Goal: Task Accomplishment & Management: Complete application form

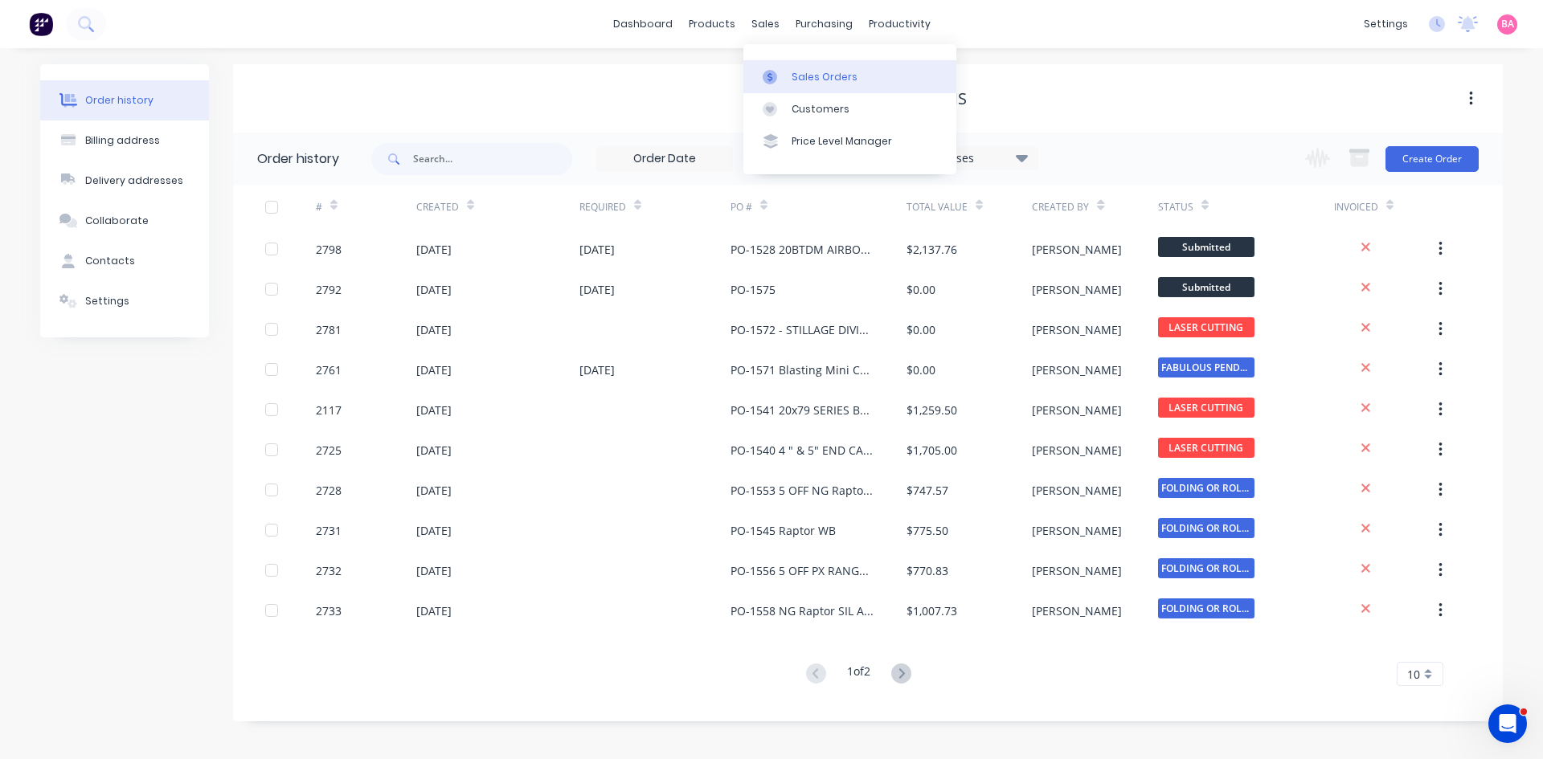
click at [801, 68] on link "Sales Orders" at bounding box center [849, 76] width 213 height 32
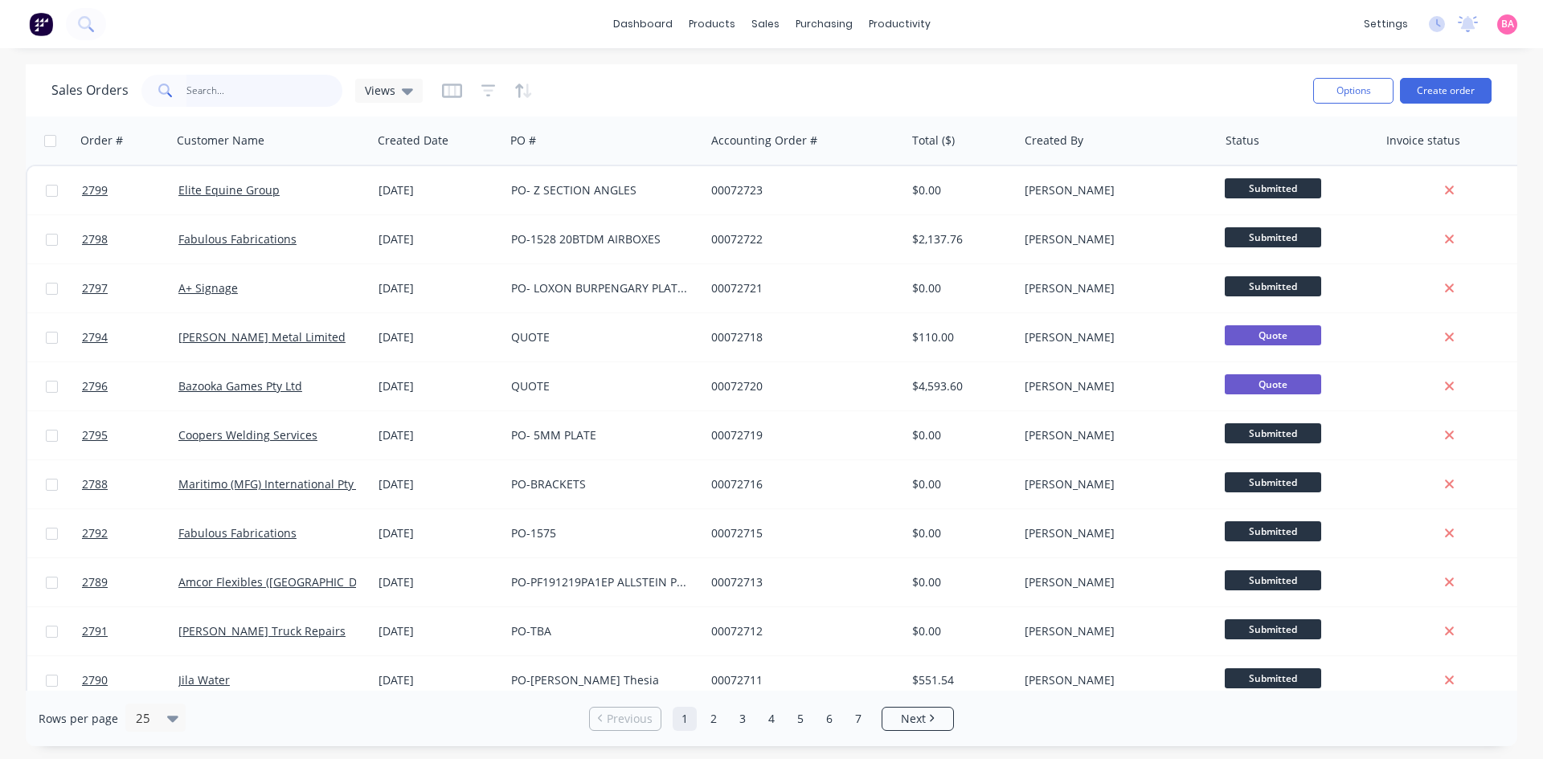
click at [252, 92] on input "text" at bounding box center [264, 91] width 157 height 32
type input "2443"
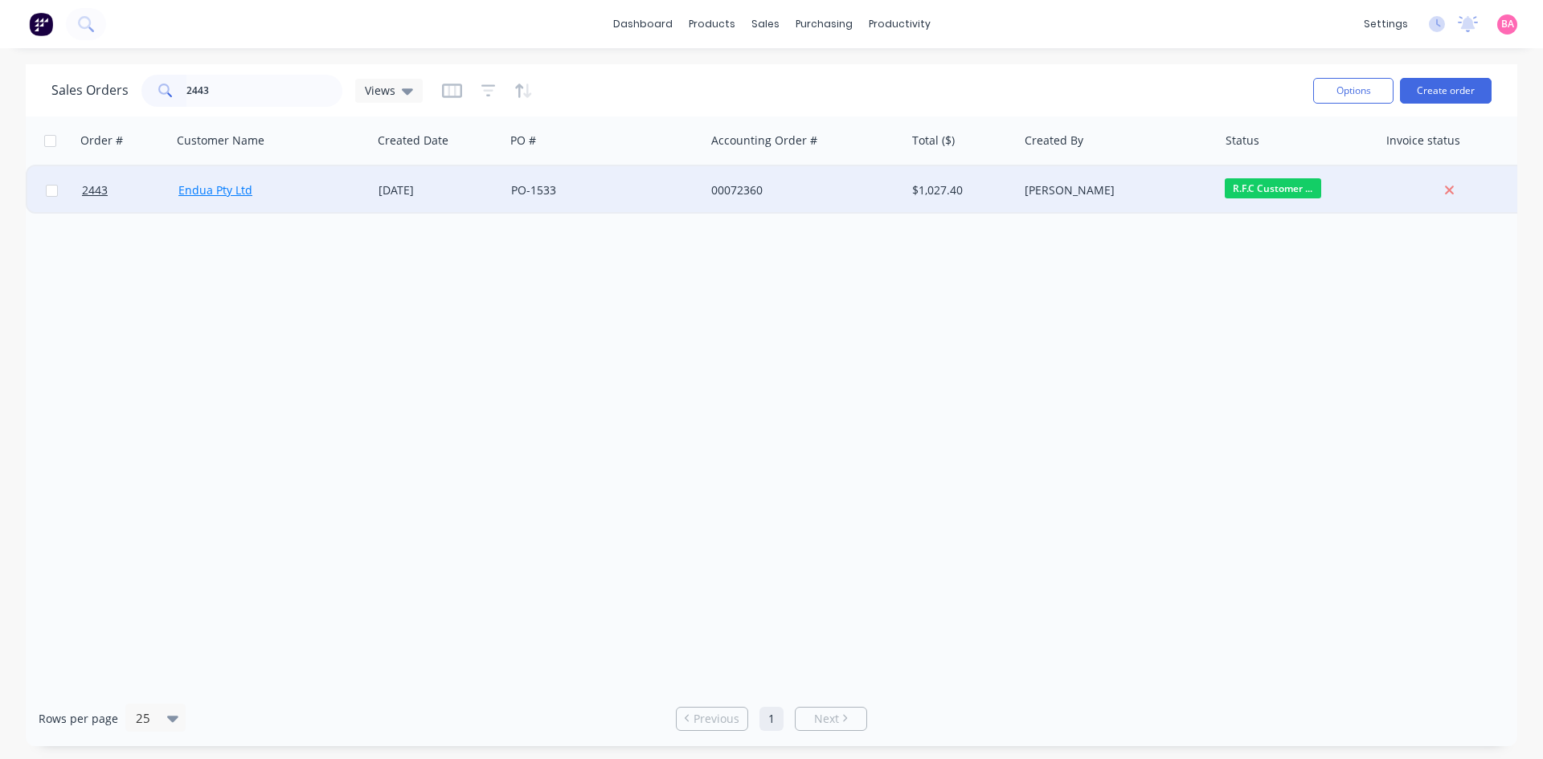
click at [209, 188] on link "Endua Pty Ltd" at bounding box center [215, 189] width 74 height 15
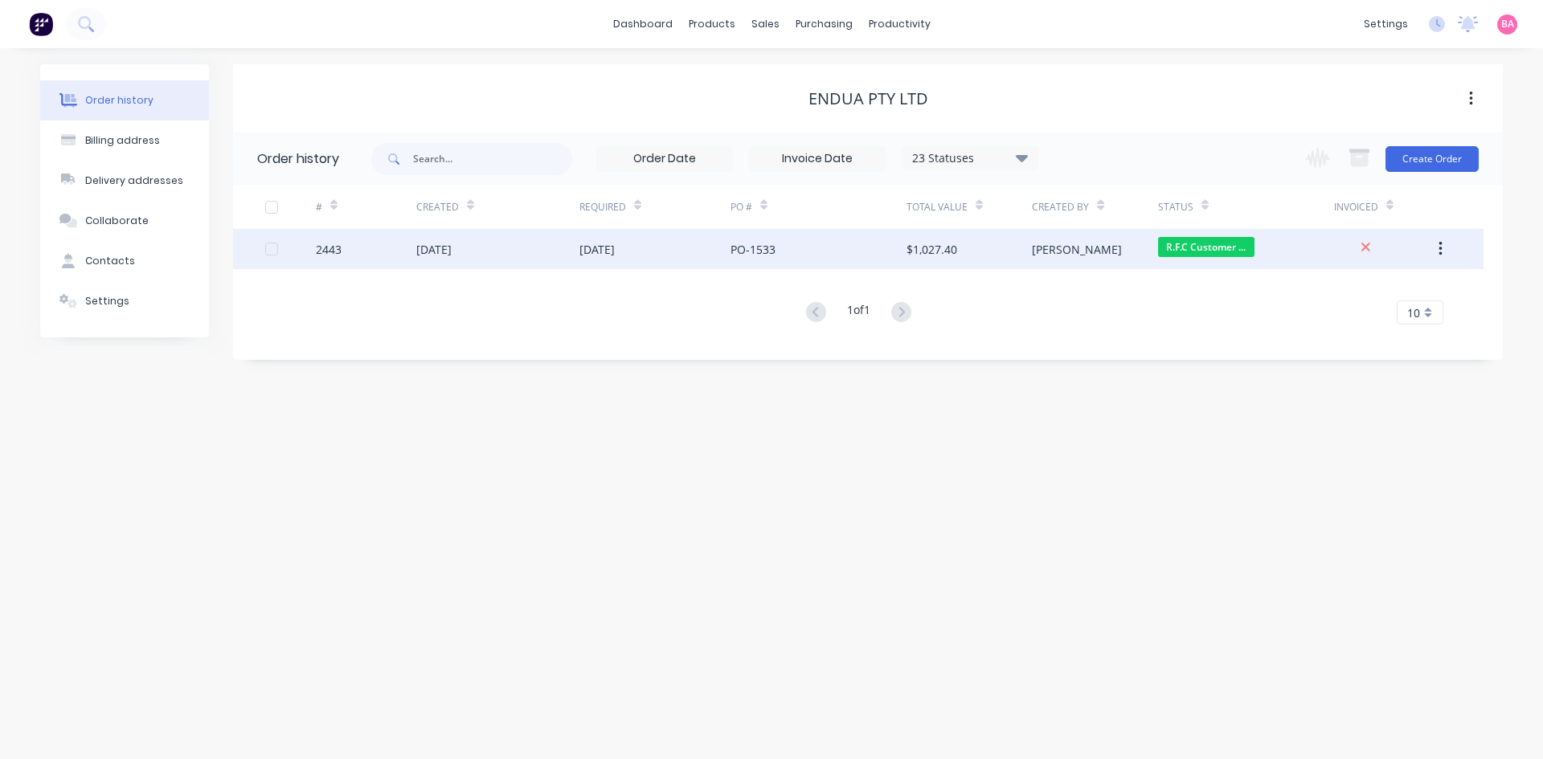
click at [410, 247] on div "2443" at bounding box center [366, 249] width 100 height 40
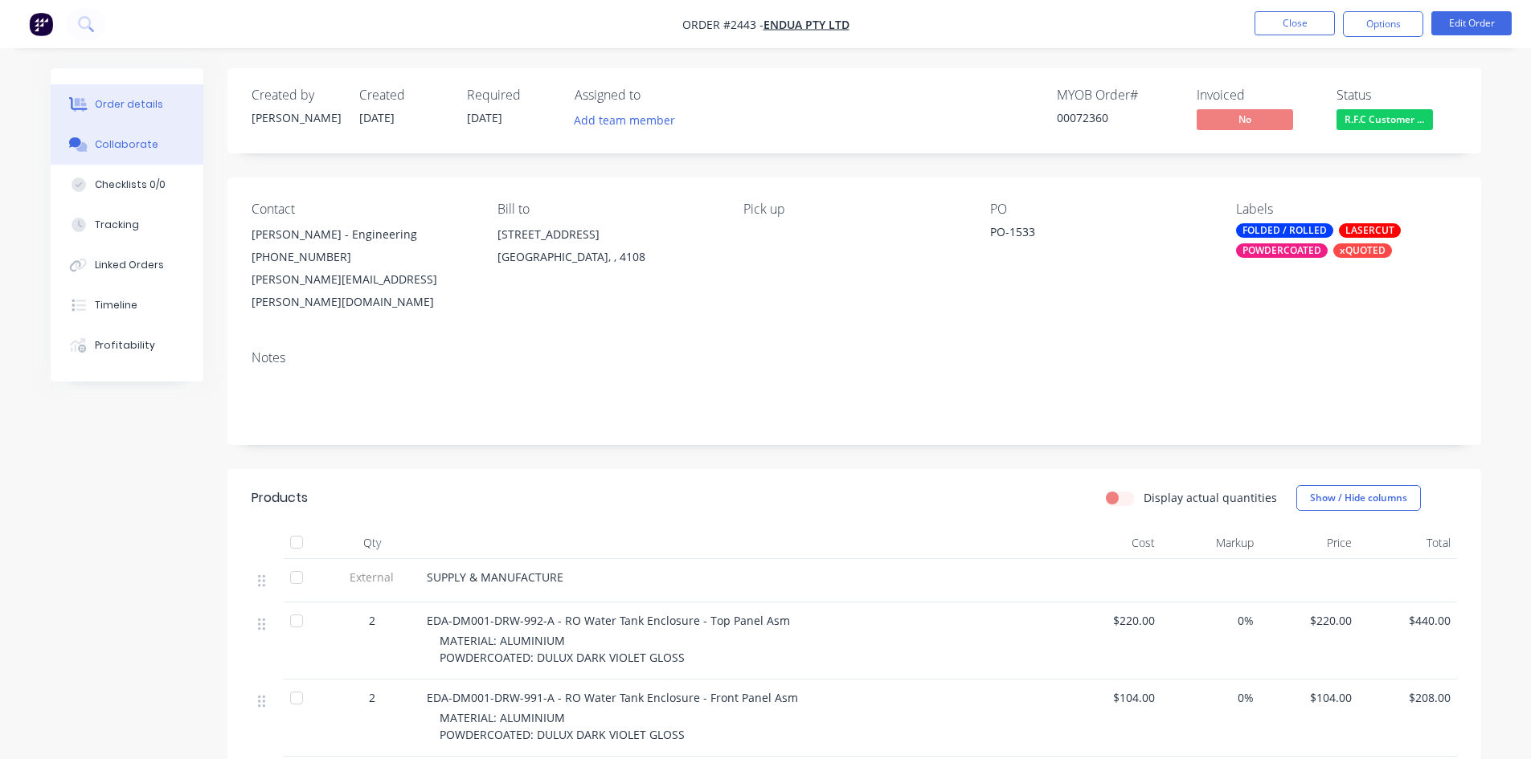
click at [128, 145] on div "Collaborate" at bounding box center [126, 144] width 63 height 14
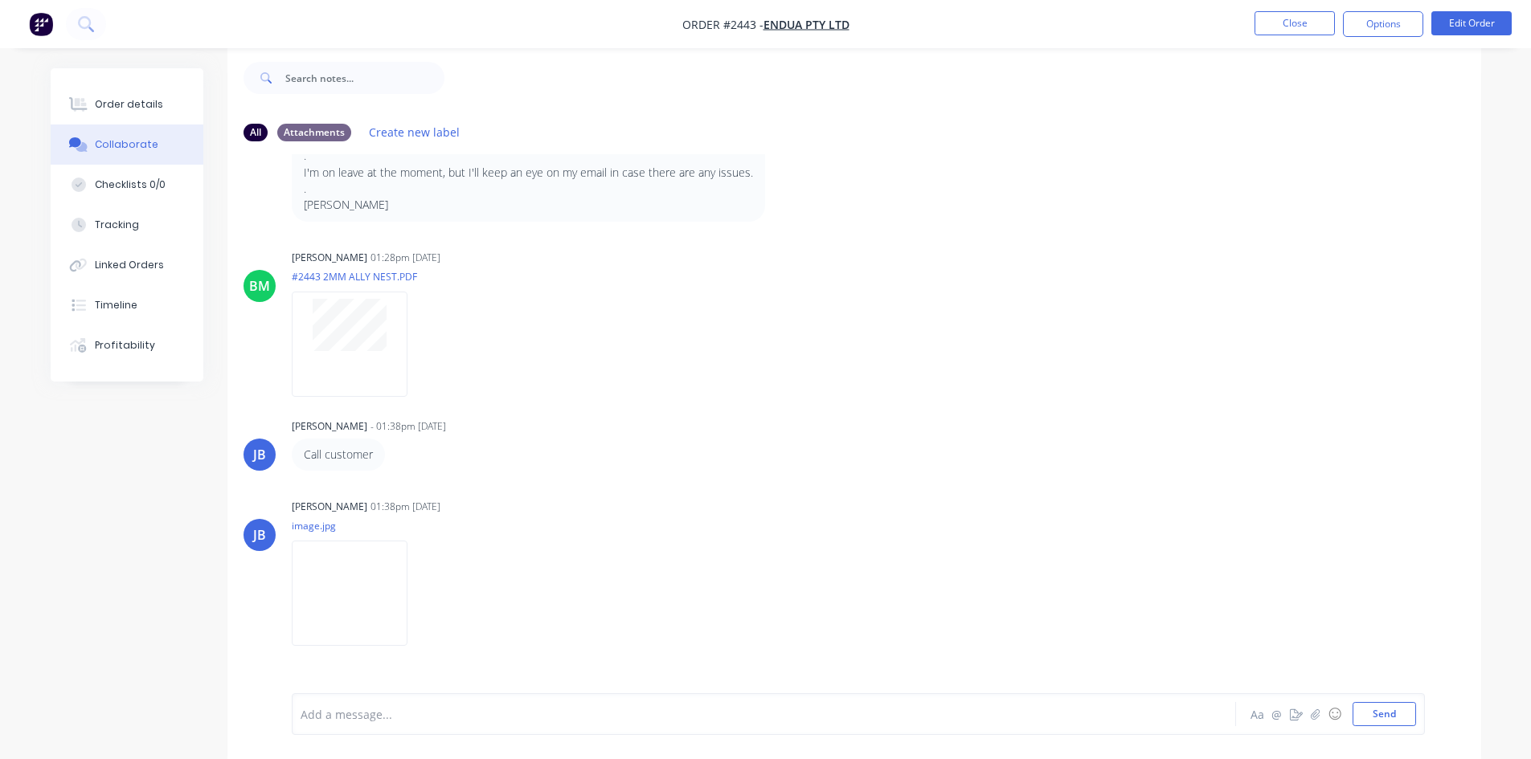
scroll to position [24, 0]
click at [1323, 17] on button "Close" at bounding box center [1294, 23] width 80 height 24
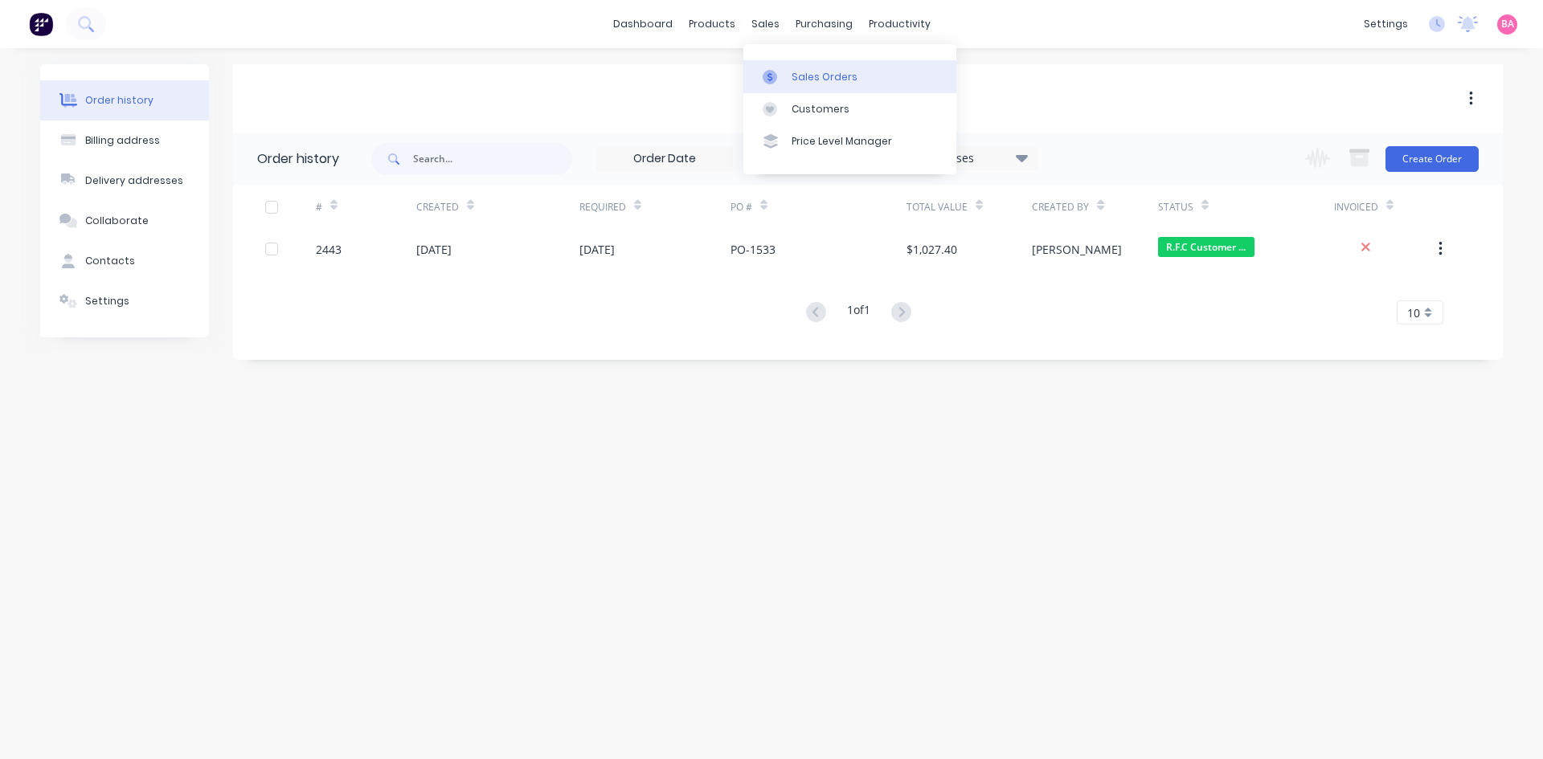
click at [811, 72] on div "Sales Orders" at bounding box center [825, 77] width 66 height 14
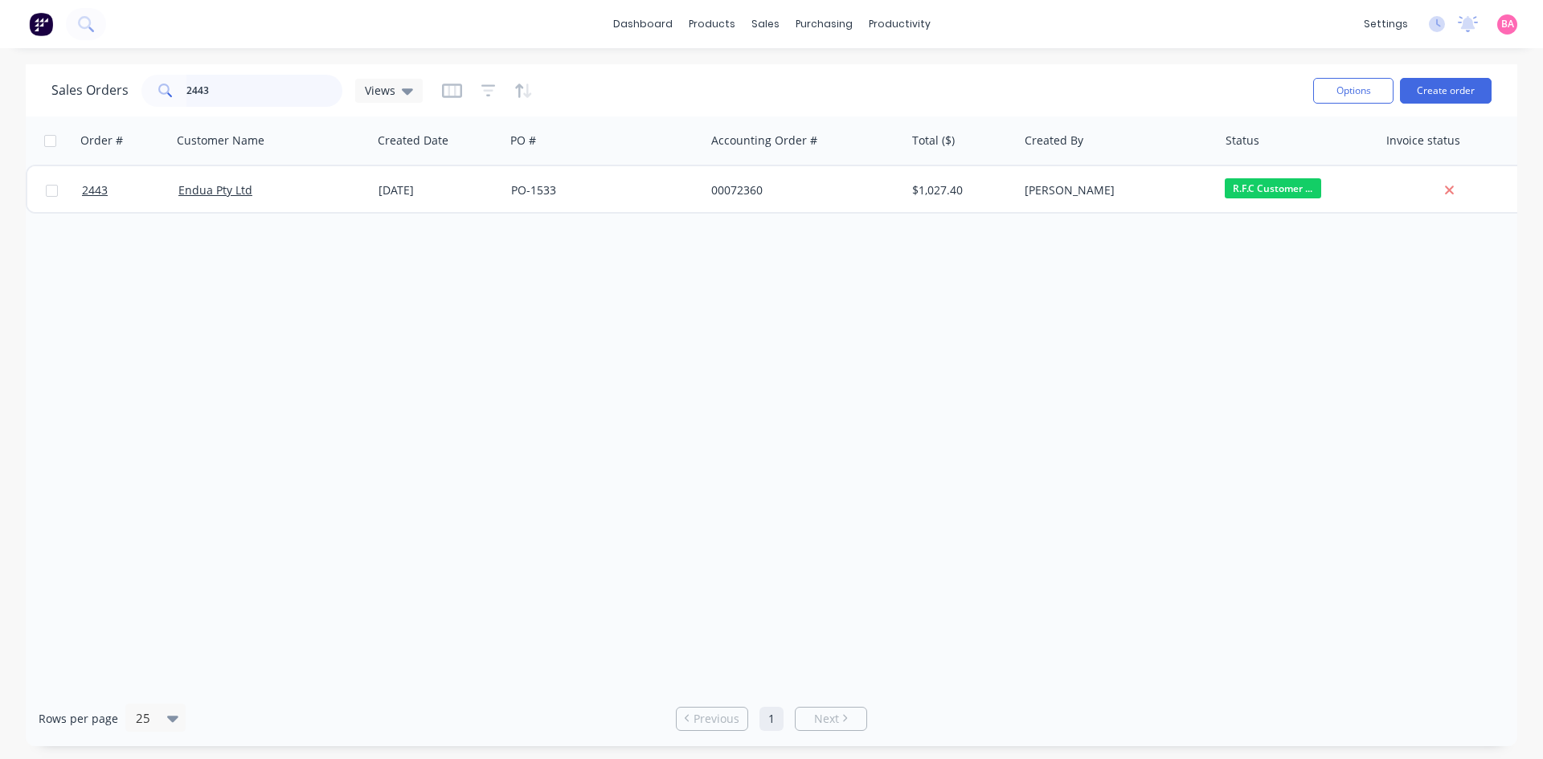
drag, startPoint x: 228, startPoint y: 89, endPoint x: 21, endPoint y: 74, distance: 207.9
click at [21, 74] on div "Sales Orders 2443 Views Options Create order Order # Customer Name Created Date…" at bounding box center [771, 405] width 1543 height 682
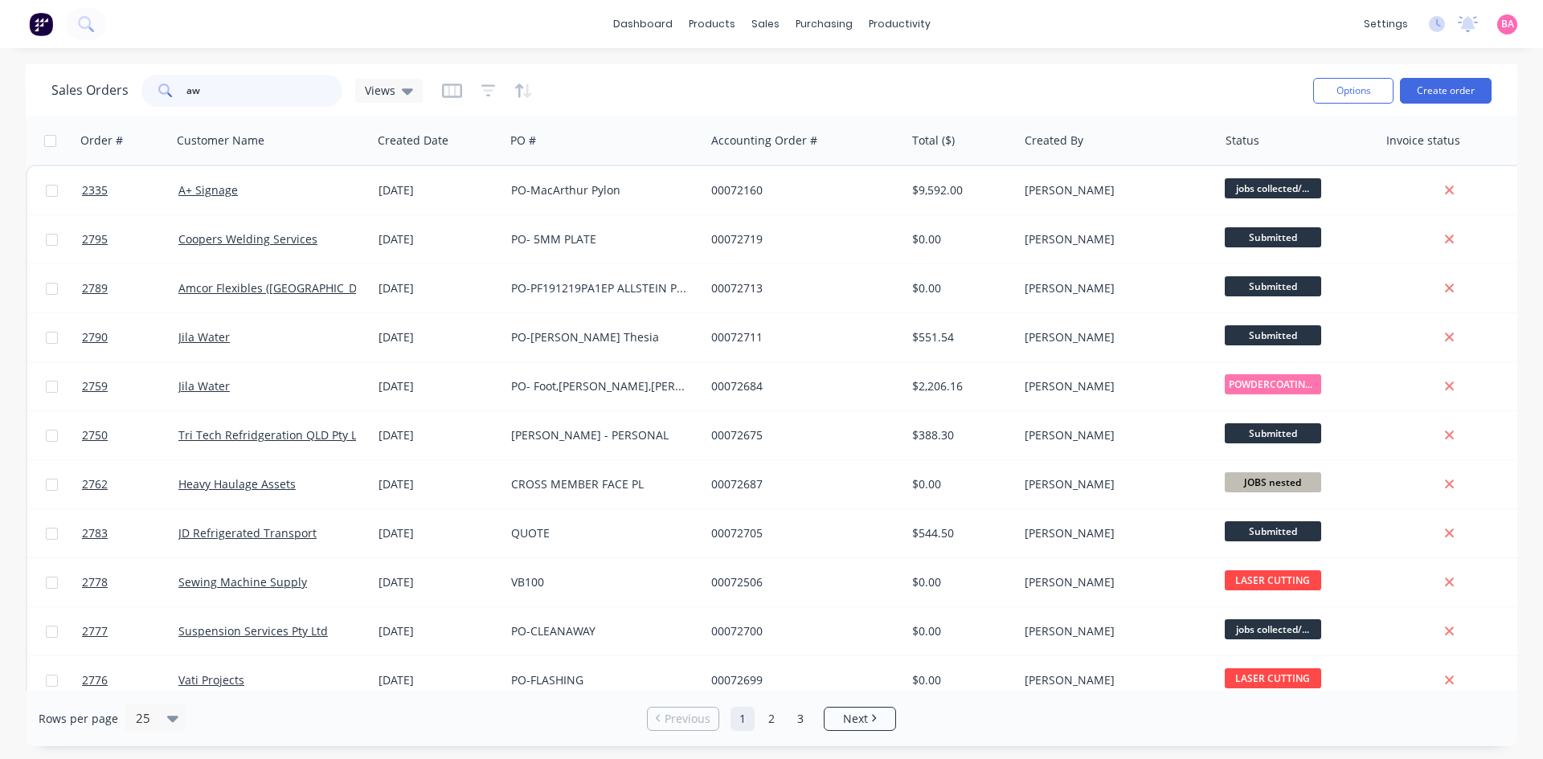
click at [239, 91] on input "aw" at bounding box center [264, 91] width 157 height 32
click at [211, 93] on input "aw" at bounding box center [264, 91] width 157 height 32
type input "australian"
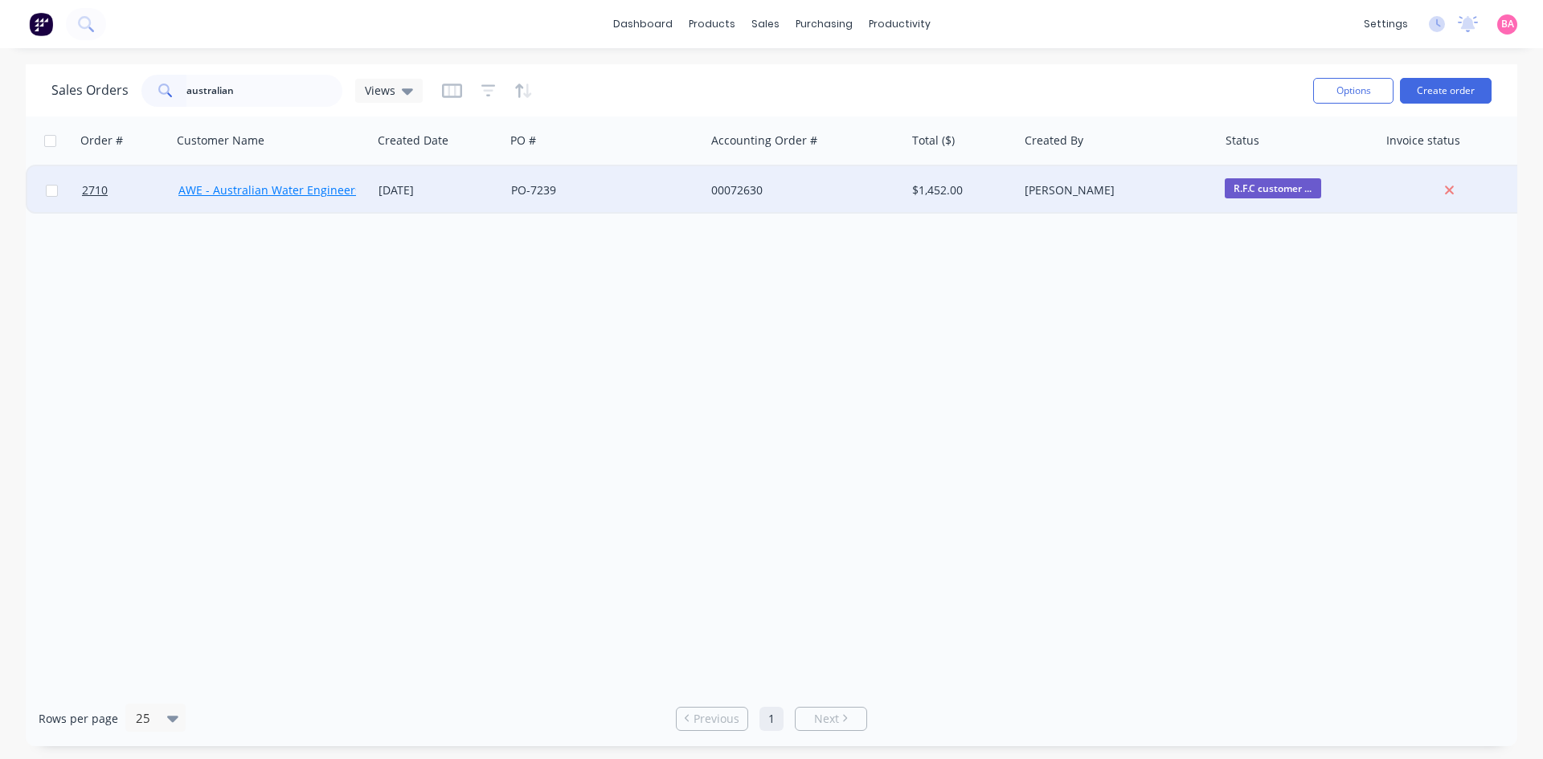
click at [280, 184] on link "AWE - Australian Water Engineers" at bounding box center [269, 189] width 182 height 15
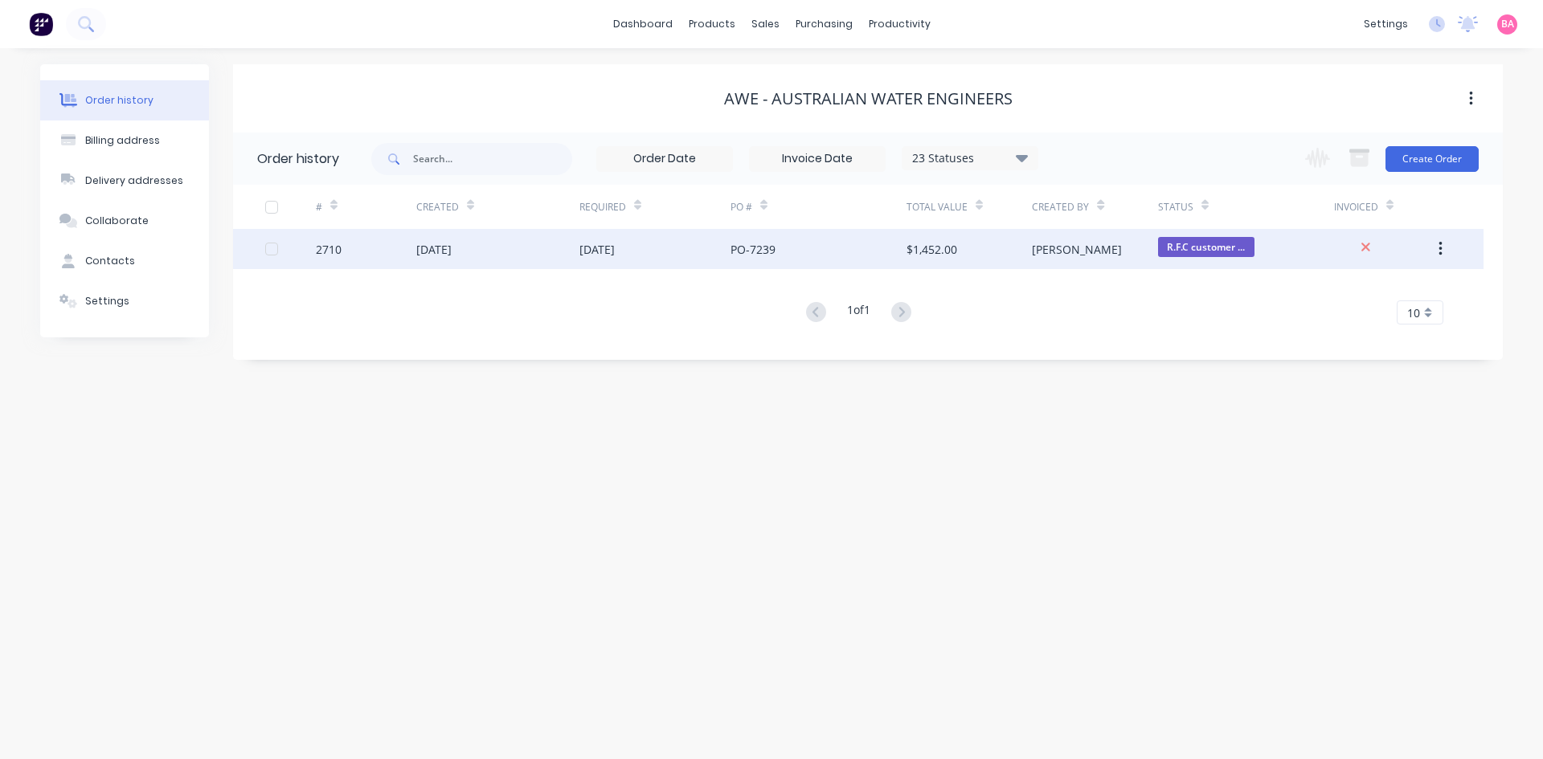
click at [329, 247] on div "2710" at bounding box center [329, 249] width 26 height 17
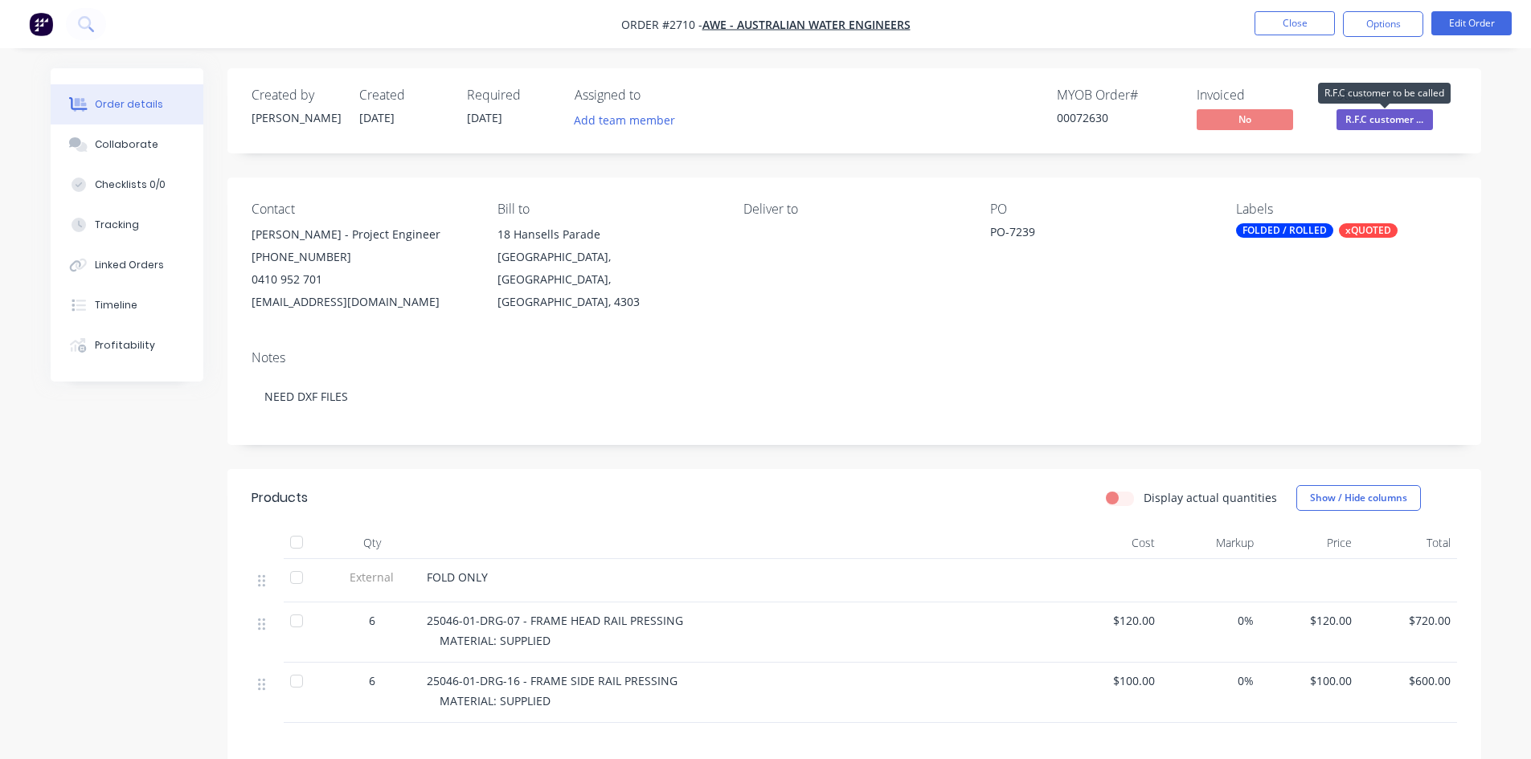
click at [1384, 114] on span "R.F.C customer ..." at bounding box center [1384, 119] width 96 height 20
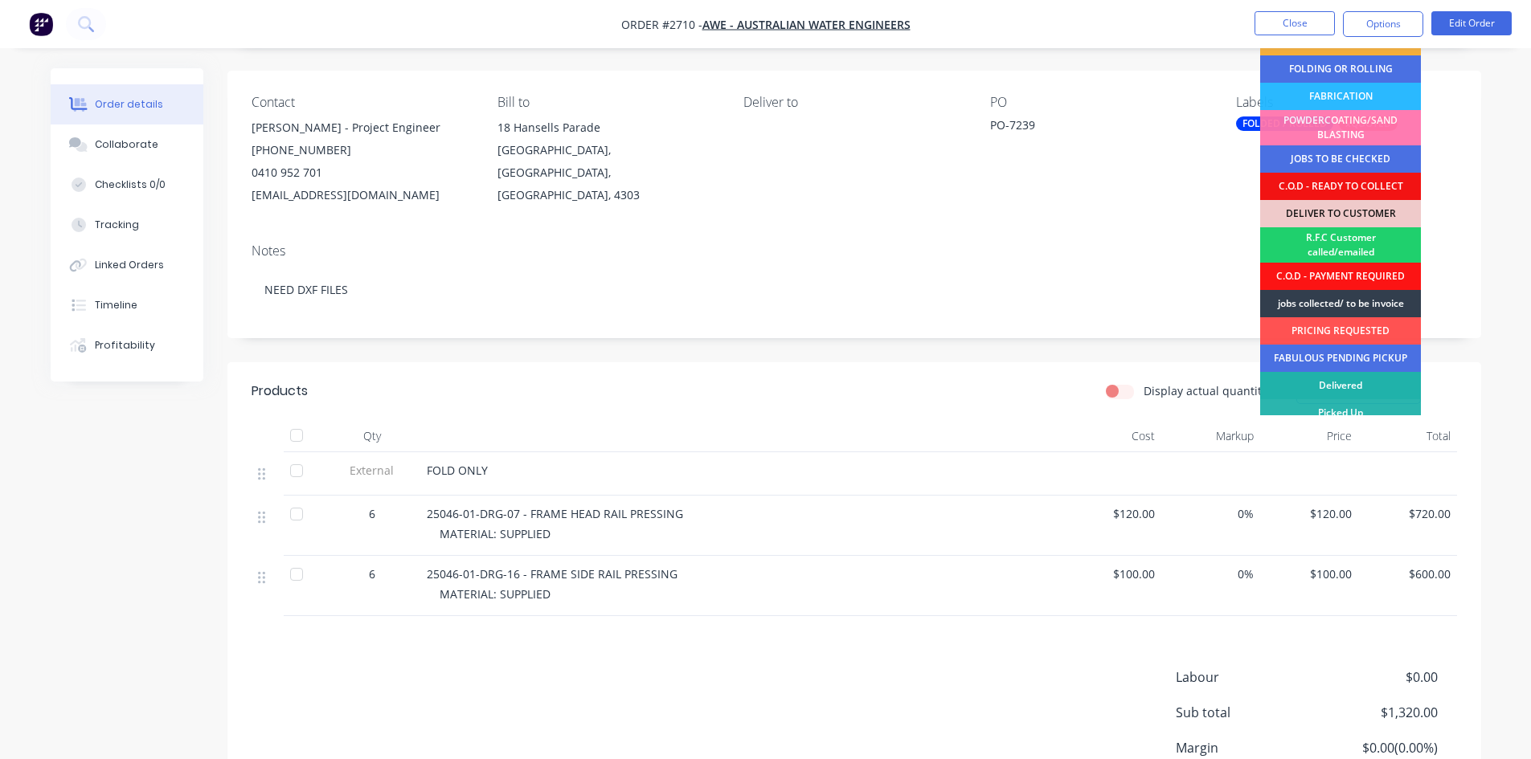
scroll to position [74, 0]
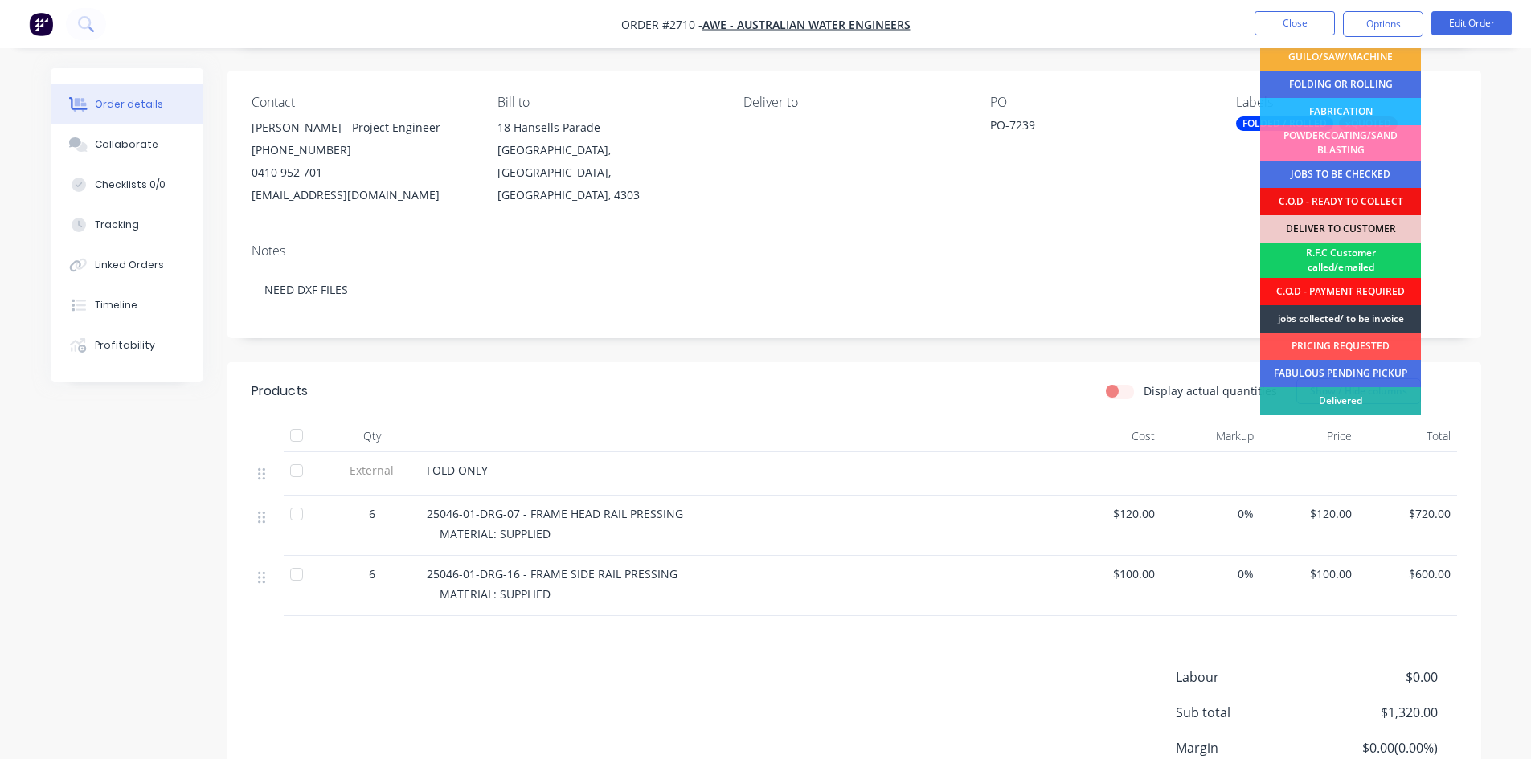
click at [1356, 260] on div "R.F.C Customer called/emailed" at bounding box center [1340, 260] width 161 height 35
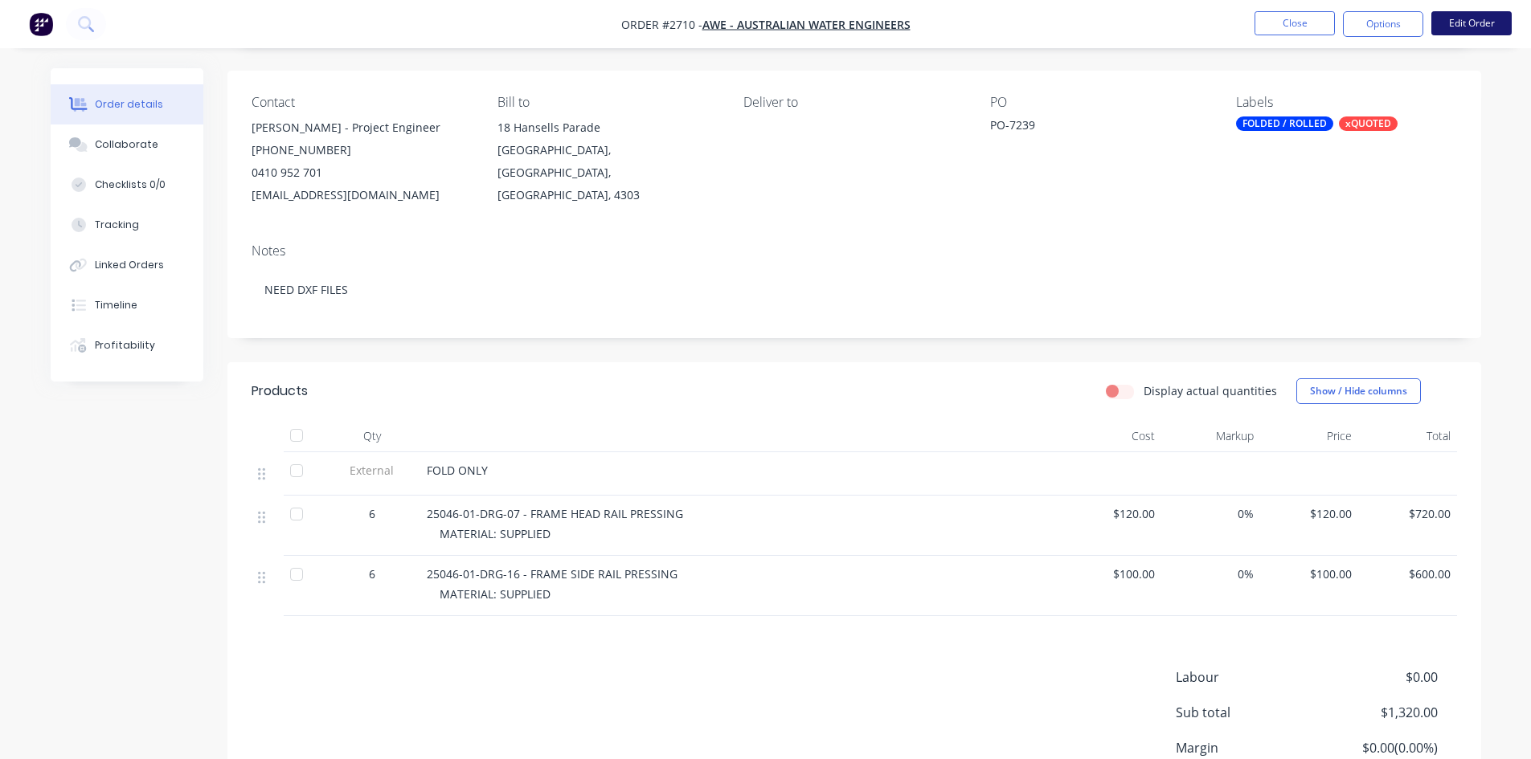
click at [1479, 25] on button "Edit Order" at bounding box center [1471, 23] width 80 height 24
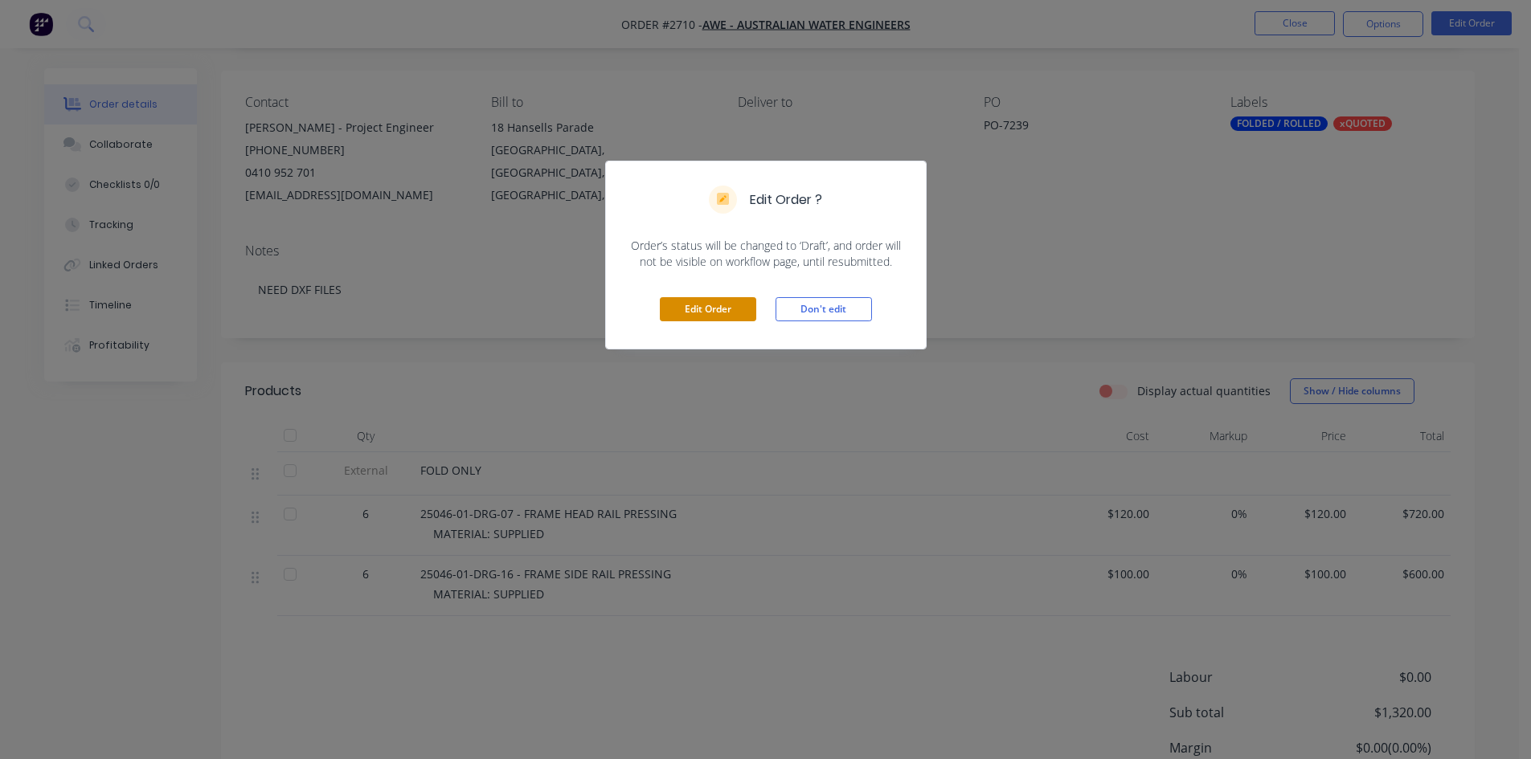
click at [702, 309] on button "Edit Order" at bounding box center [708, 309] width 96 height 24
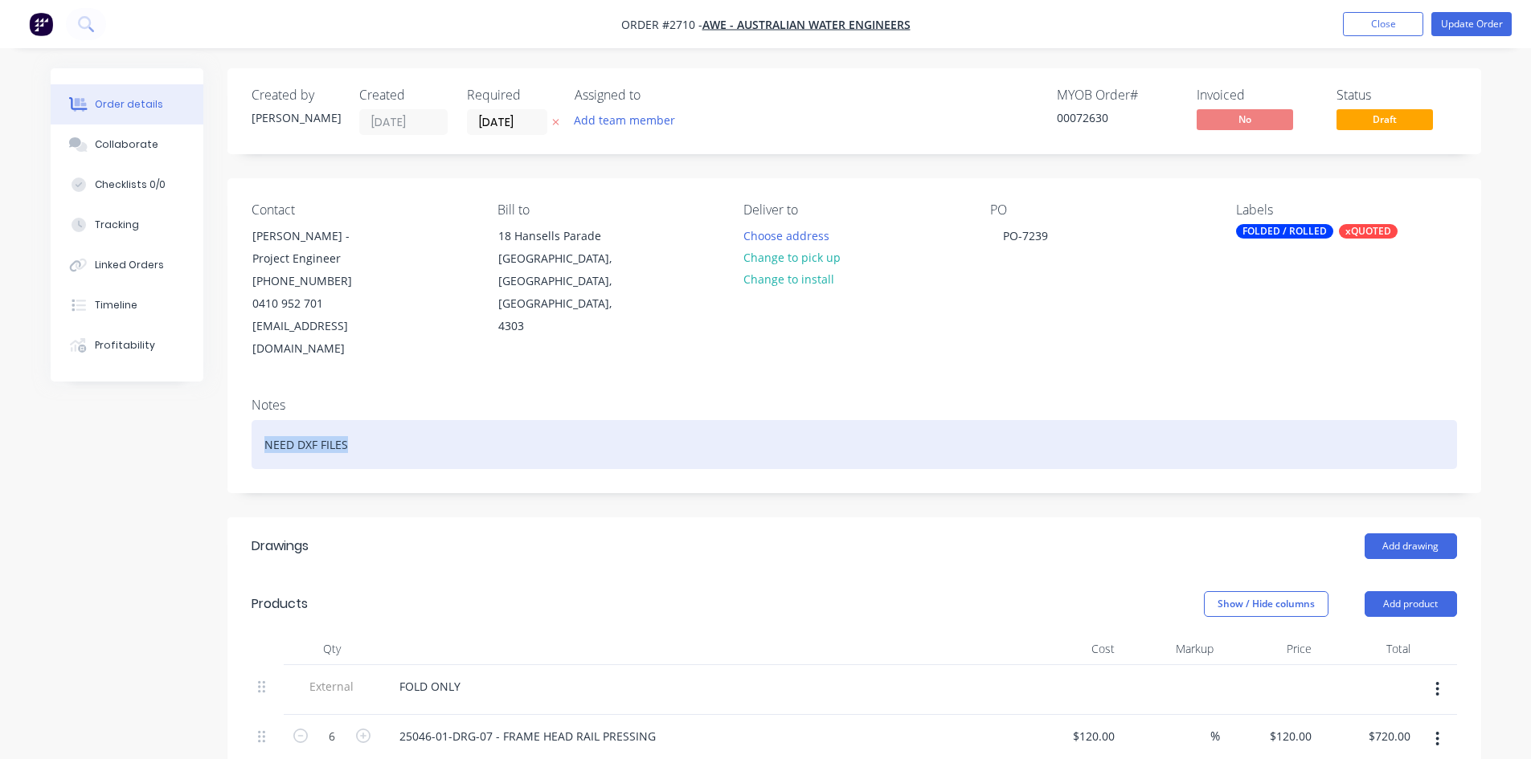
drag, startPoint x: 358, startPoint y: 423, endPoint x: -87, endPoint y: 347, distance: 451.6
click at [0, 347] on html "Order #2710 - AWE - Australian Water Engineers Add product Close Update Order O…" at bounding box center [765, 662] width 1531 height 1324
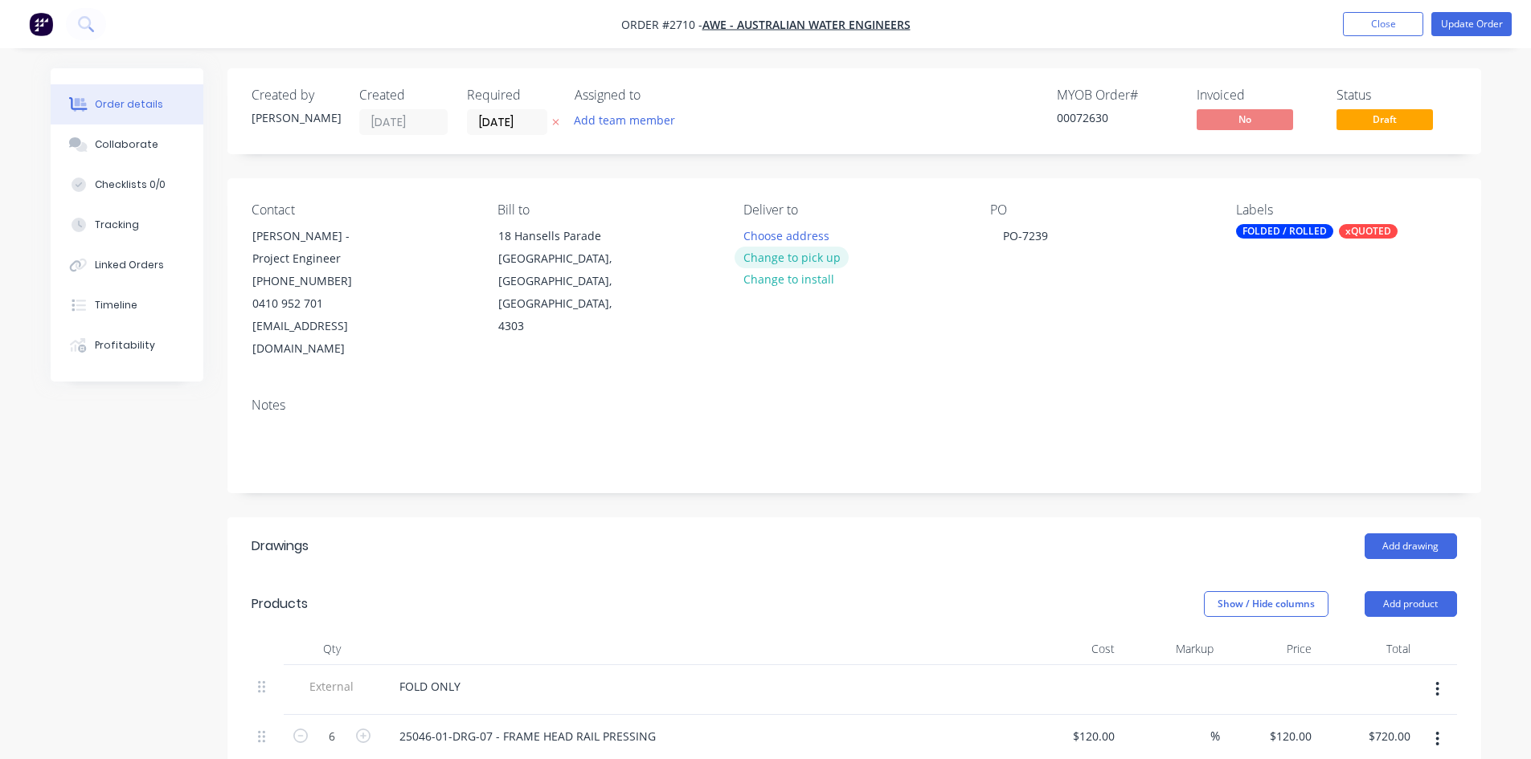
click at [772, 256] on button "Change to pick up" at bounding box center [791, 258] width 114 height 22
click at [137, 139] on div "Collaborate" at bounding box center [126, 144] width 63 height 14
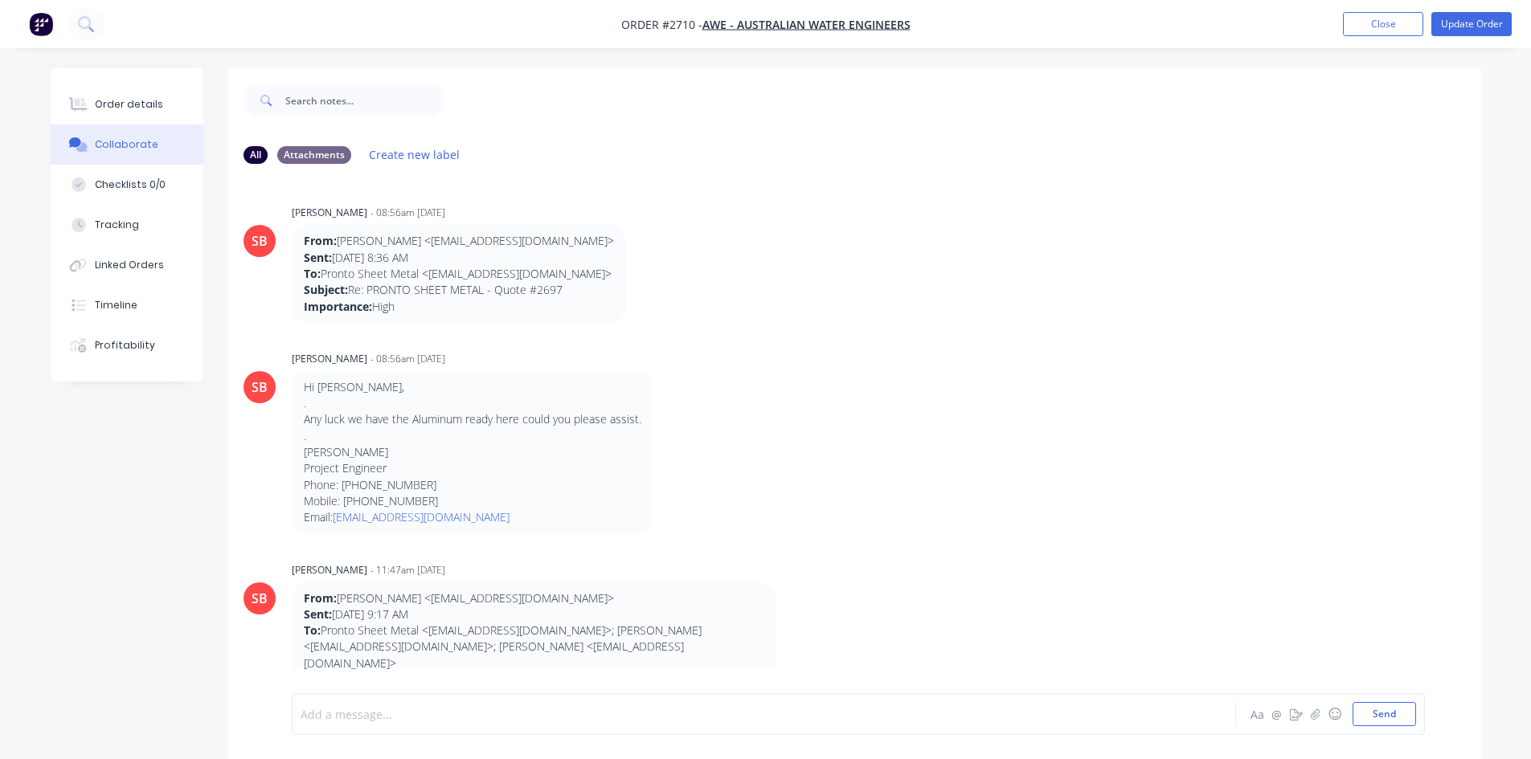
click at [370, 711] on div at bounding box center [719, 714] width 836 height 17
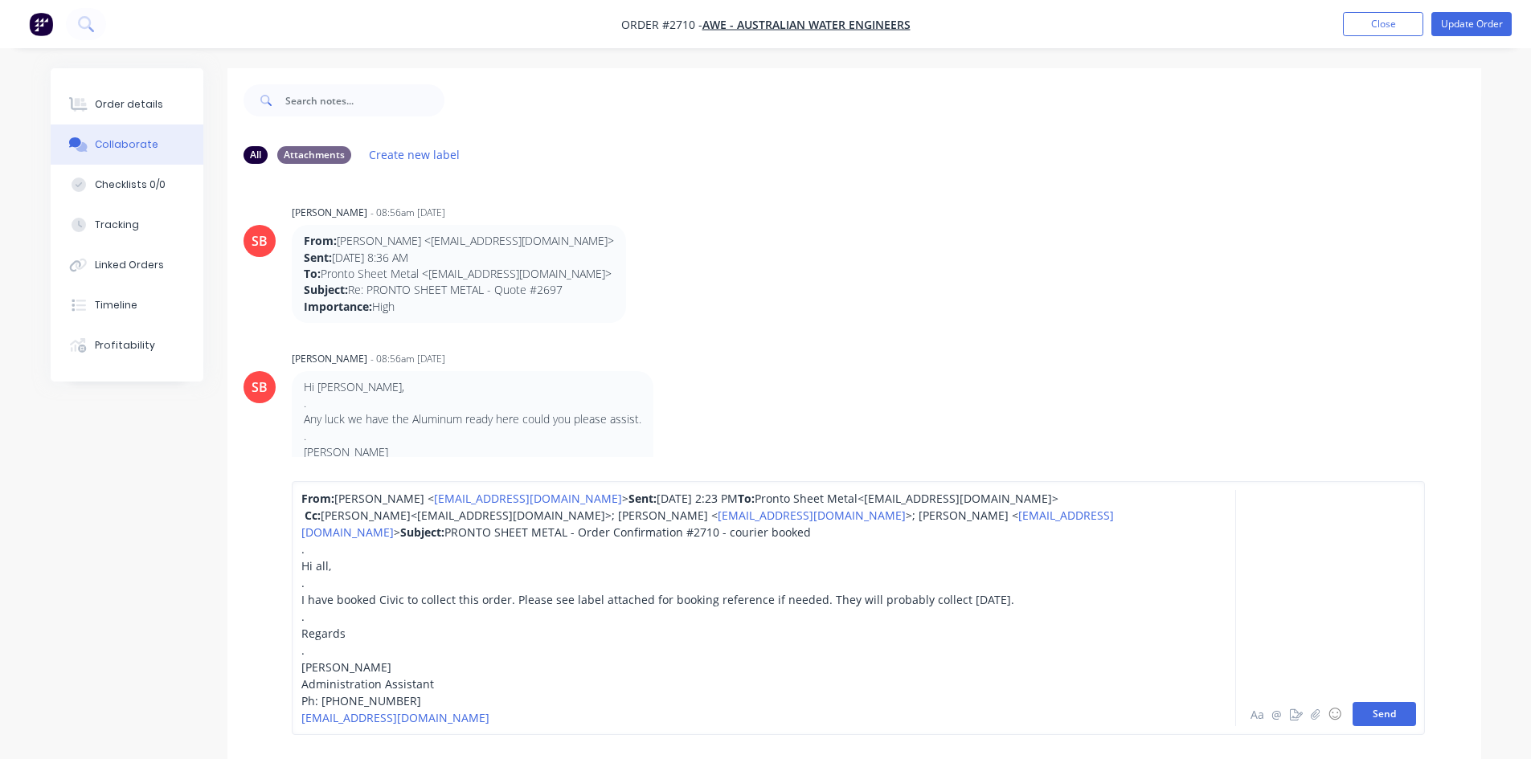
click at [1415, 715] on button "Send" at bounding box center [1383, 714] width 63 height 24
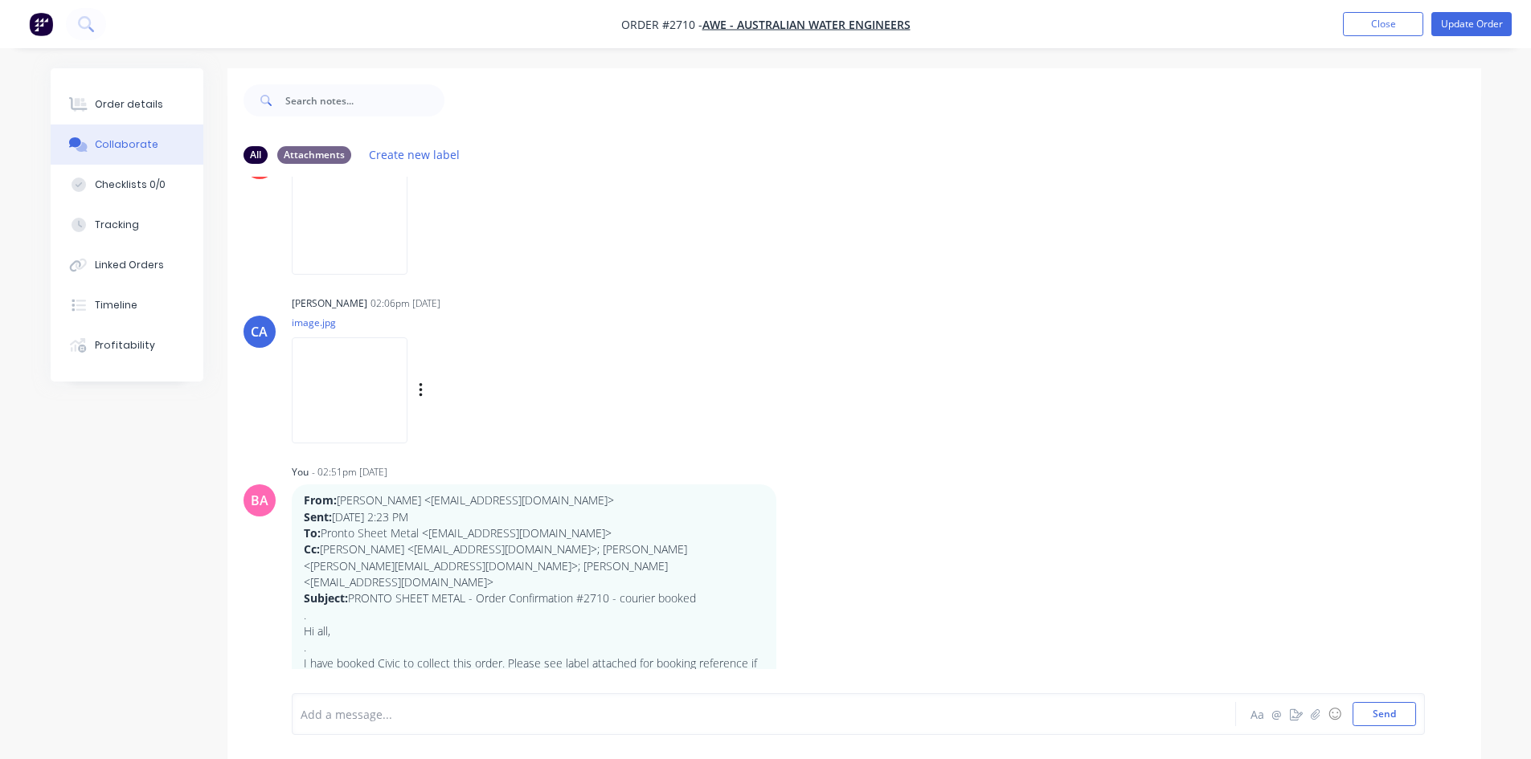
scroll to position [1545, 0]
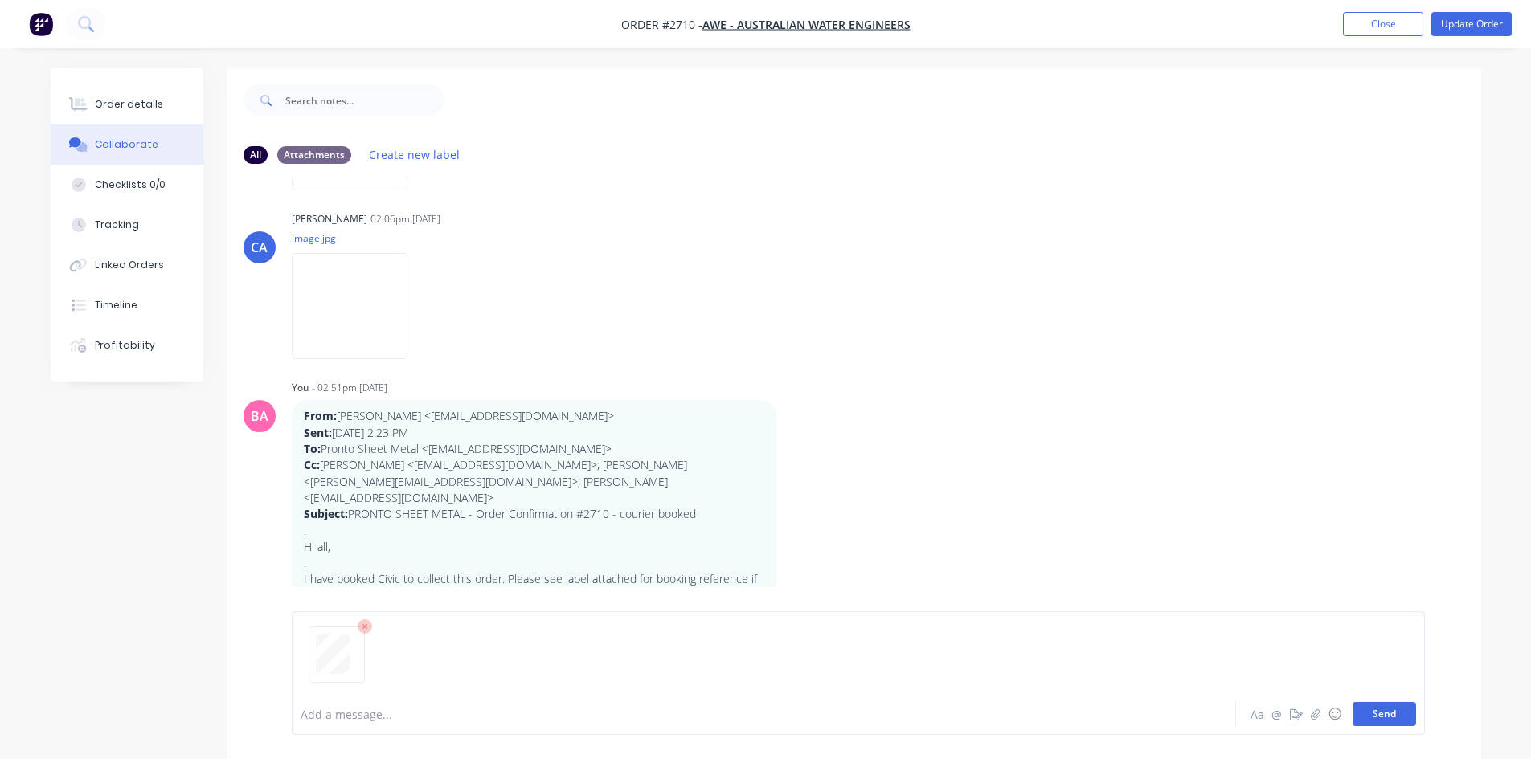
click at [1384, 719] on button "Send" at bounding box center [1383, 714] width 63 height 24
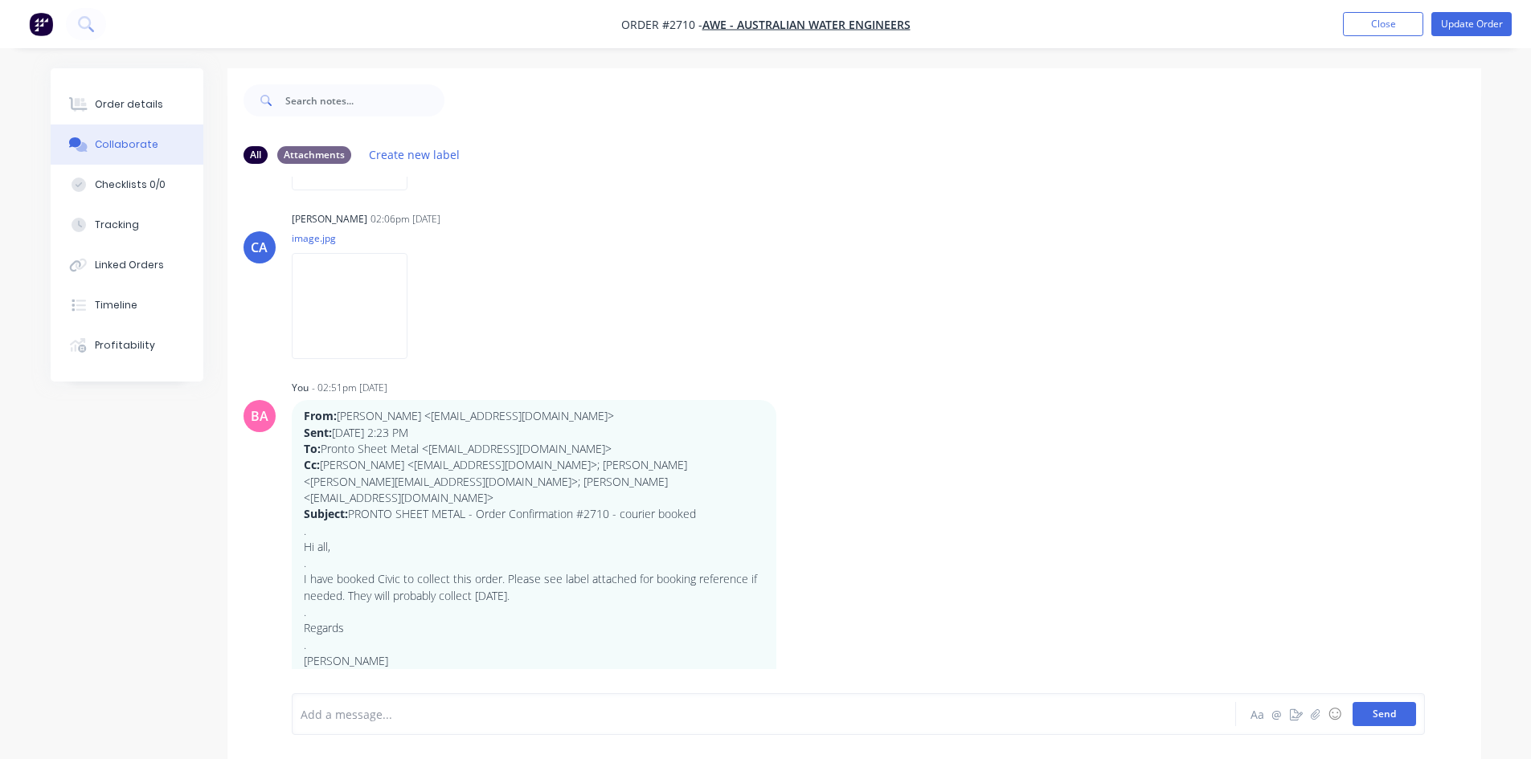
click at [1370, 714] on button "Send" at bounding box center [1383, 714] width 63 height 24
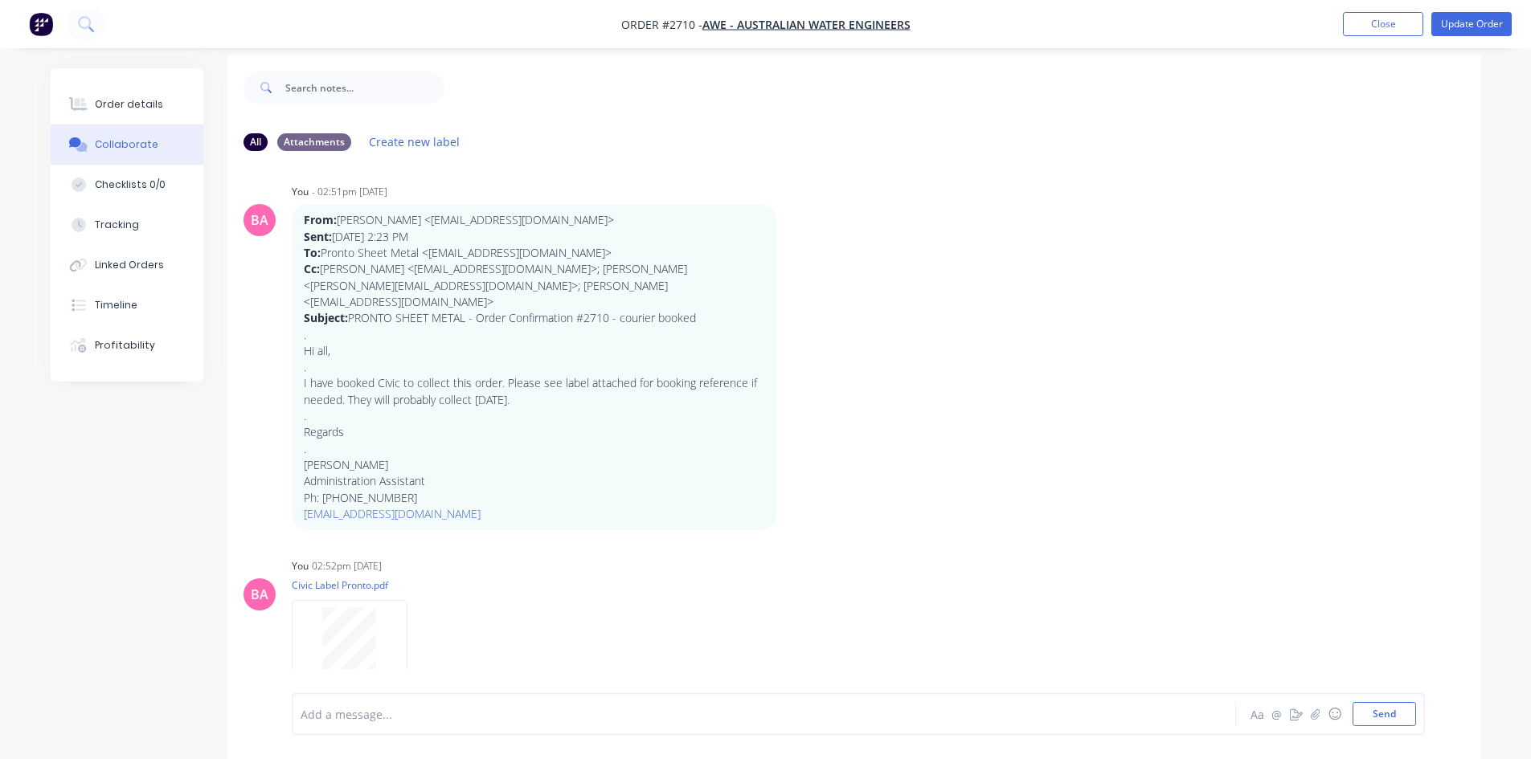
scroll to position [24, 0]
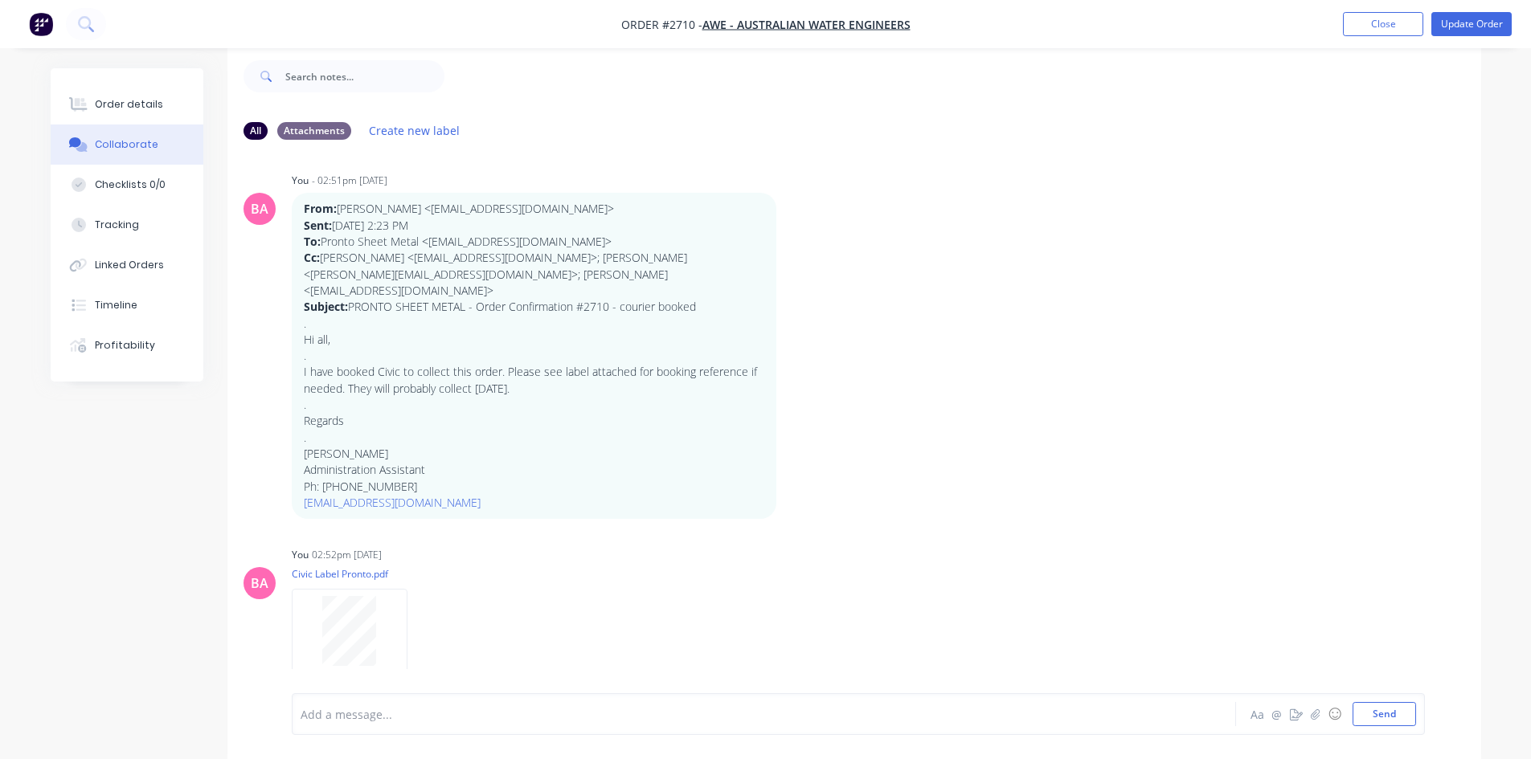
click at [419, 706] on div at bounding box center [719, 714] width 836 height 17
drag, startPoint x: 134, startPoint y: 105, endPoint x: 1311, endPoint y: 24, distance: 1179.3
click at [134, 105] on div "Order details" at bounding box center [129, 104] width 68 height 14
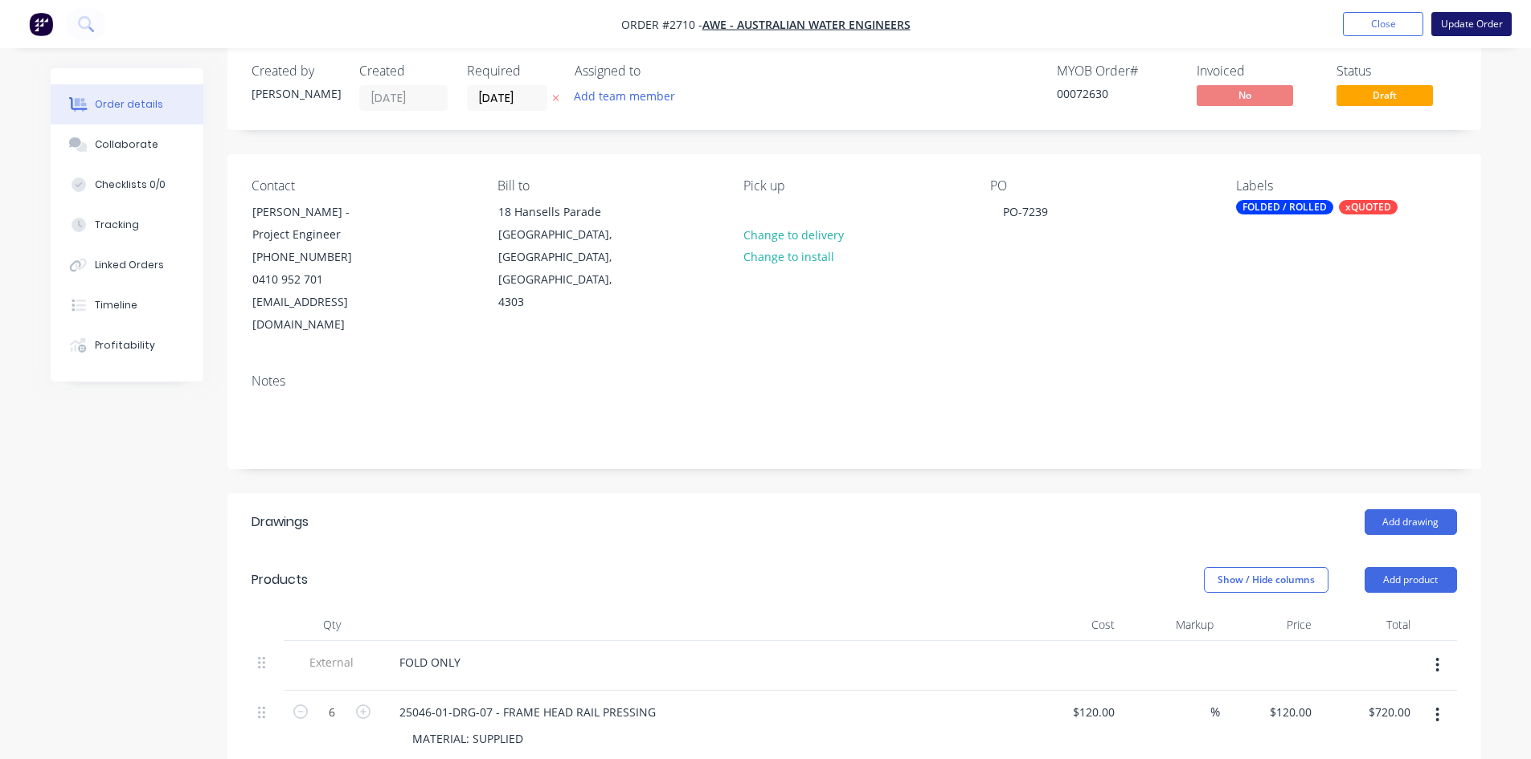
click at [1463, 18] on button "Update Order" at bounding box center [1471, 24] width 80 height 24
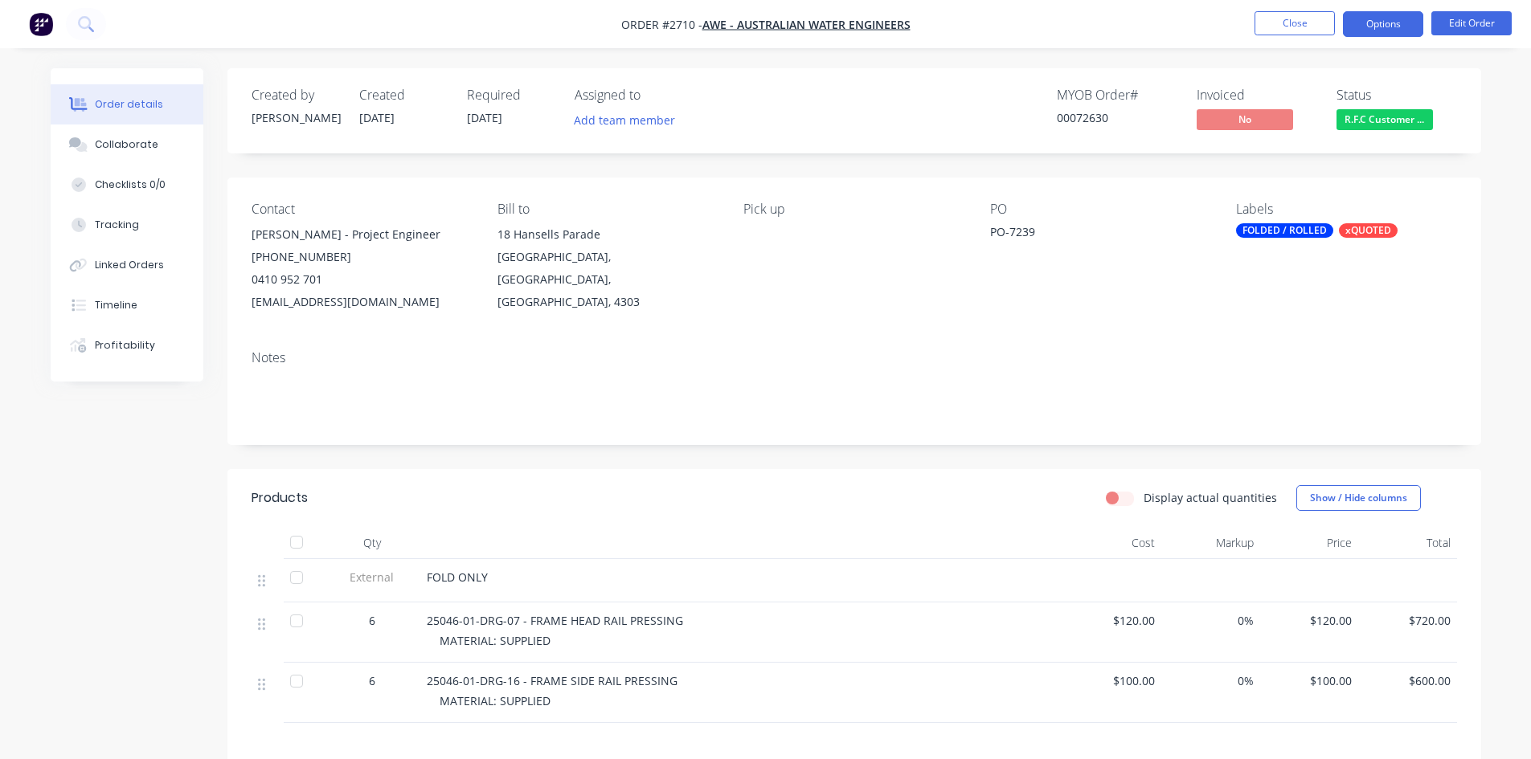
click at [1400, 24] on button "Options" at bounding box center [1383, 24] width 80 height 26
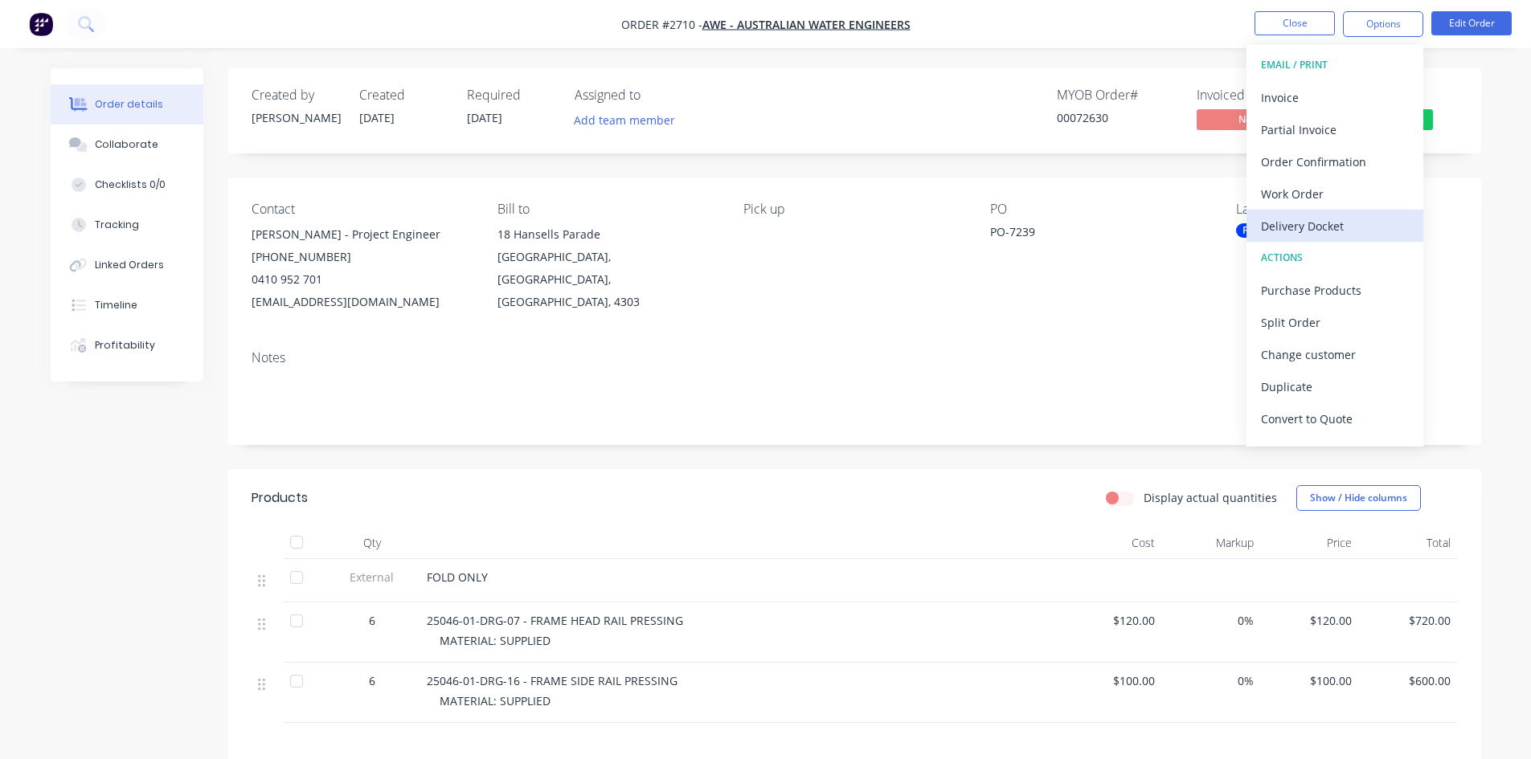
click at [1288, 224] on div "Delivery Docket" at bounding box center [1335, 226] width 148 height 23
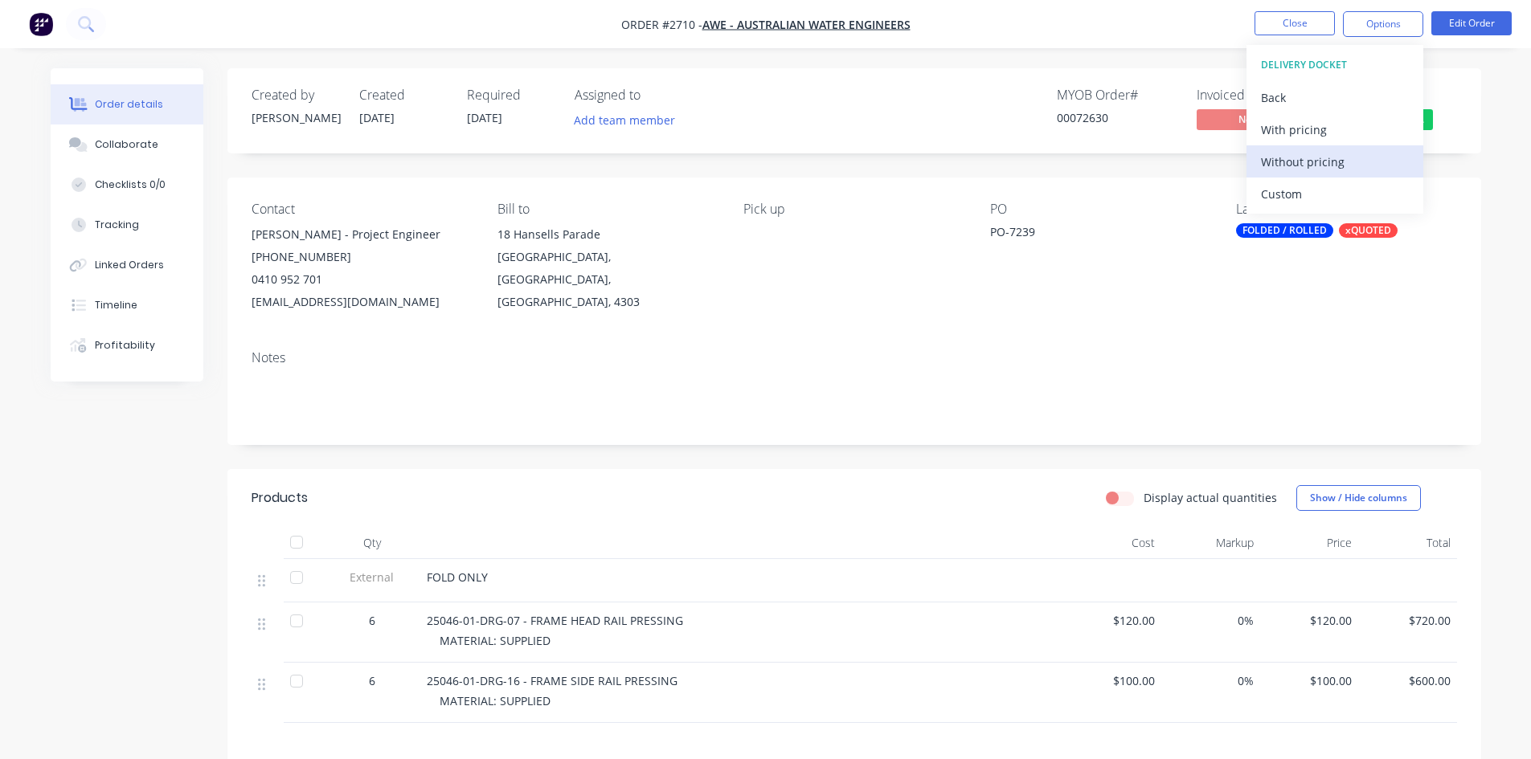
click at [1326, 162] on div "Without pricing" at bounding box center [1335, 161] width 148 height 23
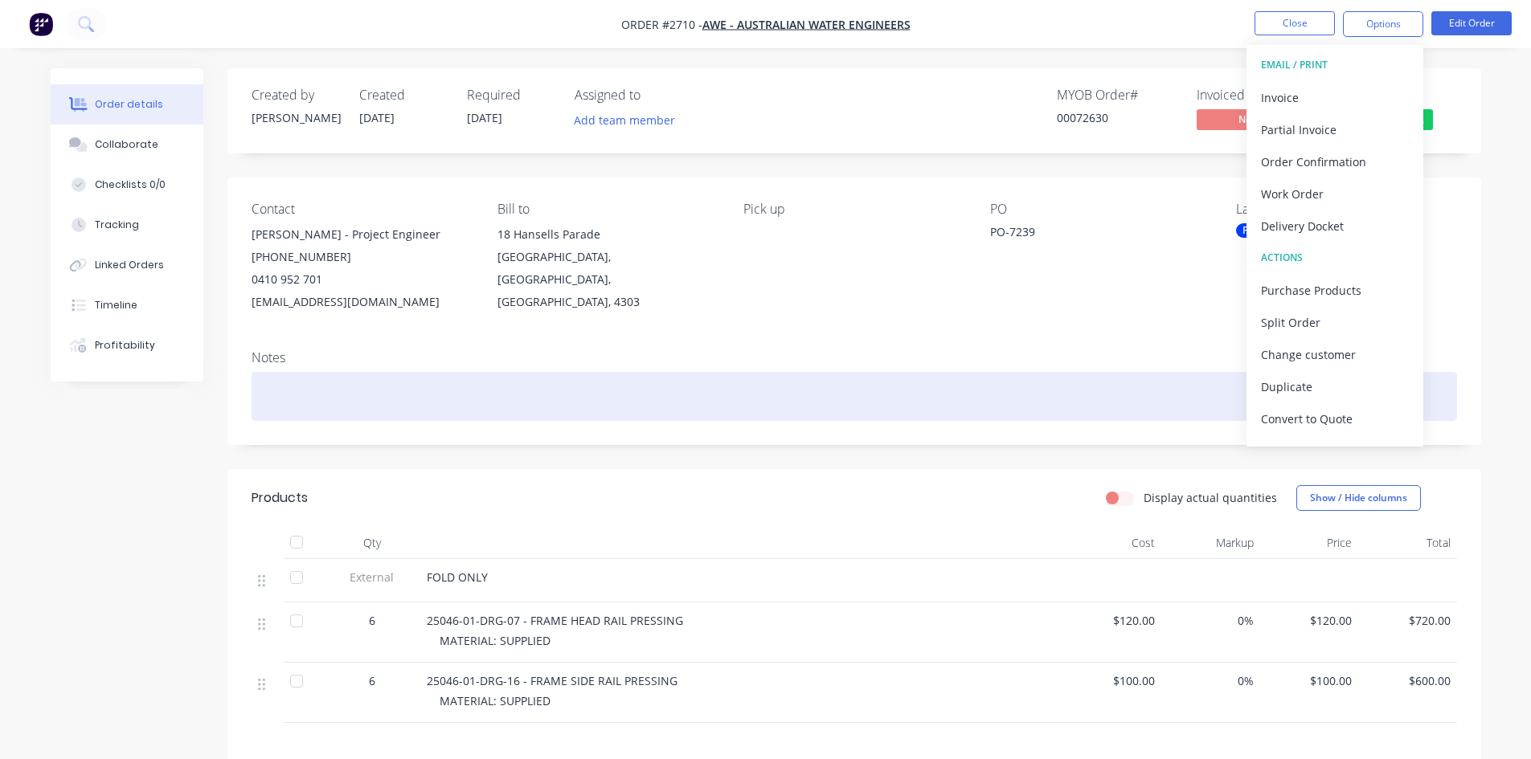
click at [792, 410] on div at bounding box center [854, 396] width 1205 height 49
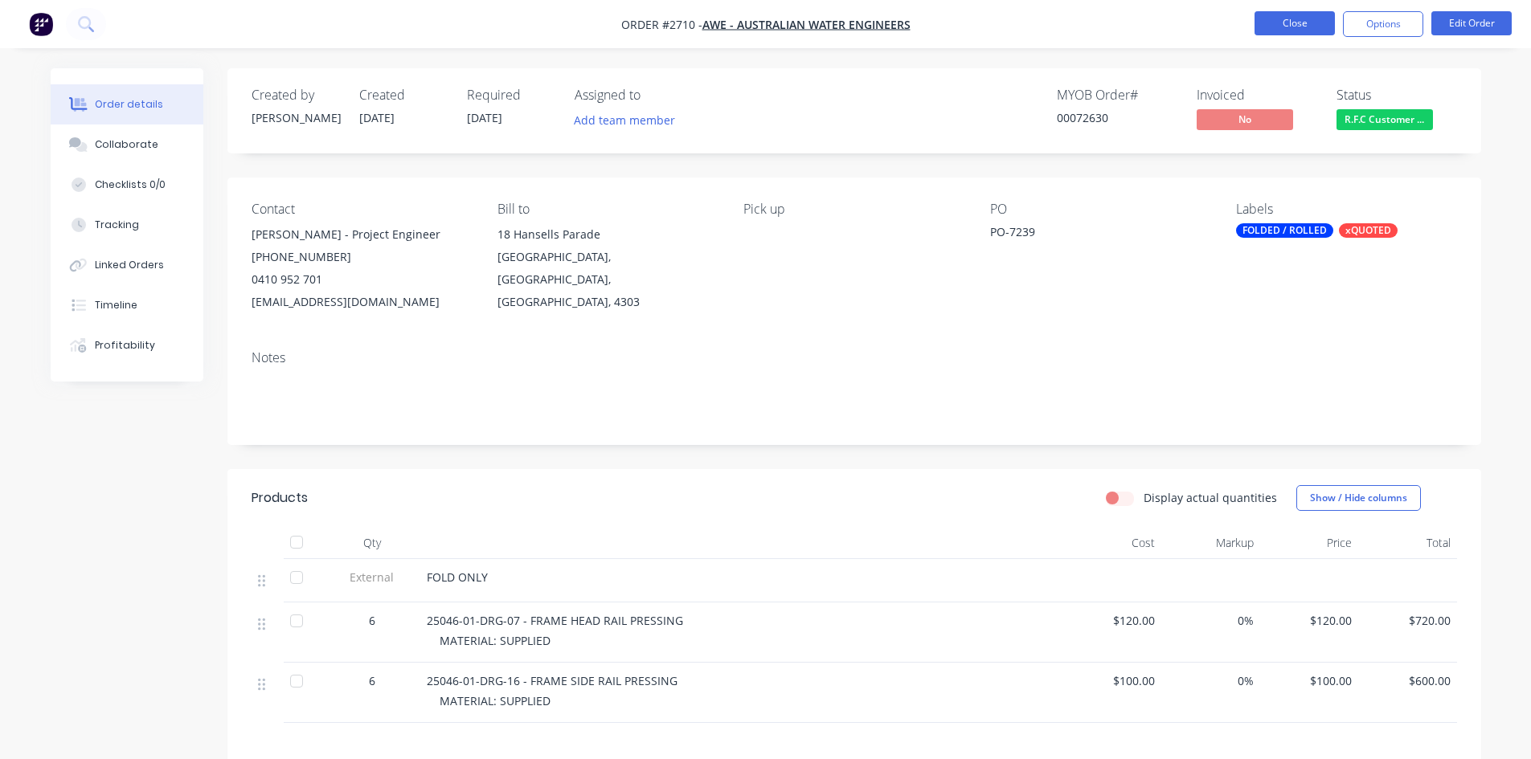
click at [1303, 26] on button "Close" at bounding box center [1294, 23] width 80 height 24
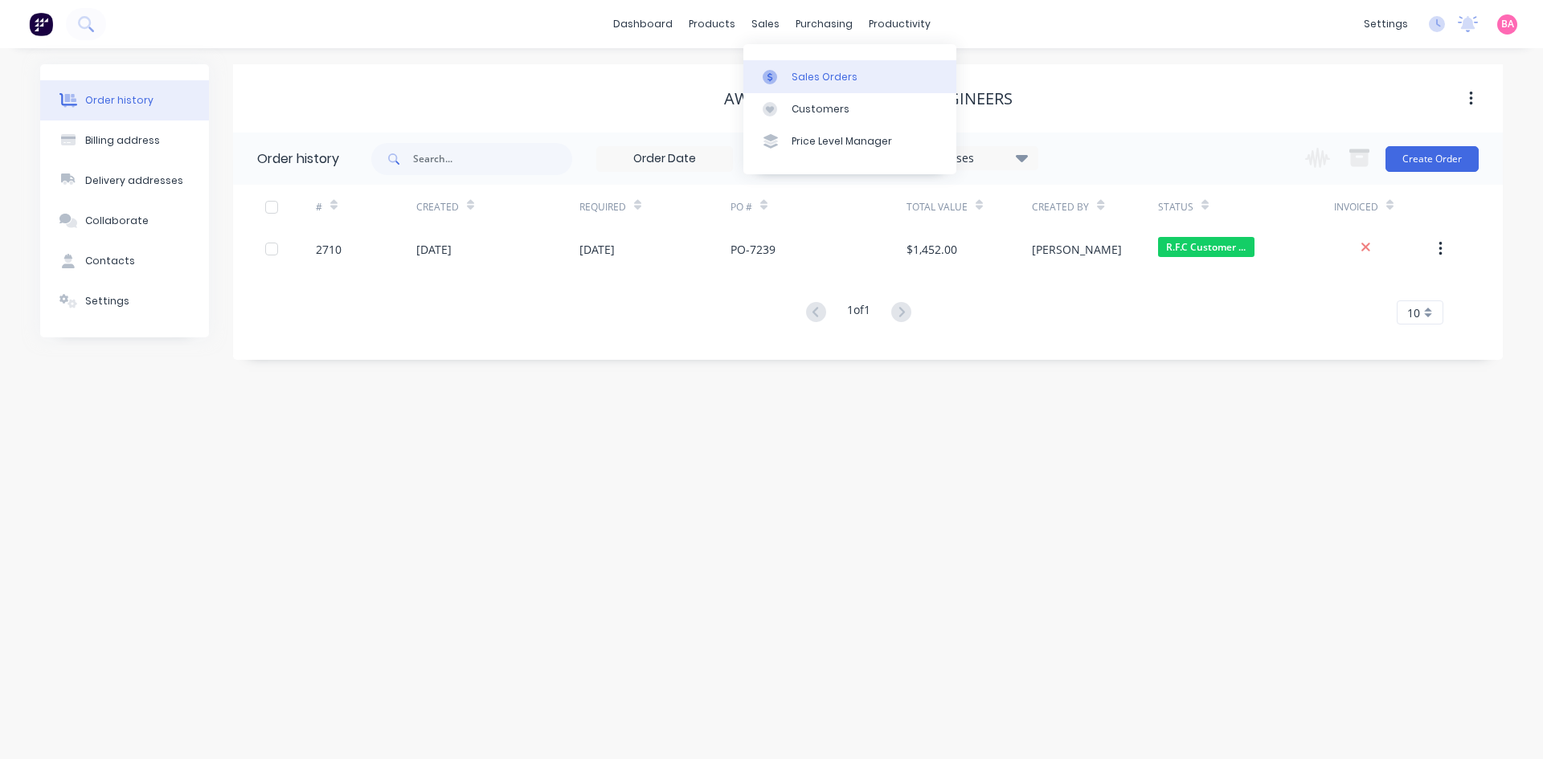
click at [808, 75] on div "Sales Orders" at bounding box center [825, 77] width 66 height 14
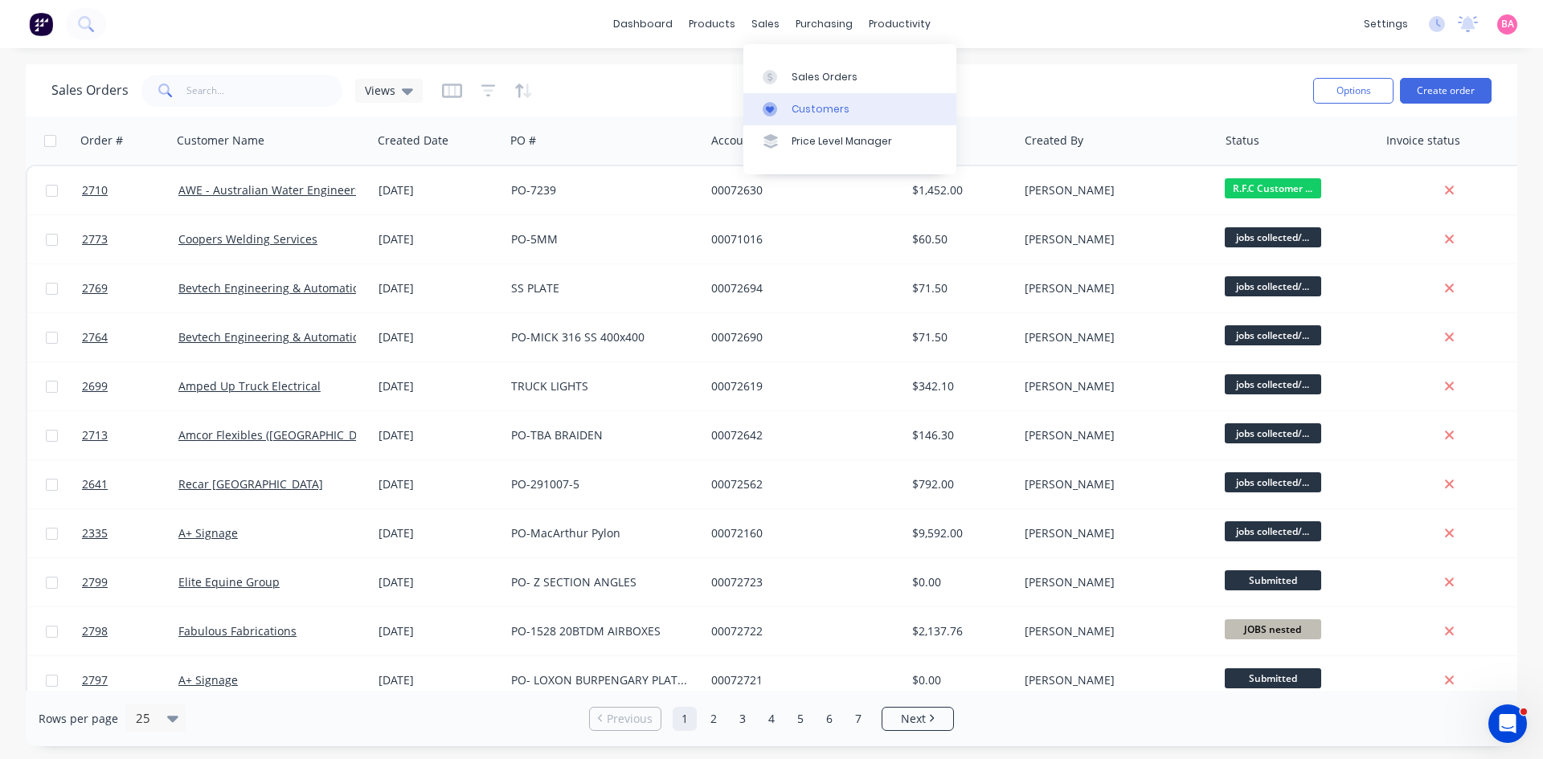
click at [805, 106] on div "Customers" at bounding box center [821, 109] width 58 height 14
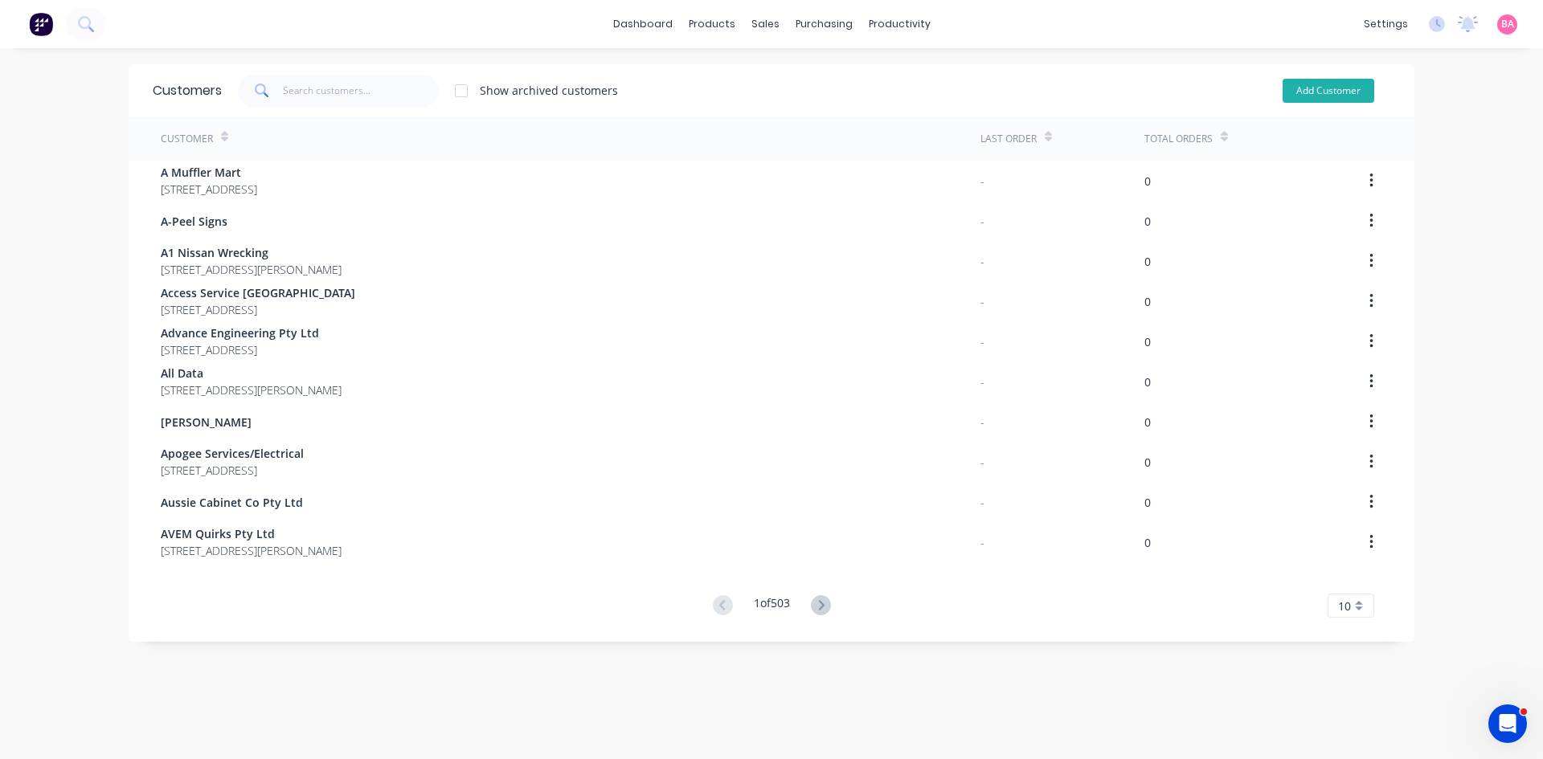
click at [1317, 85] on button "Add Customer" at bounding box center [1329, 91] width 92 height 24
select select "AU"
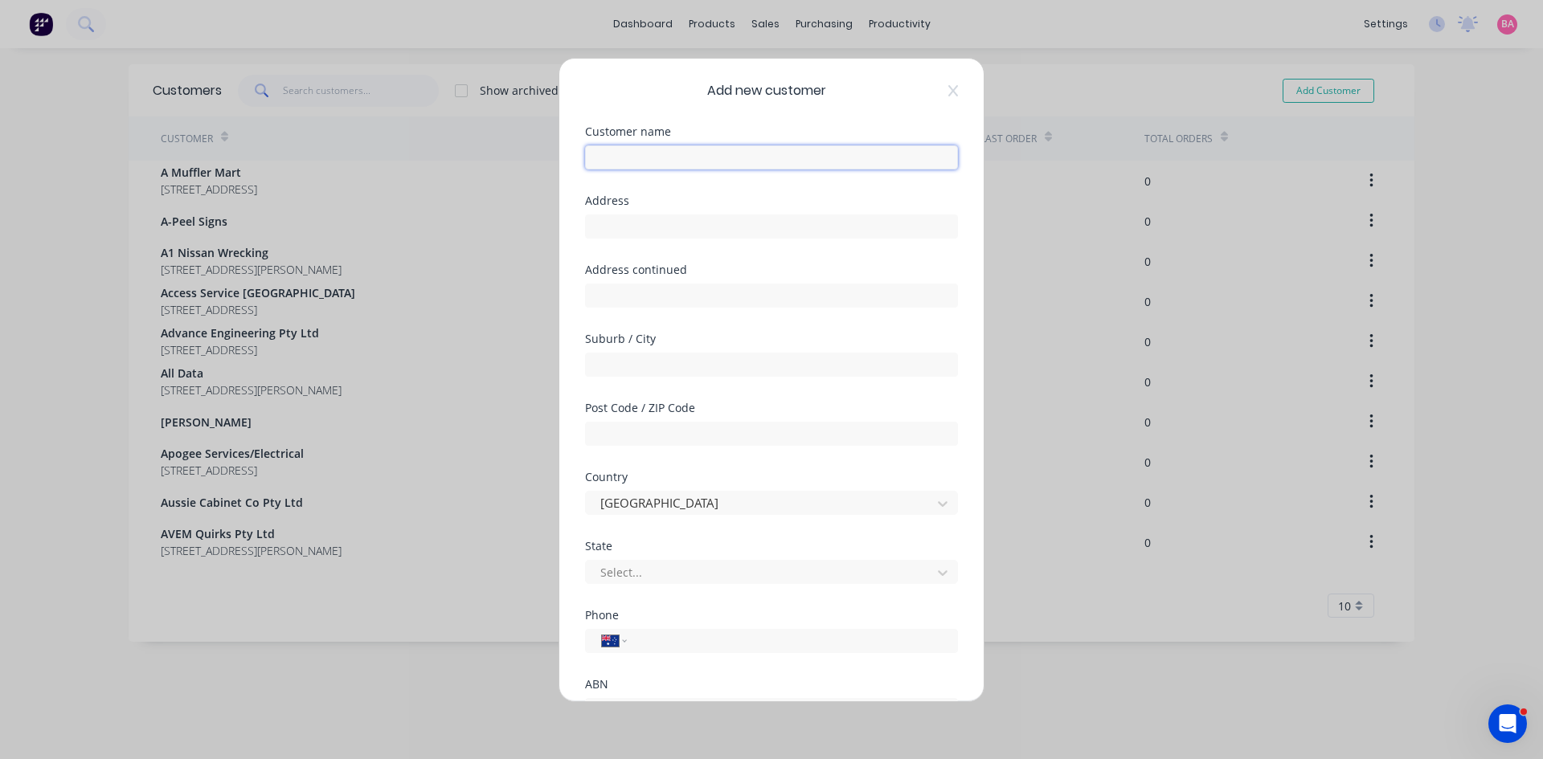
click at [659, 156] on input "text" at bounding box center [771, 157] width 373 height 24
type input "Instock Building Materials"
click at [614, 229] on input "text" at bounding box center [771, 227] width 373 height 24
type input "[STREET_ADDRESS][PERSON_NAME]"
type input "[GEOGRAPHIC_DATA]"
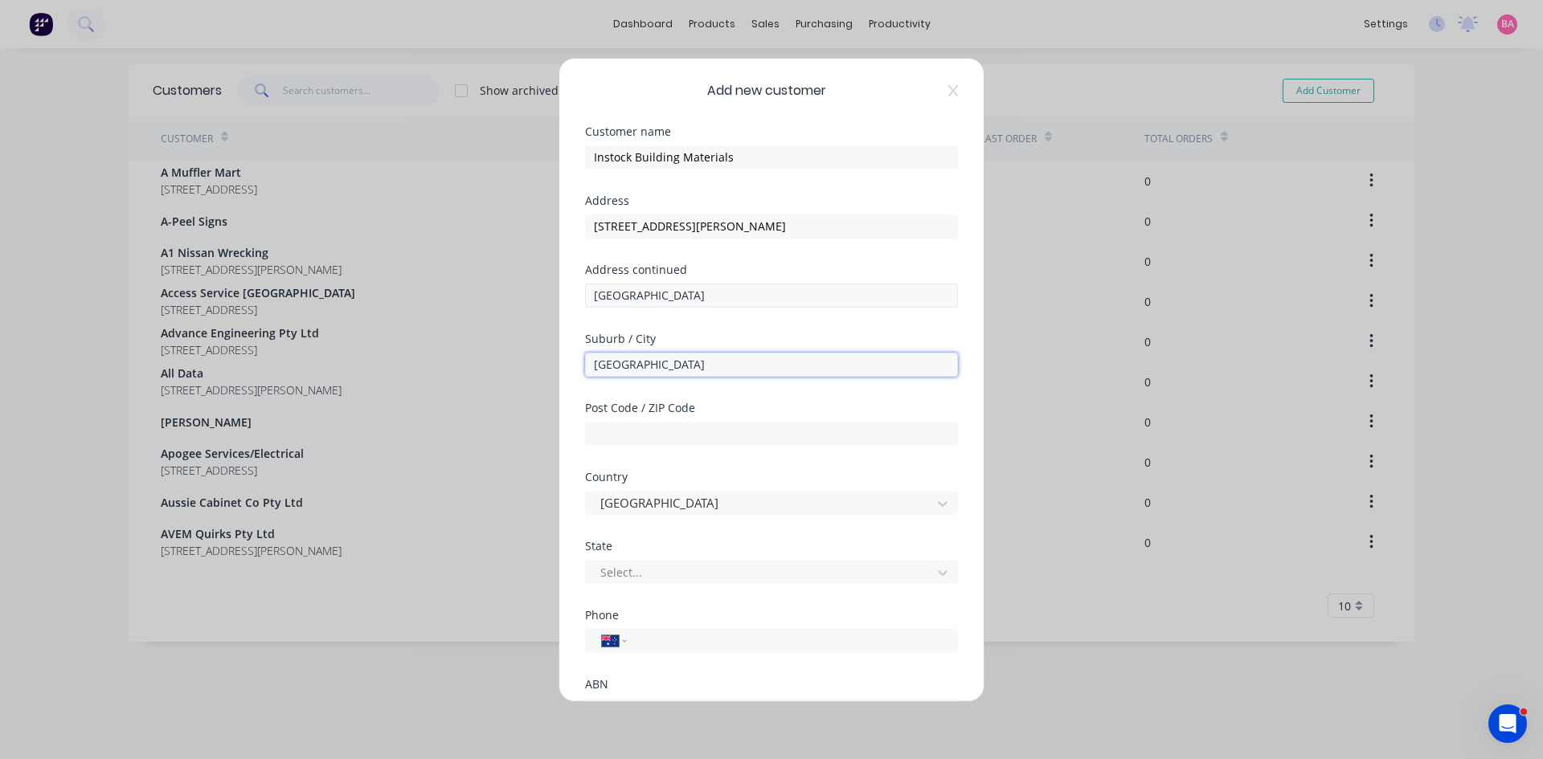
type input "[GEOGRAPHIC_DATA]"
drag, startPoint x: 673, startPoint y: 292, endPoint x: 477, endPoint y: 278, distance: 195.8
click at [477, 278] on div "Add new customer Customer name Instock Building Materials Address [STREET_ADDRE…" at bounding box center [771, 379] width 1543 height 759
click at [626, 432] on input "text" at bounding box center [771, 434] width 373 height 24
type input "4110"
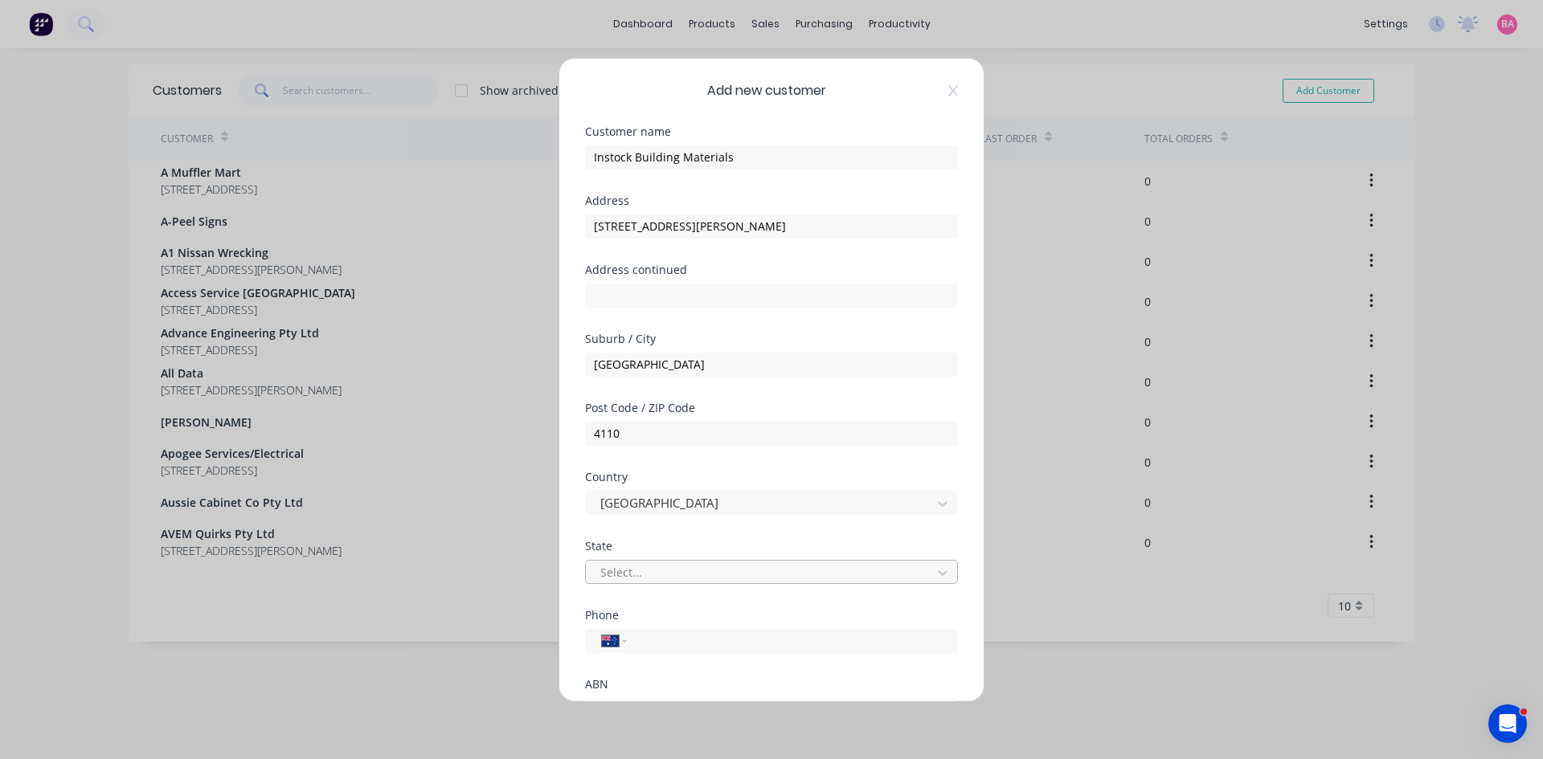
click at [689, 563] on div at bounding box center [761, 573] width 325 height 20
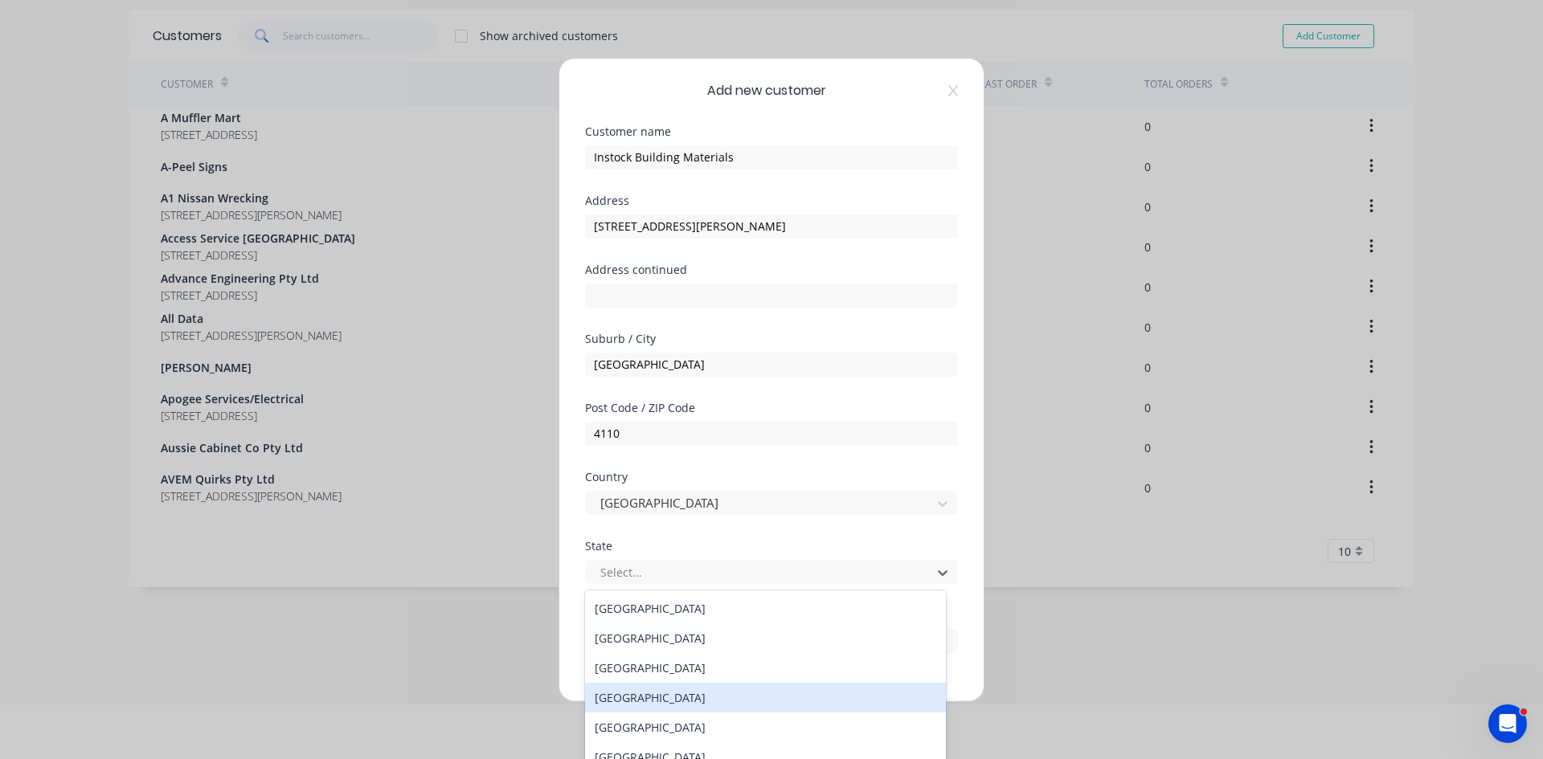
click at [644, 698] on div "[GEOGRAPHIC_DATA]" at bounding box center [765, 698] width 361 height 30
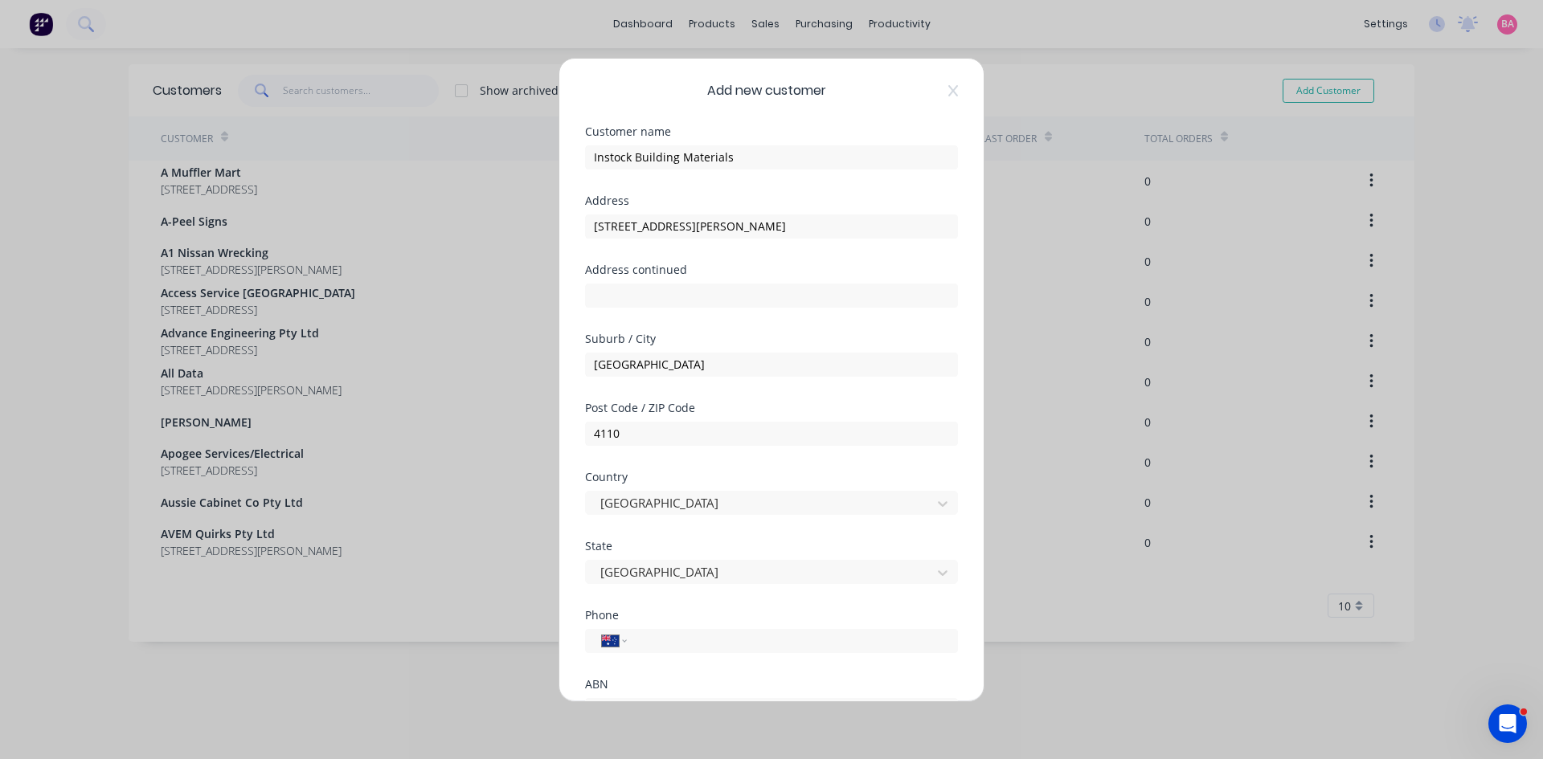
scroll to position [0, 0]
click at [661, 642] on input "tel" at bounding box center [789, 641] width 303 height 18
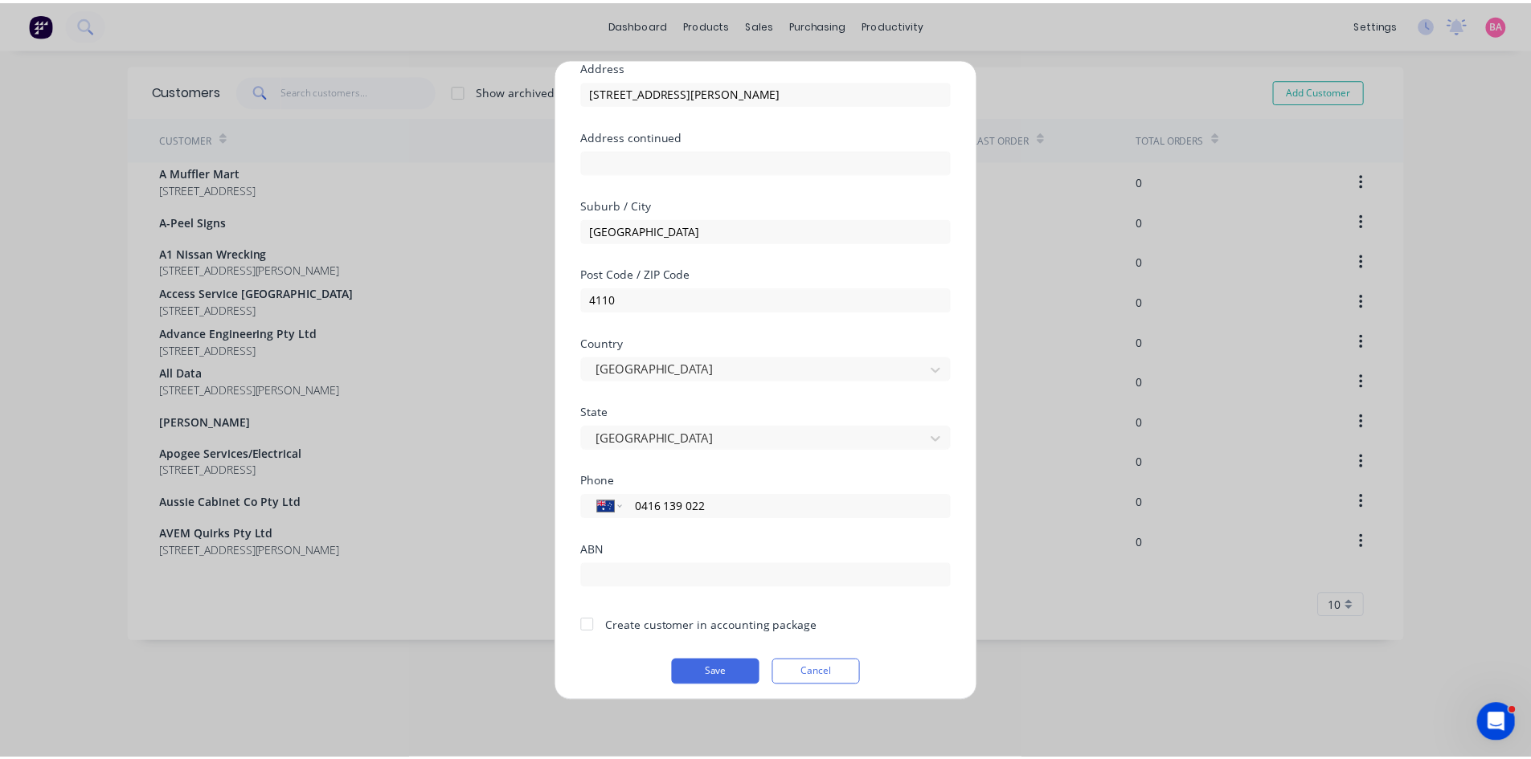
scroll to position [141, 0]
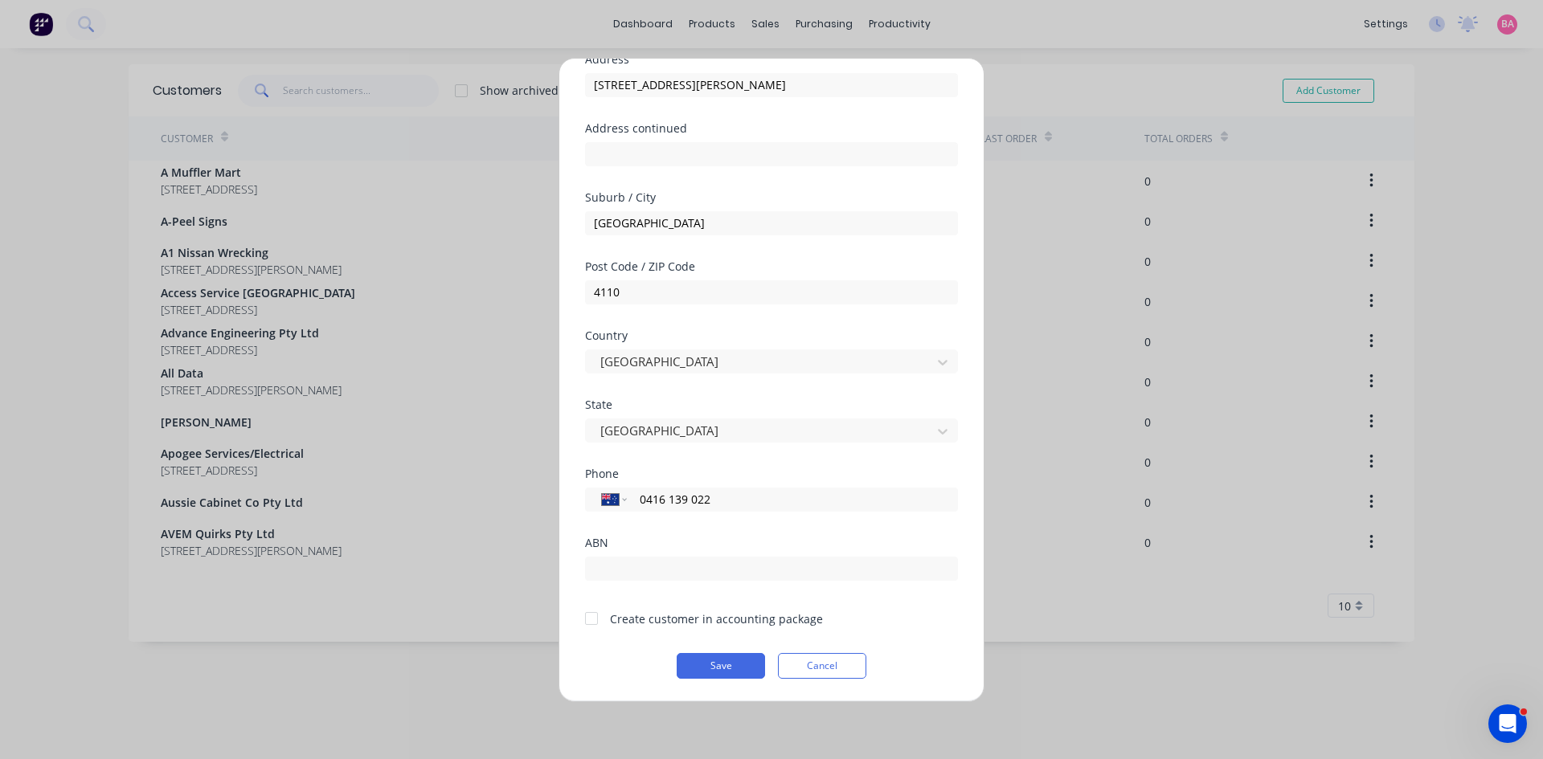
type input "0416 139 022"
click at [590, 619] on div at bounding box center [591, 619] width 32 height 32
click at [706, 669] on button "Save" at bounding box center [721, 666] width 88 height 26
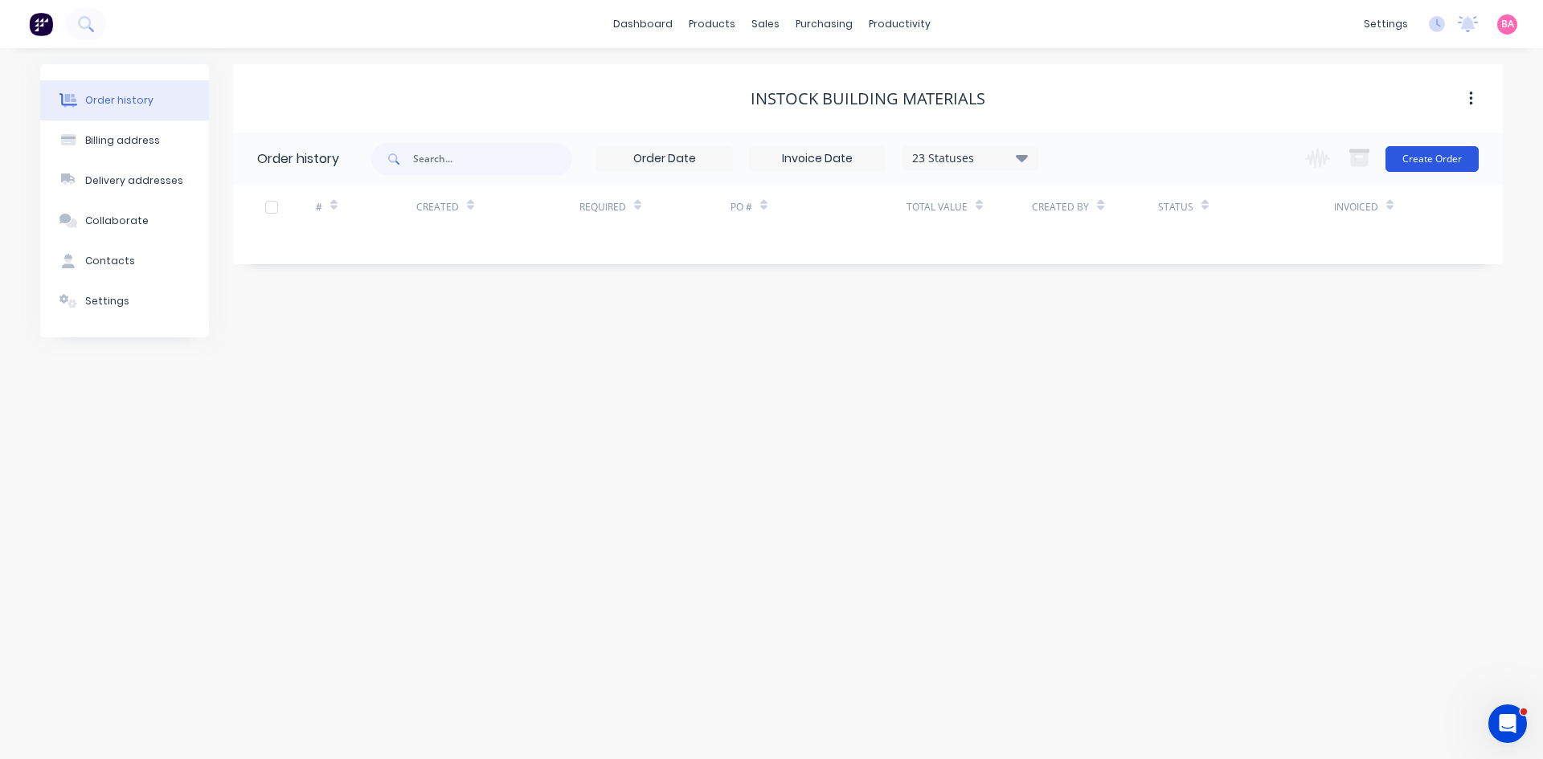
click at [1433, 156] on button "Create Order" at bounding box center [1431, 159] width 93 height 26
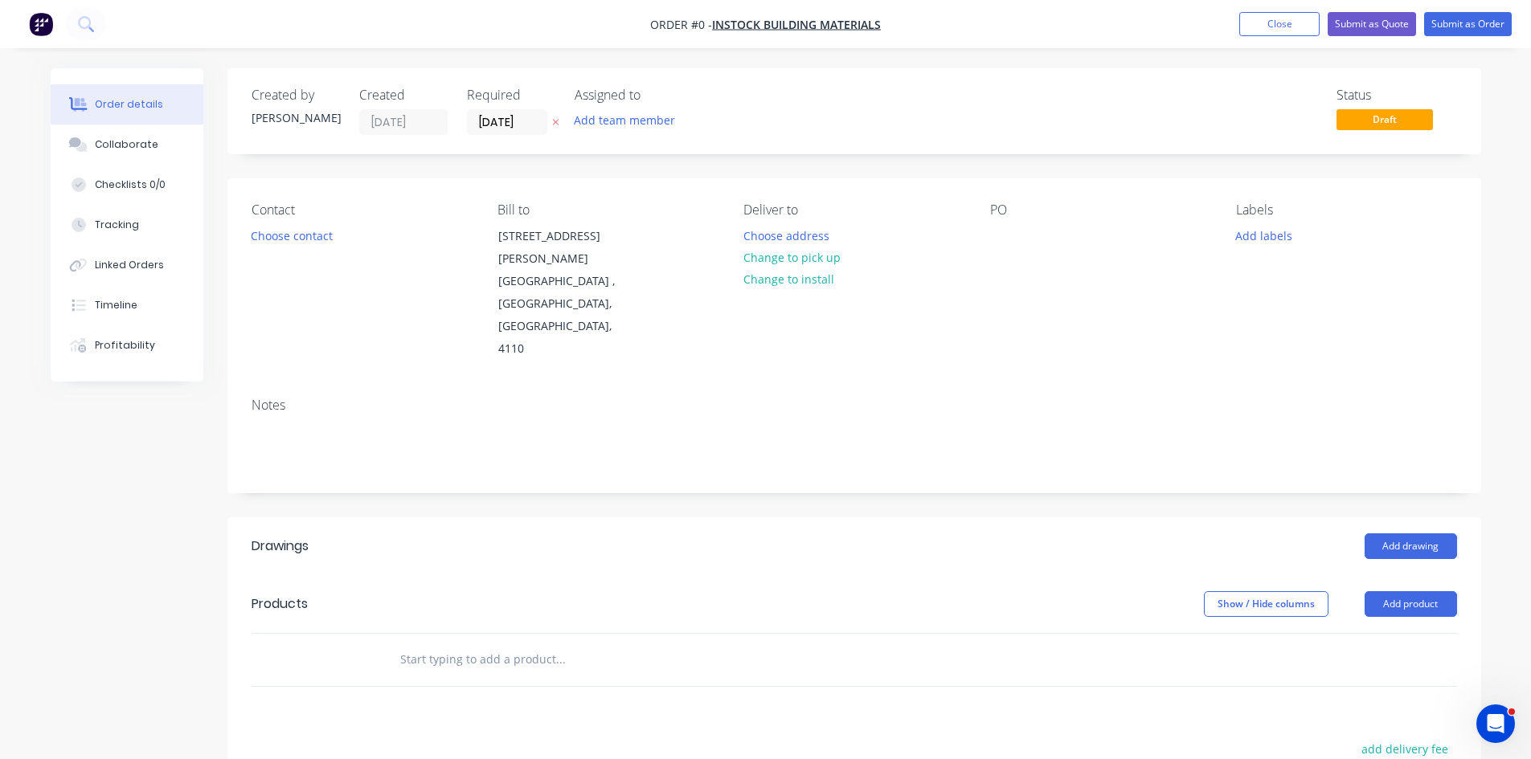
click at [553, 125] on icon at bounding box center [555, 123] width 6 height 6
click at [537, 125] on input at bounding box center [511, 122] width 87 height 24
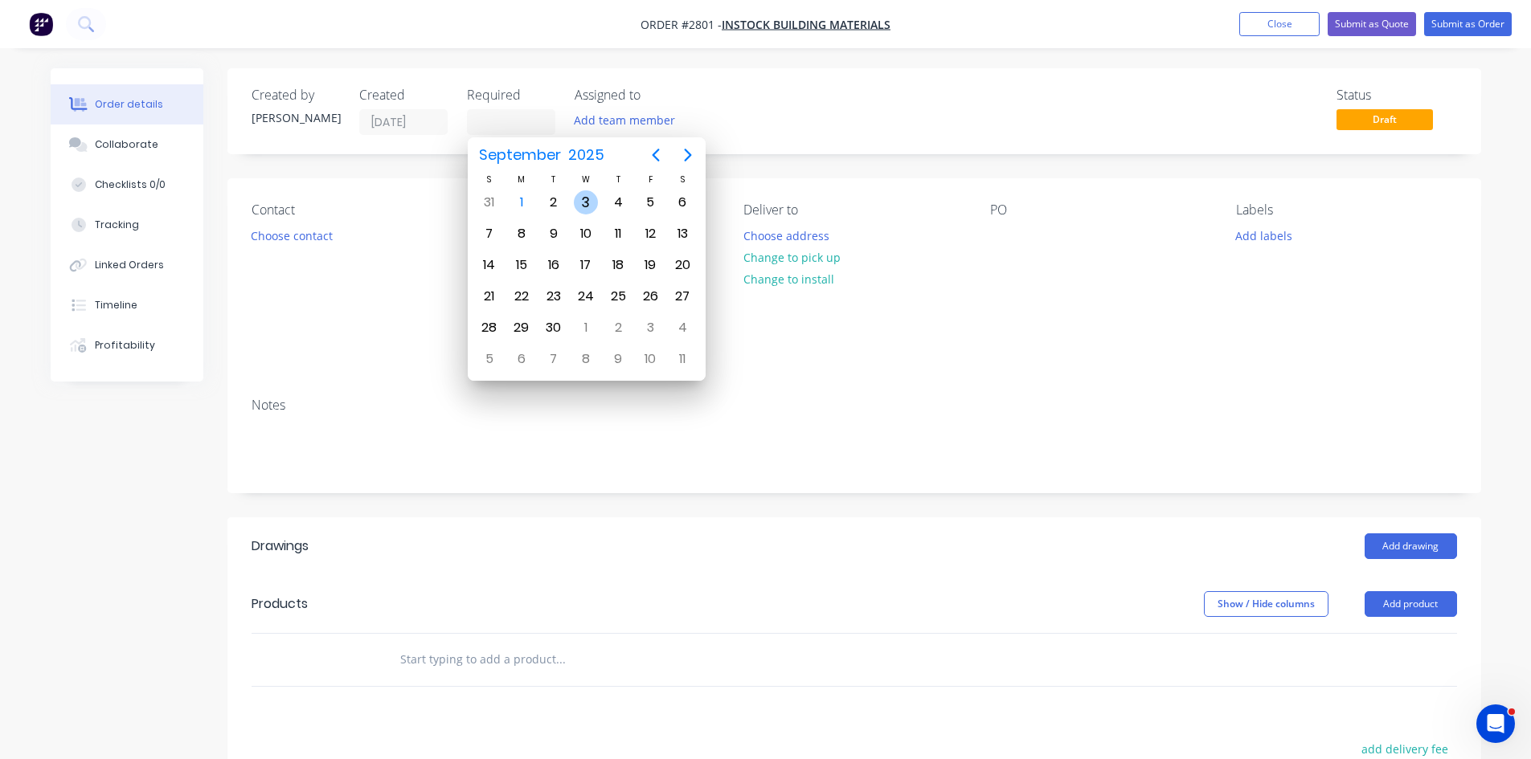
click at [591, 196] on div "3" at bounding box center [586, 202] width 24 height 24
type input "[DATE]"
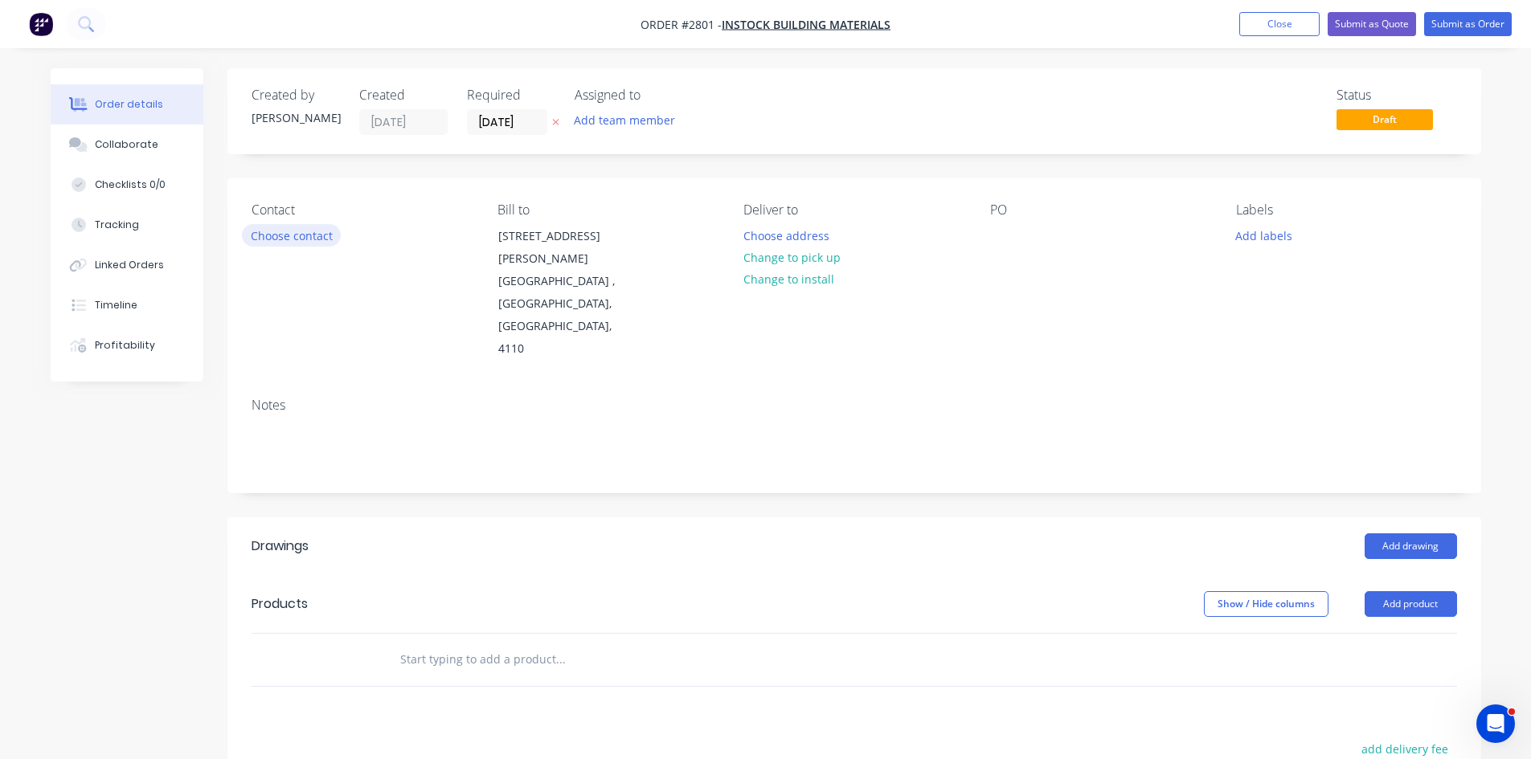
click at [297, 232] on button "Choose contact" at bounding box center [291, 235] width 99 height 22
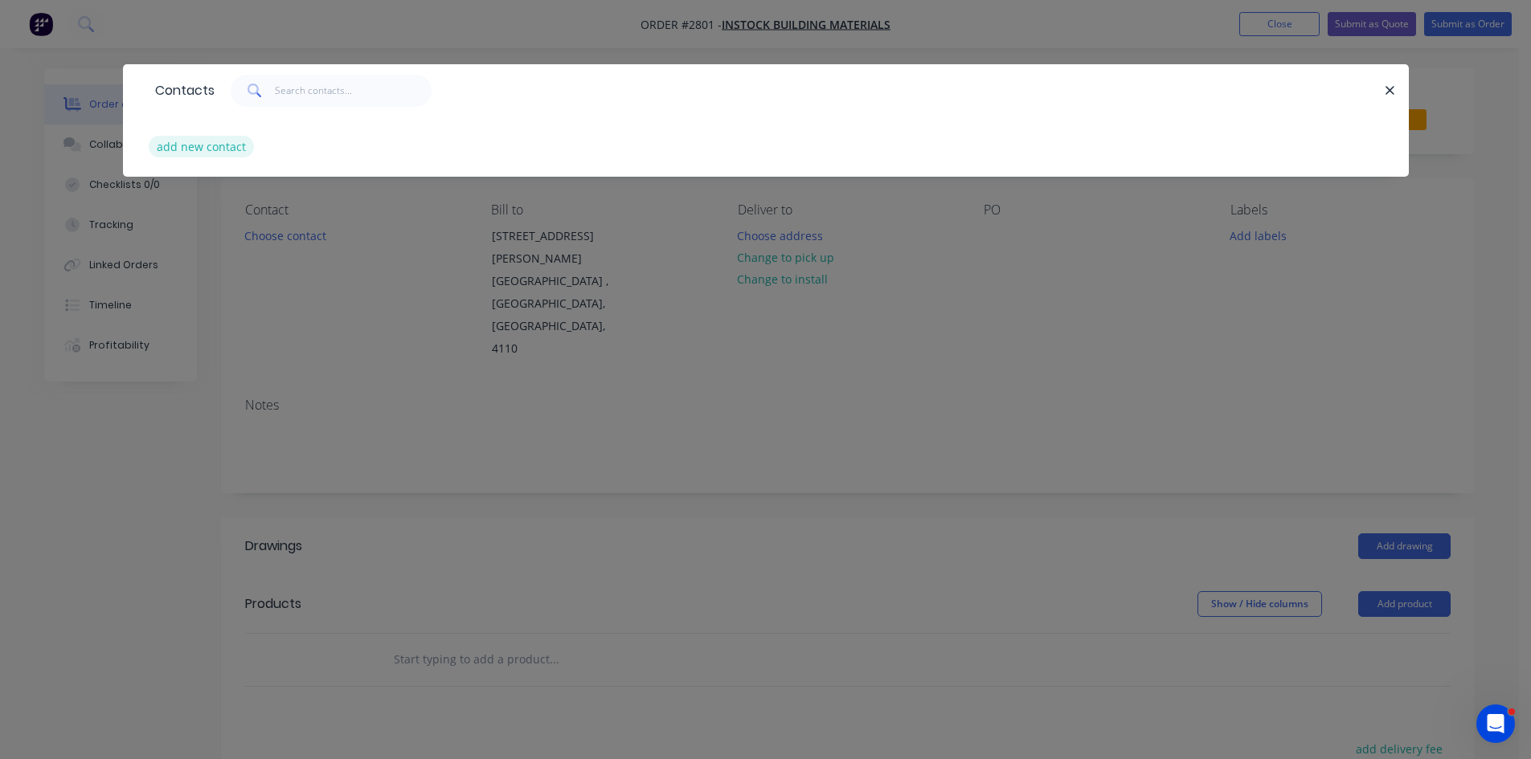
click at [203, 145] on button "add new contact" at bounding box center [202, 147] width 106 height 22
select select "AU"
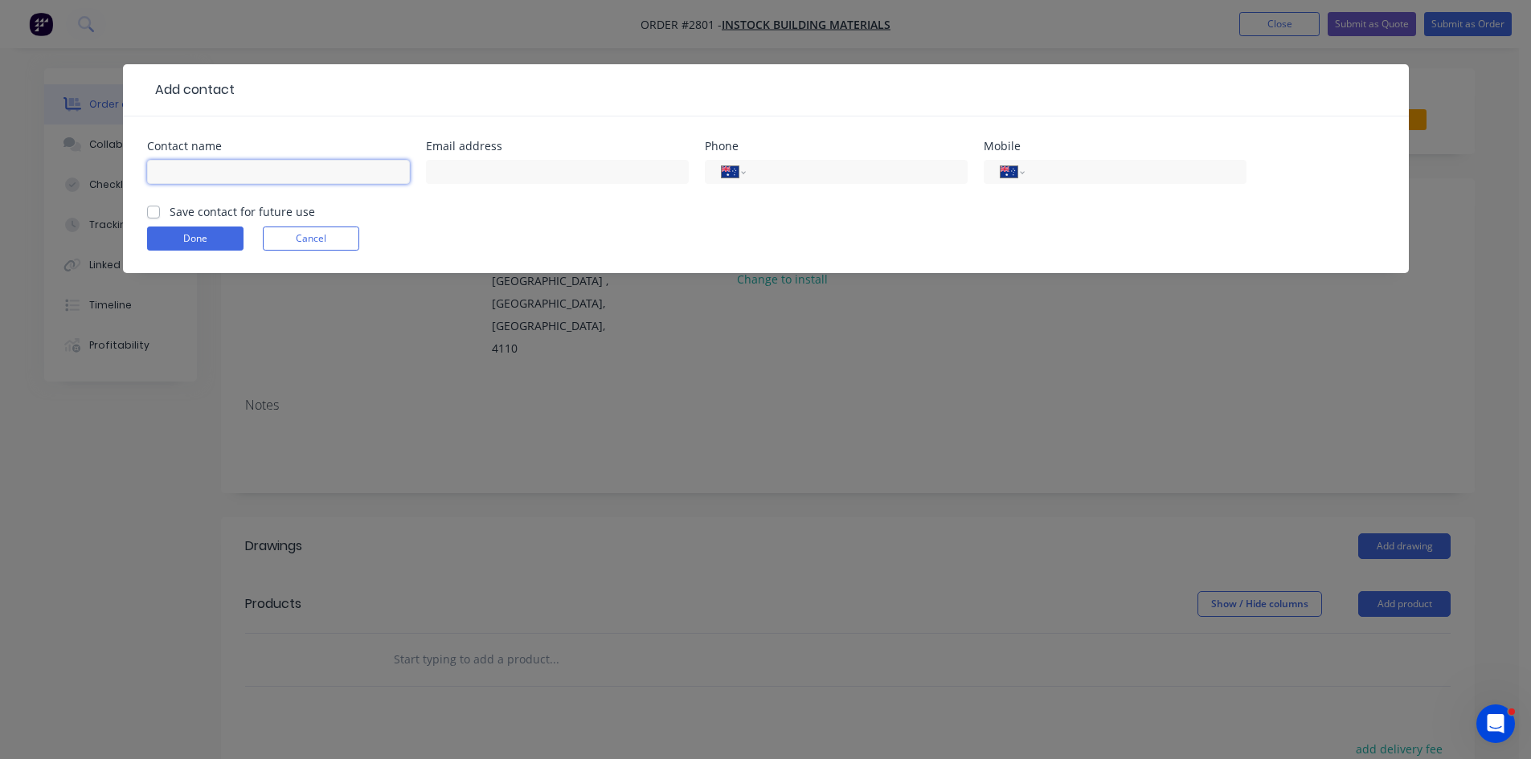
click at [281, 170] on input "text" at bounding box center [278, 172] width 263 height 24
type input "a"
type input "Q"
type input "[PERSON_NAME] - Executive Director"
click at [475, 160] on input "text" at bounding box center [557, 172] width 263 height 24
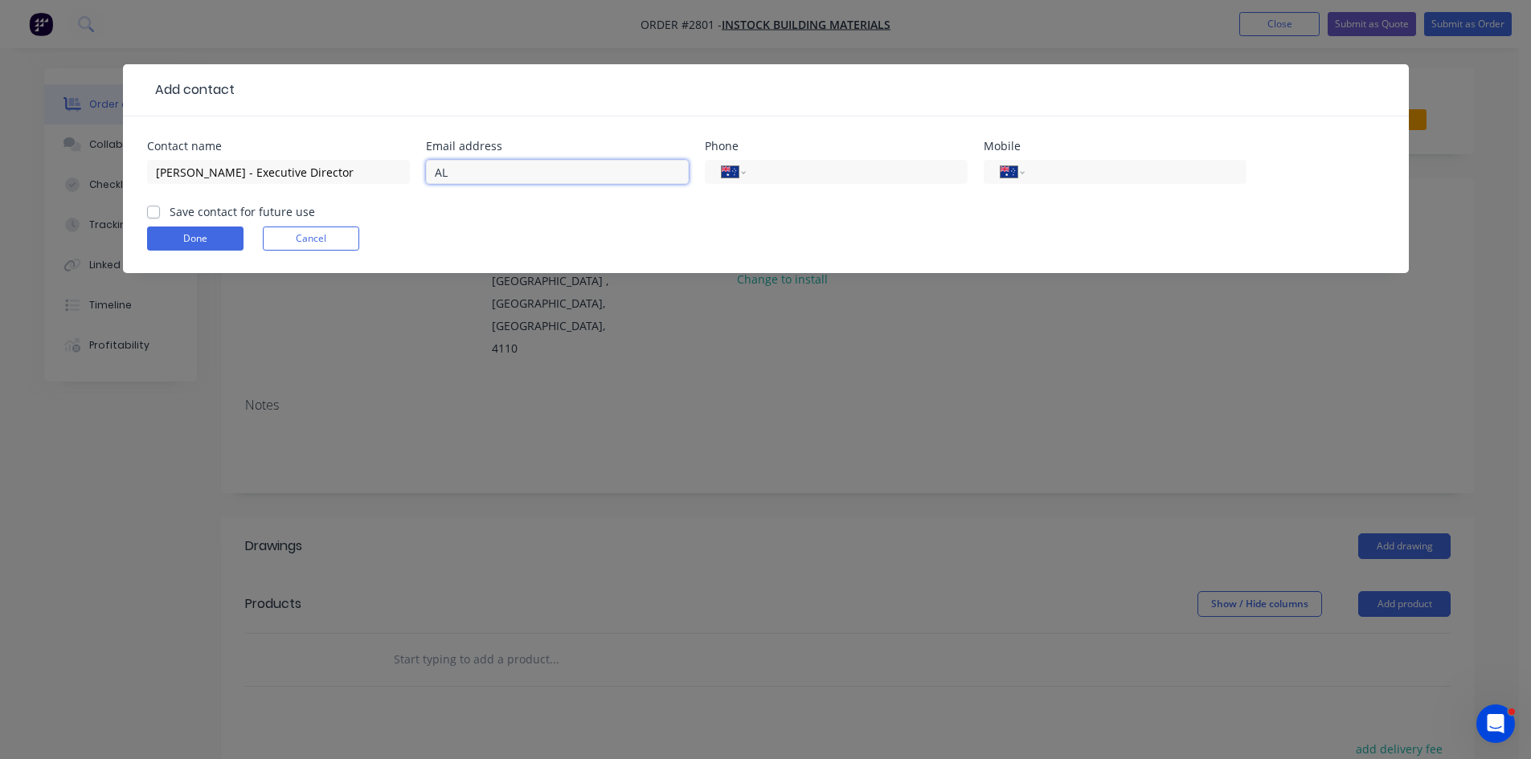
type input "A"
type input "[DOMAIN_NAME][EMAIL_ADDRESS][DOMAIN_NAME][PERSON_NAME]"
click at [1058, 168] on input "tel" at bounding box center [1132, 172] width 193 height 18
type input "0416 139 022"
click at [170, 214] on label "Save contact for future use" at bounding box center [242, 211] width 145 height 17
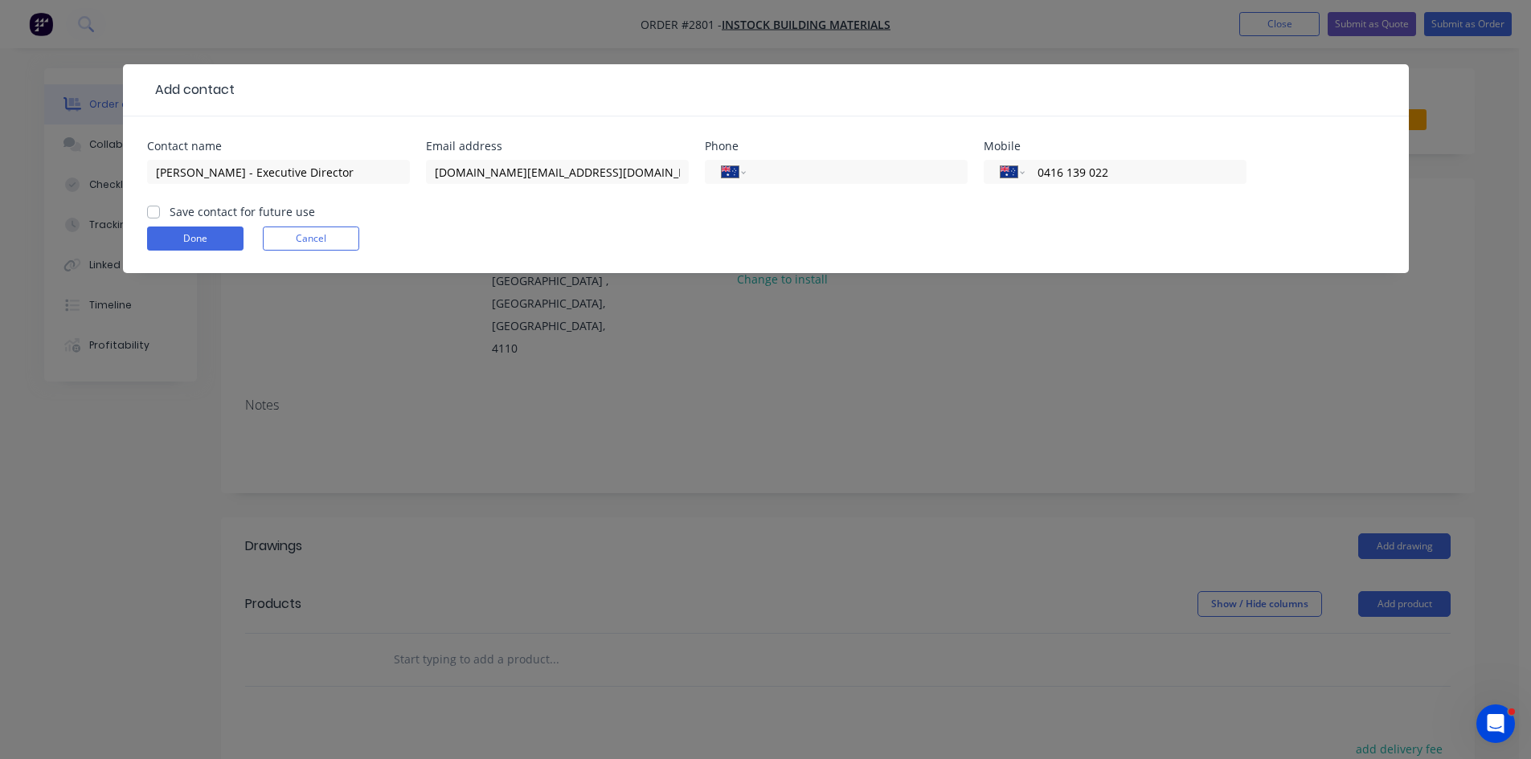
click at [151, 214] on input "Save contact for future use" at bounding box center [153, 210] width 13 height 15
checkbox input "true"
click at [200, 235] on button "Done" at bounding box center [195, 239] width 96 height 24
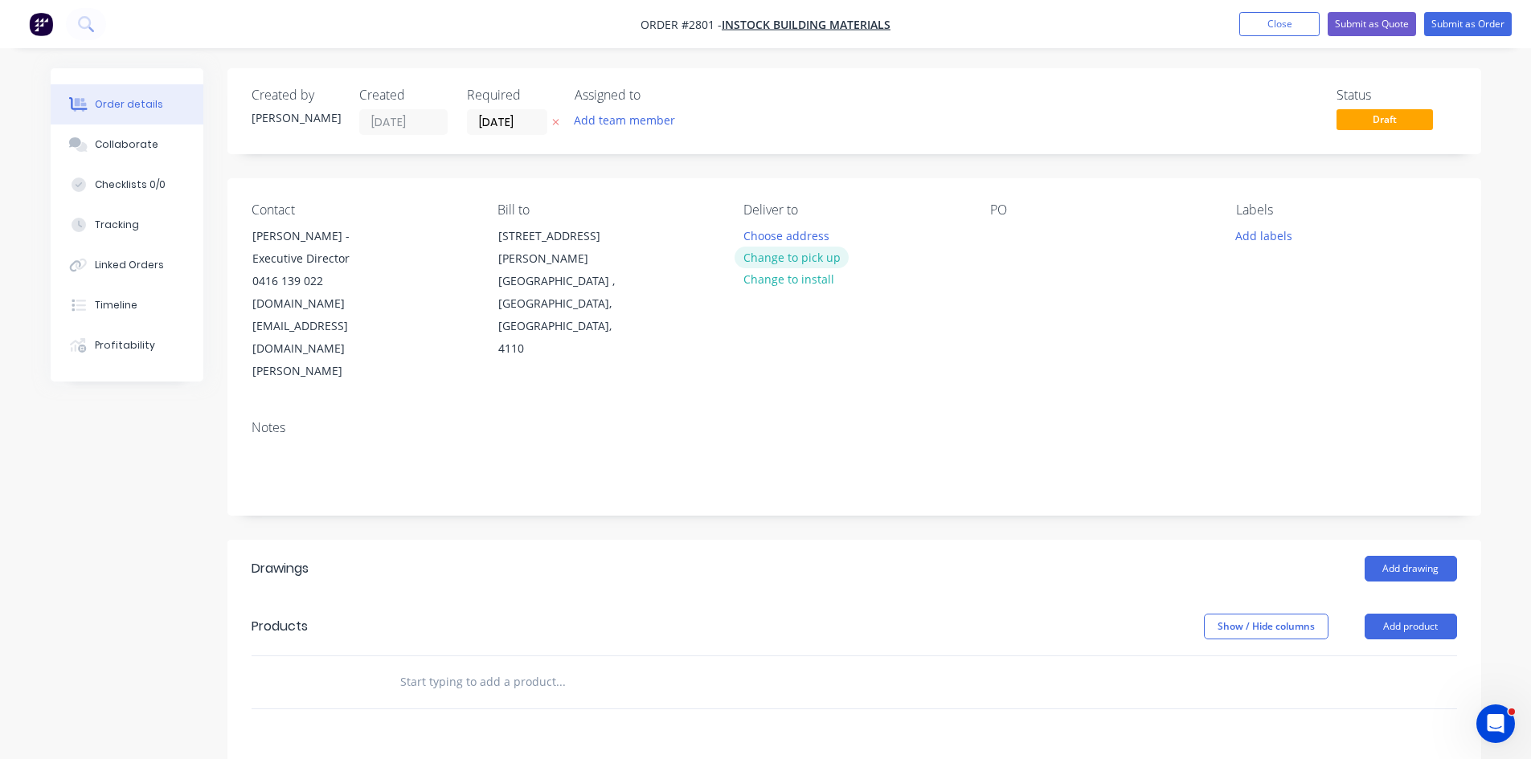
click at [816, 252] on button "Change to pick up" at bounding box center [791, 258] width 114 height 22
click at [994, 236] on div at bounding box center [1003, 235] width 26 height 23
click at [1266, 234] on button "Add labels" at bounding box center [1264, 235] width 74 height 22
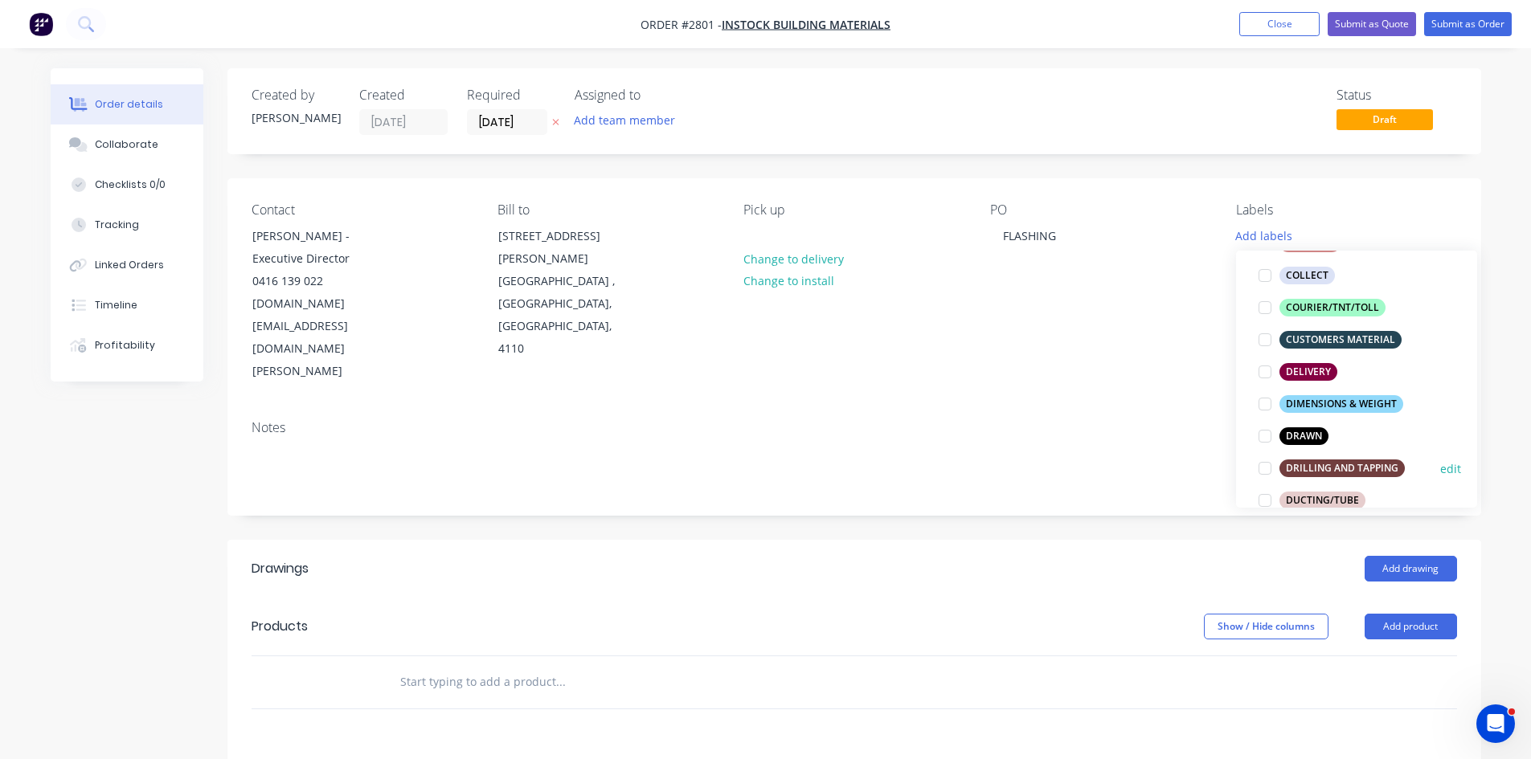
scroll to position [215, 0]
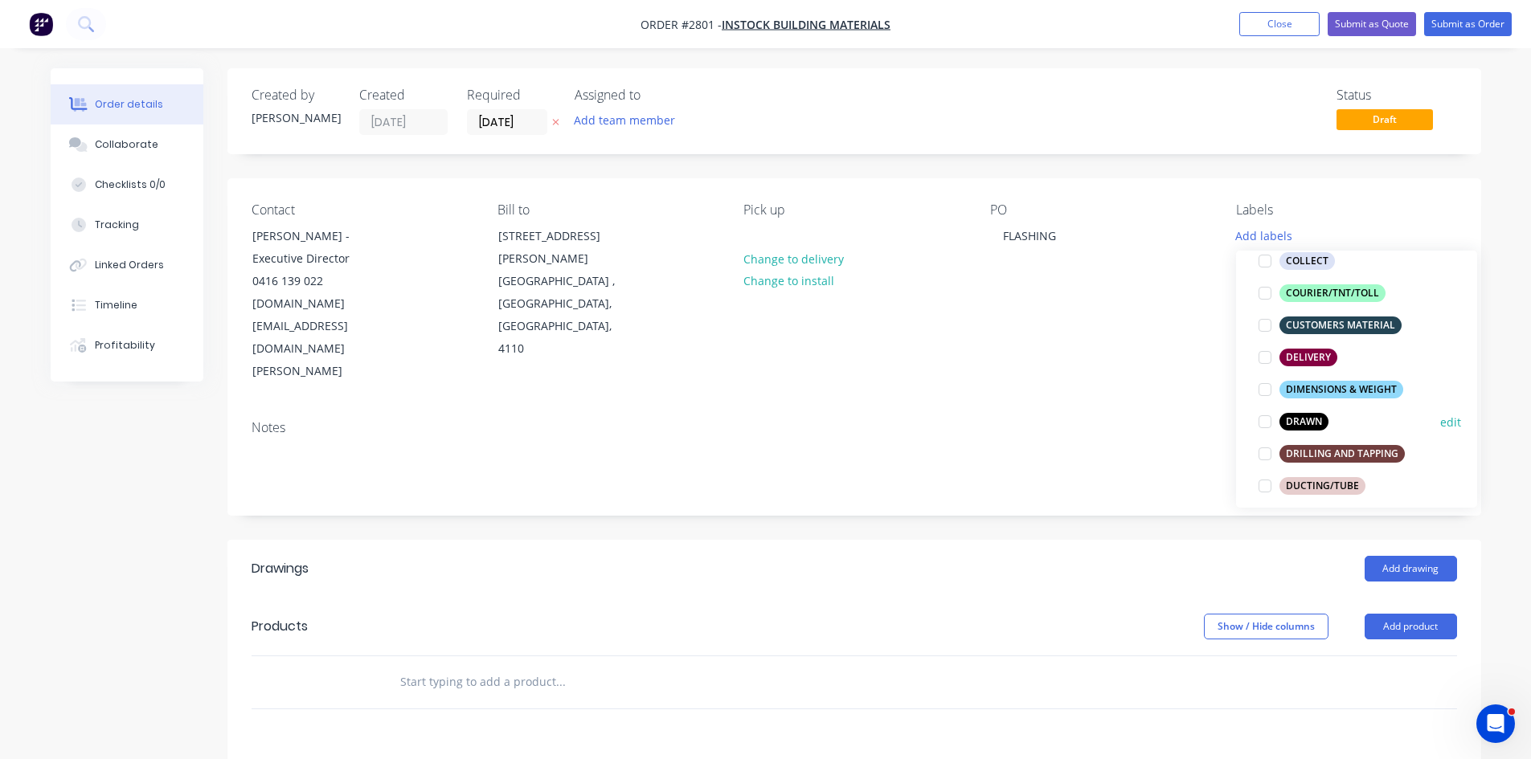
click at [1266, 420] on div at bounding box center [1265, 422] width 32 height 32
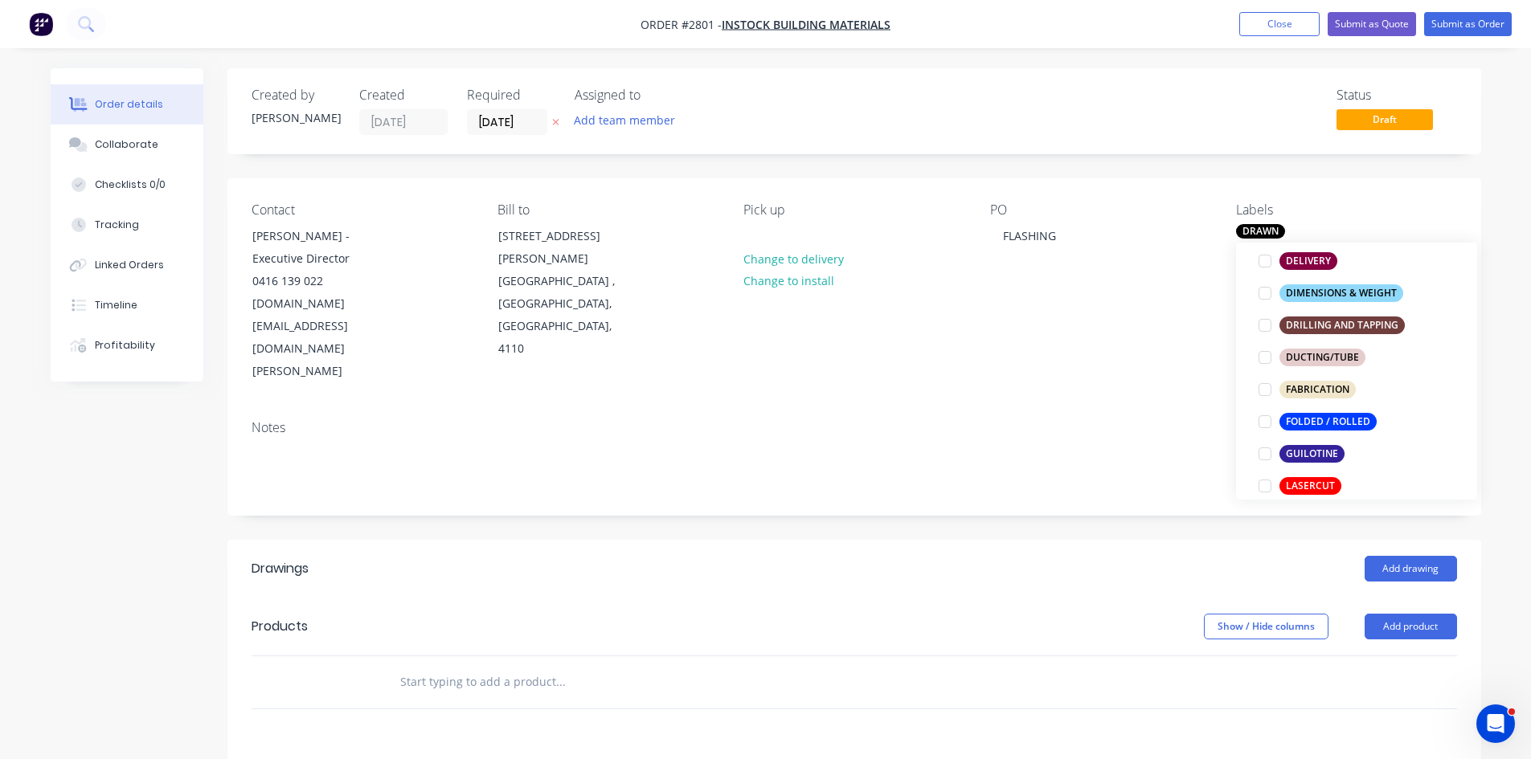
scroll to position [348, 0]
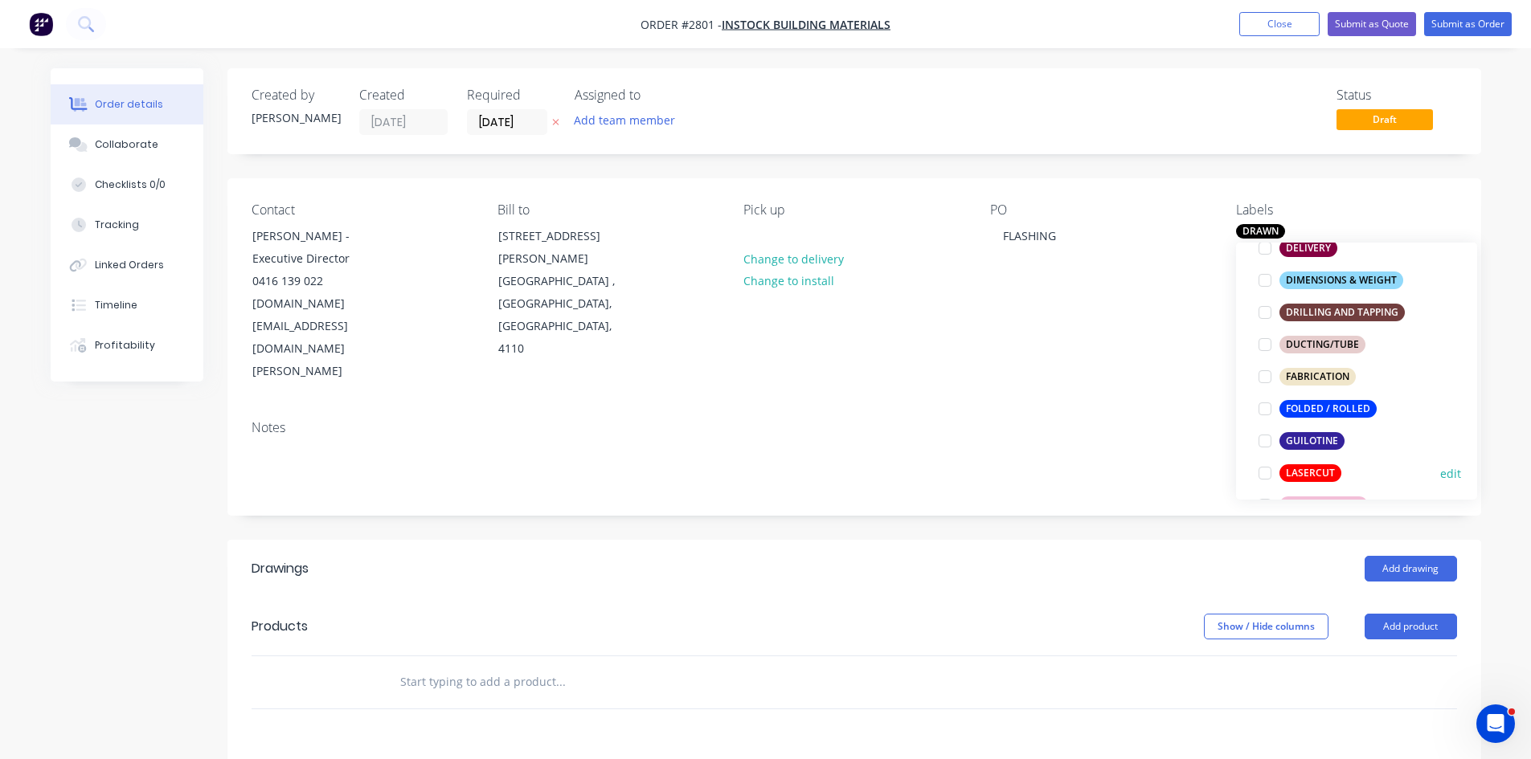
click at [1291, 470] on div "LASERCUT" at bounding box center [1310, 473] width 62 height 18
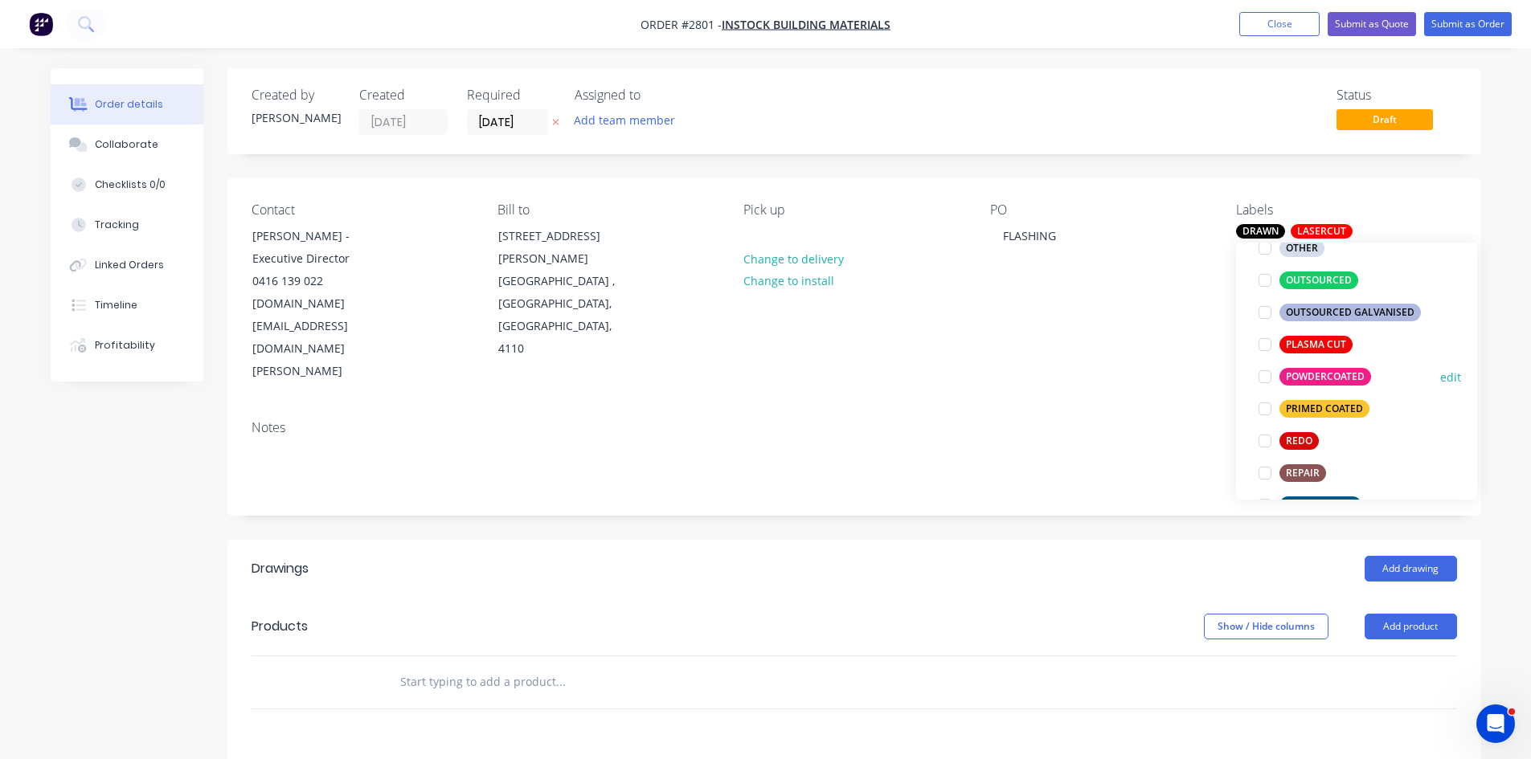
click at [1266, 378] on div at bounding box center [1265, 377] width 32 height 32
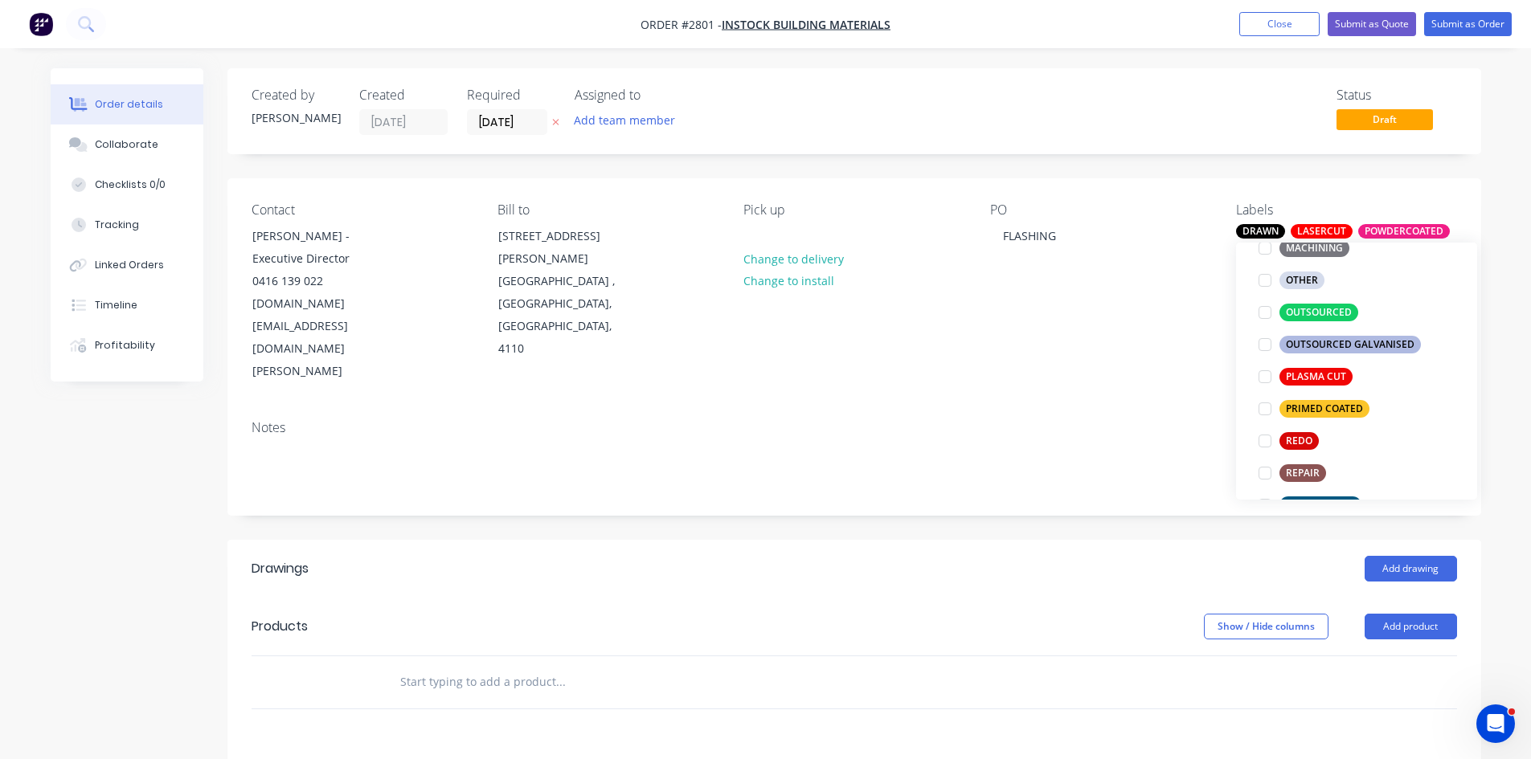
scroll to position [59, 0]
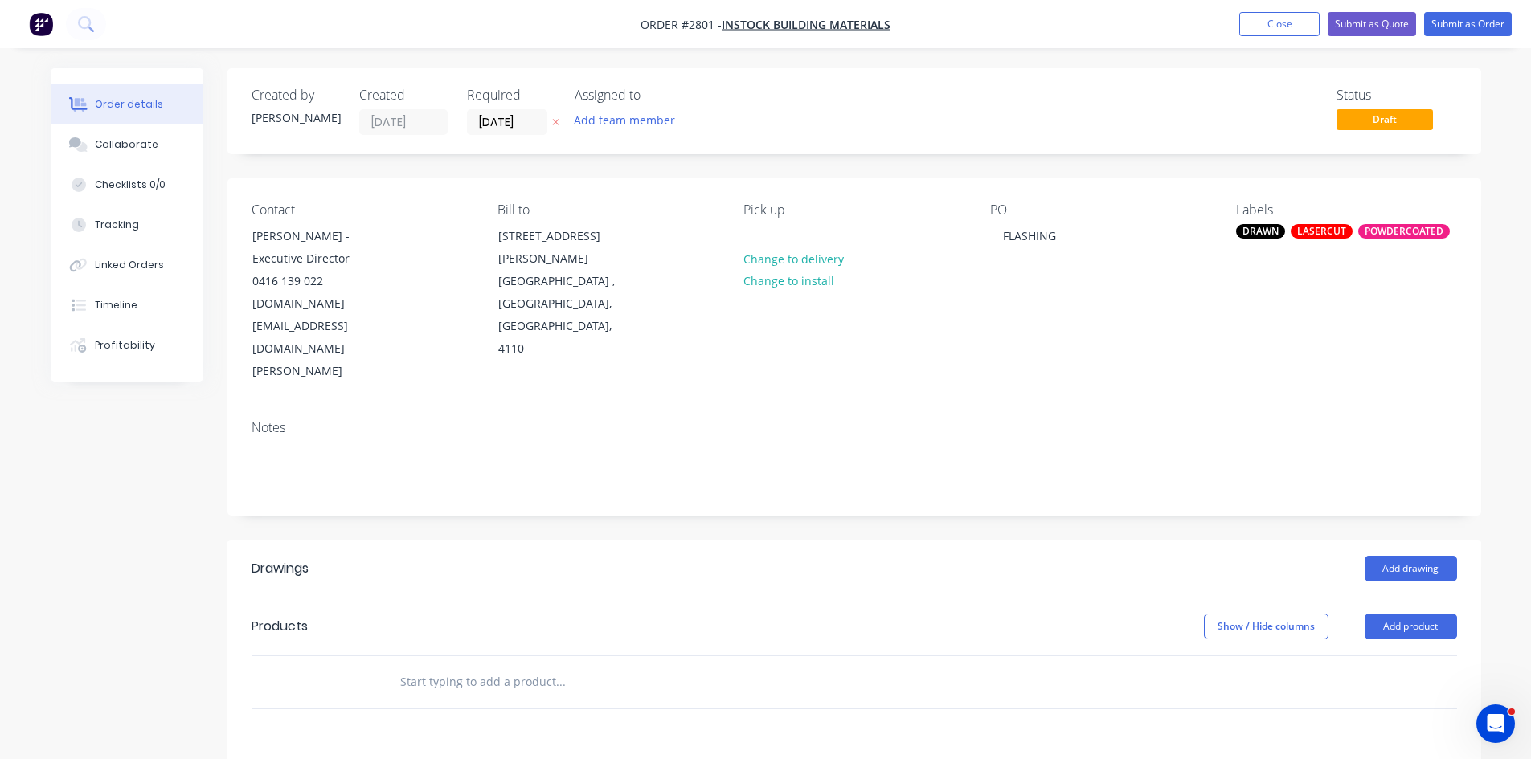
click at [461, 666] on input "text" at bounding box center [559, 682] width 321 height 32
click at [1422, 614] on button "Add product" at bounding box center [1411, 627] width 92 height 26
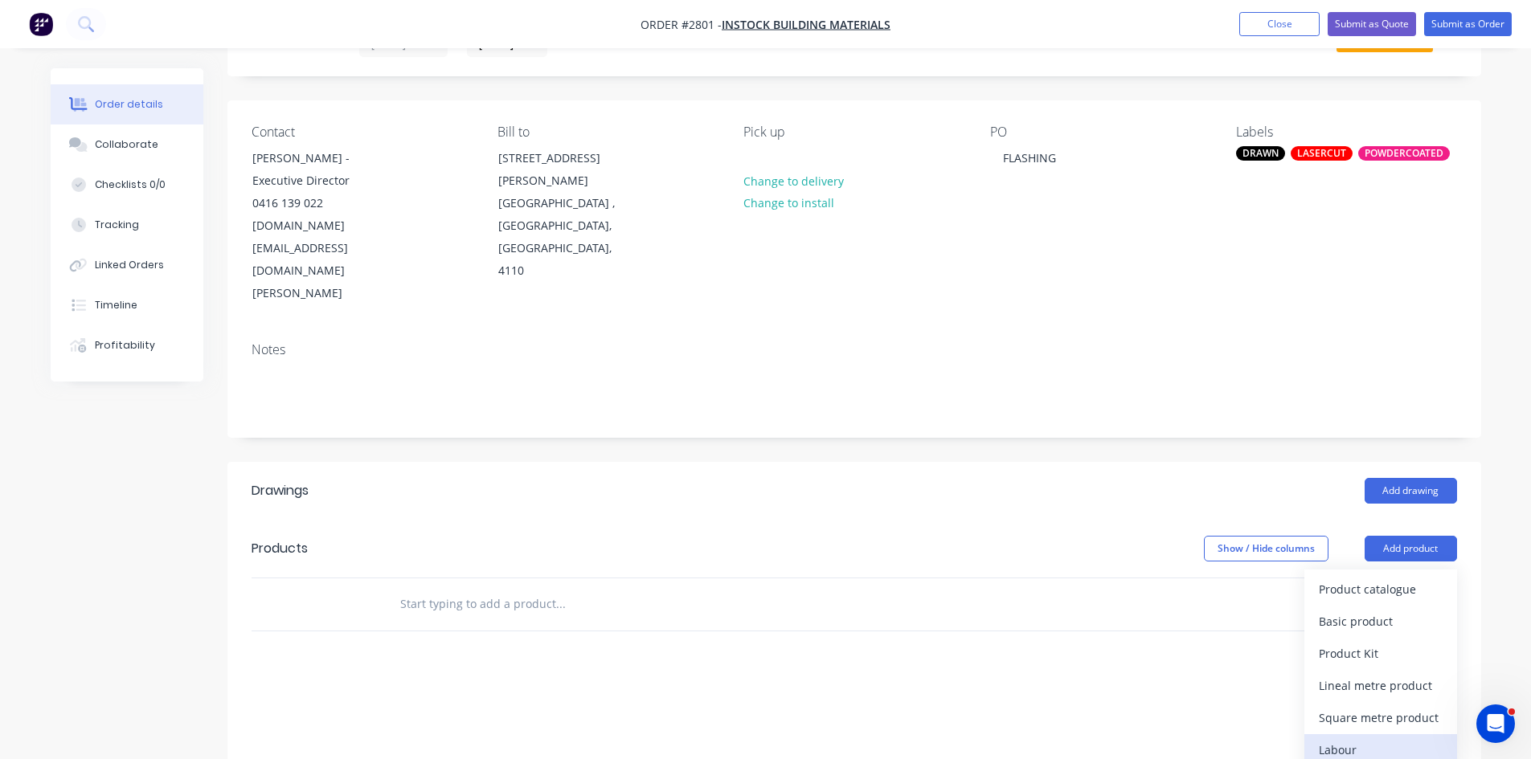
scroll to position [107, 0]
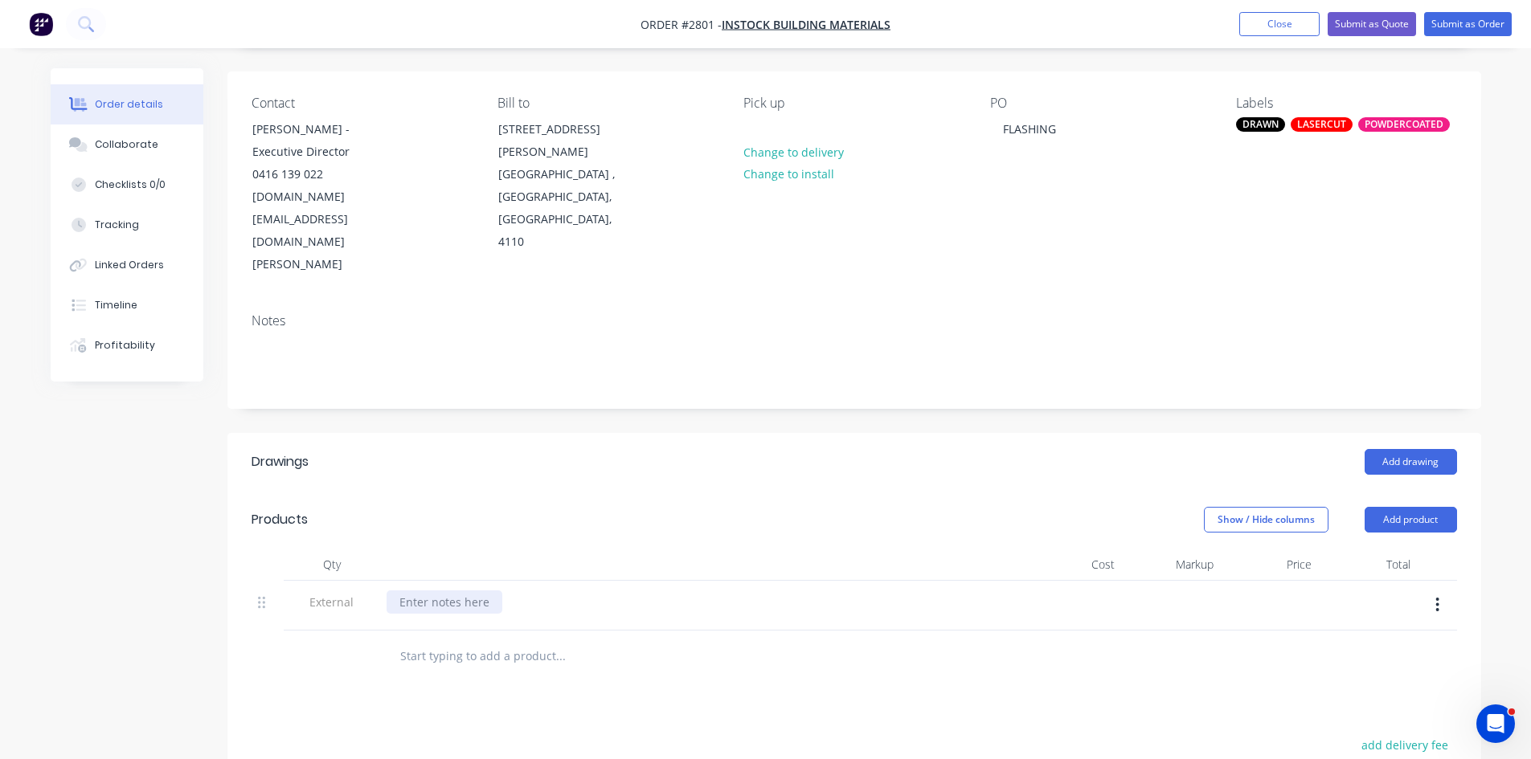
click at [470, 591] on div at bounding box center [445, 602] width 116 height 23
click at [471, 640] on input "text" at bounding box center [559, 656] width 321 height 32
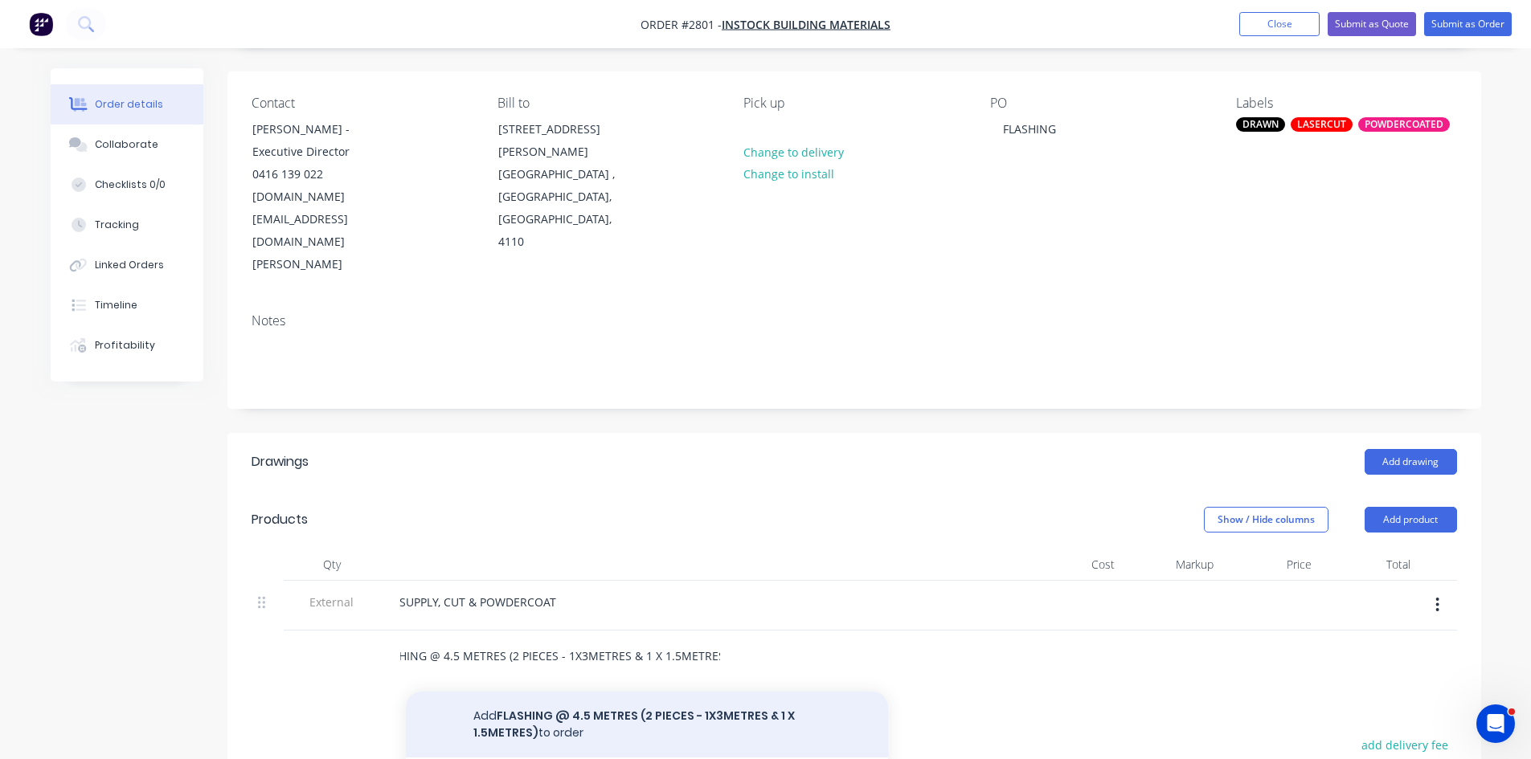
type input "FLASHING @ 4.5 METRES (2 PIECES - 1X3METRES & 1 X 1.5METRES)"
click at [627, 692] on button "Add FLASHING @ 4.5 METRES (2 PIECES - 1X3METRES & 1 X 1.5METRES) to order" at bounding box center [647, 725] width 482 height 66
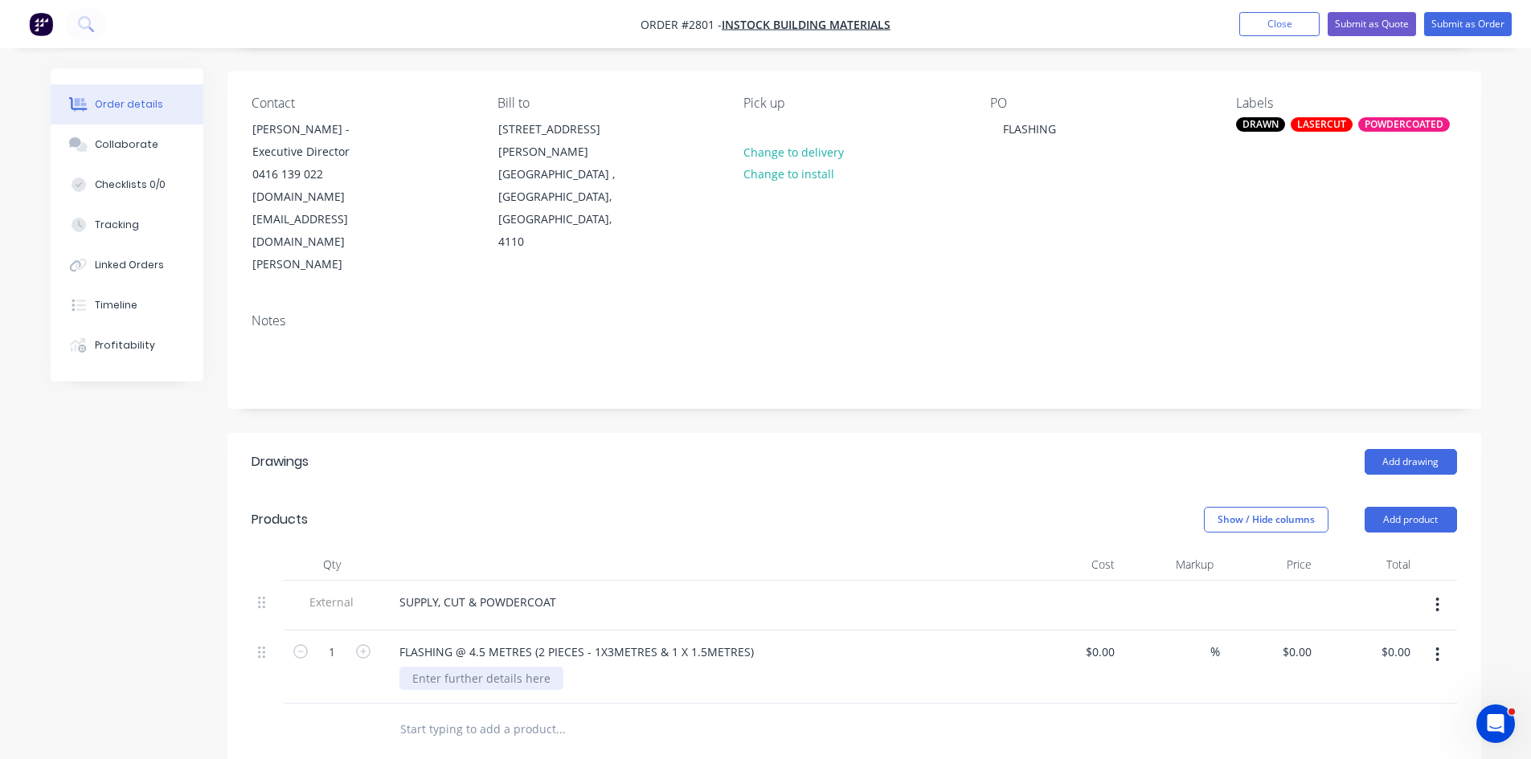
click at [513, 667] on div at bounding box center [481, 678] width 164 height 23
click at [513, 667] on div "MATERIAL:" at bounding box center [707, 678] width 617 height 23
drag, startPoint x: 492, startPoint y: 613, endPoint x: 481, endPoint y: 614, distance: 10.5
click at [481, 667] on div "MATERIAL:" at bounding box center [707, 678] width 617 height 23
click at [464, 667] on div "MATERIAL:" at bounding box center [440, 678] width 83 height 23
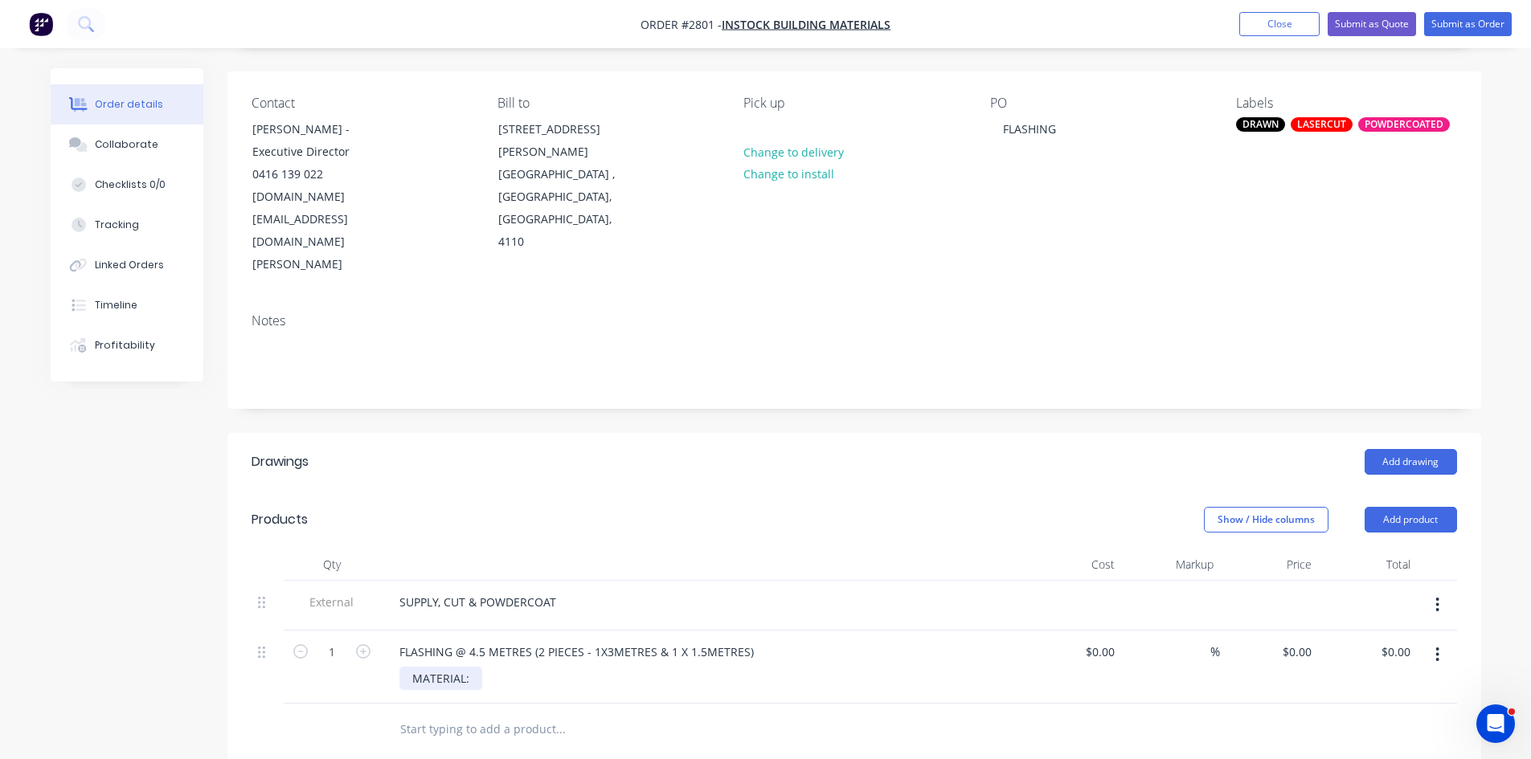
click at [468, 667] on div "MATERIAL:" at bounding box center [440, 678] width 83 height 23
click at [1485, 19] on button "Submit as Order" at bounding box center [1468, 24] width 88 height 24
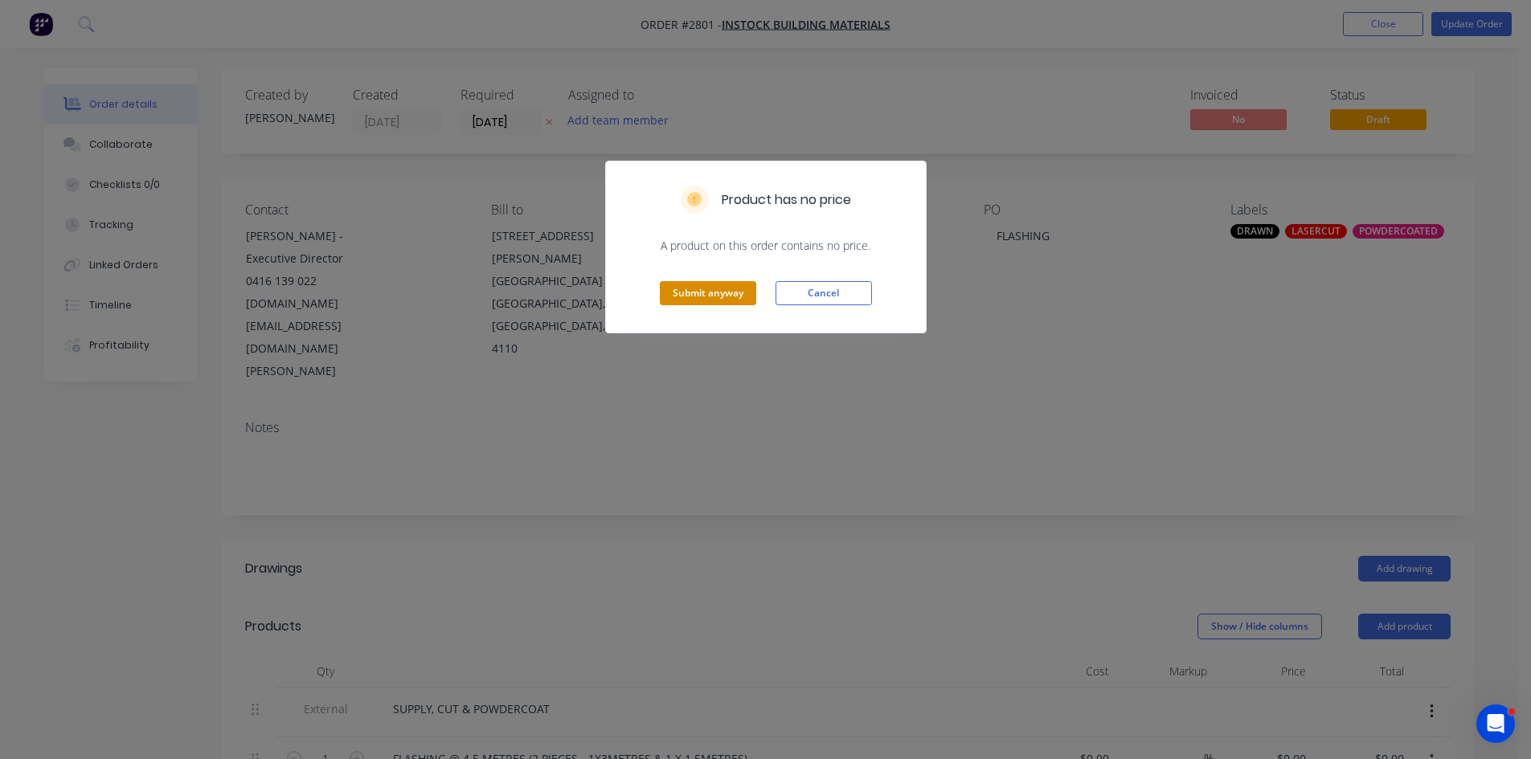
click at [722, 296] on button "Submit anyway" at bounding box center [708, 293] width 96 height 24
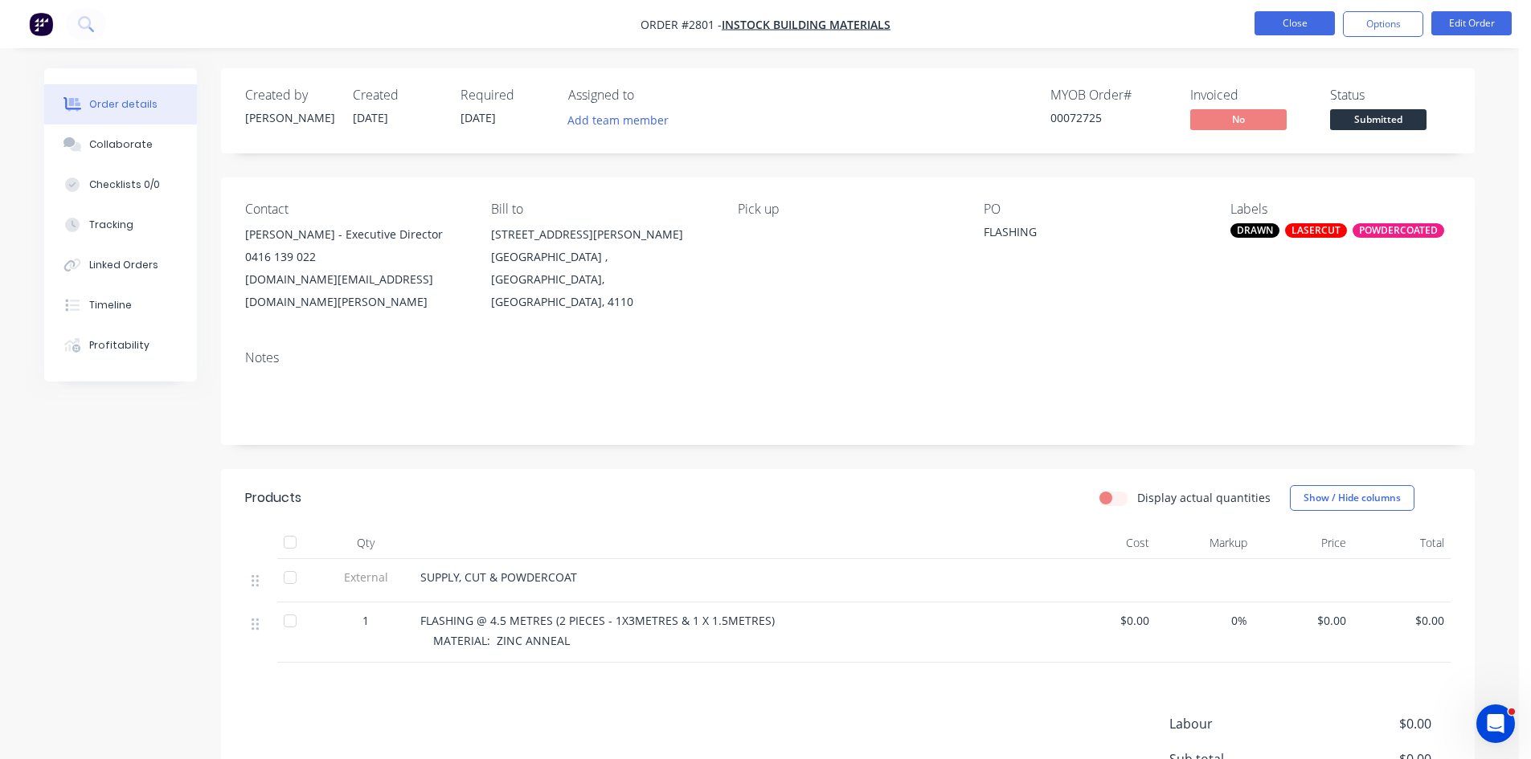
click at [1295, 20] on button "Close" at bounding box center [1294, 23] width 80 height 24
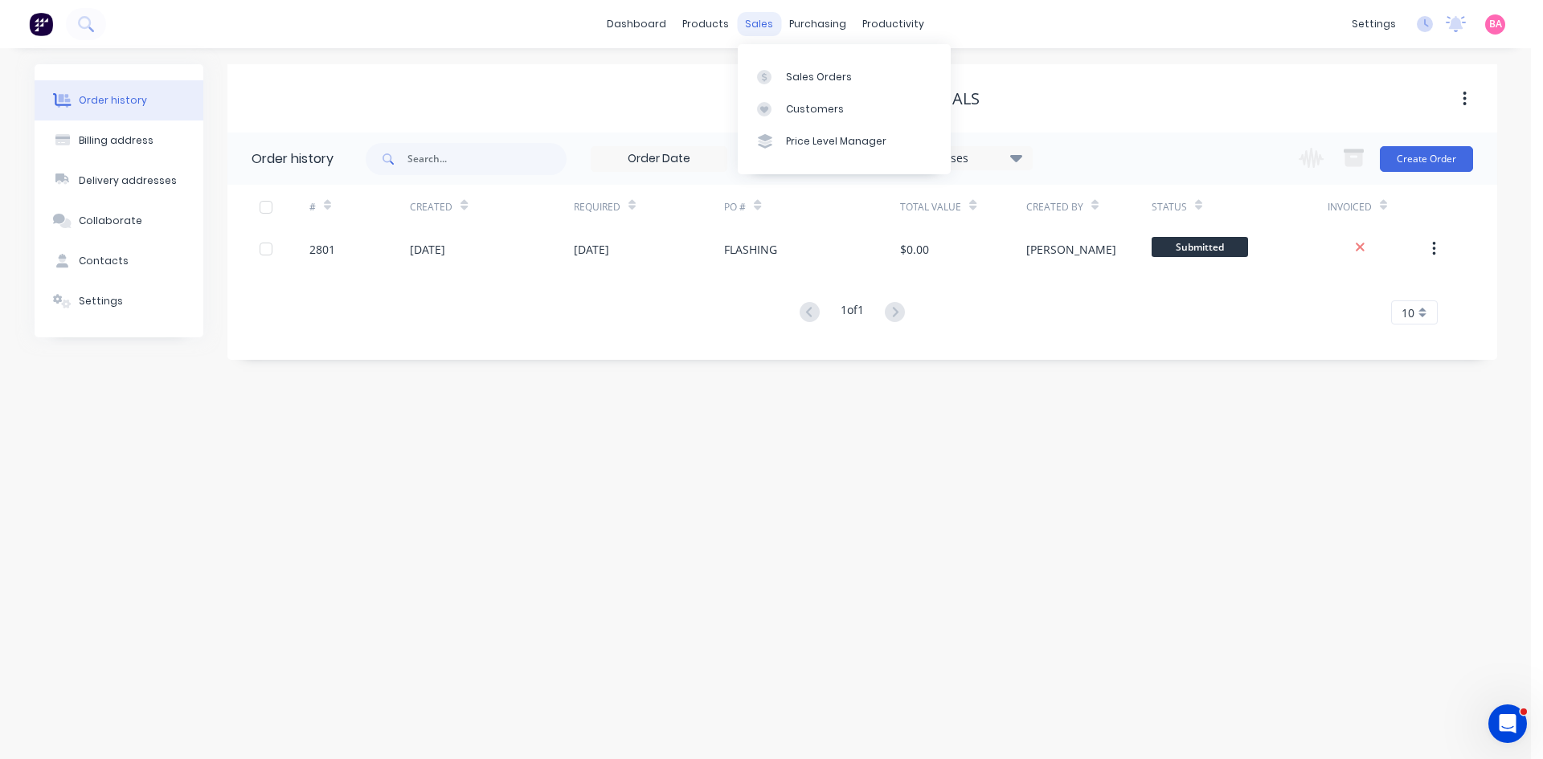
click at [754, 31] on div "sales" at bounding box center [759, 24] width 44 height 24
click at [805, 78] on div "Sales Orders" at bounding box center [819, 77] width 66 height 14
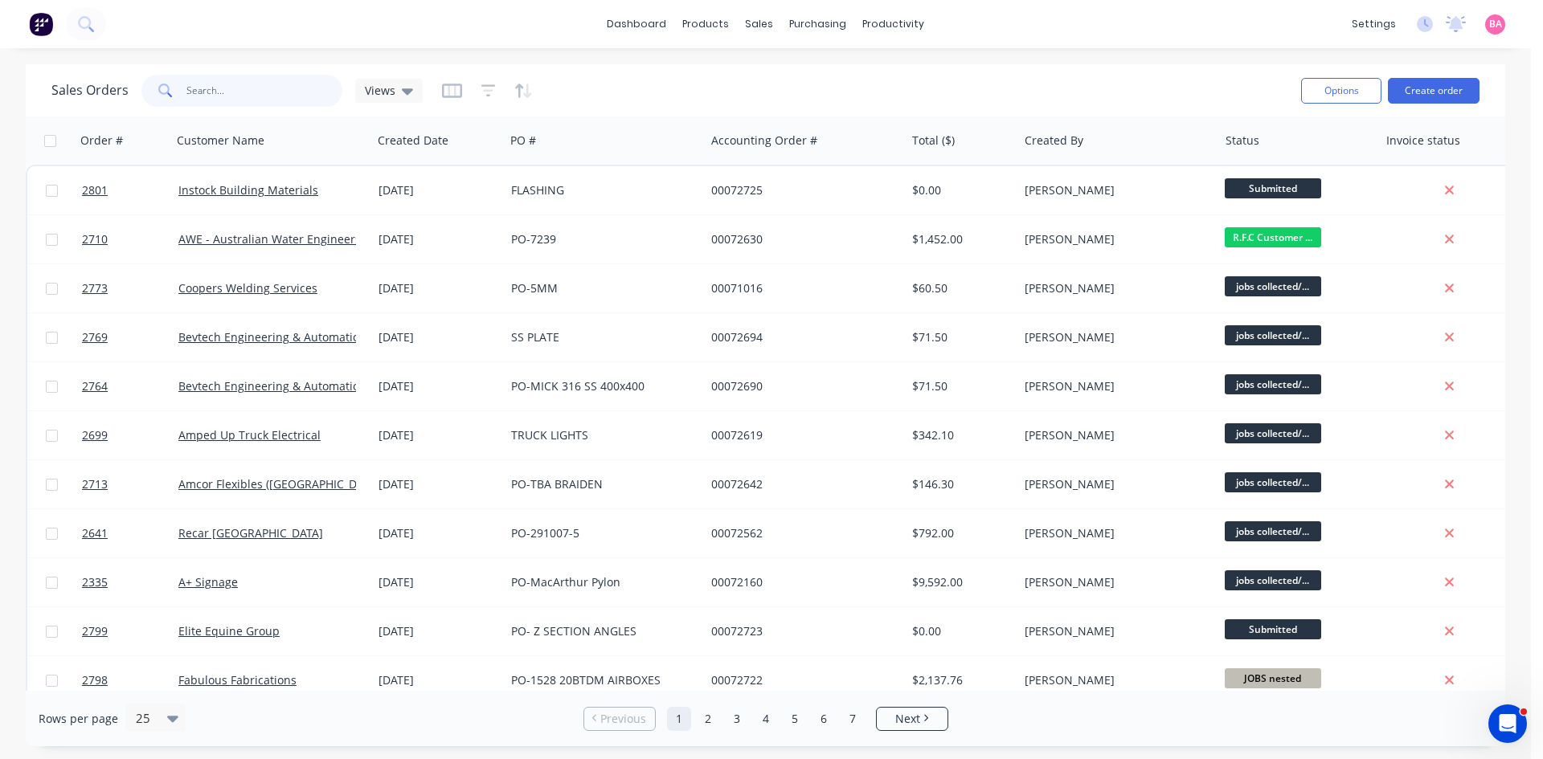
click at [248, 100] on input "text" at bounding box center [264, 91] width 157 height 32
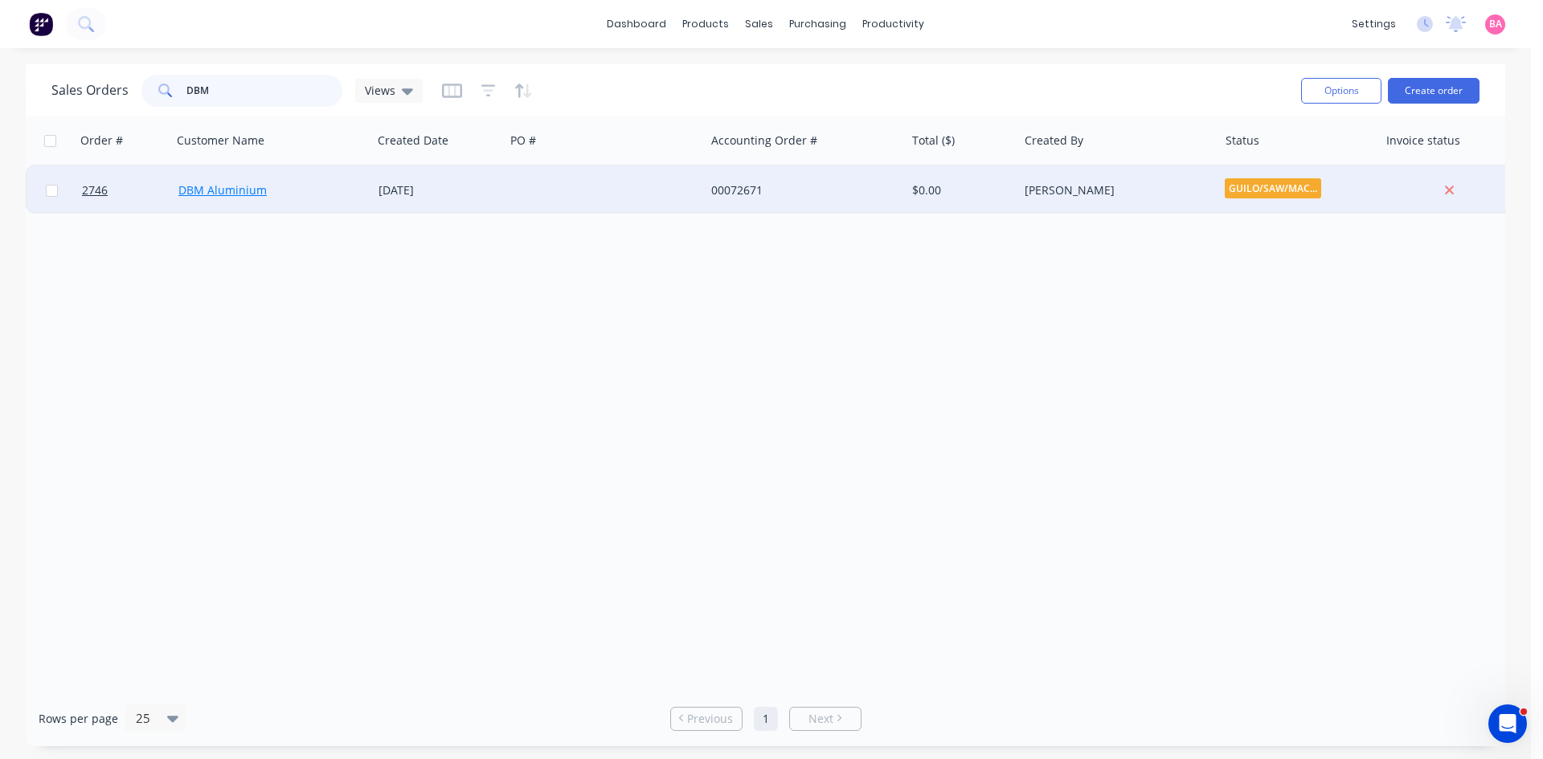
type input "DBM"
click at [237, 188] on link "DBM Aluminium" at bounding box center [222, 189] width 88 height 15
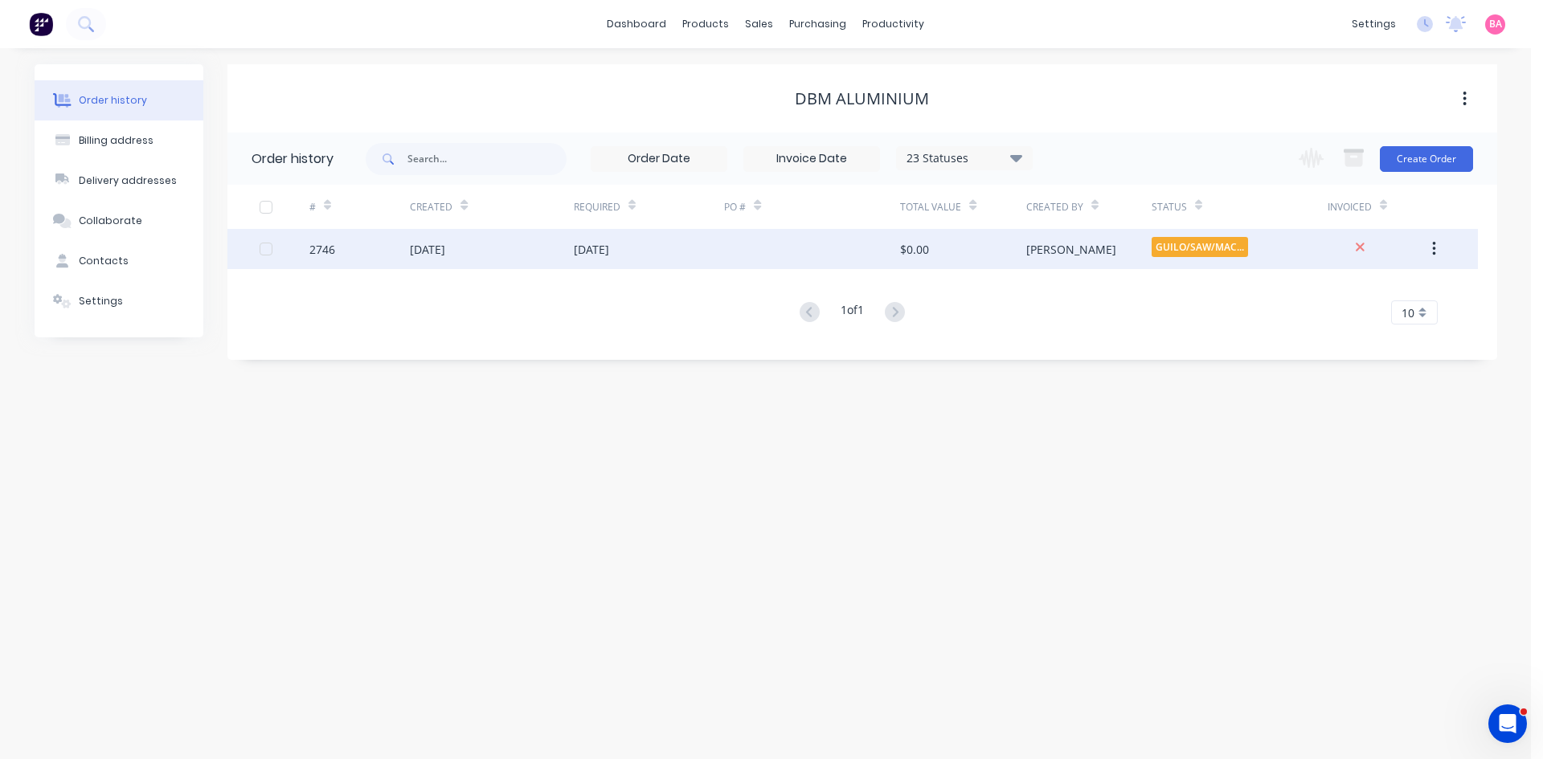
click at [445, 256] on div "[DATE]" at bounding box center [427, 249] width 35 height 17
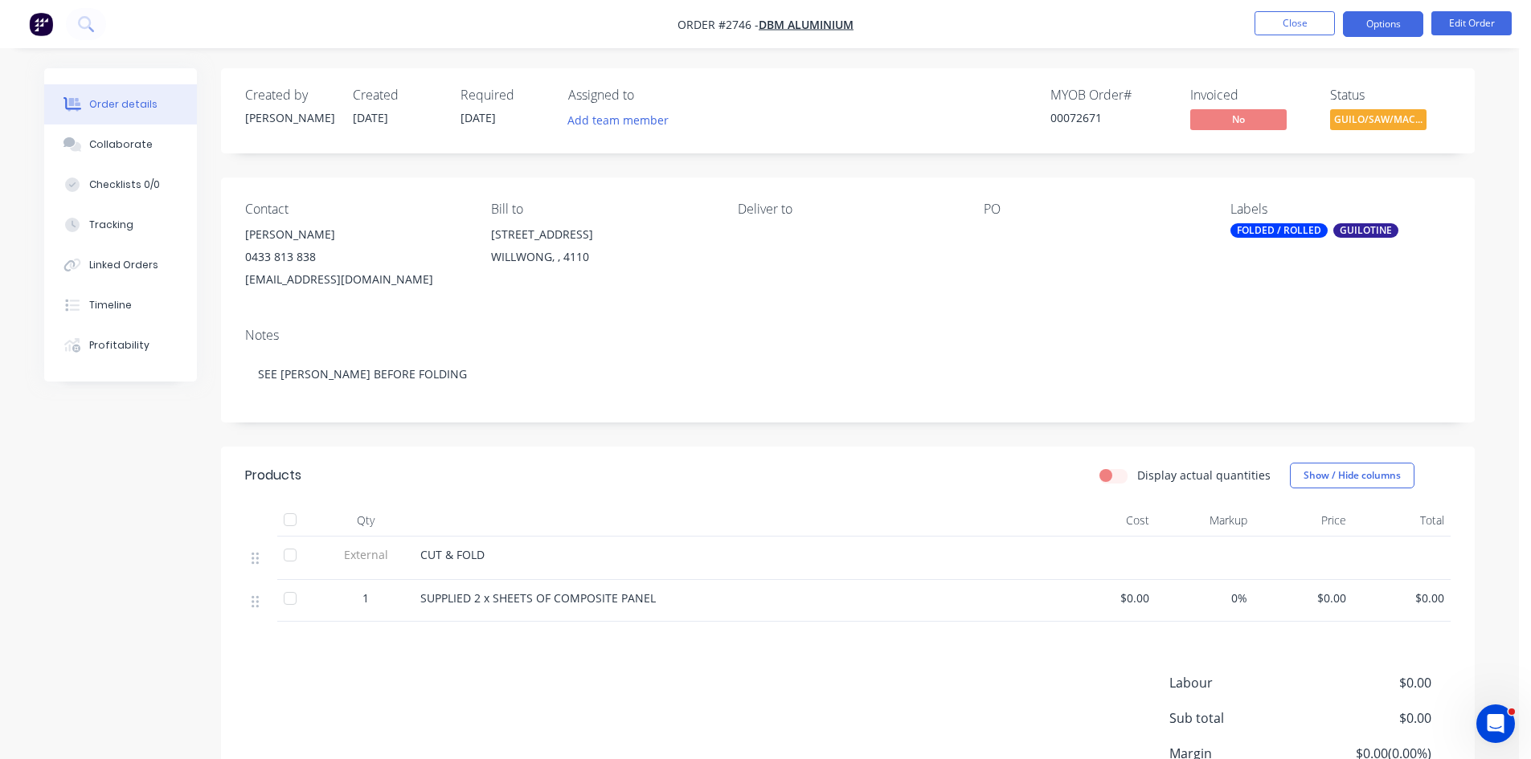
click at [1369, 22] on button "Options" at bounding box center [1383, 24] width 80 height 26
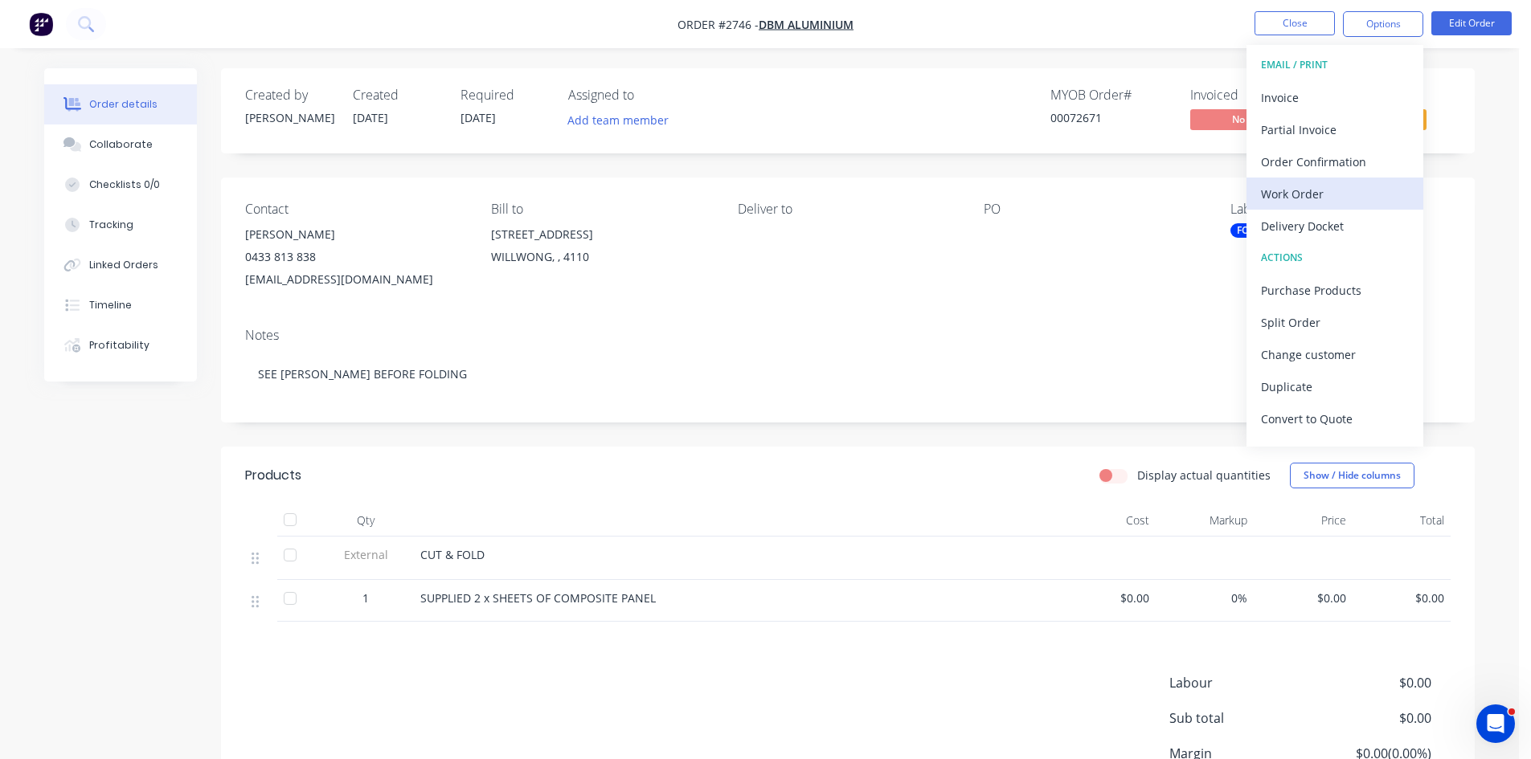
click at [1306, 194] on div "Work Order" at bounding box center [1335, 193] width 148 height 23
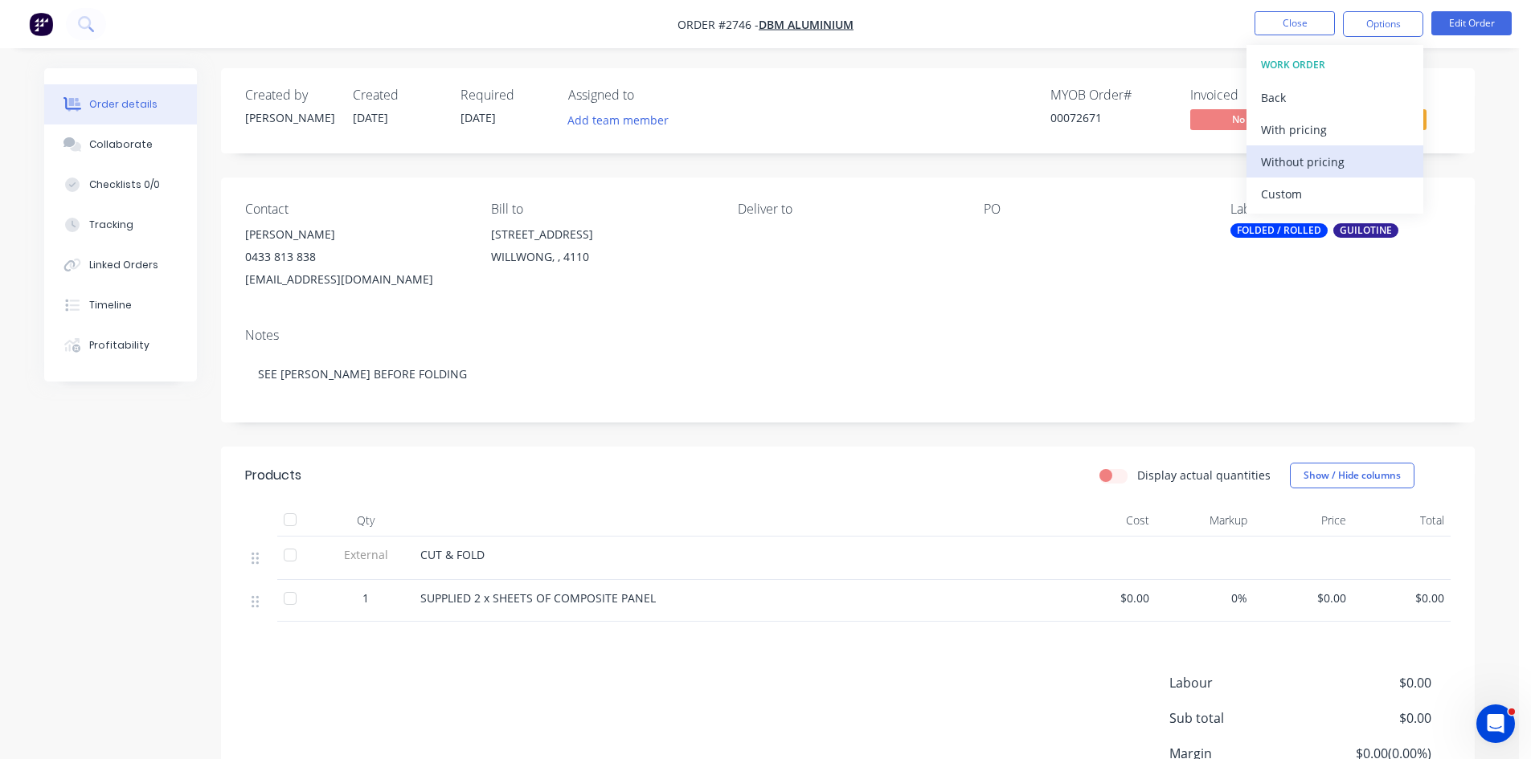
click at [1308, 155] on div "Without pricing" at bounding box center [1335, 161] width 148 height 23
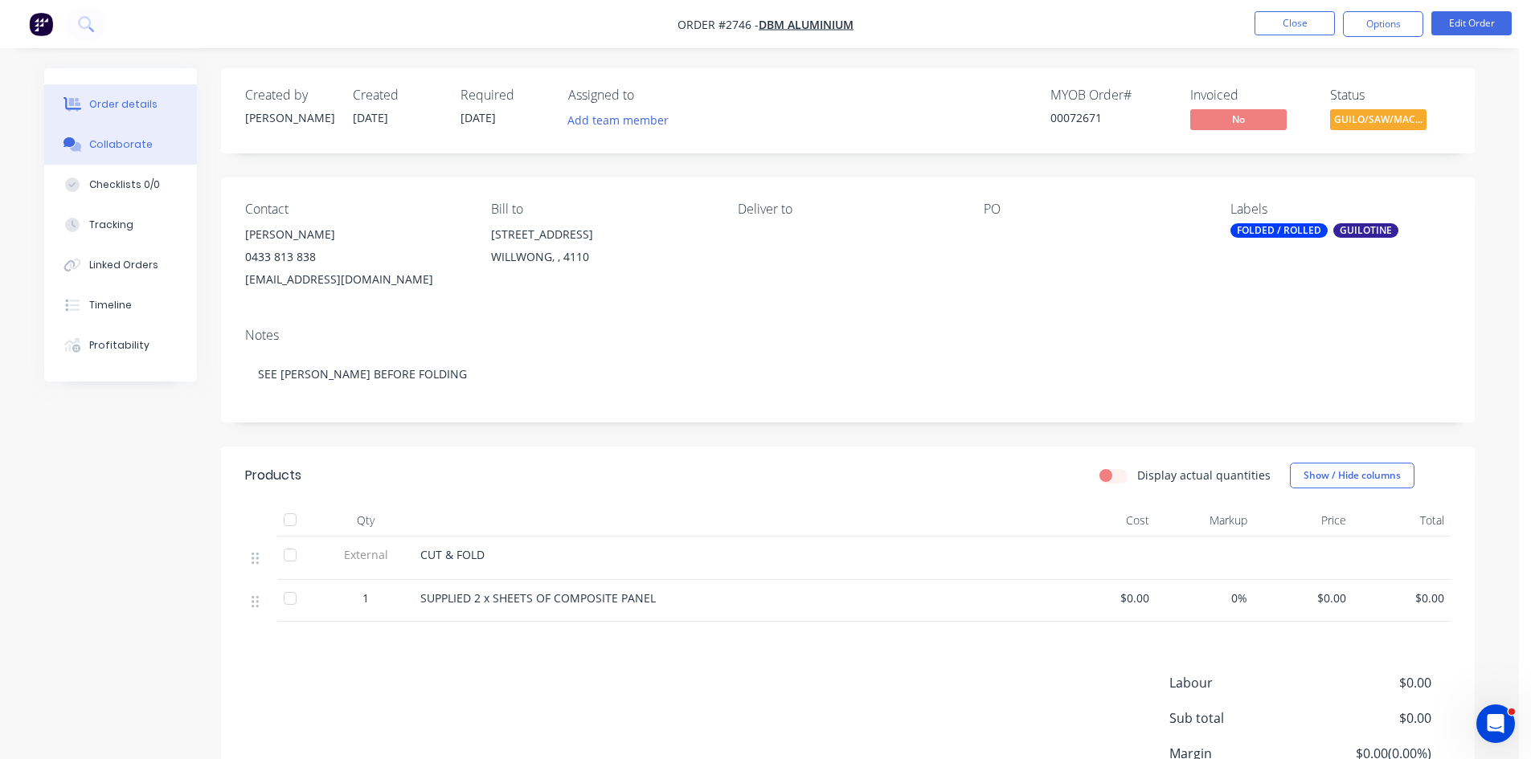
click at [128, 144] on div "Collaborate" at bounding box center [120, 144] width 63 height 14
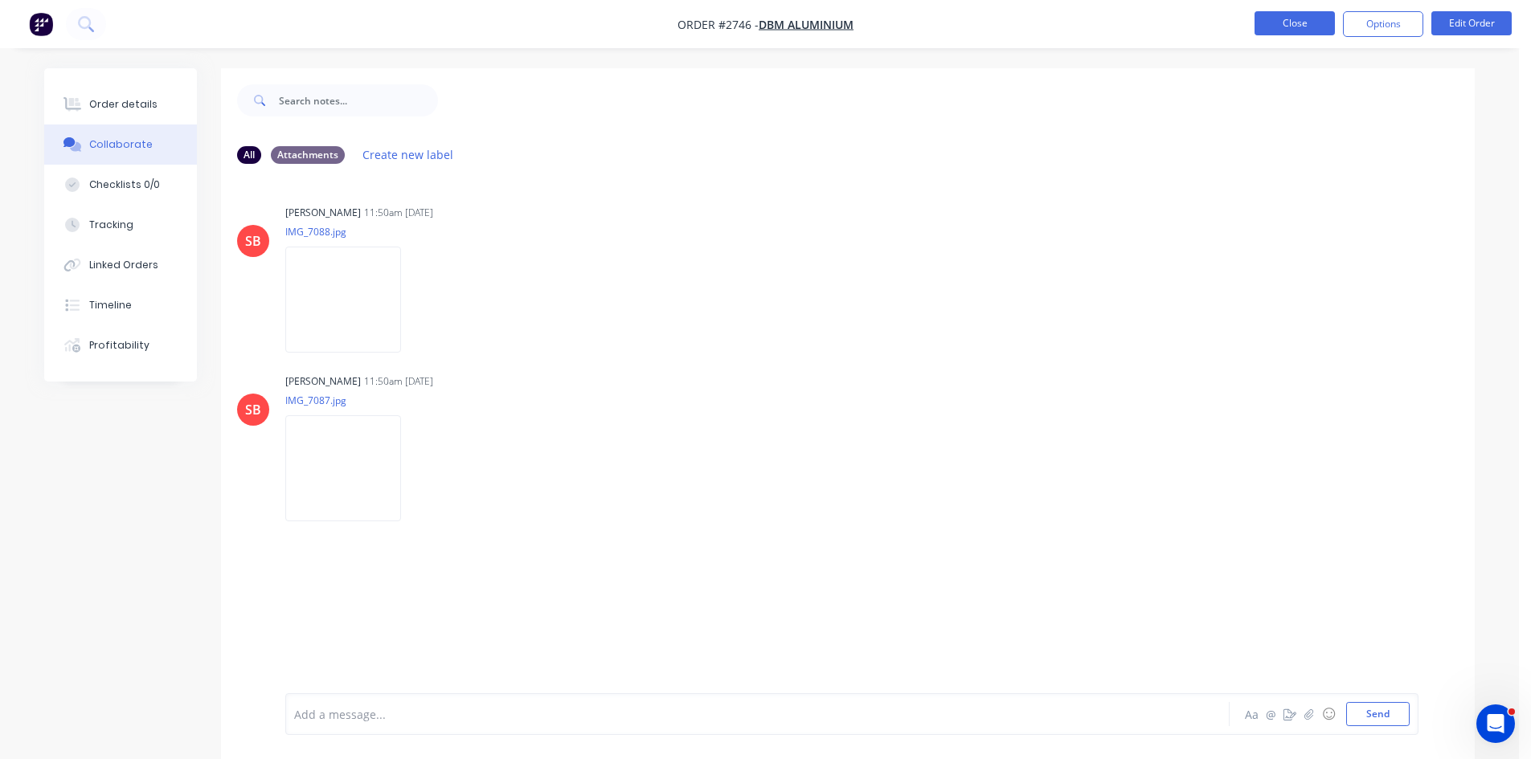
click at [1295, 21] on button "Close" at bounding box center [1294, 23] width 80 height 24
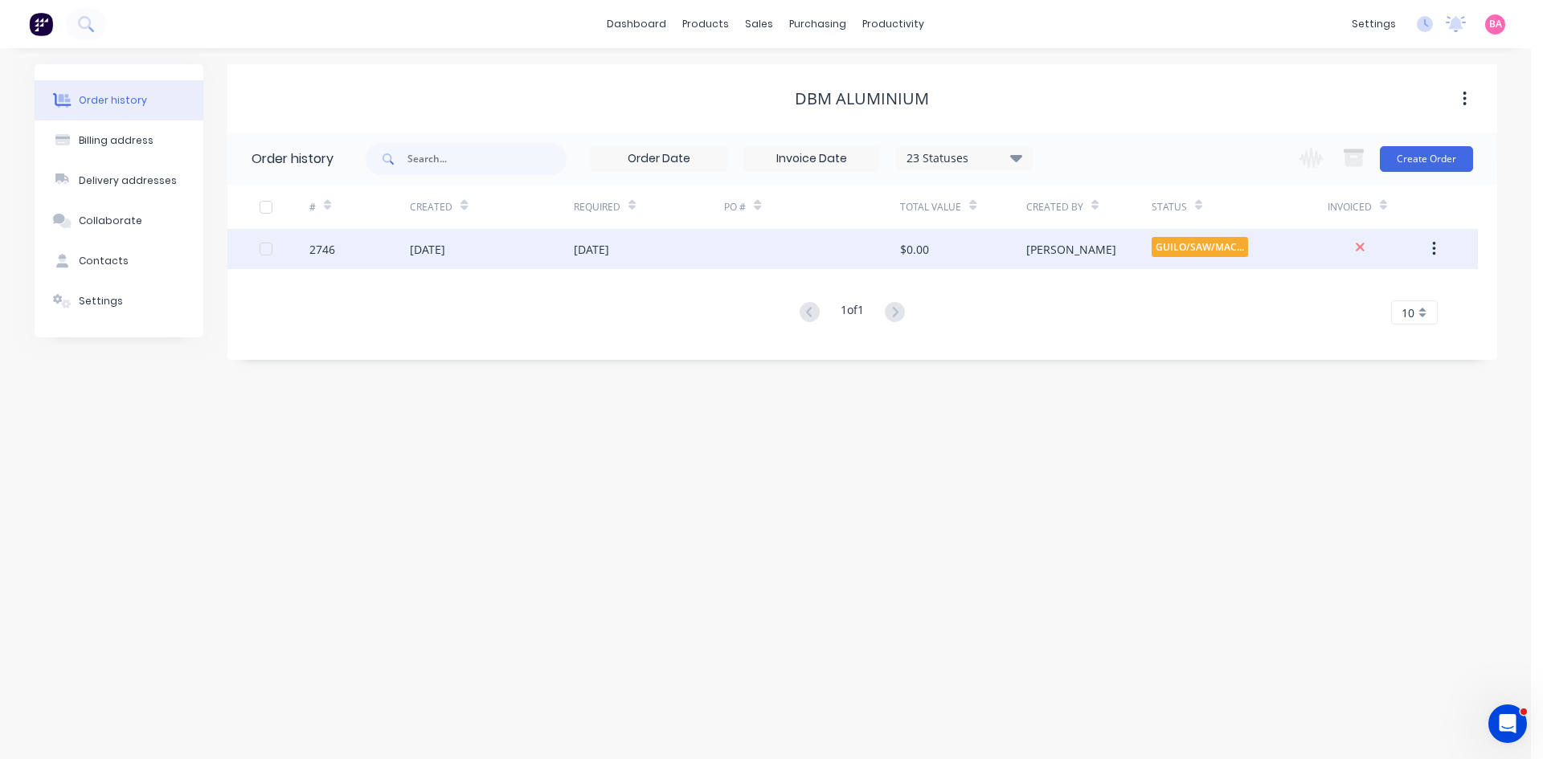
click at [420, 247] on div "[DATE]" at bounding box center [427, 249] width 35 height 17
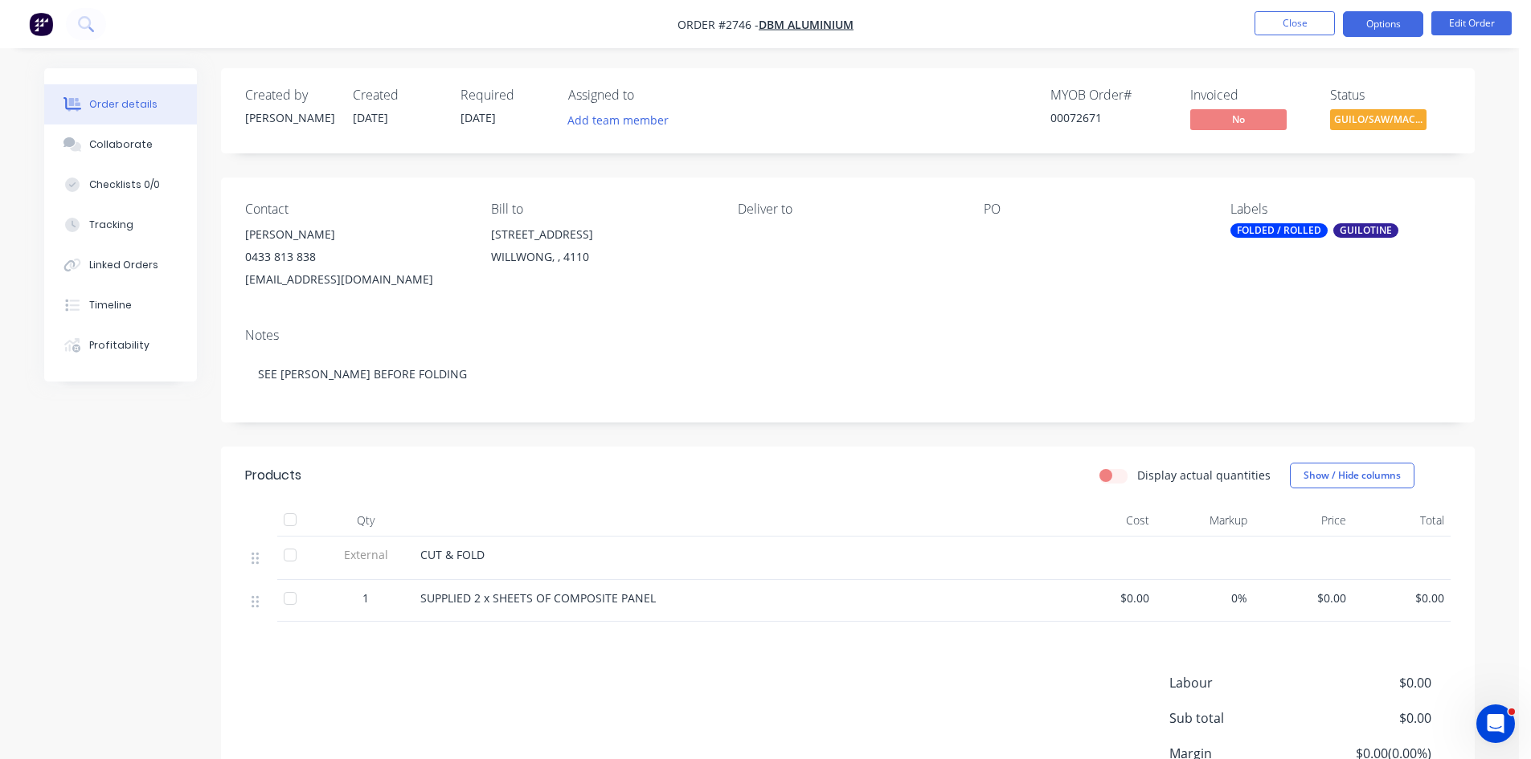
click at [1394, 20] on button "Options" at bounding box center [1383, 24] width 80 height 26
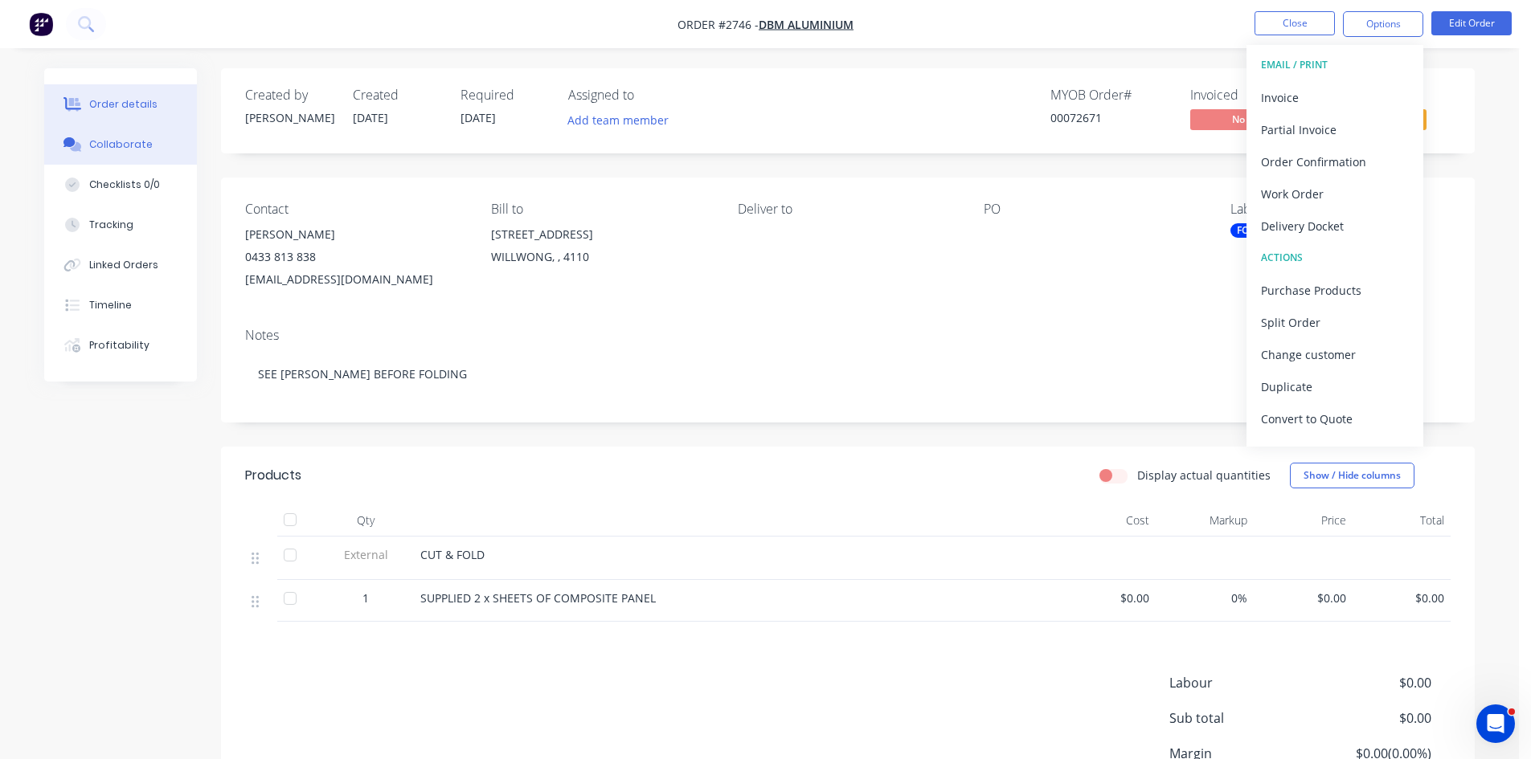
click at [134, 149] on div "Collaborate" at bounding box center [120, 144] width 63 height 14
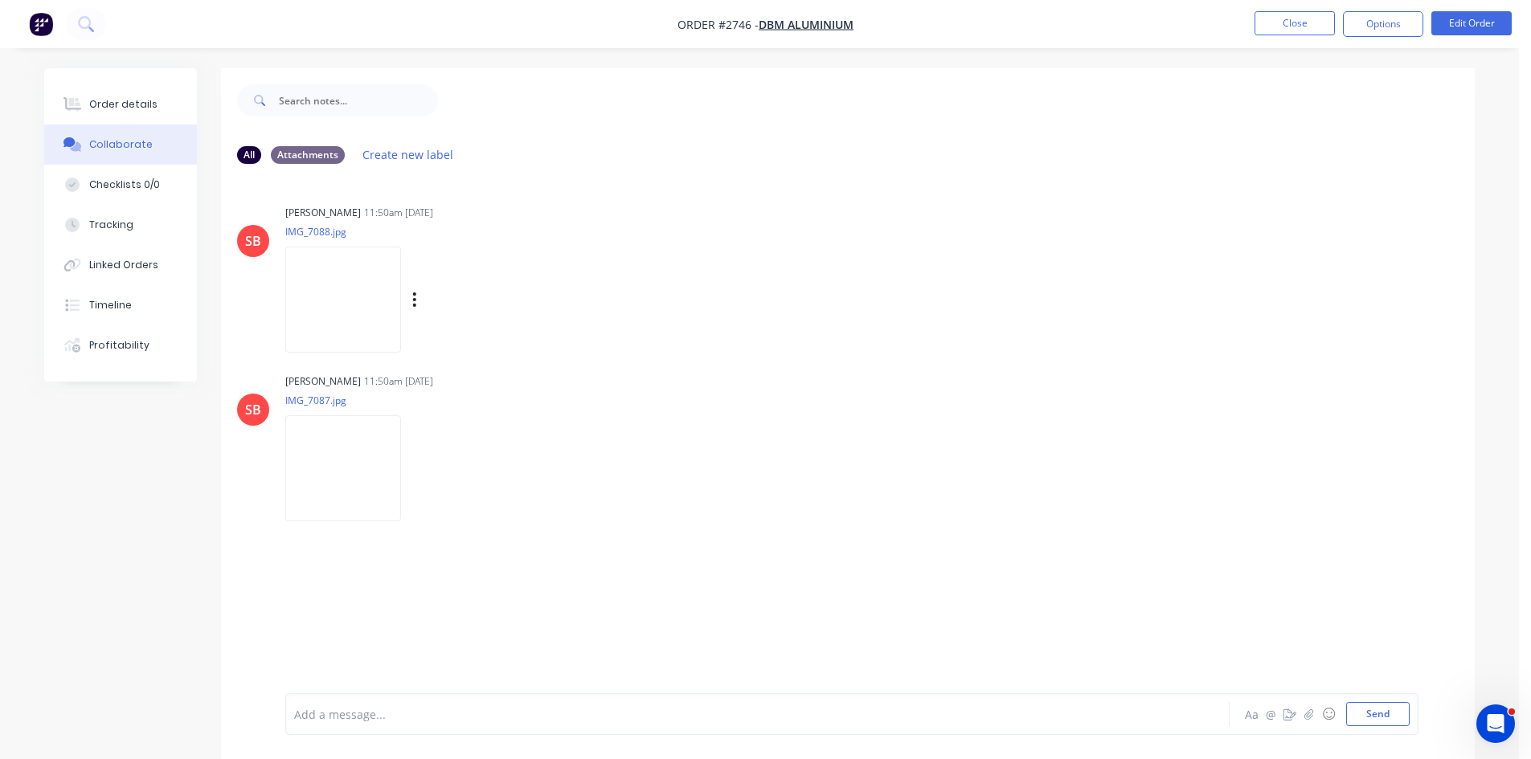
click at [324, 287] on img at bounding box center [343, 299] width 116 height 105
click at [382, 288] on img at bounding box center [343, 299] width 116 height 105
click at [343, 481] on img at bounding box center [343, 467] width 116 height 105
click at [516, 726] on div "Add a message... Aa @ ☺ Send" at bounding box center [851, 715] width 1133 height 42
click at [403, 717] on div at bounding box center [713, 714] width 836 height 17
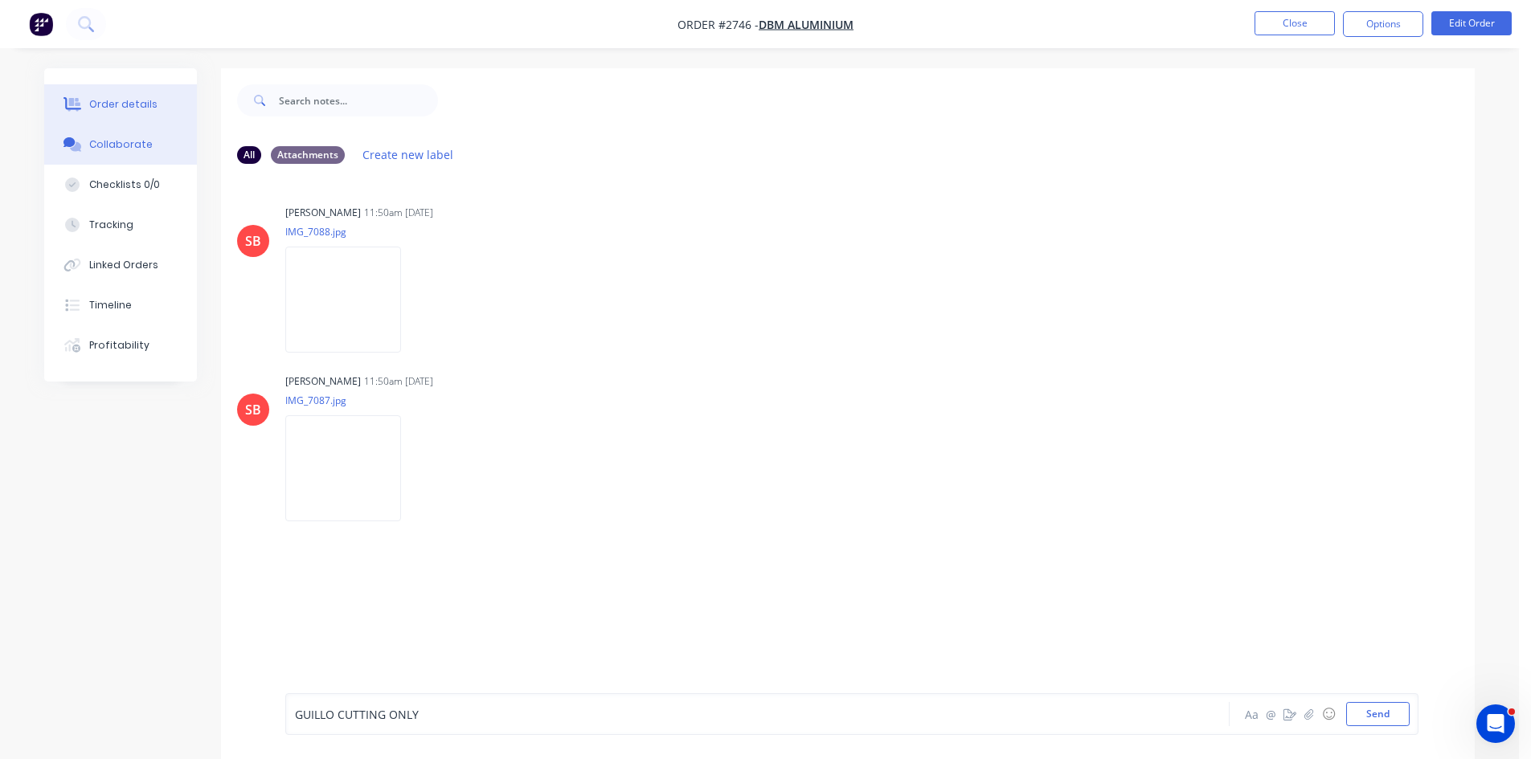
click at [129, 104] on div "Order details" at bounding box center [123, 104] width 68 height 14
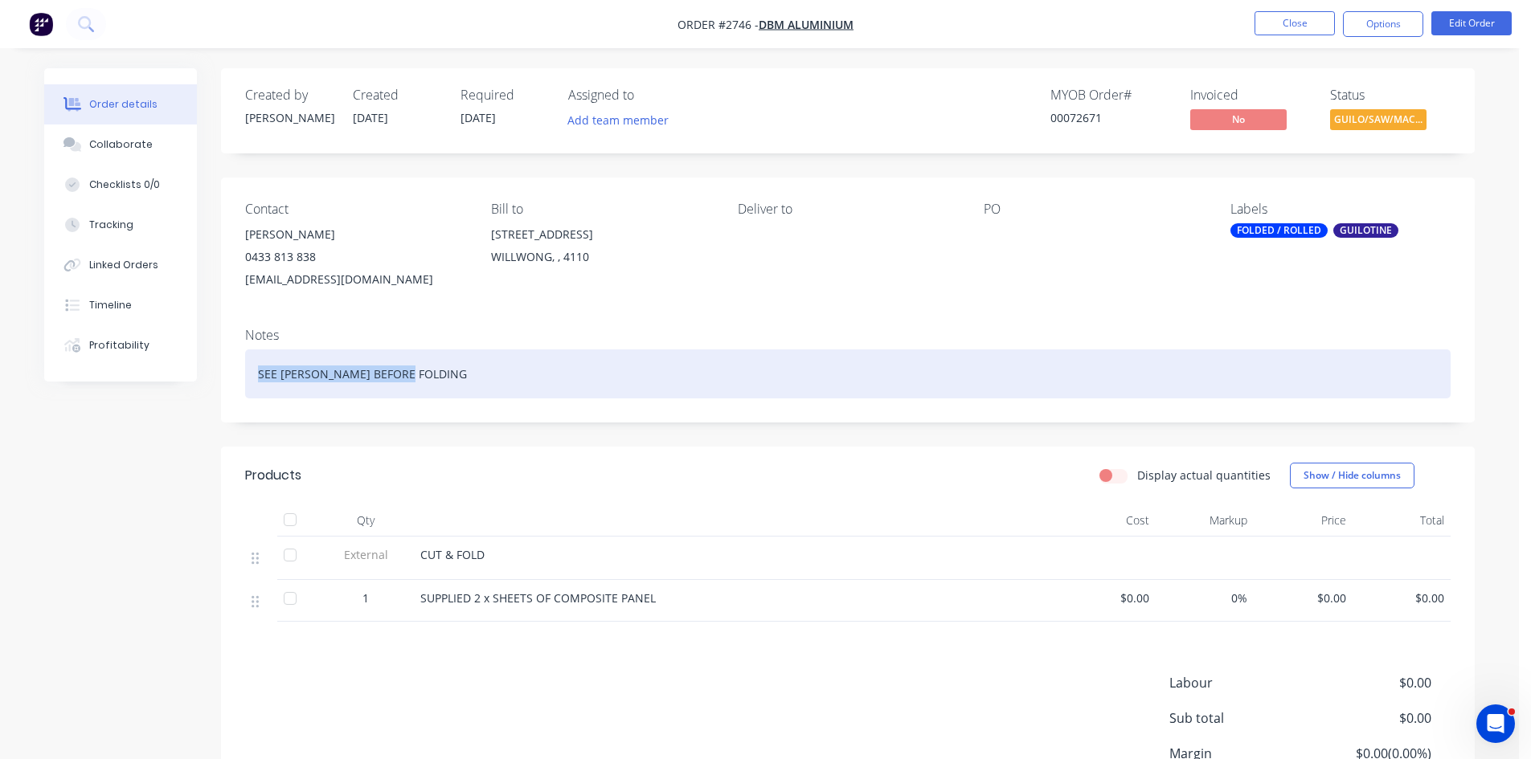
drag, startPoint x: 415, startPoint y: 370, endPoint x: 192, endPoint y: 371, distance: 222.6
click at [192, 371] on div "Order details Collaborate Checklists 0/0 Tracking Linked Orders Timeline Profit…" at bounding box center [759, 488] width 1463 height 840
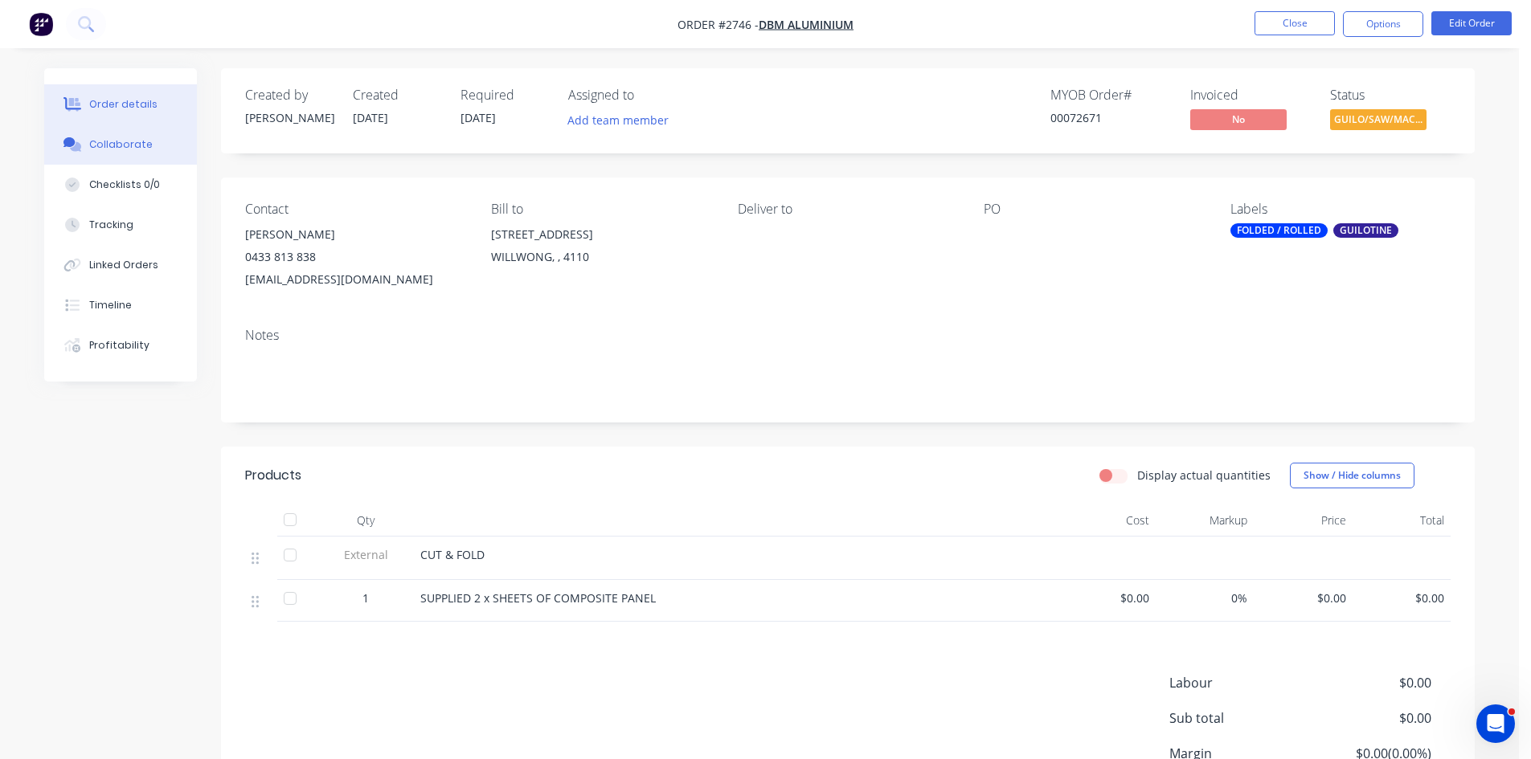
click at [134, 141] on div "Collaborate" at bounding box center [120, 144] width 63 height 14
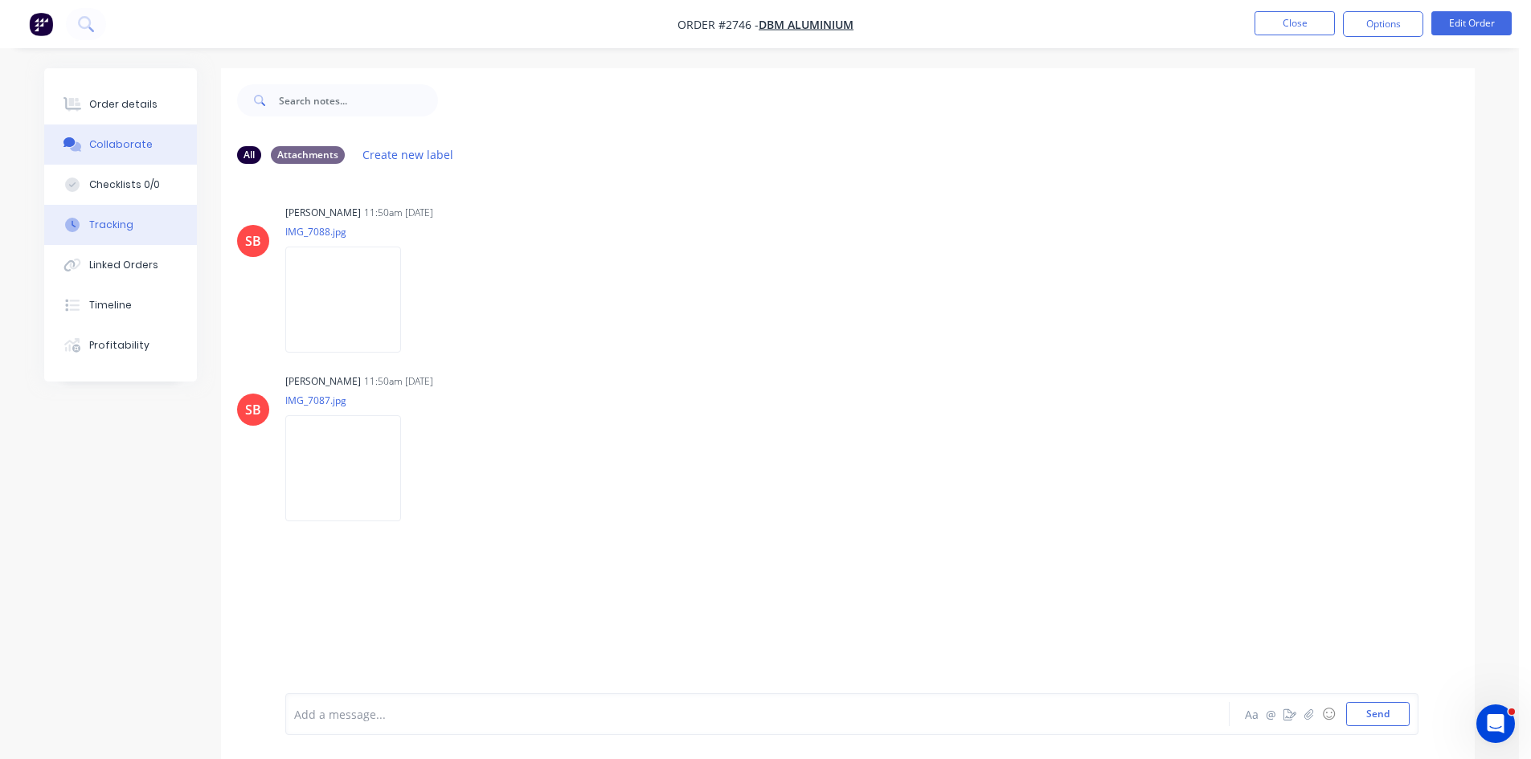
click at [121, 229] on div "Tracking" at bounding box center [111, 225] width 44 height 14
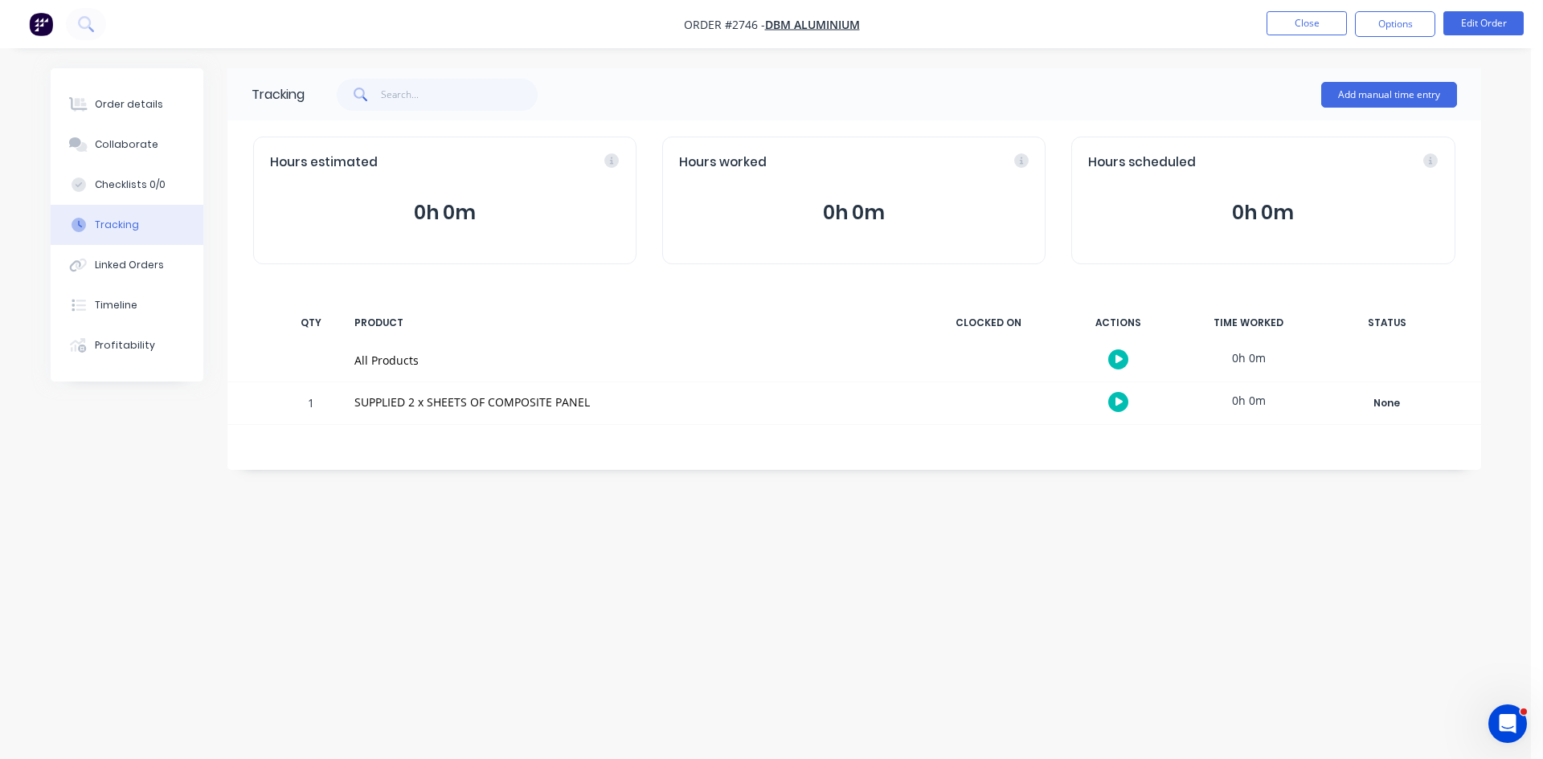
click at [455, 205] on button "0h 0m" at bounding box center [445, 213] width 350 height 31
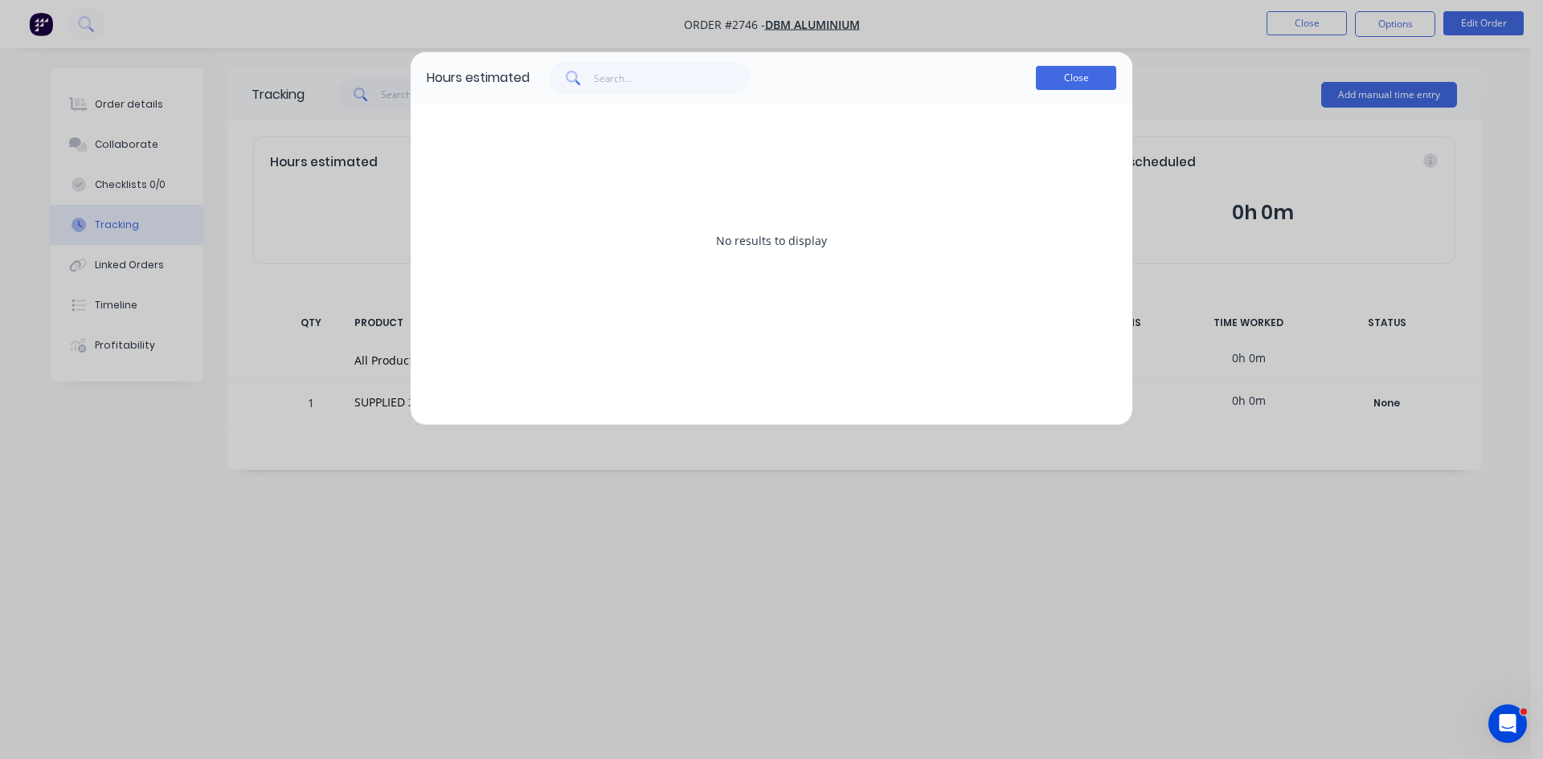
click at [1102, 70] on button "Close" at bounding box center [1076, 78] width 80 height 24
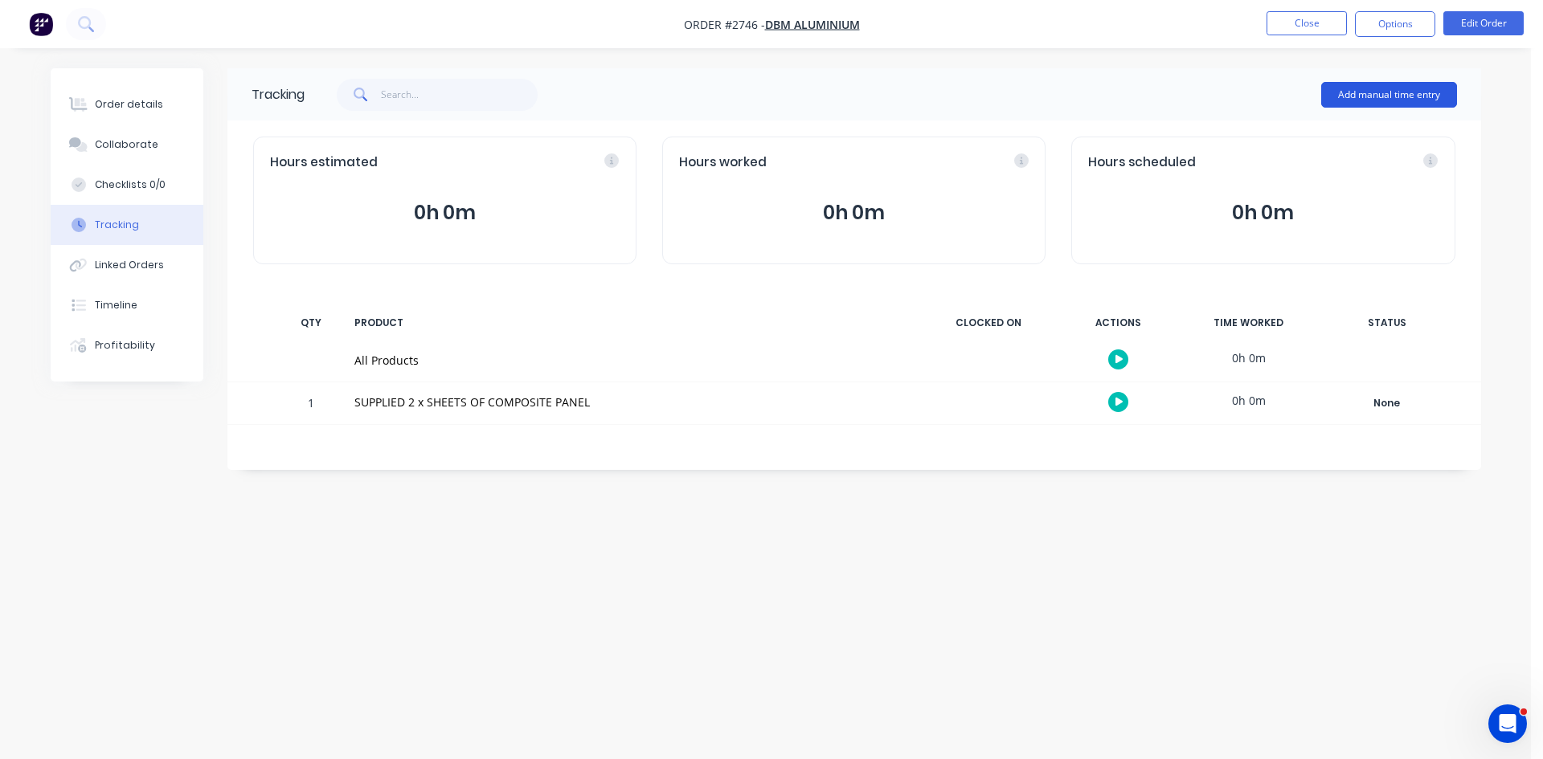
click at [1382, 92] on button "Add manual time entry" at bounding box center [1389, 95] width 136 height 26
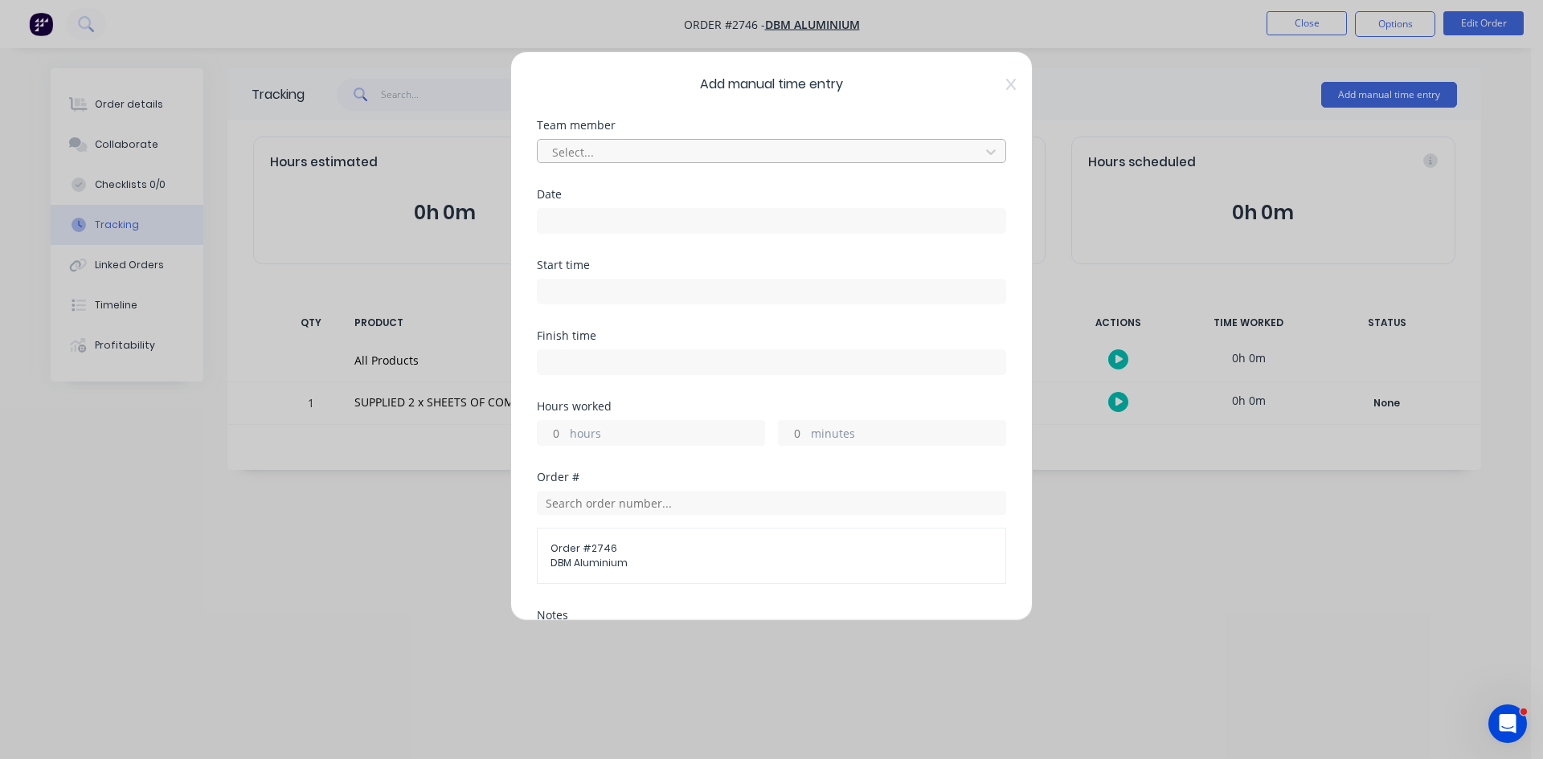
click at [613, 149] on div at bounding box center [760, 152] width 421 height 20
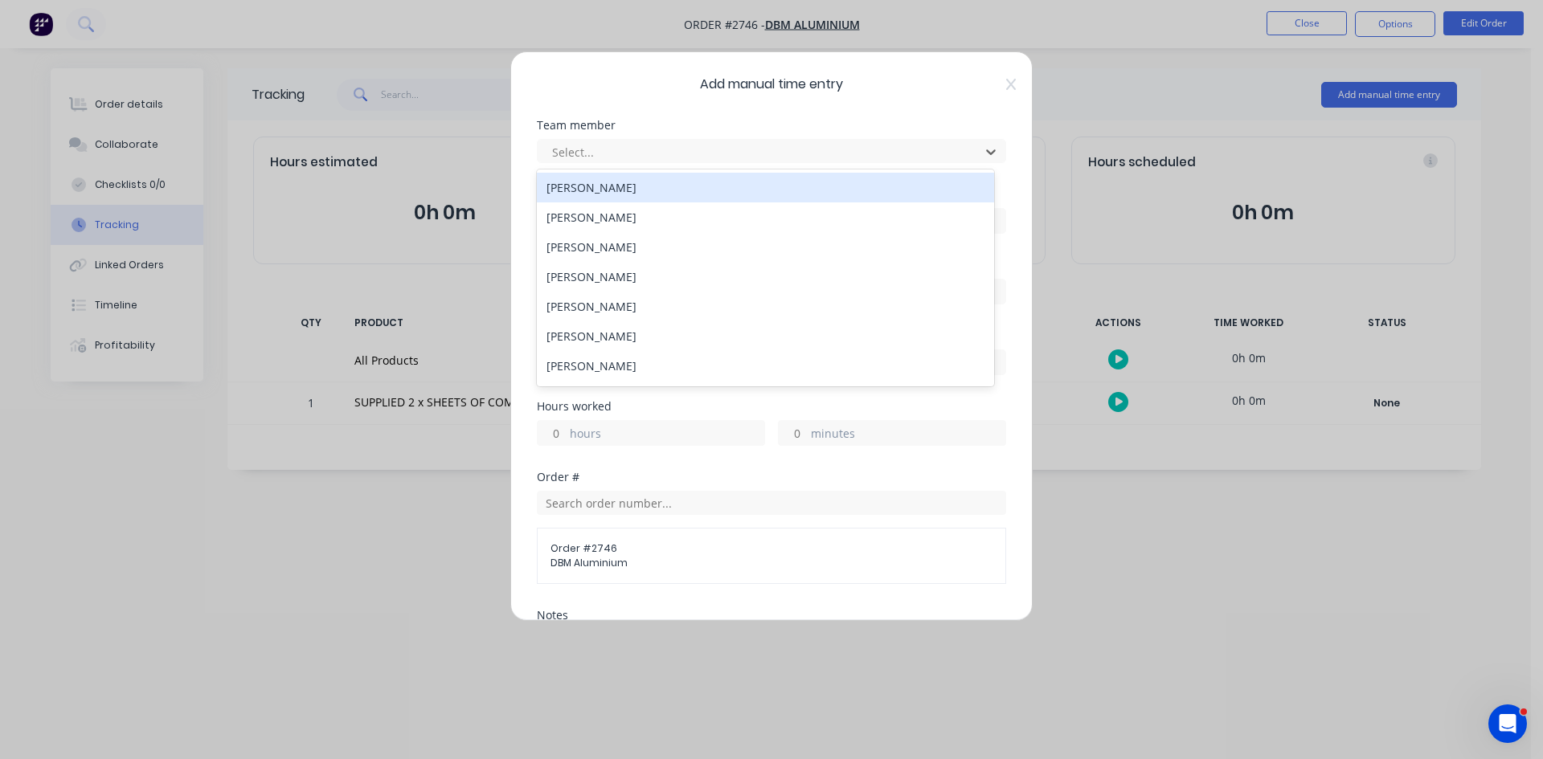
click at [579, 189] on div "[PERSON_NAME]" at bounding box center [765, 188] width 457 height 30
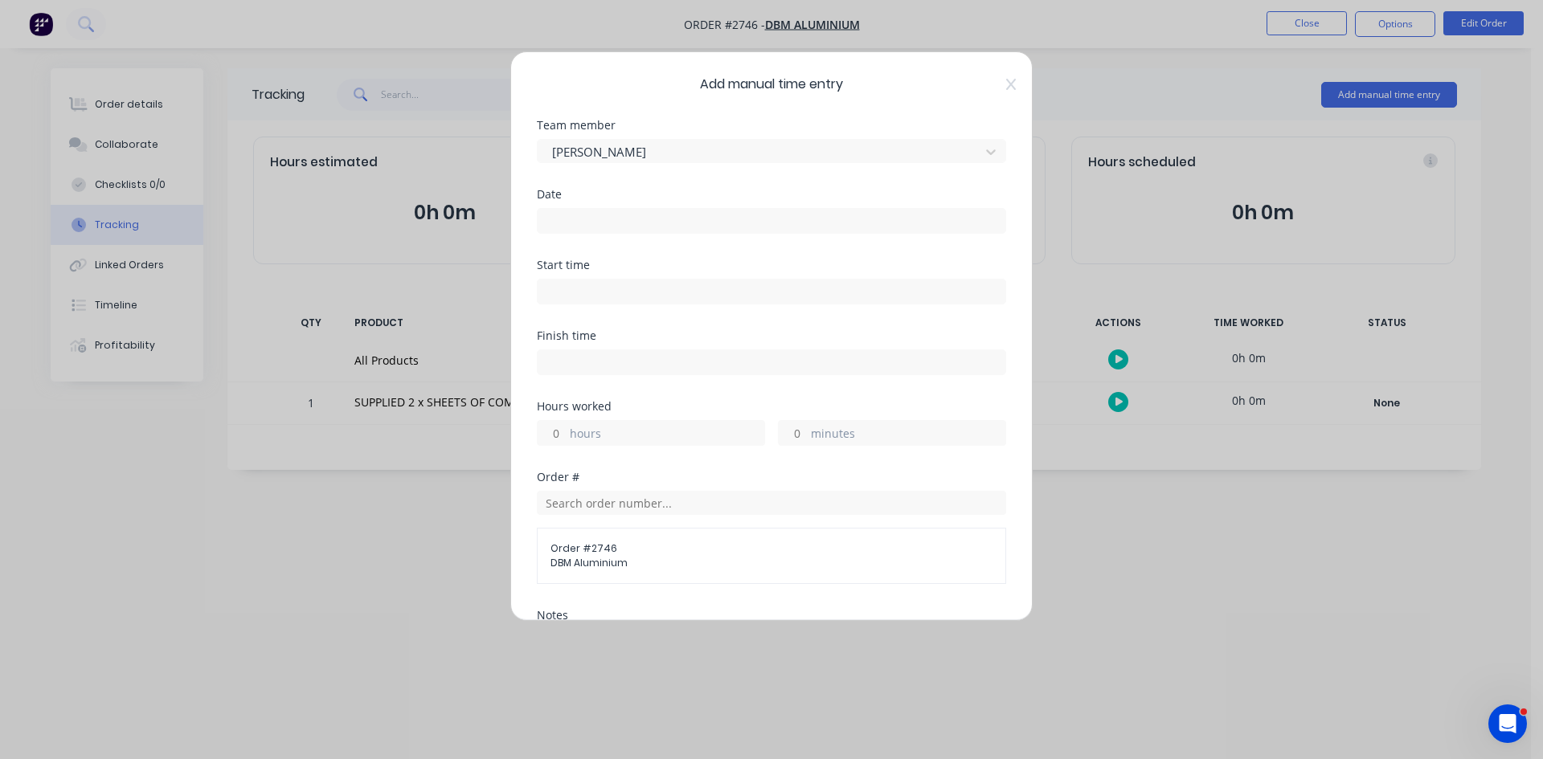
click at [579, 221] on input at bounding box center [772, 221] width 468 height 24
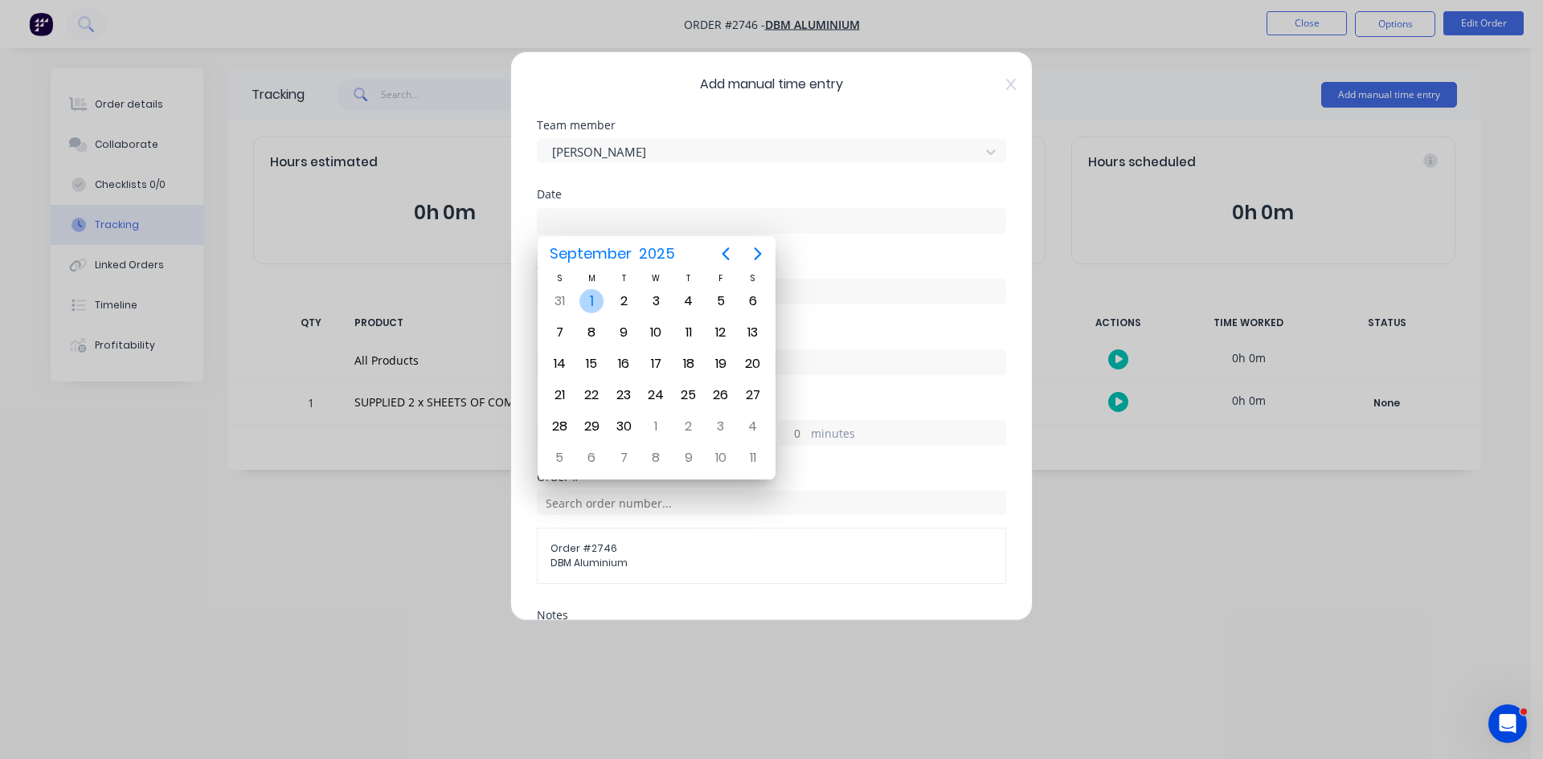
click at [587, 299] on div "1" at bounding box center [591, 301] width 24 height 24
type input "[DATE]"
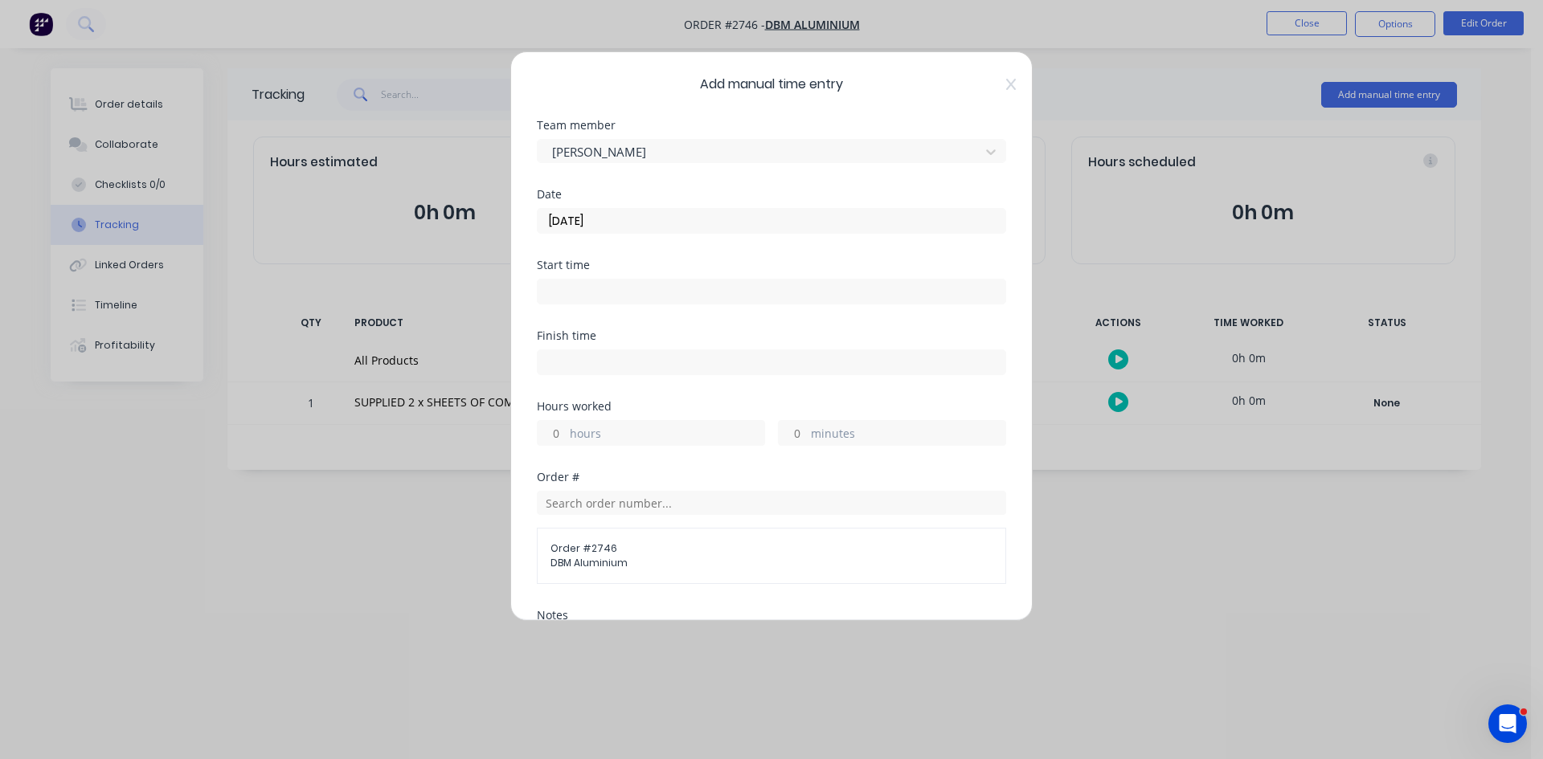
click at [563, 284] on input at bounding box center [772, 292] width 468 height 24
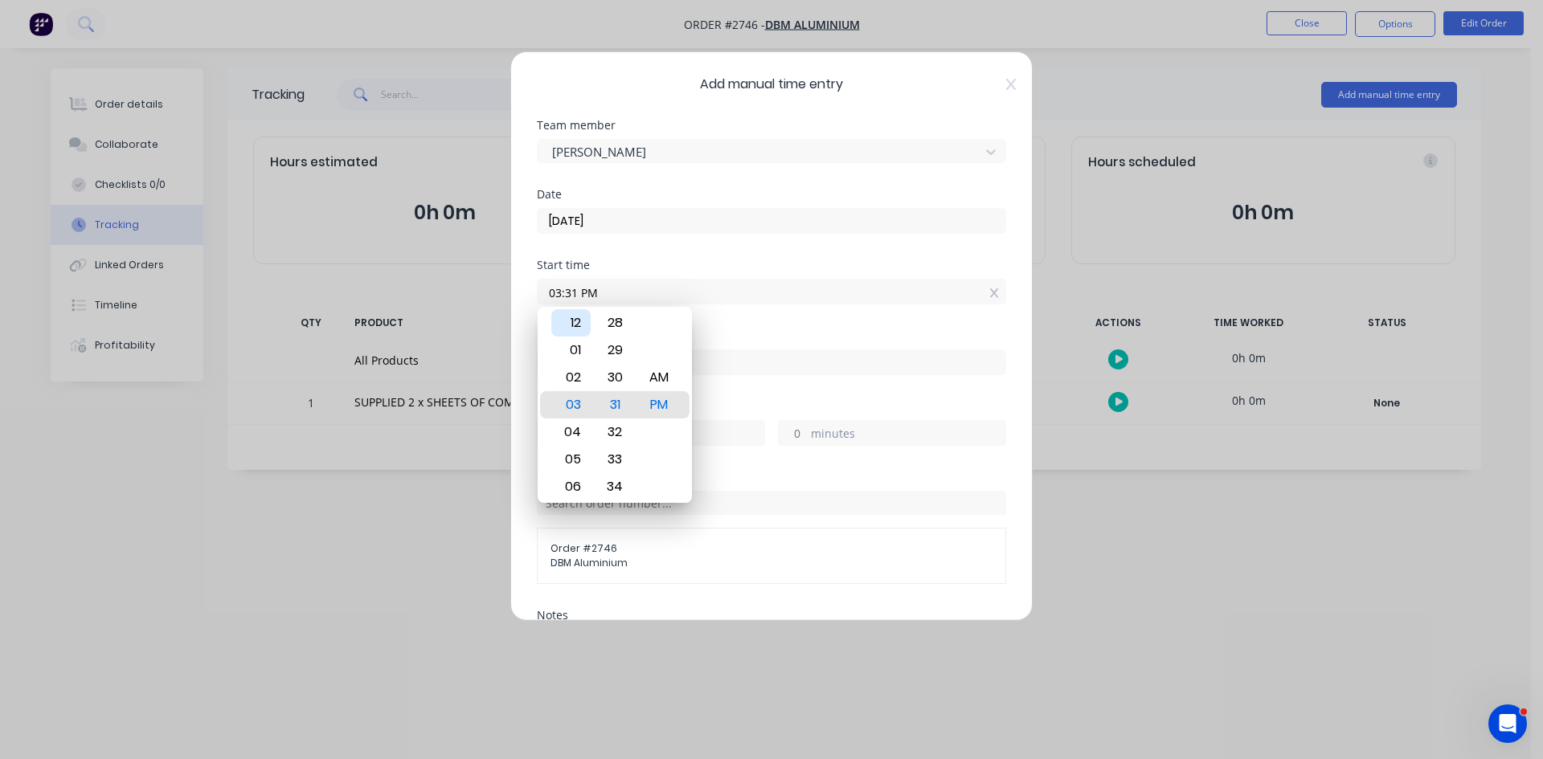
click at [577, 319] on div "12" at bounding box center [570, 322] width 39 height 27
type input "12:31 PM"
click at [833, 289] on input "12:31 PM" at bounding box center [772, 292] width 468 height 24
drag, startPoint x: 653, startPoint y: 295, endPoint x: 514, endPoint y: 297, distance: 139.8
click at [514, 297] on div "Add manual time entry Team member [PERSON_NAME] Date [DATE] Start time 12:31 PM…" at bounding box center [771, 336] width 522 height 570
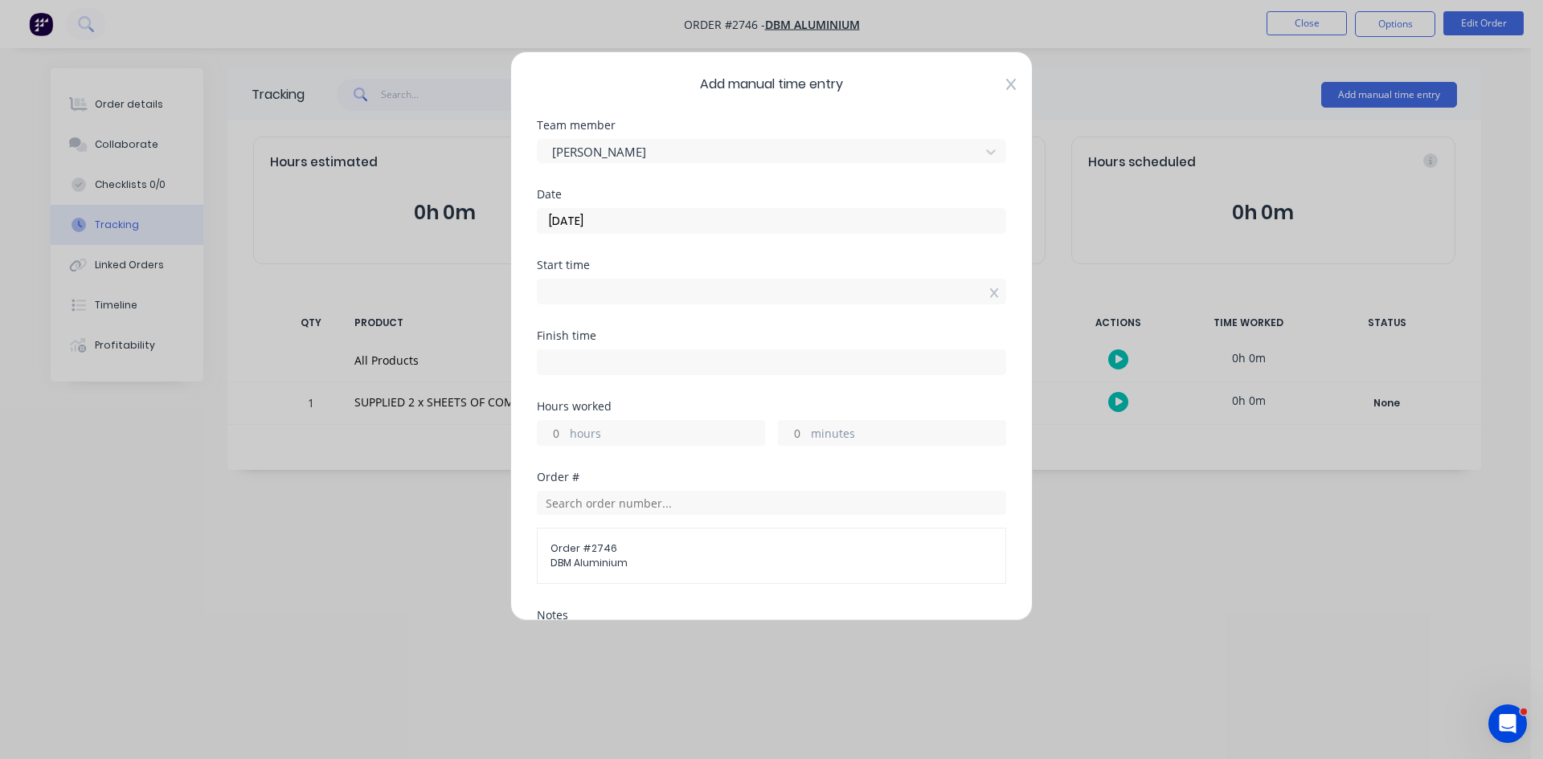
click at [1006, 84] on icon at bounding box center [1011, 84] width 10 height 13
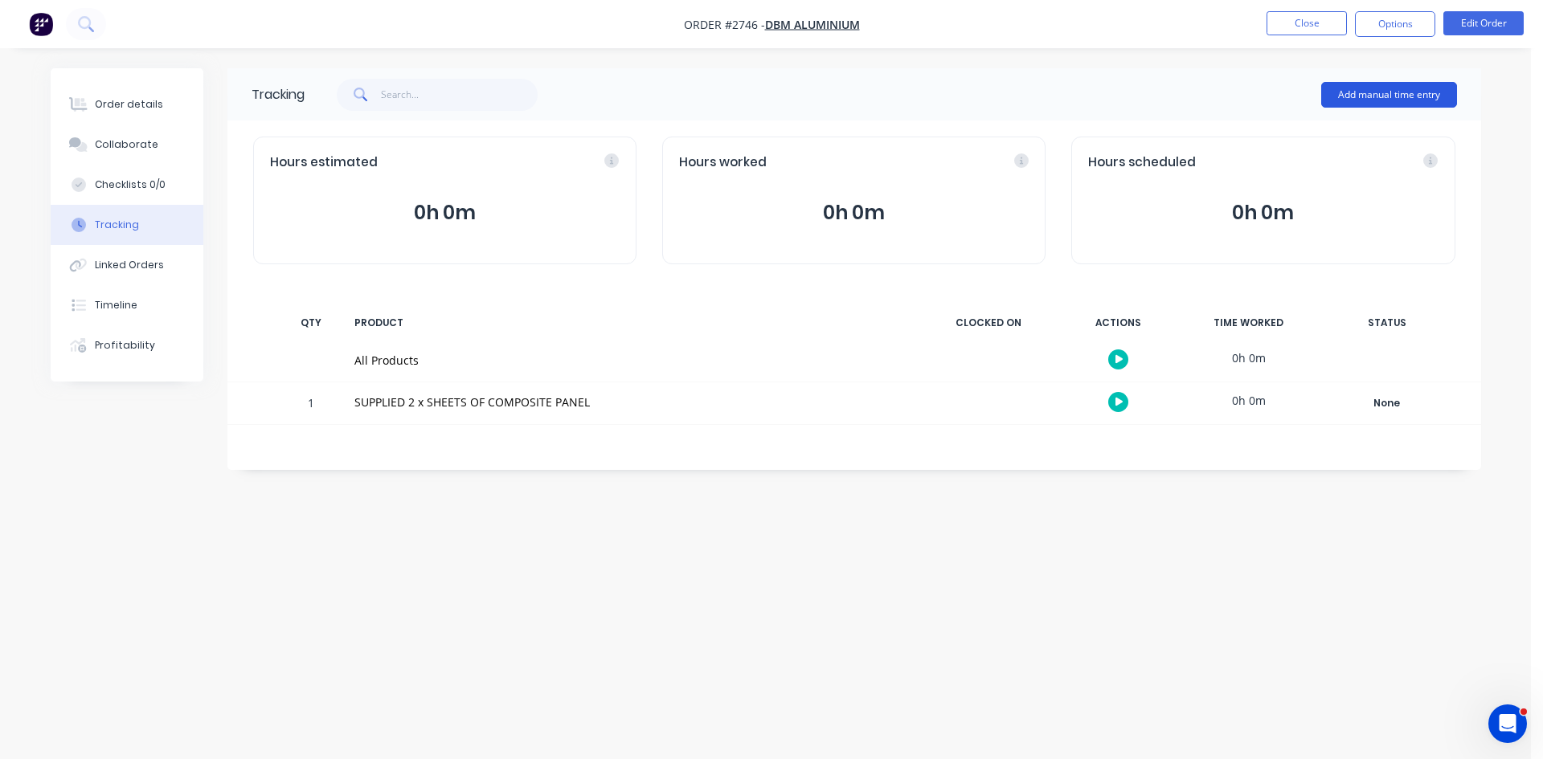
click at [1410, 97] on button "Add manual time entry" at bounding box center [1389, 95] width 136 height 26
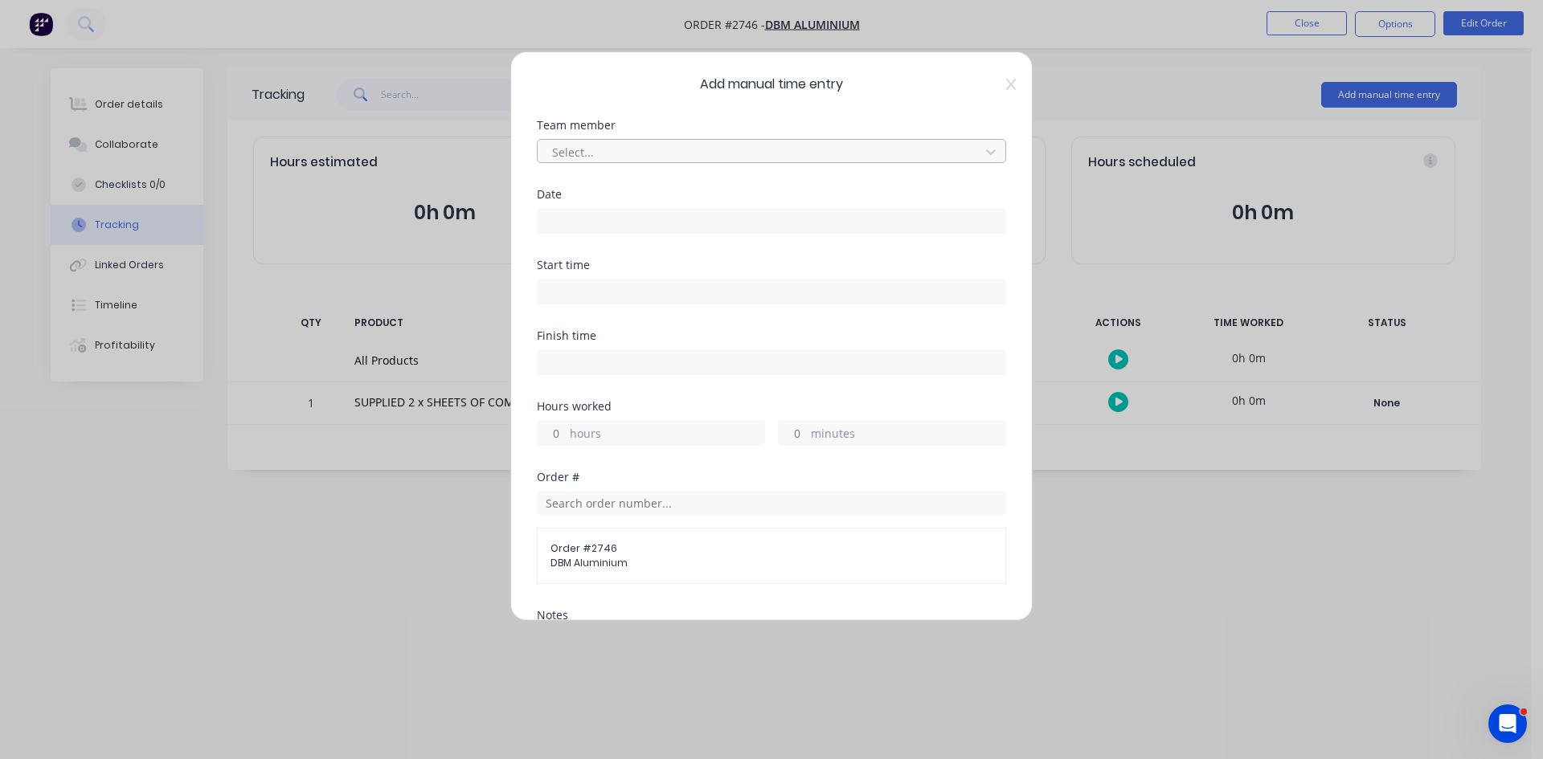
click at [645, 149] on div at bounding box center [760, 152] width 421 height 20
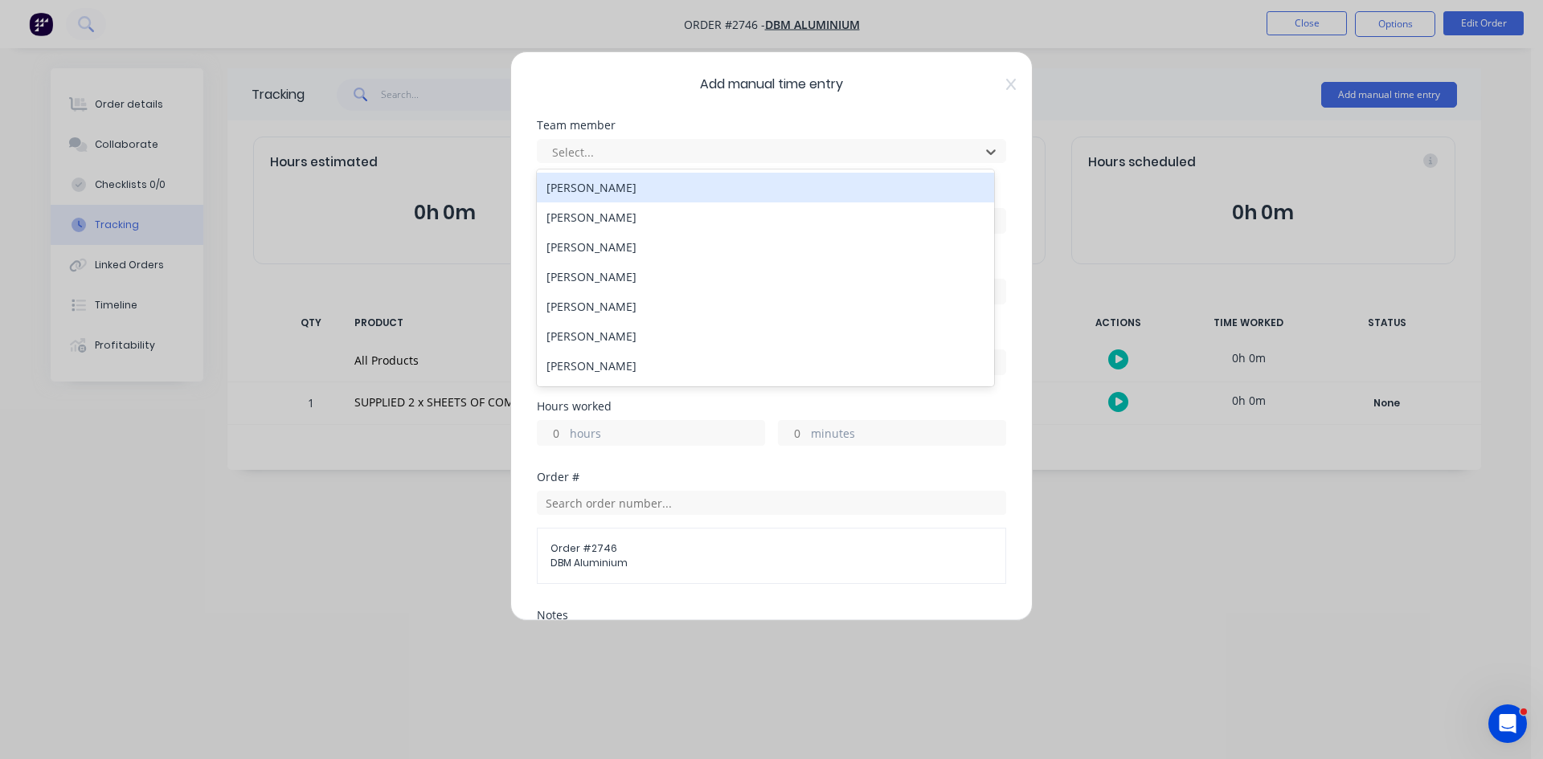
click at [616, 190] on div "[PERSON_NAME]" at bounding box center [765, 188] width 457 height 30
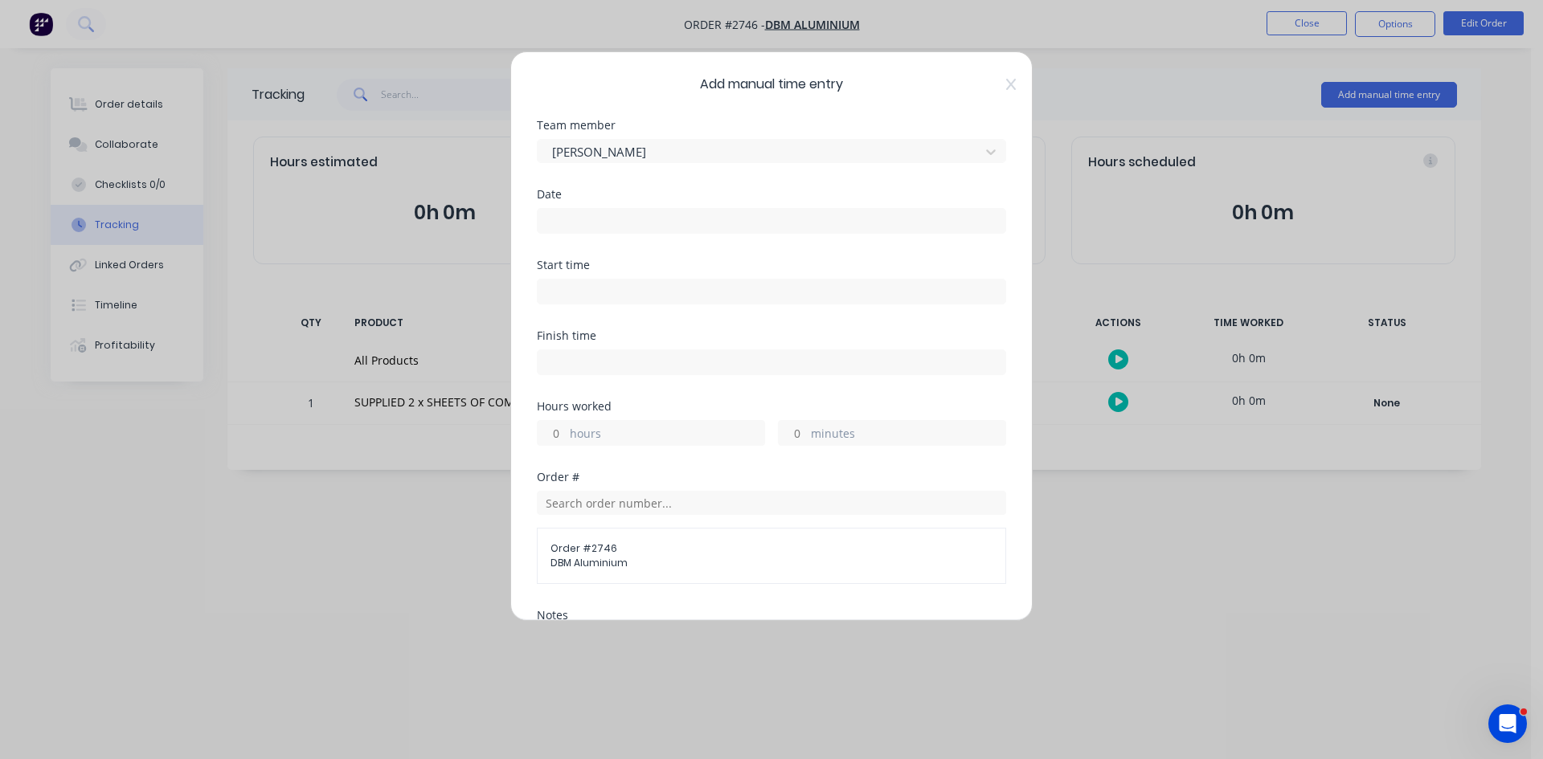
click at [575, 211] on input at bounding box center [772, 221] width 468 height 24
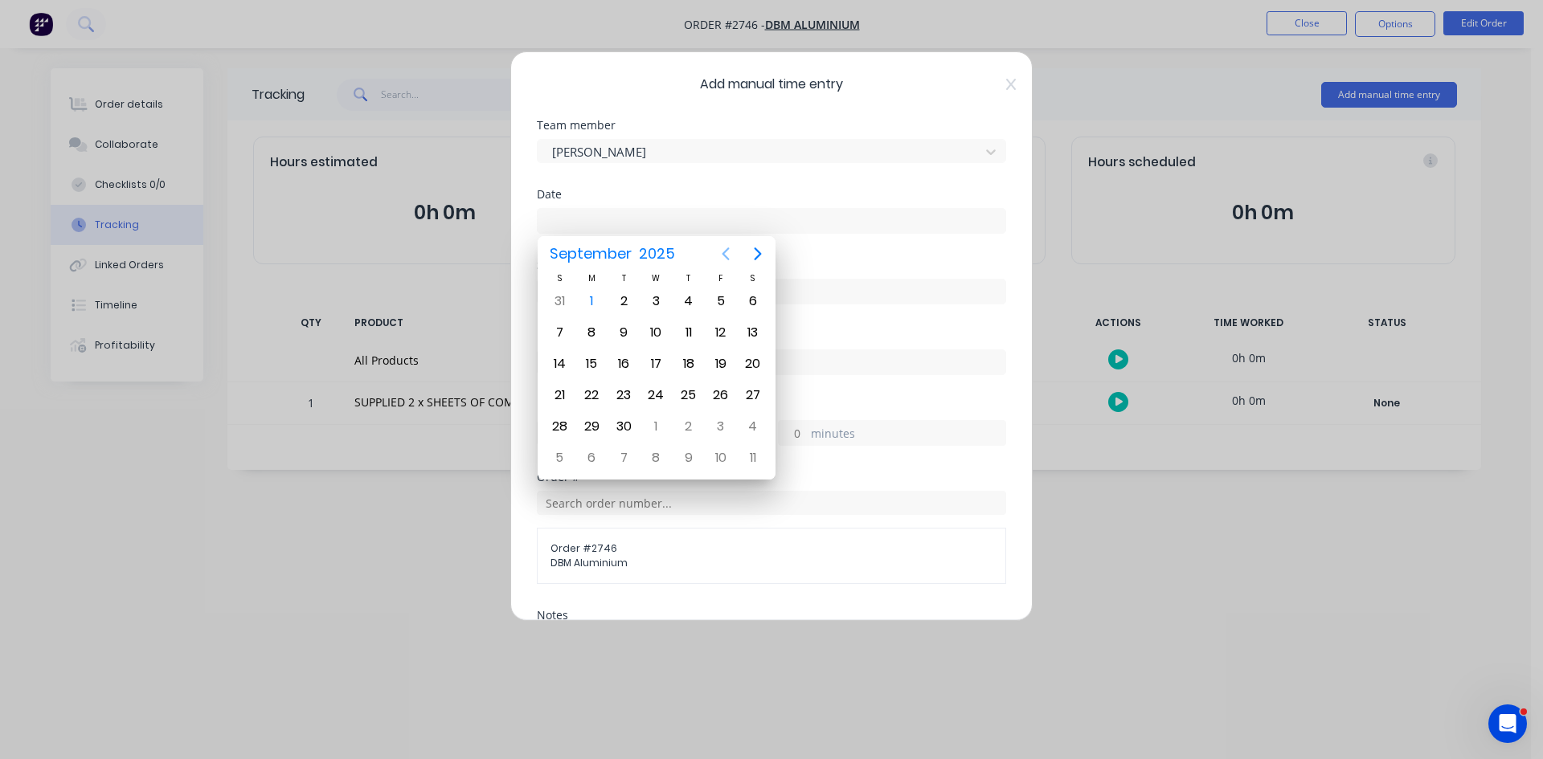
click at [723, 256] on icon "Previous page" at bounding box center [725, 253] width 19 height 19
click at [675, 422] on div "28" at bounding box center [689, 426] width 32 height 31
type input "[DATE]"
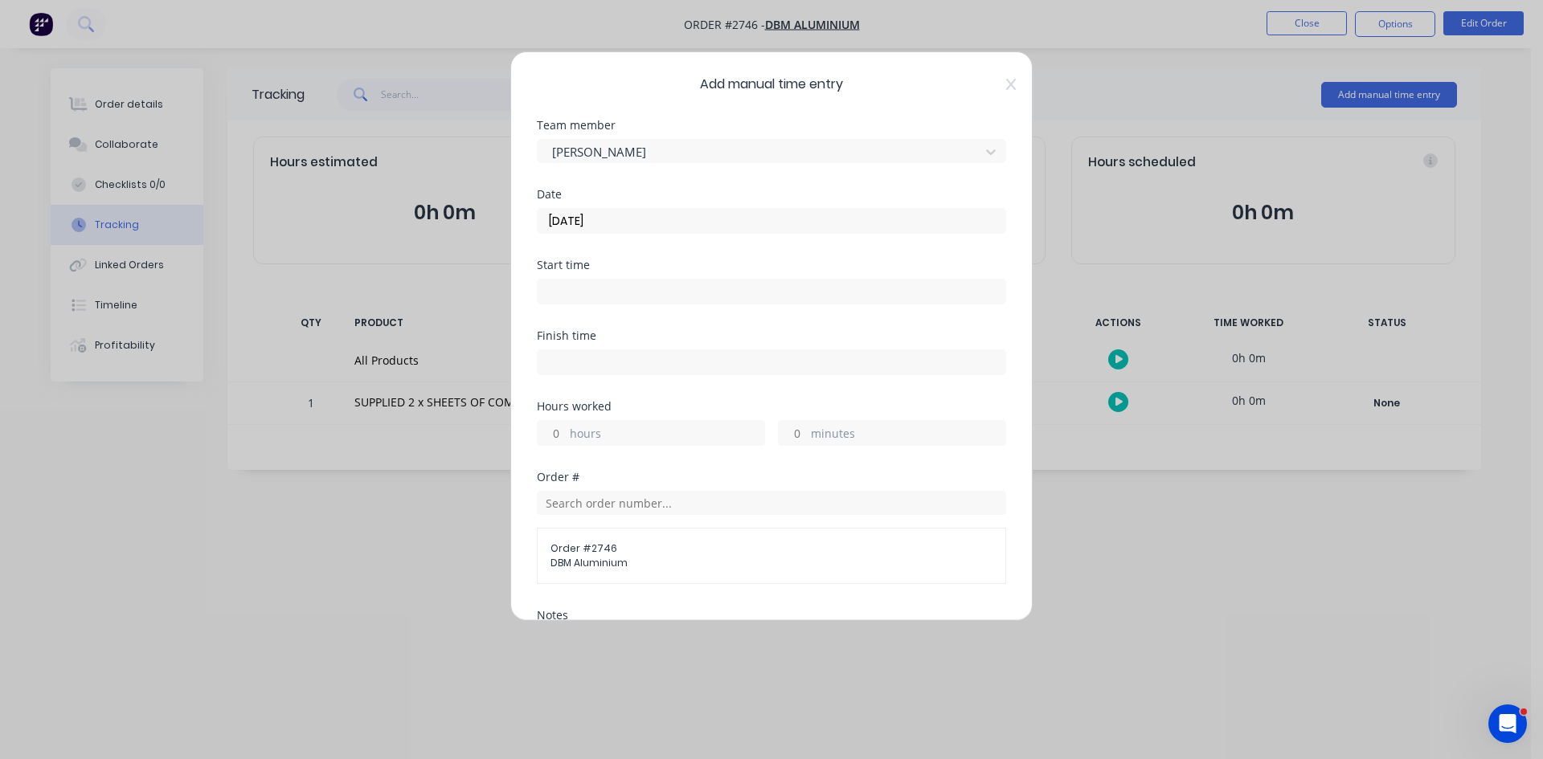
click at [565, 438] on input "hours" at bounding box center [552, 433] width 28 height 24
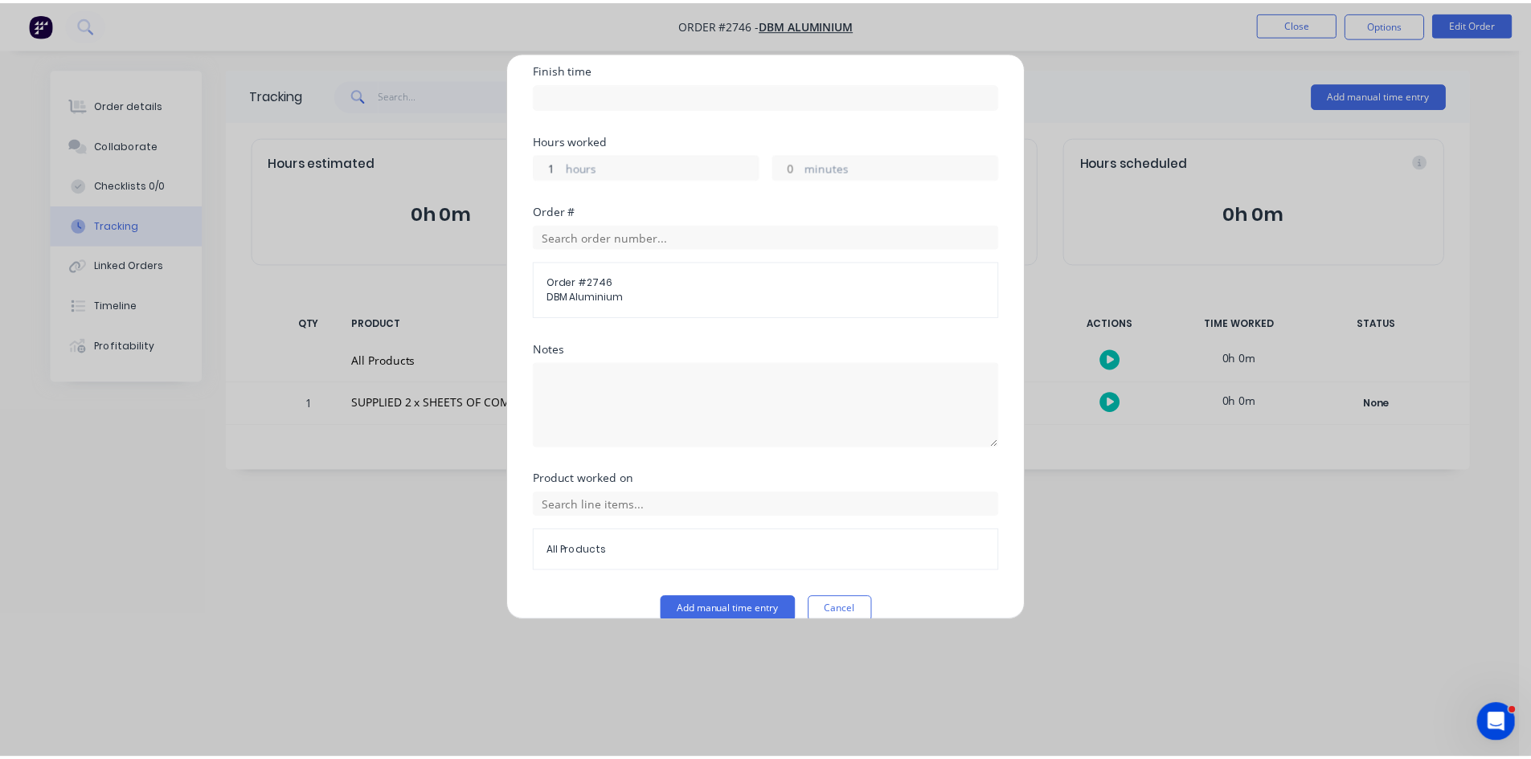
scroll to position [268, 0]
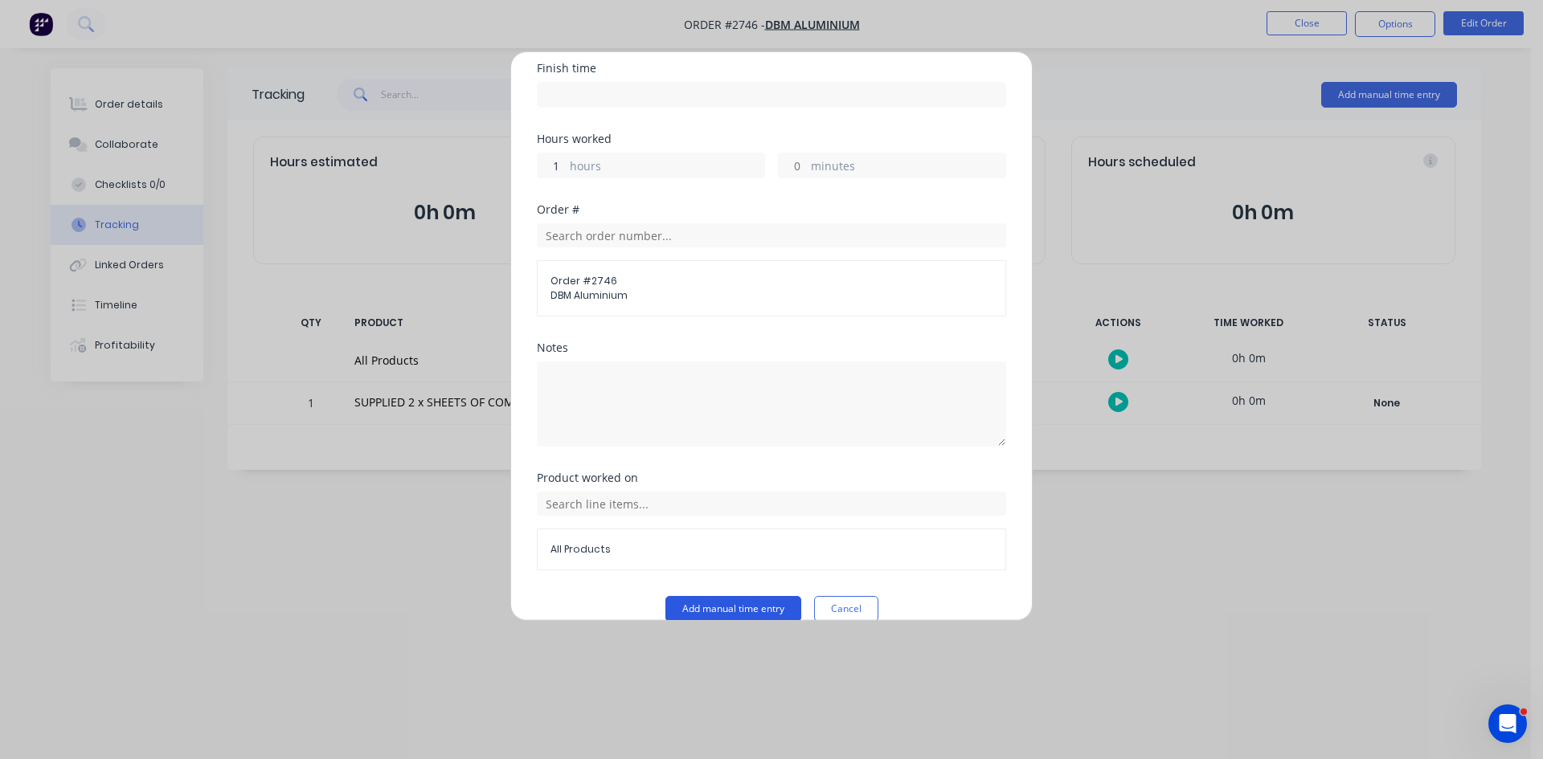
type input "1"
click at [719, 602] on button "Add manual time entry" at bounding box center [733, 609] width 136 height 26
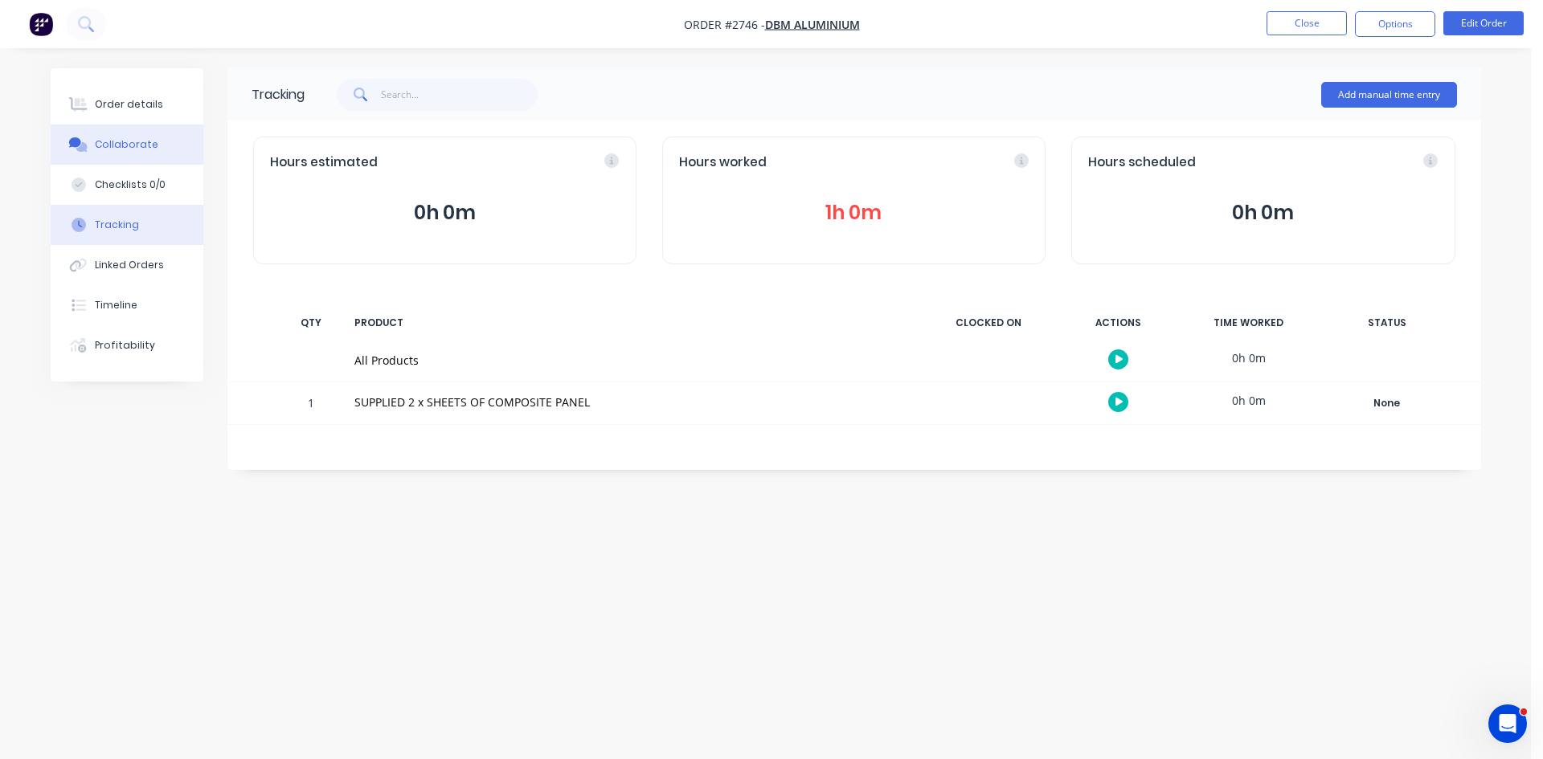
click at [139, 147] on div "Collaborate" at bounding box center [126, 144] width 63 height 14
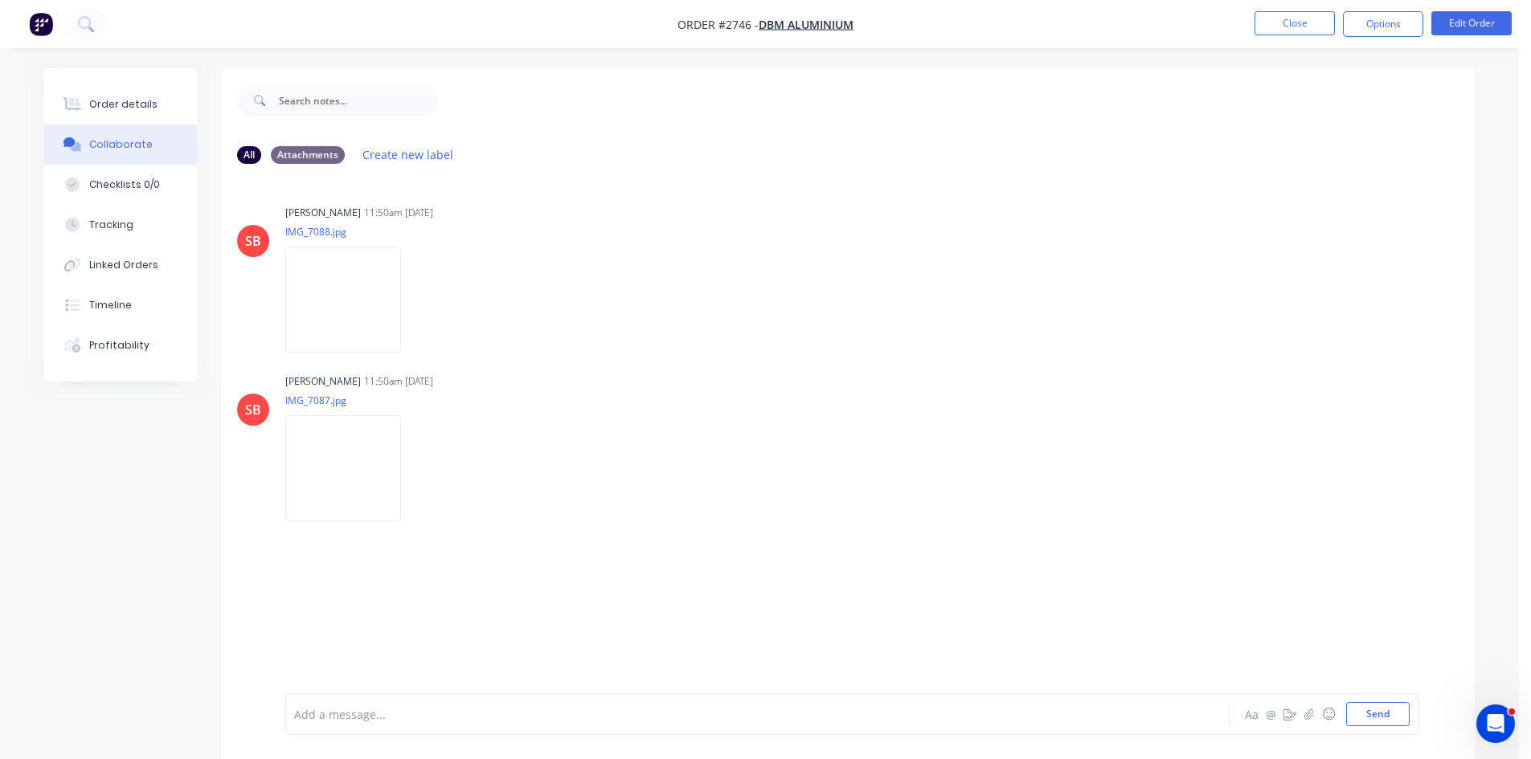
click at [363, 703] on div "Add a message..." at bounding box center [712, 714] width 837 height 24
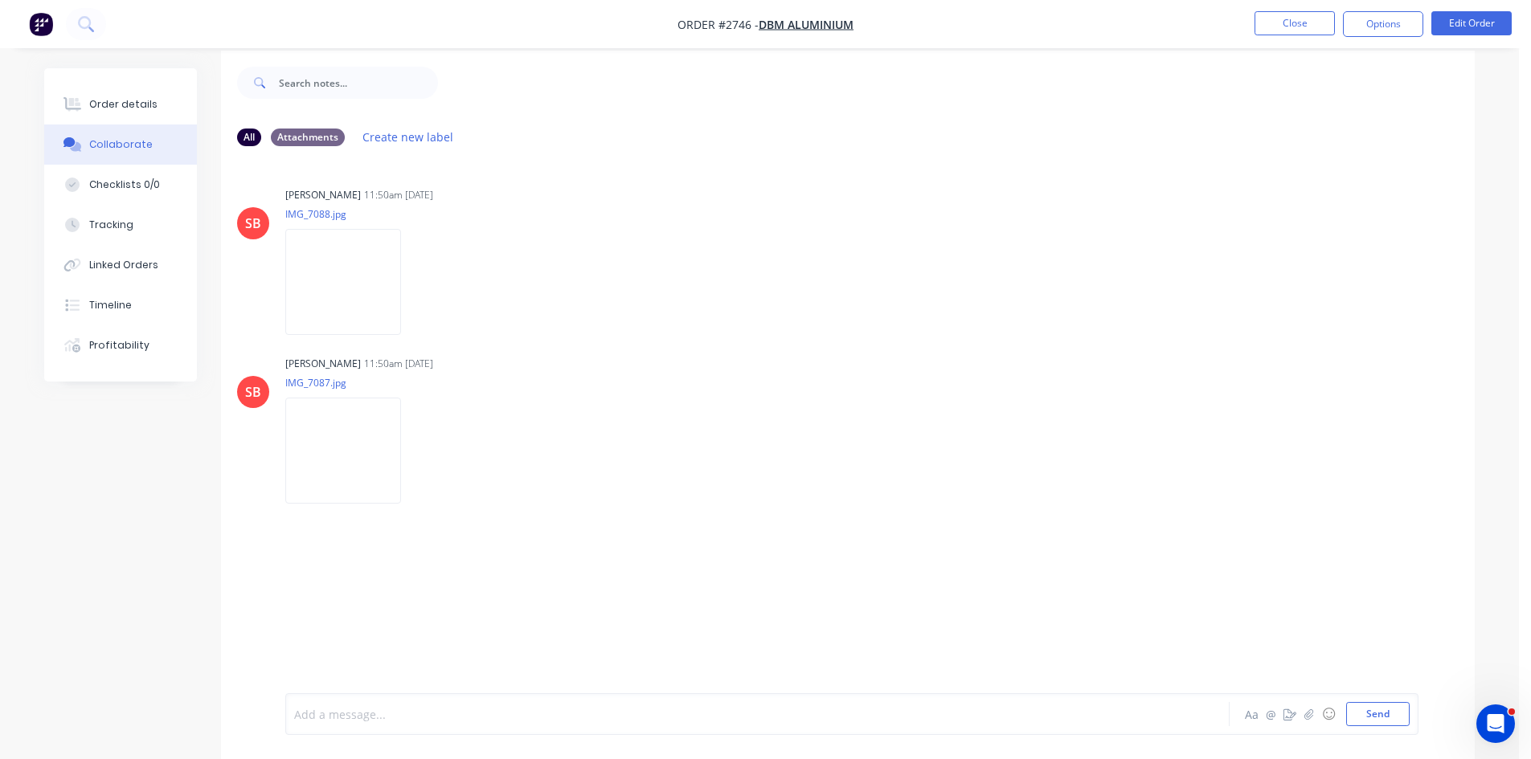
scroll to position [24, 0]
click at [395, 712] on div at bounding box center [713, 714] width 836 height 17
click at [342, 713] on span "COULDNT FOLD SEE [PERSON_NAME]/[PERSON_NAME]" at bounding box center [442, 714] width 294 height 15
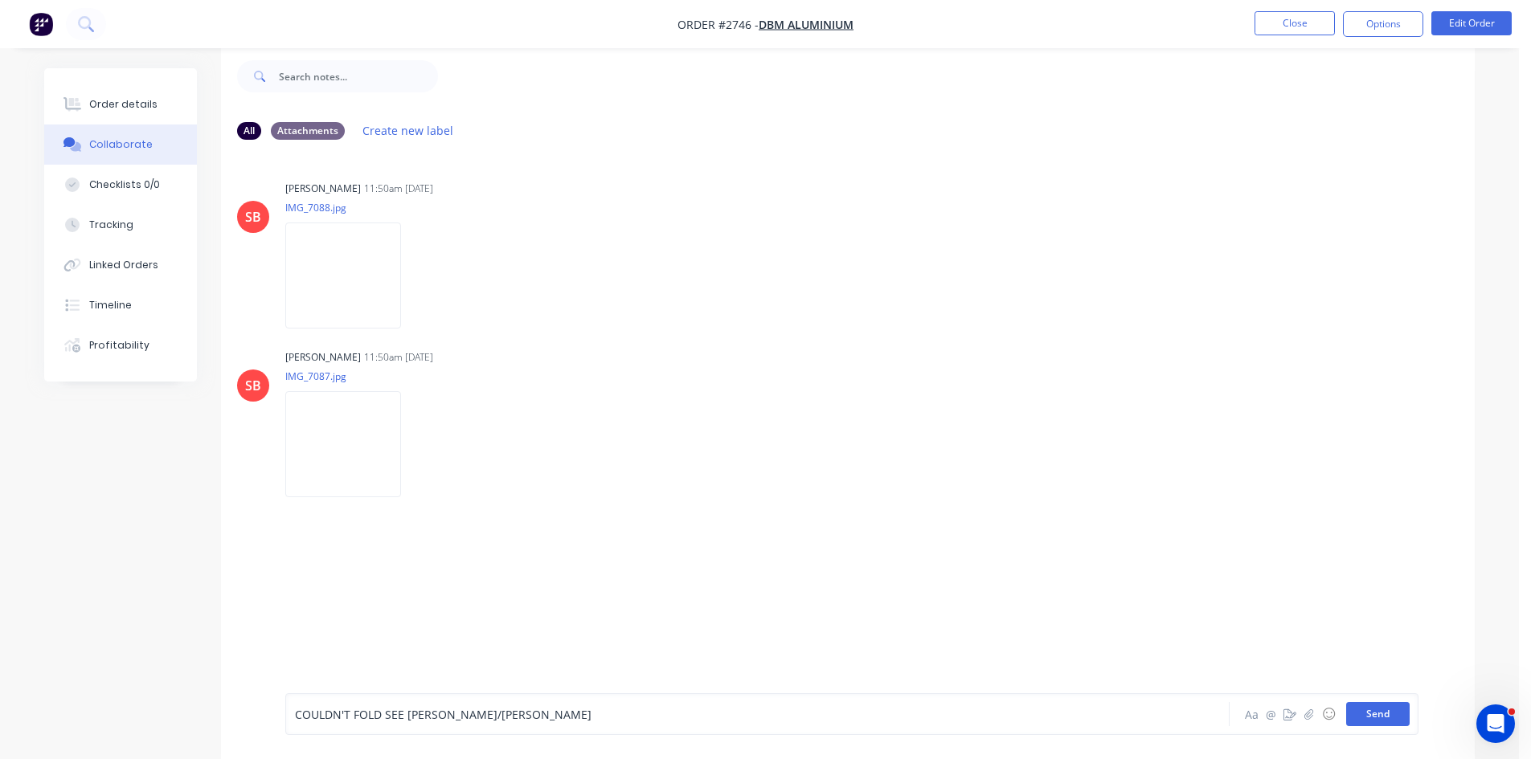
click at [1388, 709] on button "Send" at bounding box center [1377, 714] width 63 height 24
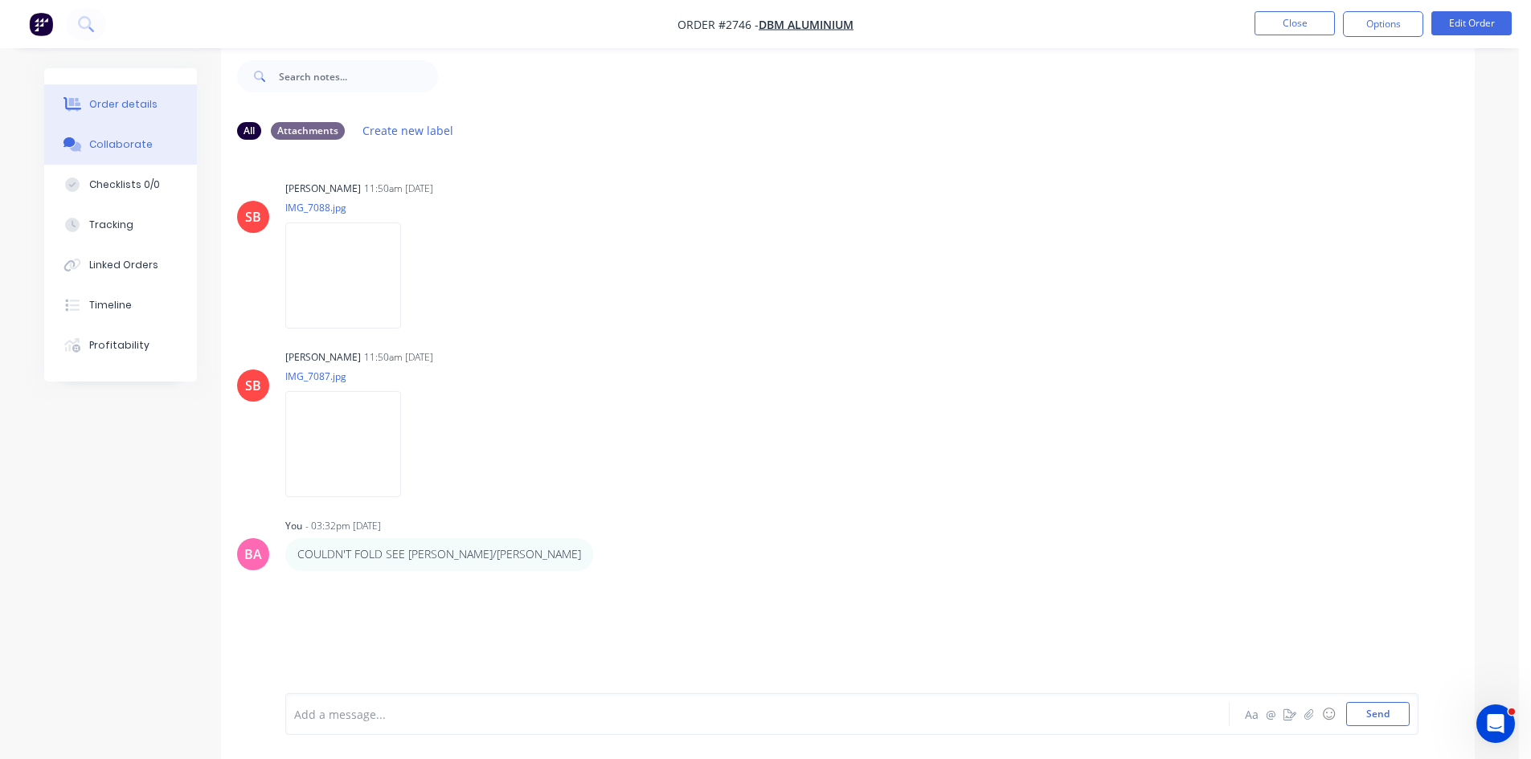
click at [137, 103] on div "Order details" at bounding box center [123, 104] width 68 height 14
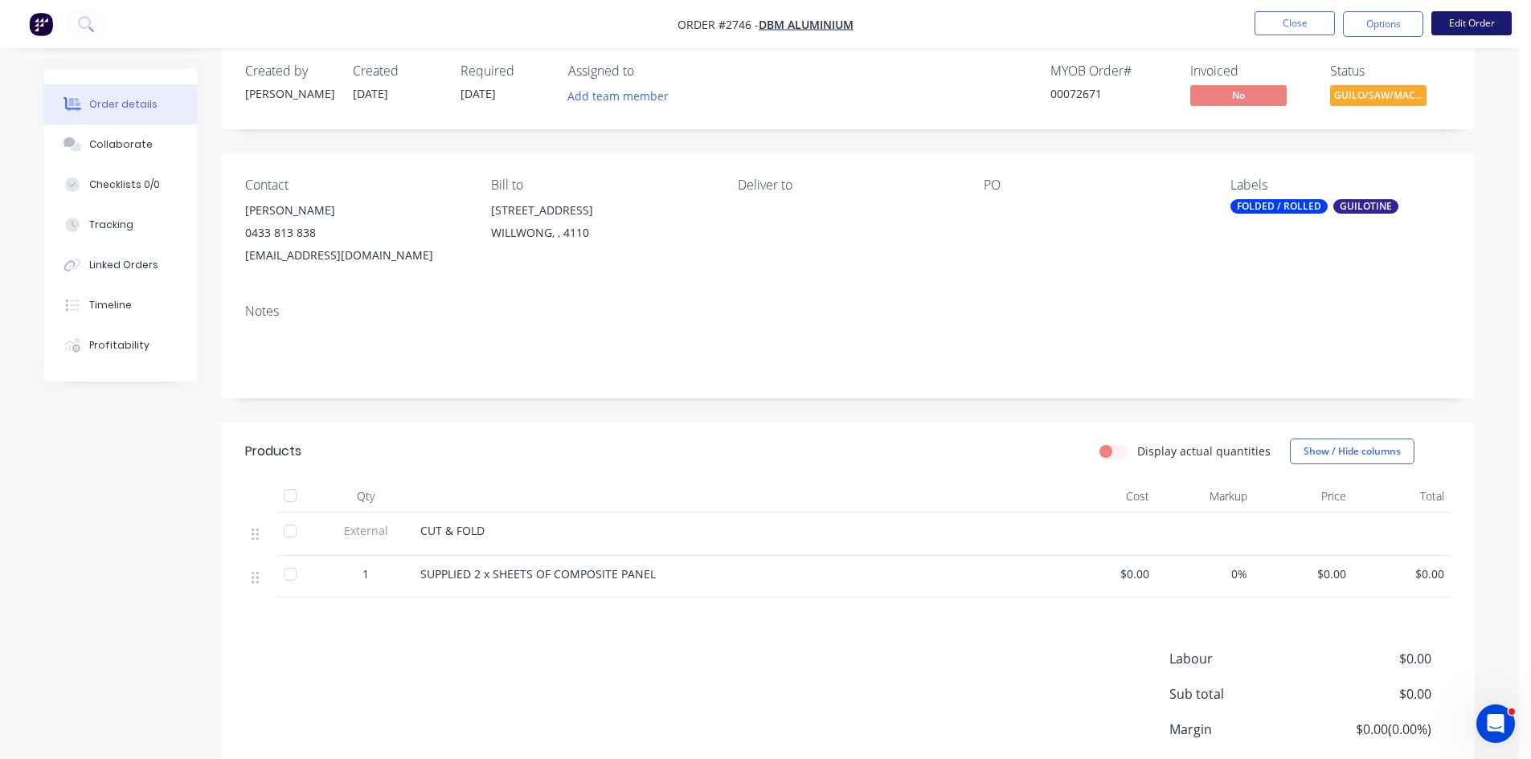
click at [1475, 19] on button "Edit Order" at bounding box center [1471, 23] width 80 height 24
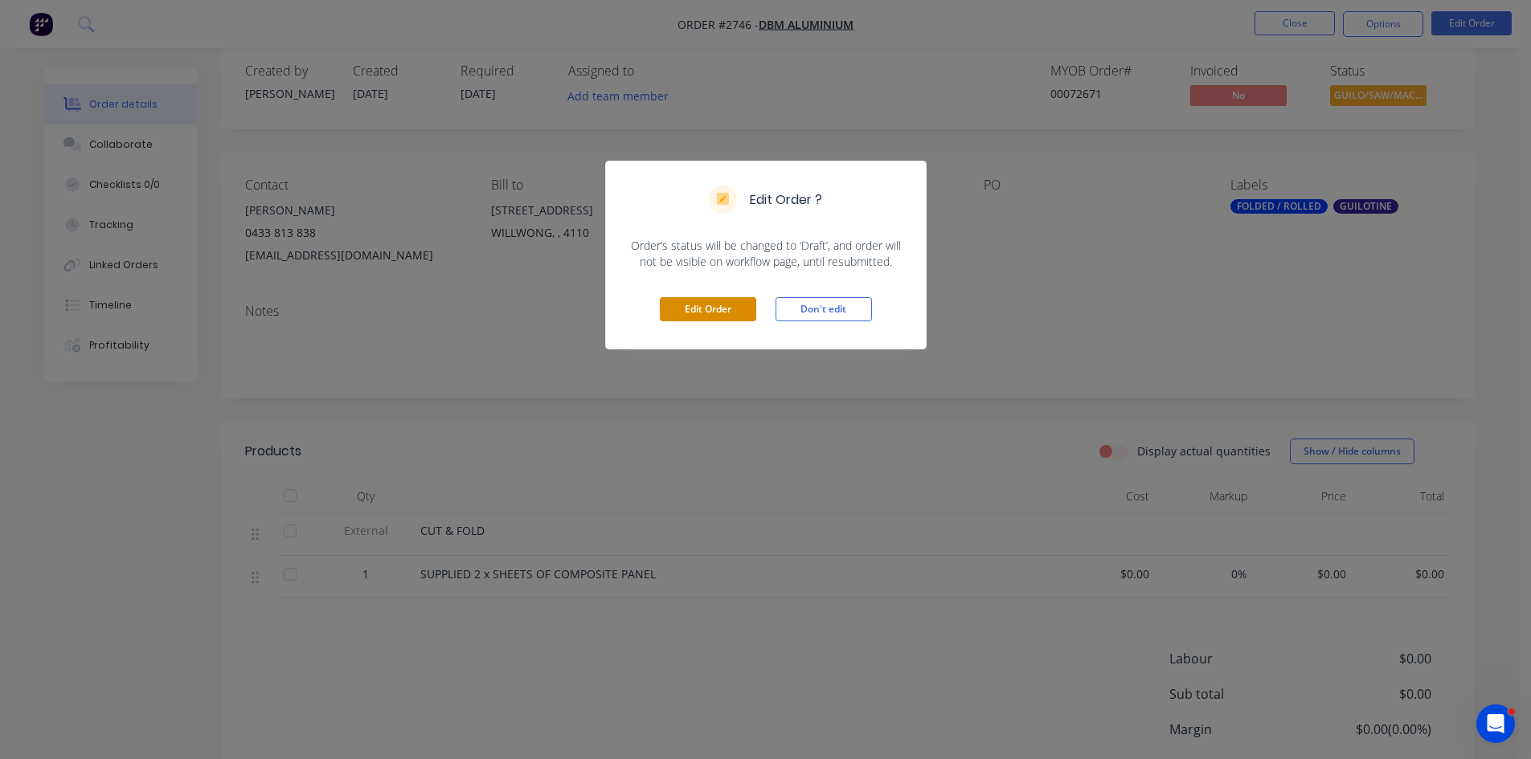
click at [707, 308] on button "Edit Order" at bounding box center [708, 309] width 96 height 24
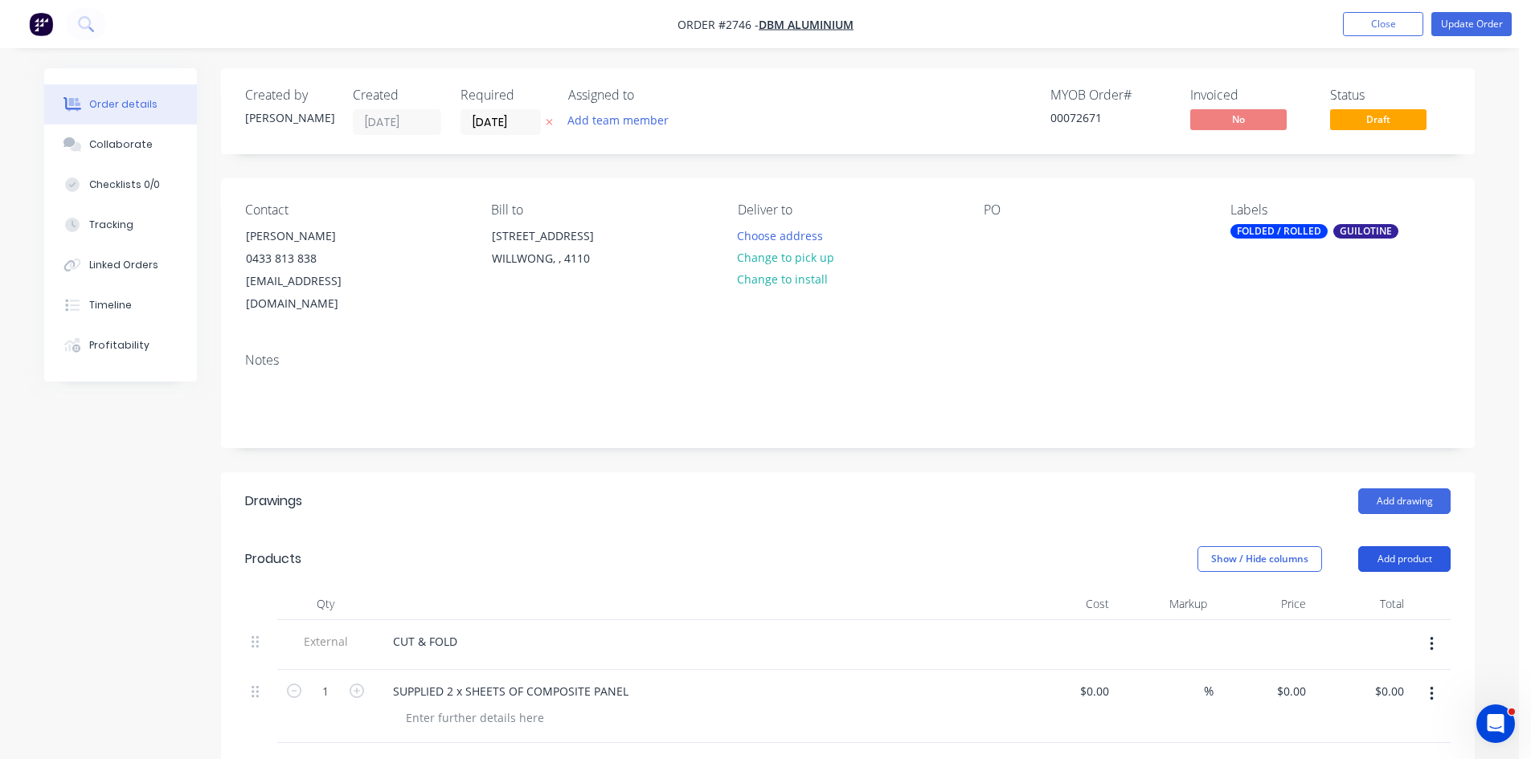
click at [1405, 546] on button "Add product" at bounding box center [1404, 559] width 92 height 26
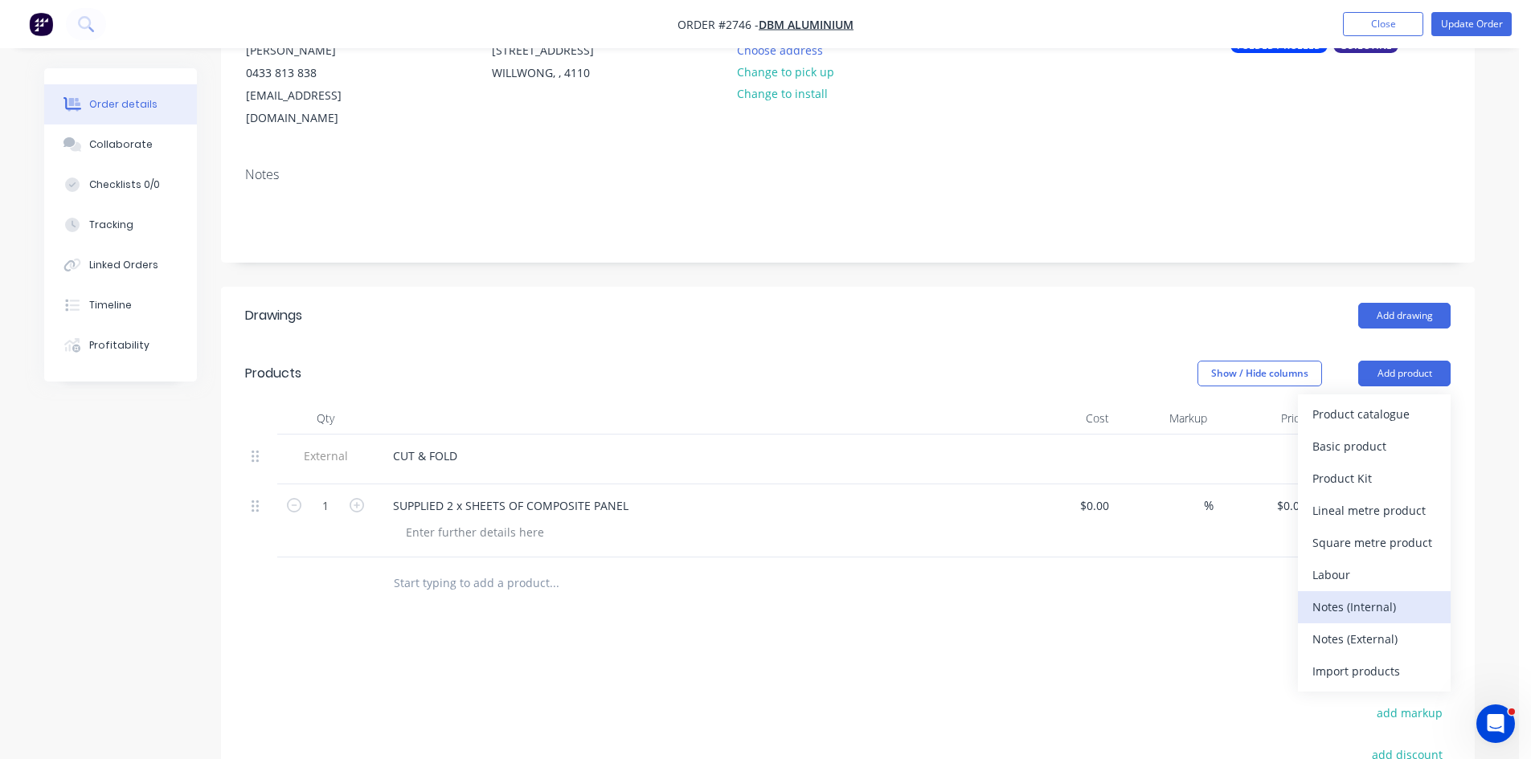
scroll to position [187, 0]
click at [1365, 594] on div "Notes (Internal)" at bounding box center [1374, 605] width 124 height 23
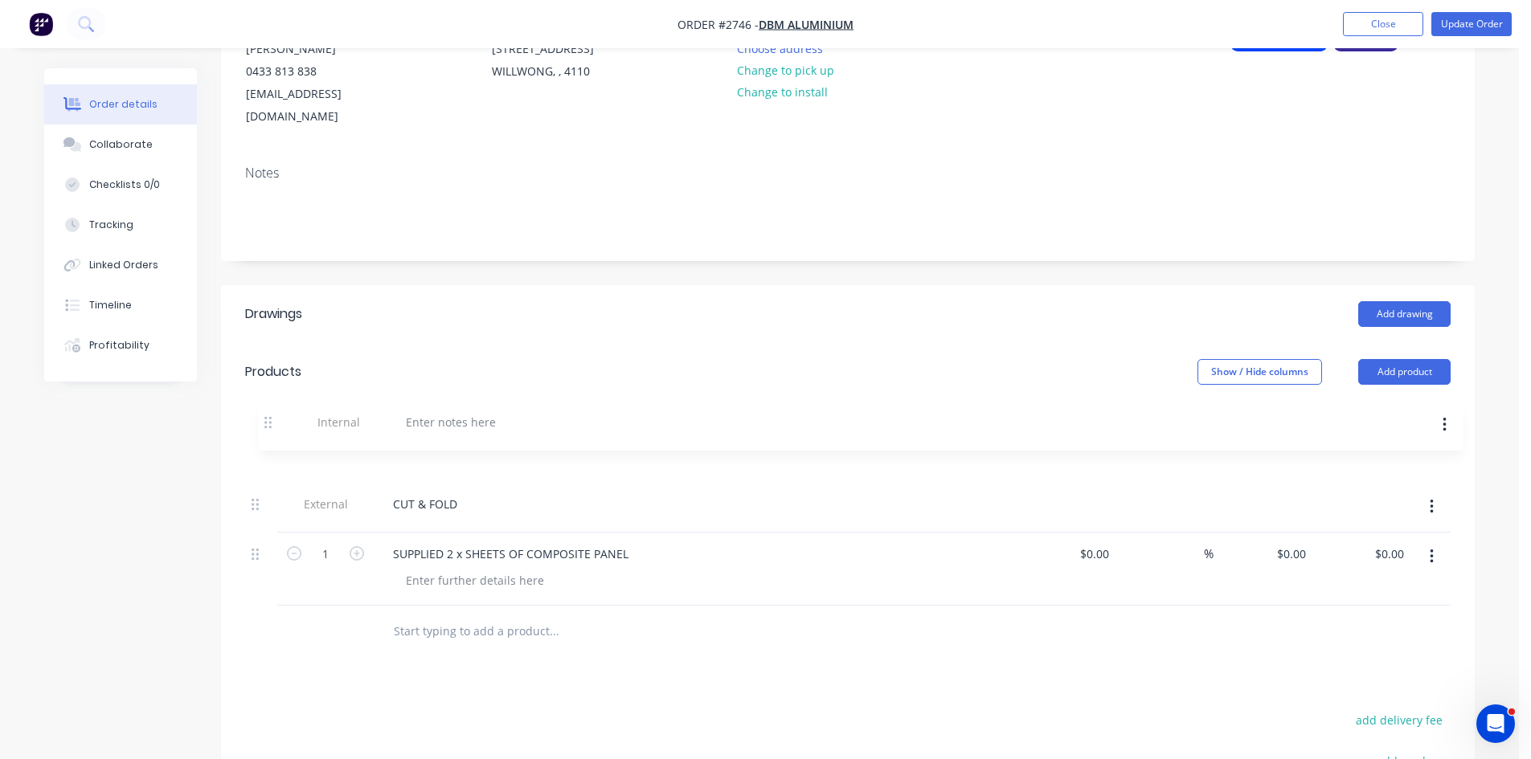
drag, startPoint x: 258, startPoint y: 559, endPoint x: 274, endPoint y: 423, distance: 137.6
click at [274, 433] on div "External CUT & FOLD 1 SUPPLIED 2 x SHEETS OF COMPOSITE PANEL $0.00 $0.00 % $0.0…" at bounding box center [847, 519] width 1205 height 173
click at [439, 616] on input "text" at bounding box center [553, 632] width 321 height 32
click at [424, 443] on div at bounding box center [438, 454] width 116 height 23
drag, startPoint x: 462, startPoint y: 481, endPoint x: 345, endPoint y: 478, distance: 117.4
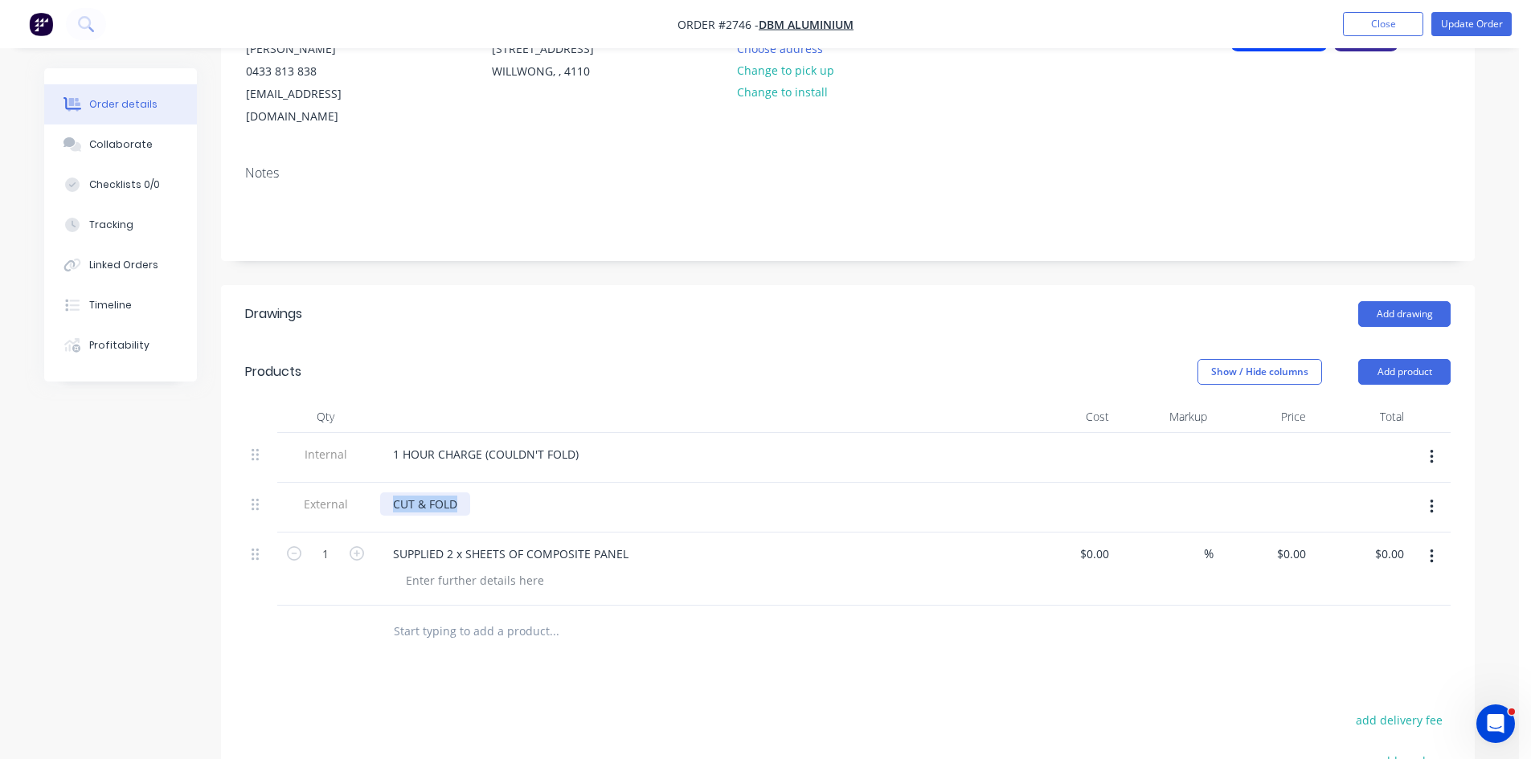
click at [362, 483] on div "External CUT & FOLD" at bounding box center [847, 508] width 1205 height 50
click at [1481, 20] on button "Update Order" at bounding box center [1471, 24] width 80 height 24
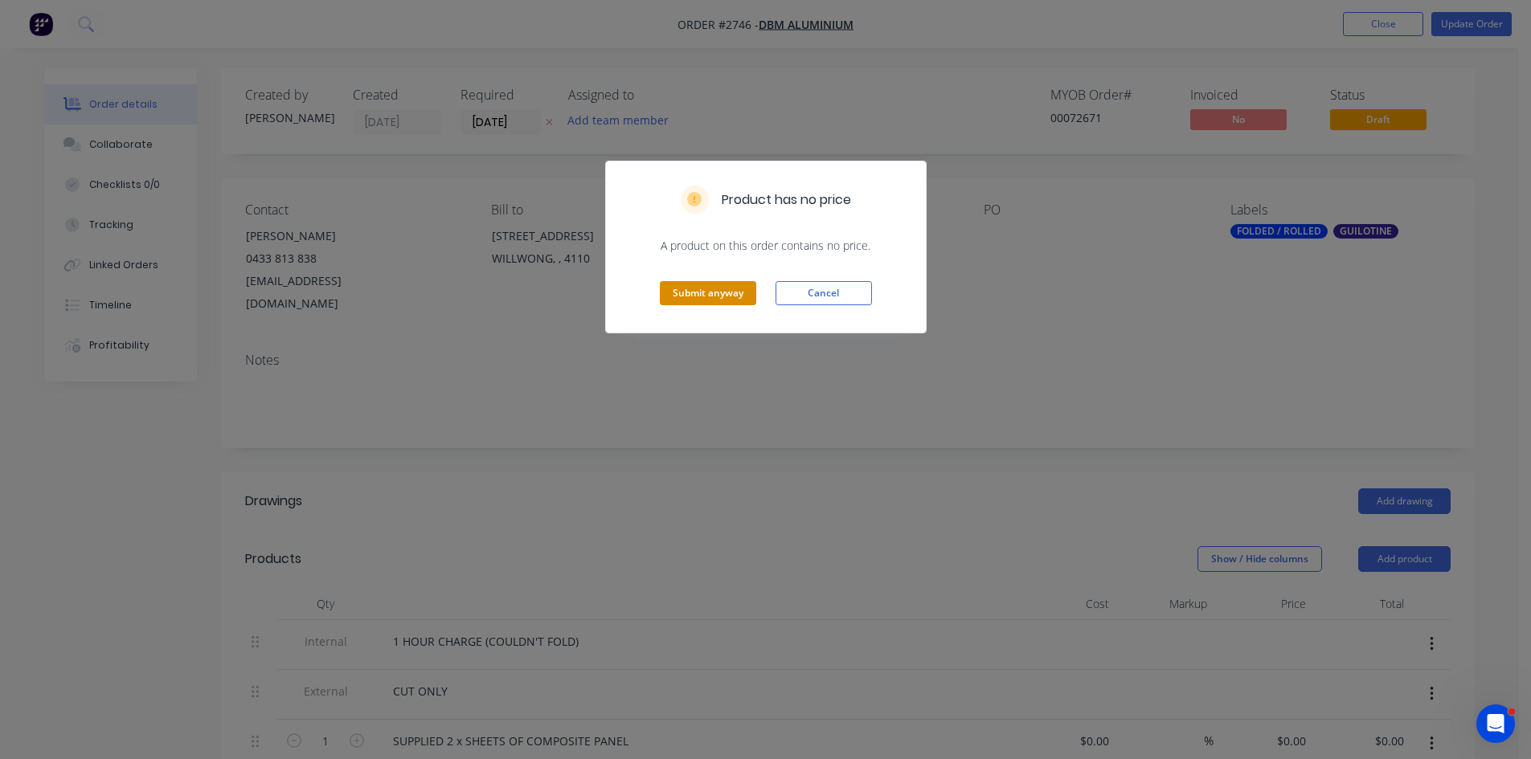
click at [713, 297] on button "Submit anyway" at bounding box center [708, 293] width 96 height 24
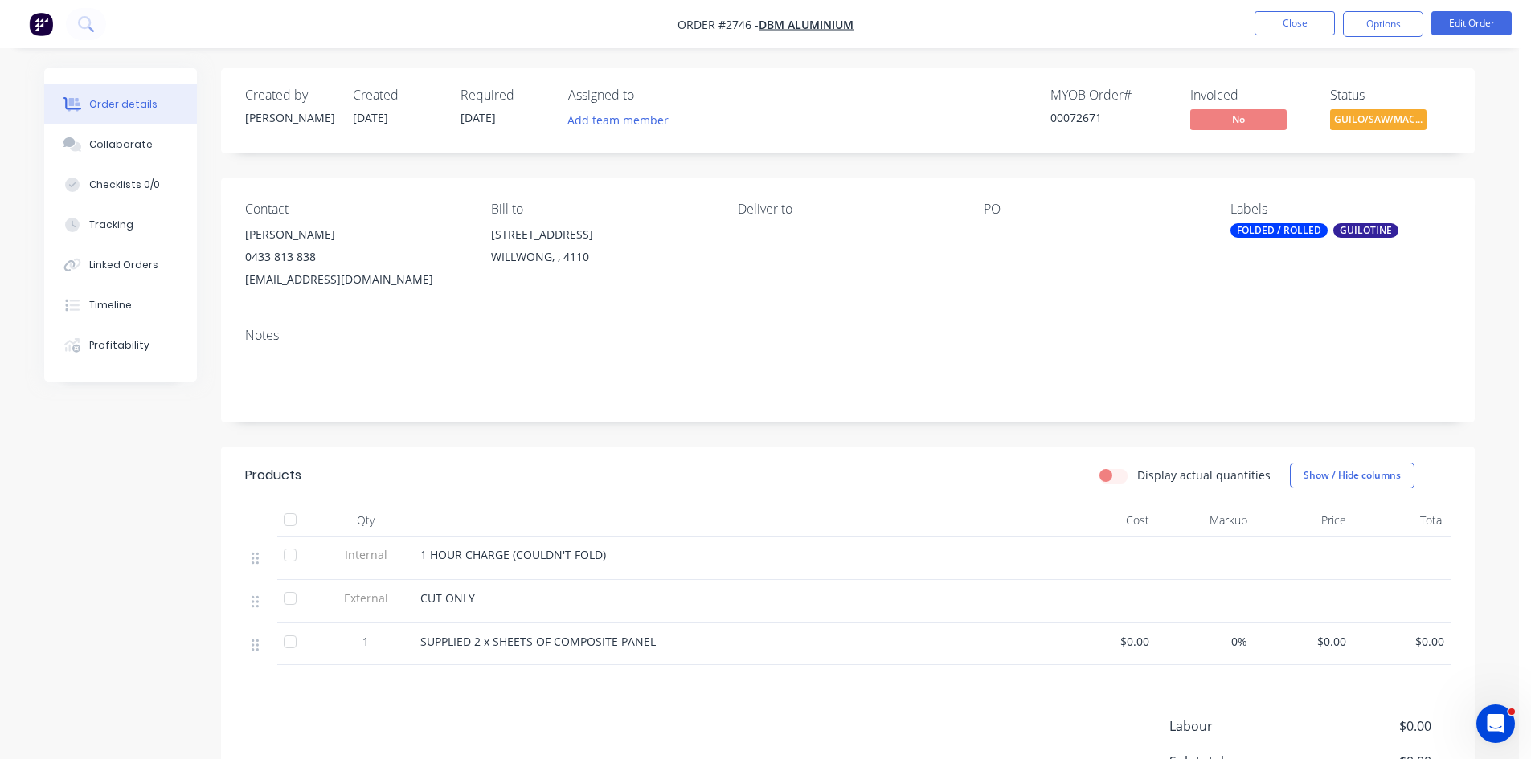
click at [992, 228] on div at bounding box center [1084, 234] width 201 height 23
click at [1467, 21] on button "Edit Order" at bounding box center [1471, 23] width 80 height 24
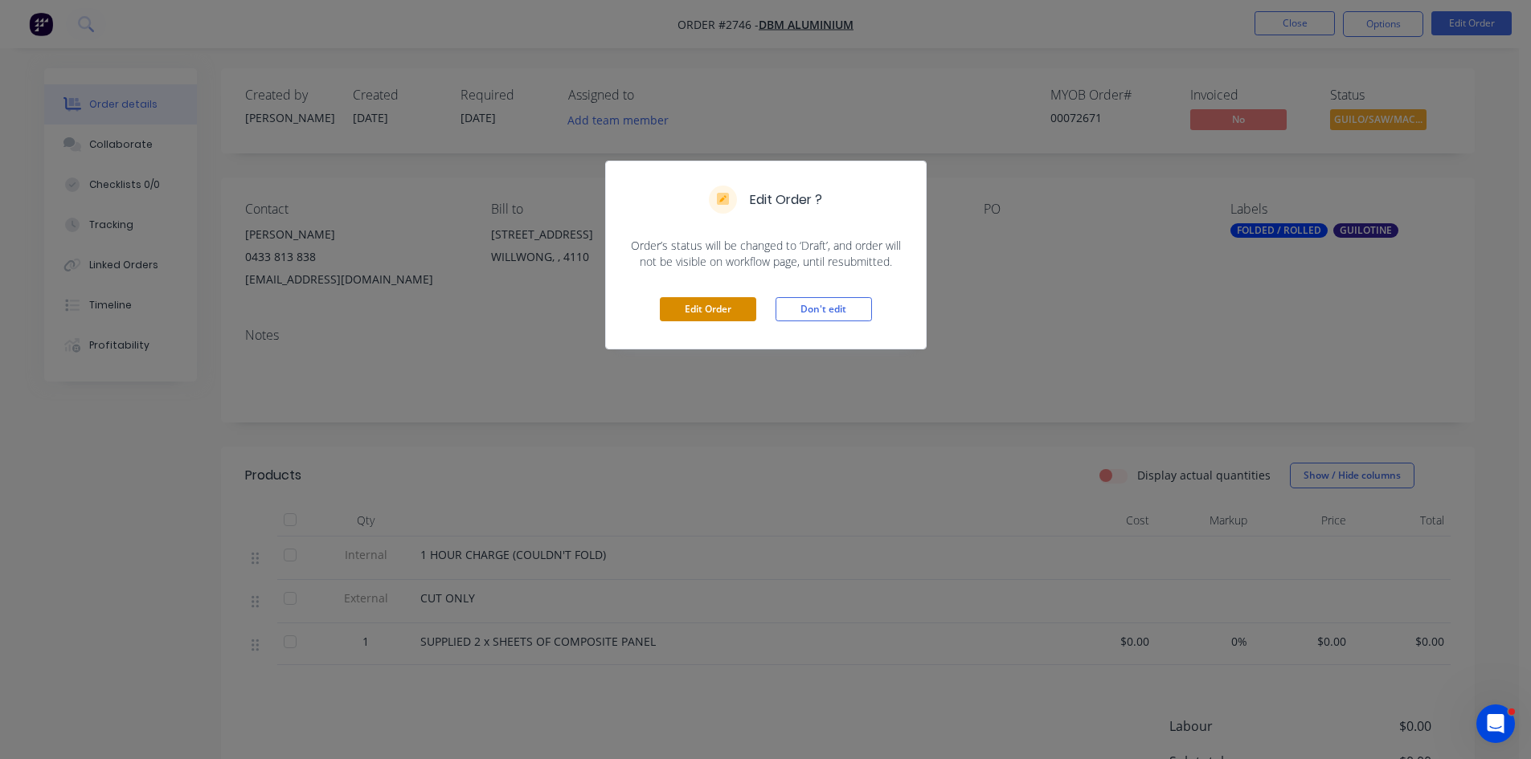
click at [717, 309] on button "Edit Order" at bounding box center [708, 309] width 96 height 24
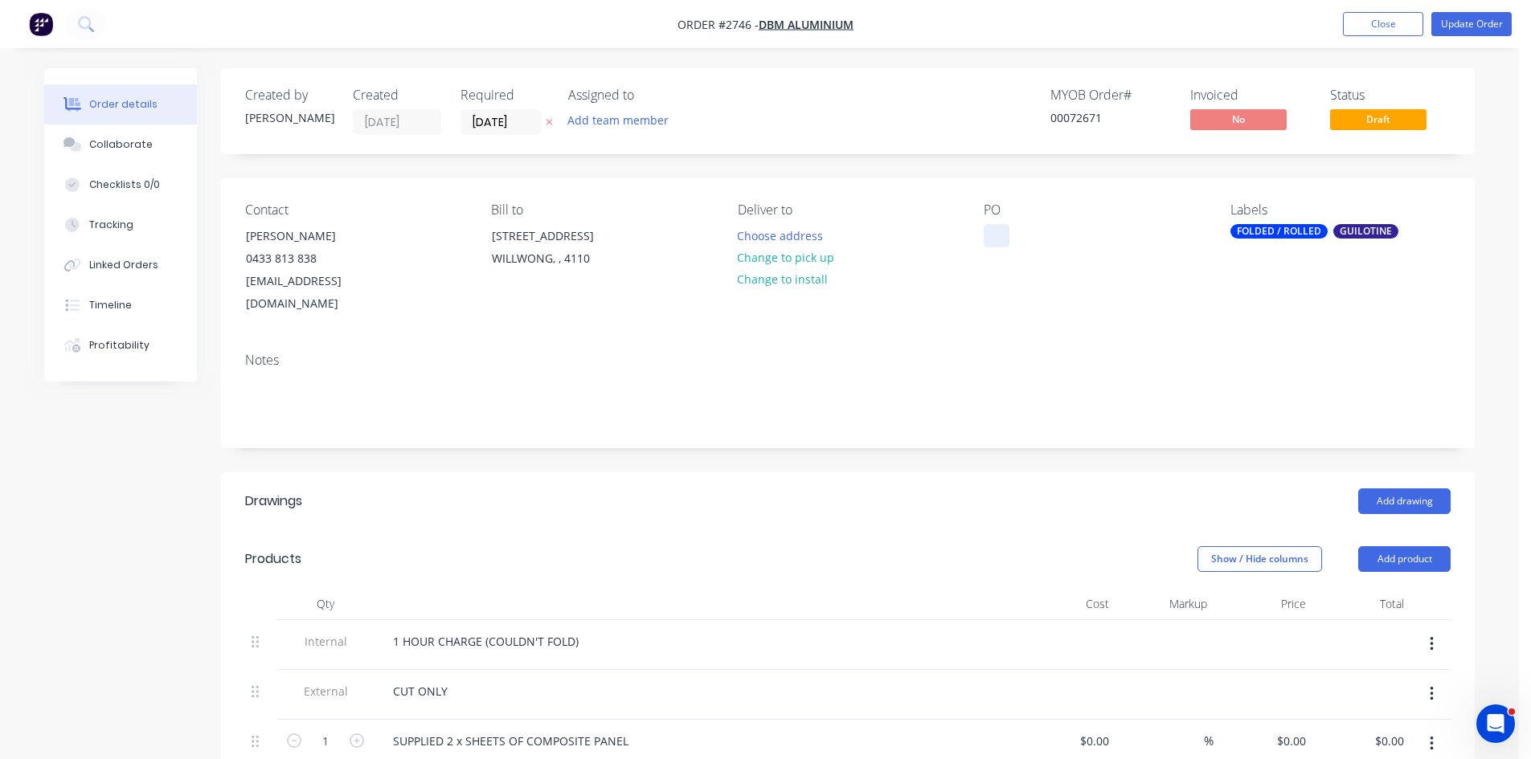
click at [992, 231] on div at bounding box center [997, 235] width 26 height 23
click at [1482, 19] on button "Update Order" at bounding box center [1471, 24] width 80 height 24
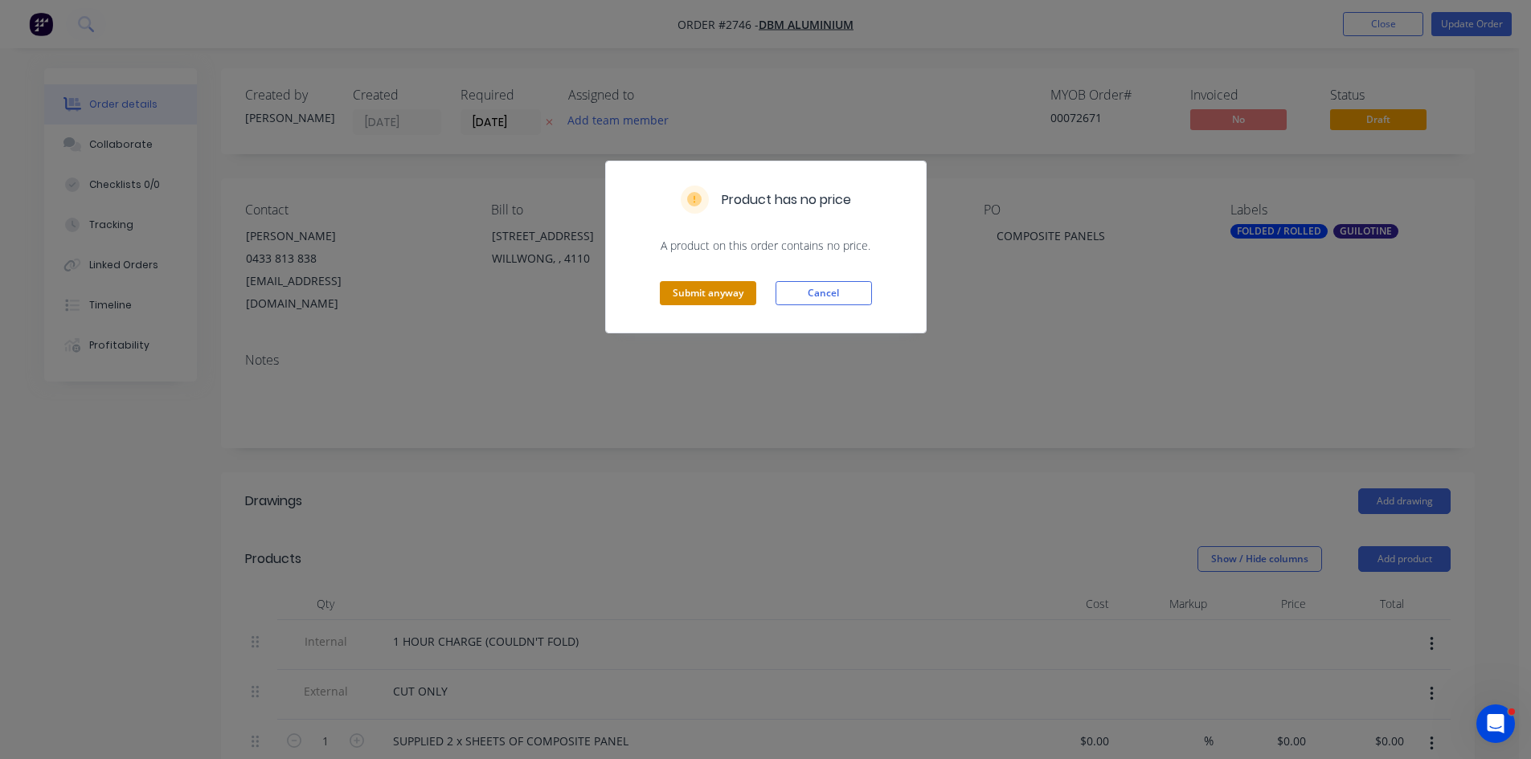
click at [706, 297] on button "Submit anyway" at bounding box center [708, 293] width 96 height 24
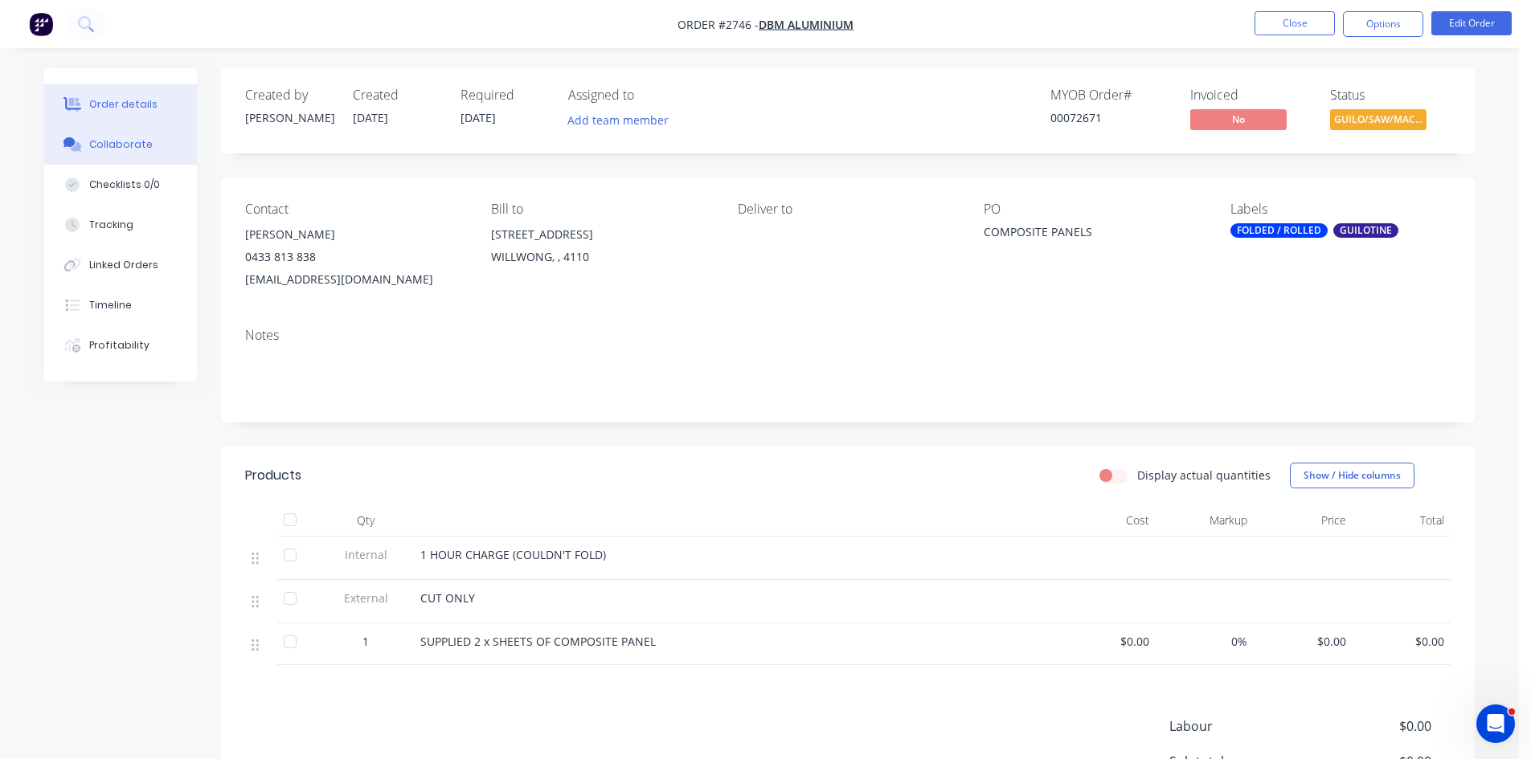
click at [114, 138] on div "Collaborate" at bounding box center [120, 144] width 63 height 14
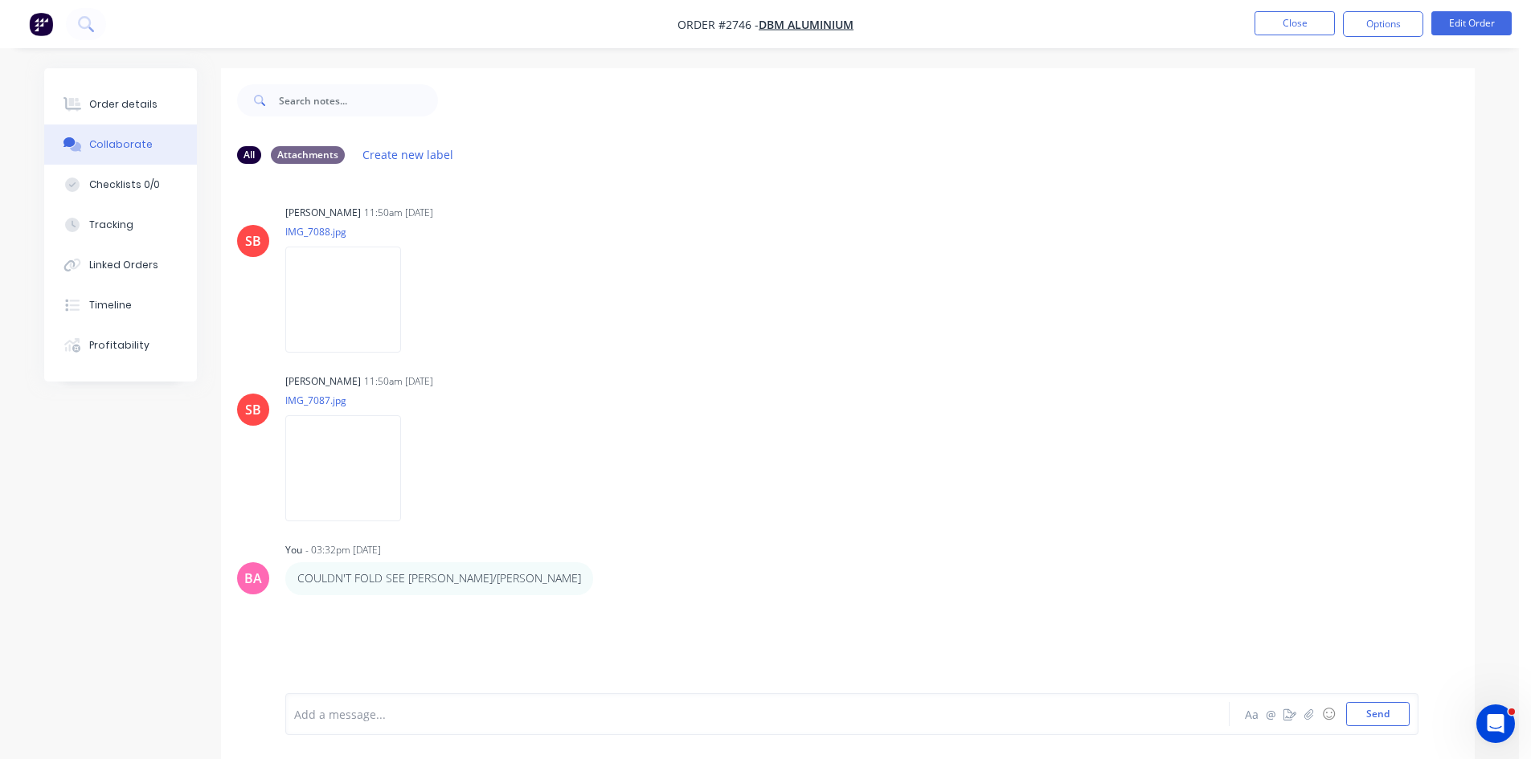
click at [386, 710] on div at bounding box center [713, 714] width 836 height 17
click at [1385, 718] on button "Send" at bounding box center [1377, 714] width 63 height 24
click at [1279, 14] on button "Close" at bounding box center [1294, 23] width 80 height 24
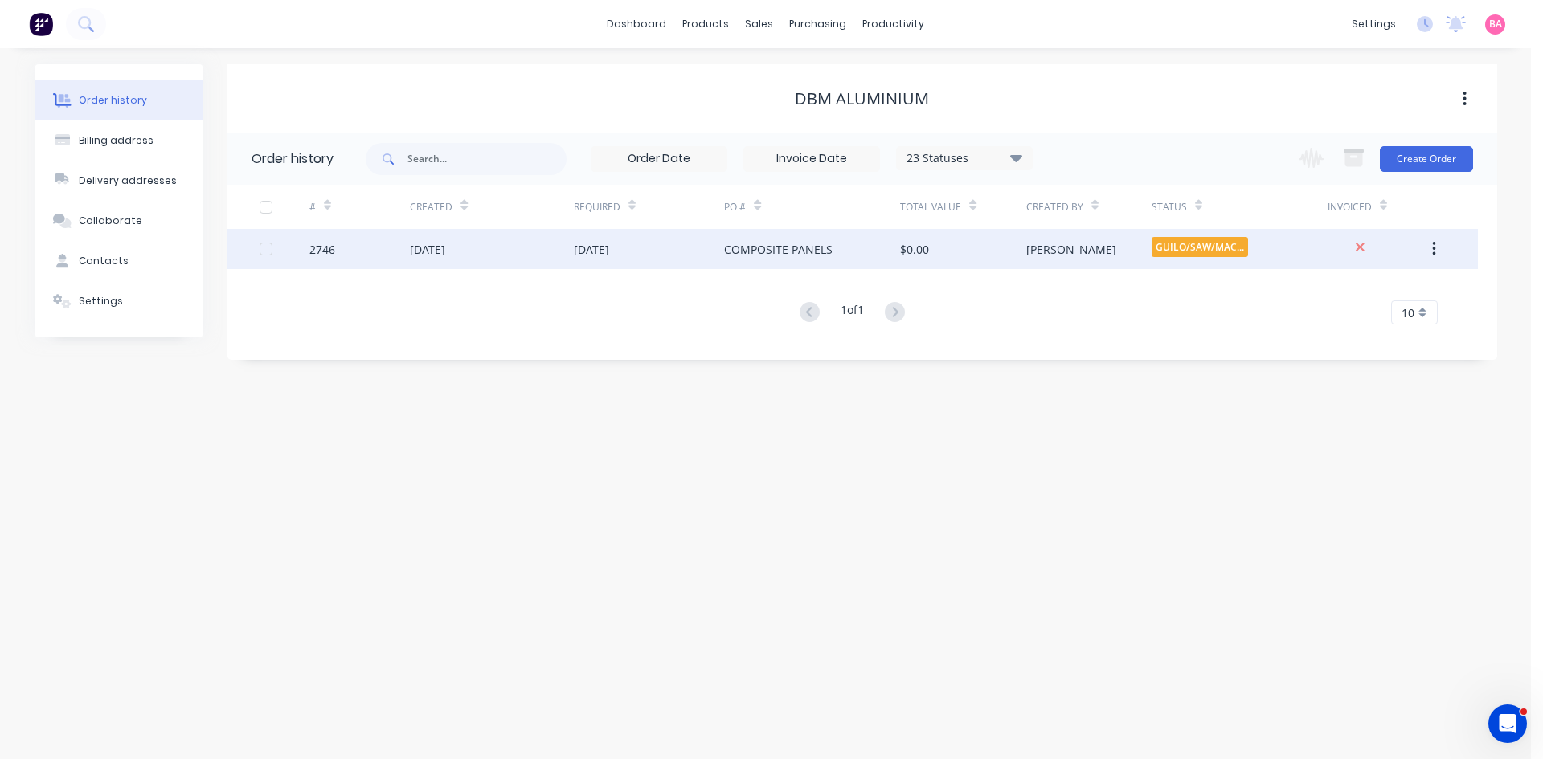
click at [609, 255] on div "[DATE]" at bounding box center [591, 249] width 35 height 17
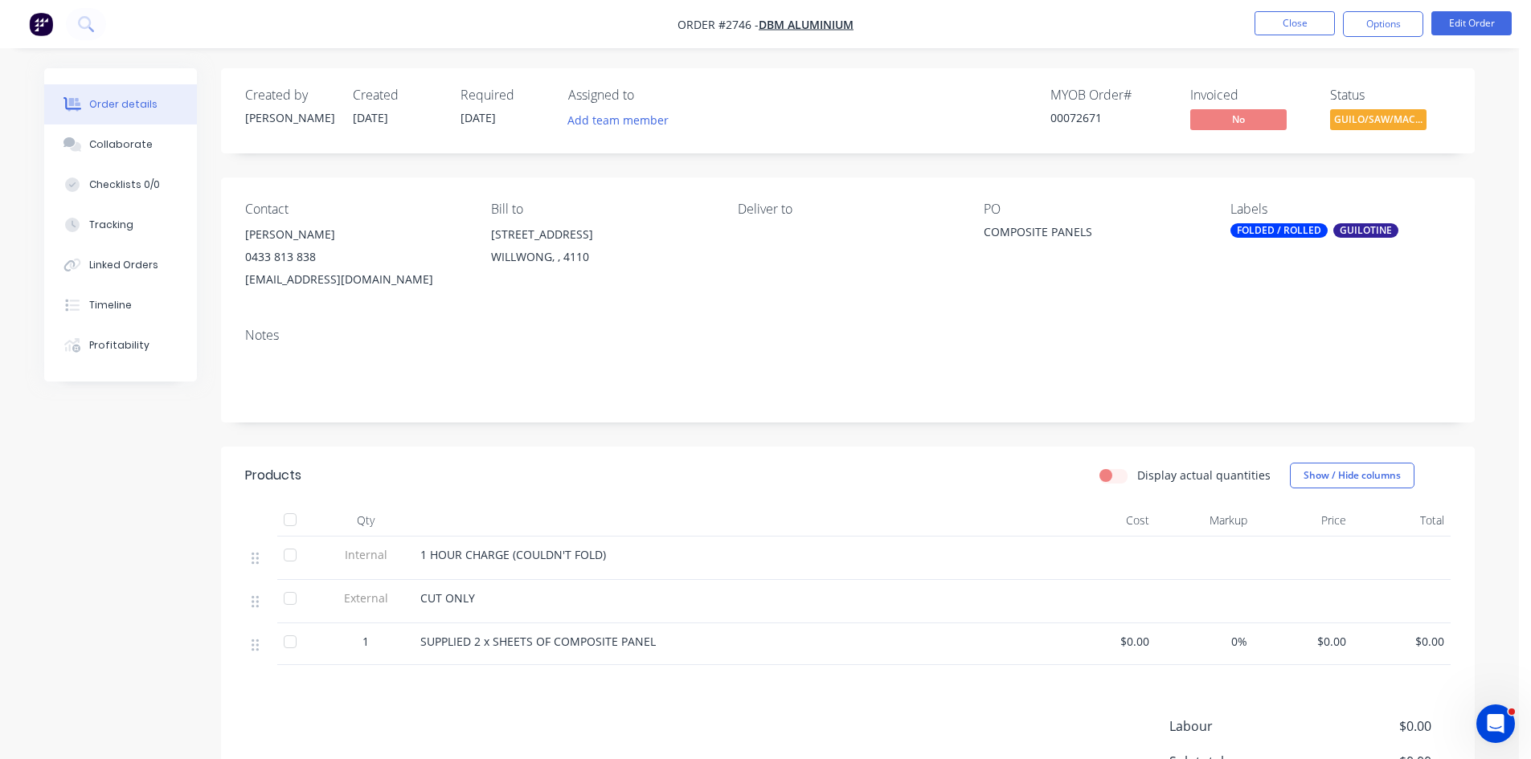
click at [429, 554] on span "1 HOUR CHARGE (COULDN'T FOLD)" at bounding box center [513, 554] width 186 height 15
click at [1283, 16] on button "Close" at bounding box center [1294, 23] width 80 height 24
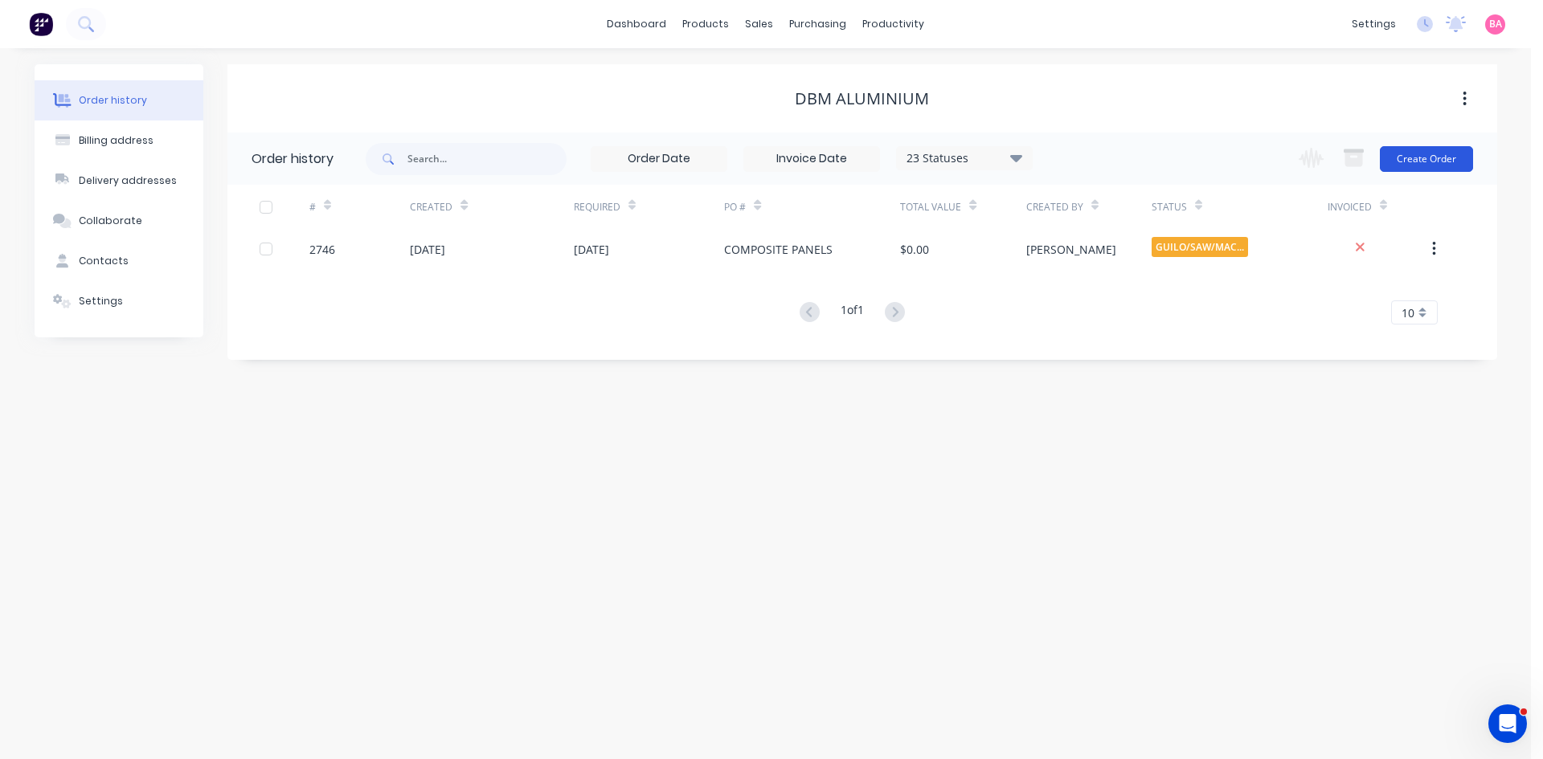
click at [1439, 158] on button "Create Order" at bounding box center [1426, 159] width 93 height 26
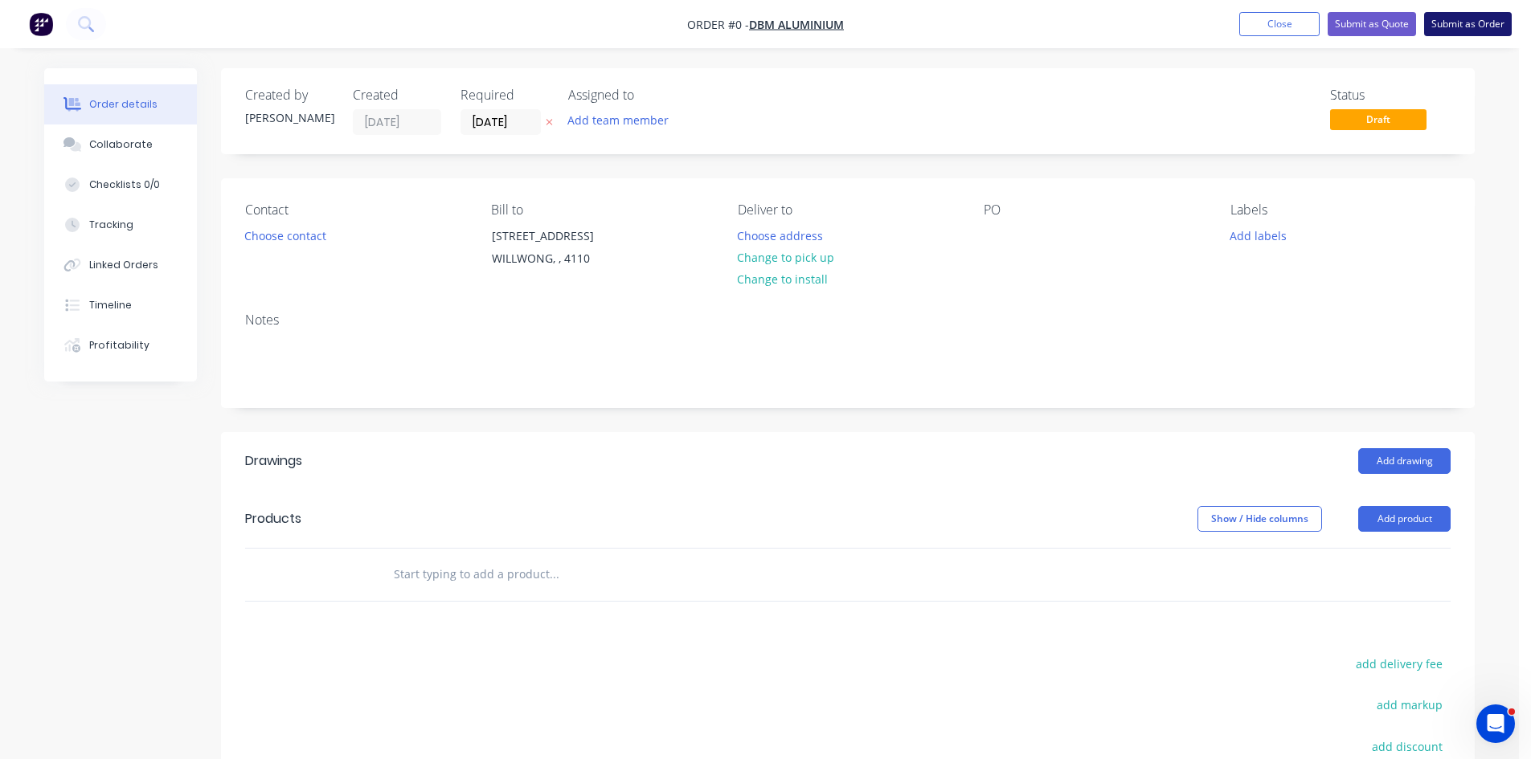
click at [1458, 21] on button "Submit as Order" at bounding box center [1468, 24] width 88 height 24
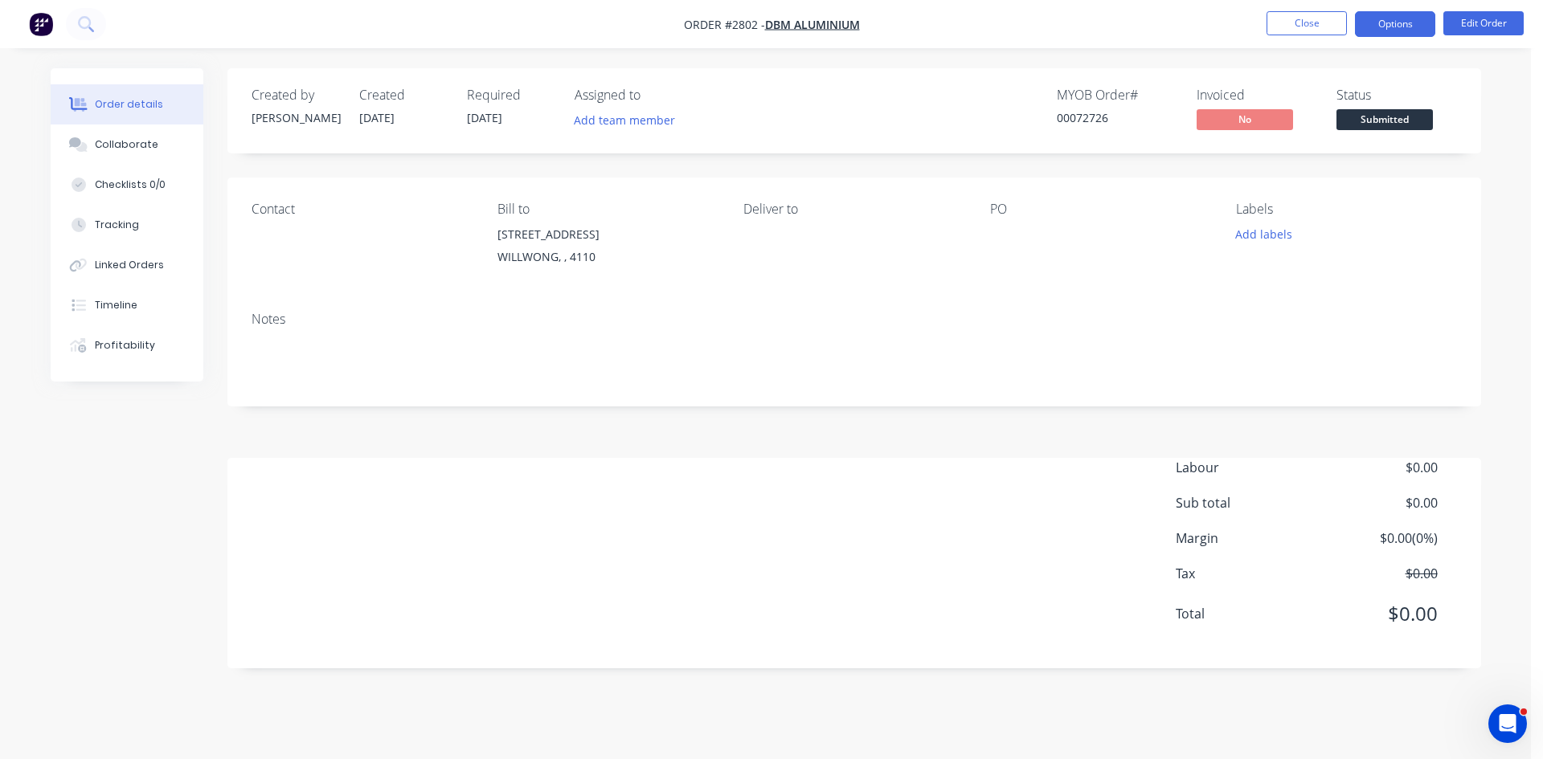
click at [1407, 24] on button "Options" at bounding box center [1395, 24] width 80 height 26
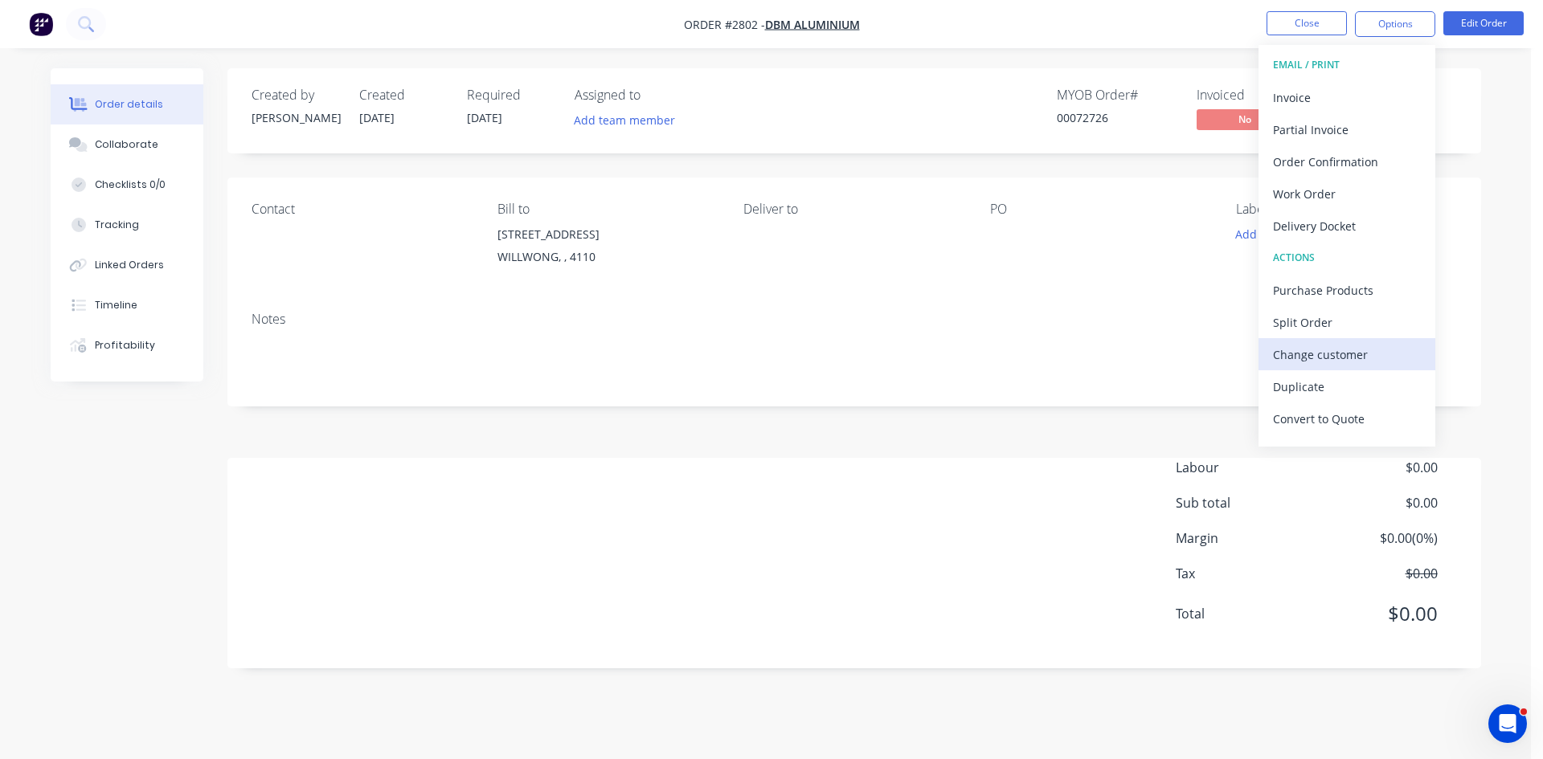
click at [1328, 356] on div "Change customer" at bounding box center [1347, 354] width 148 height 23
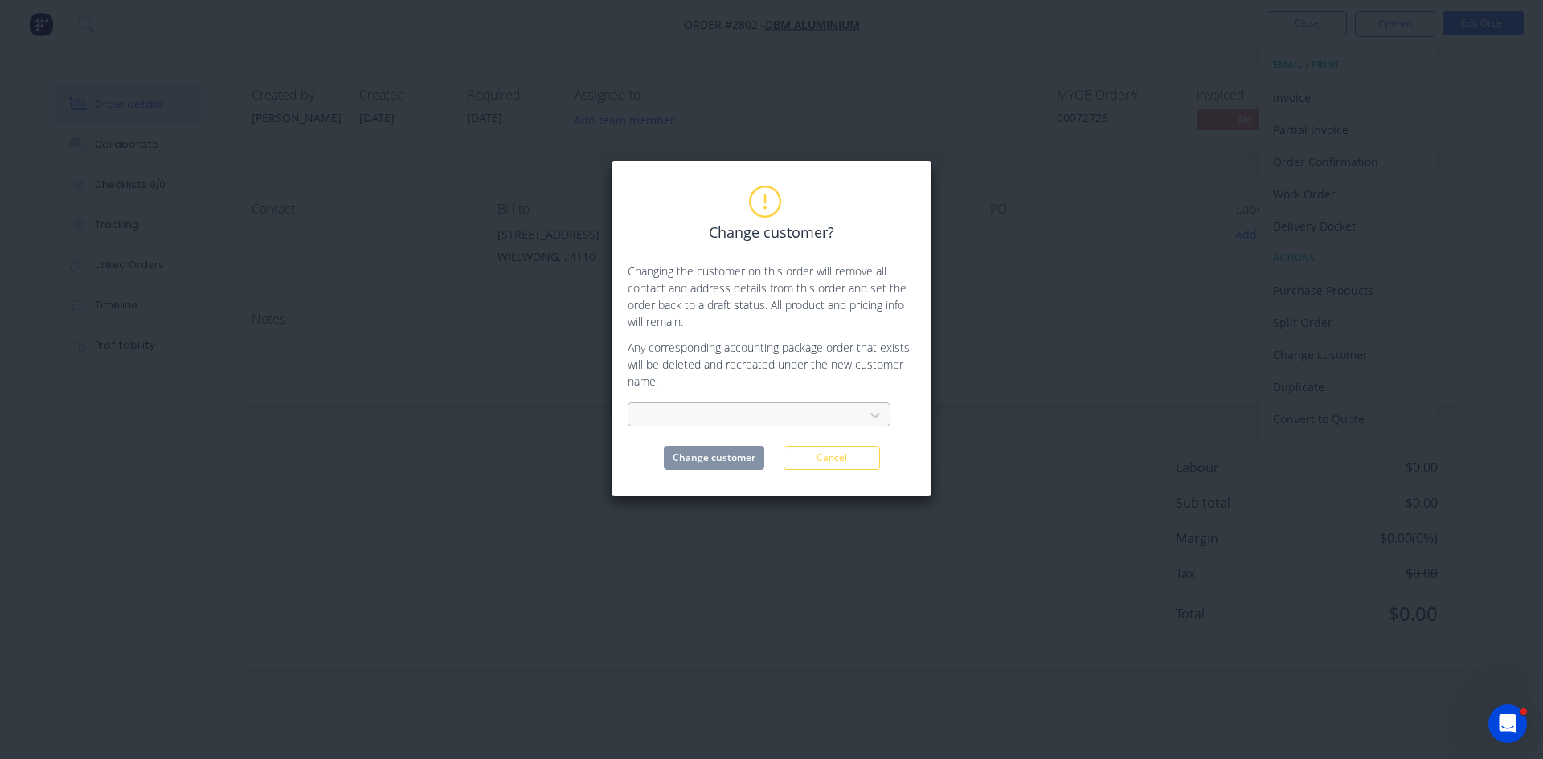
click at [694, 411] on div at bounding box center [748, 416] width 215 height 20
type input "INSTOCK"
click at [717, 461] on div "Instock Building Materials" at bounding box center [759, 451] width 263 height 30
click at [717, 461] on button "Change customer" at bounding box center [714, 458] width 100 height 24
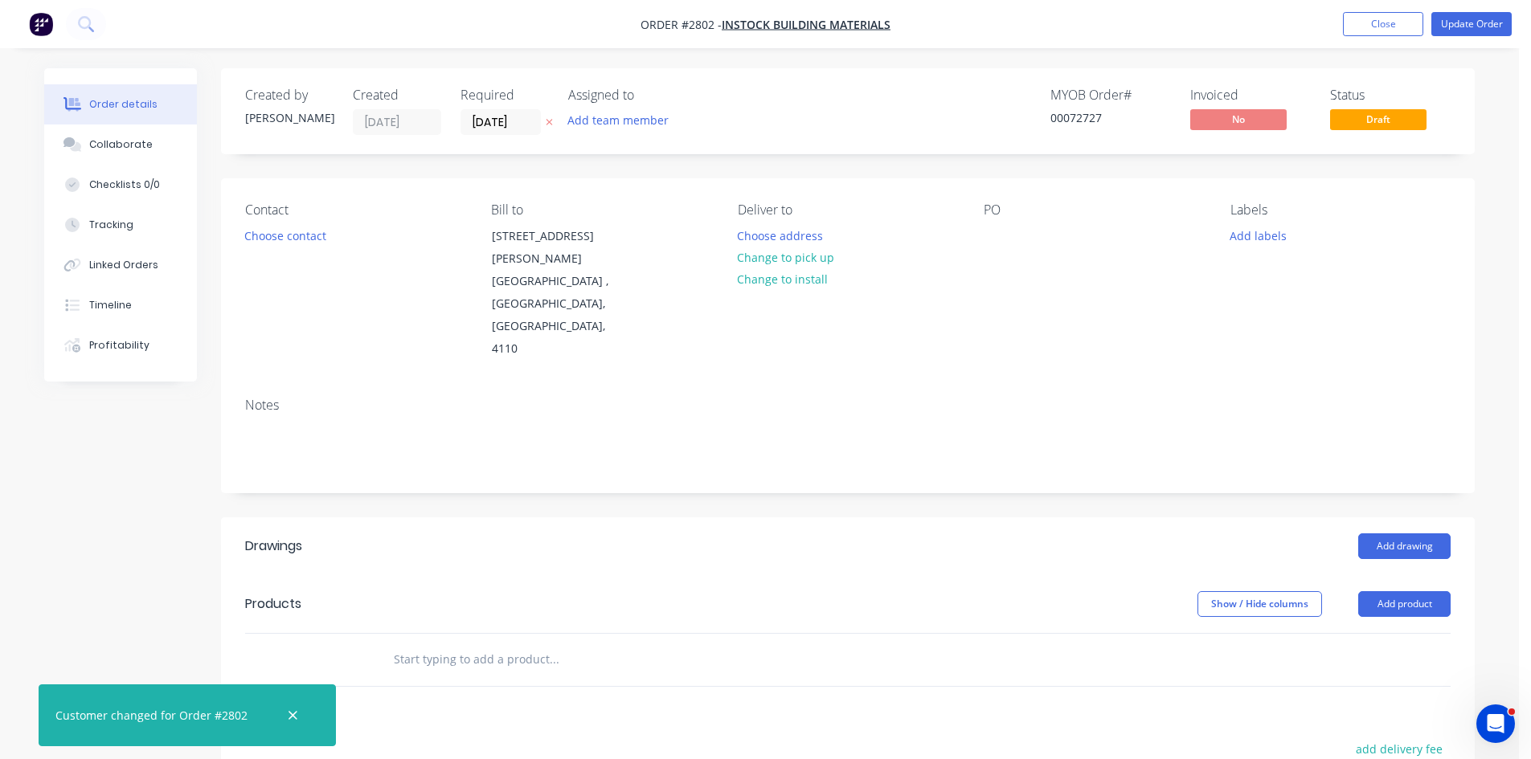
click at [552, 121] on icon at bounding box center [549, 122] width 7 height 10
click at [544, 117] on input at bounding box center [504, 122] width 87 height 24
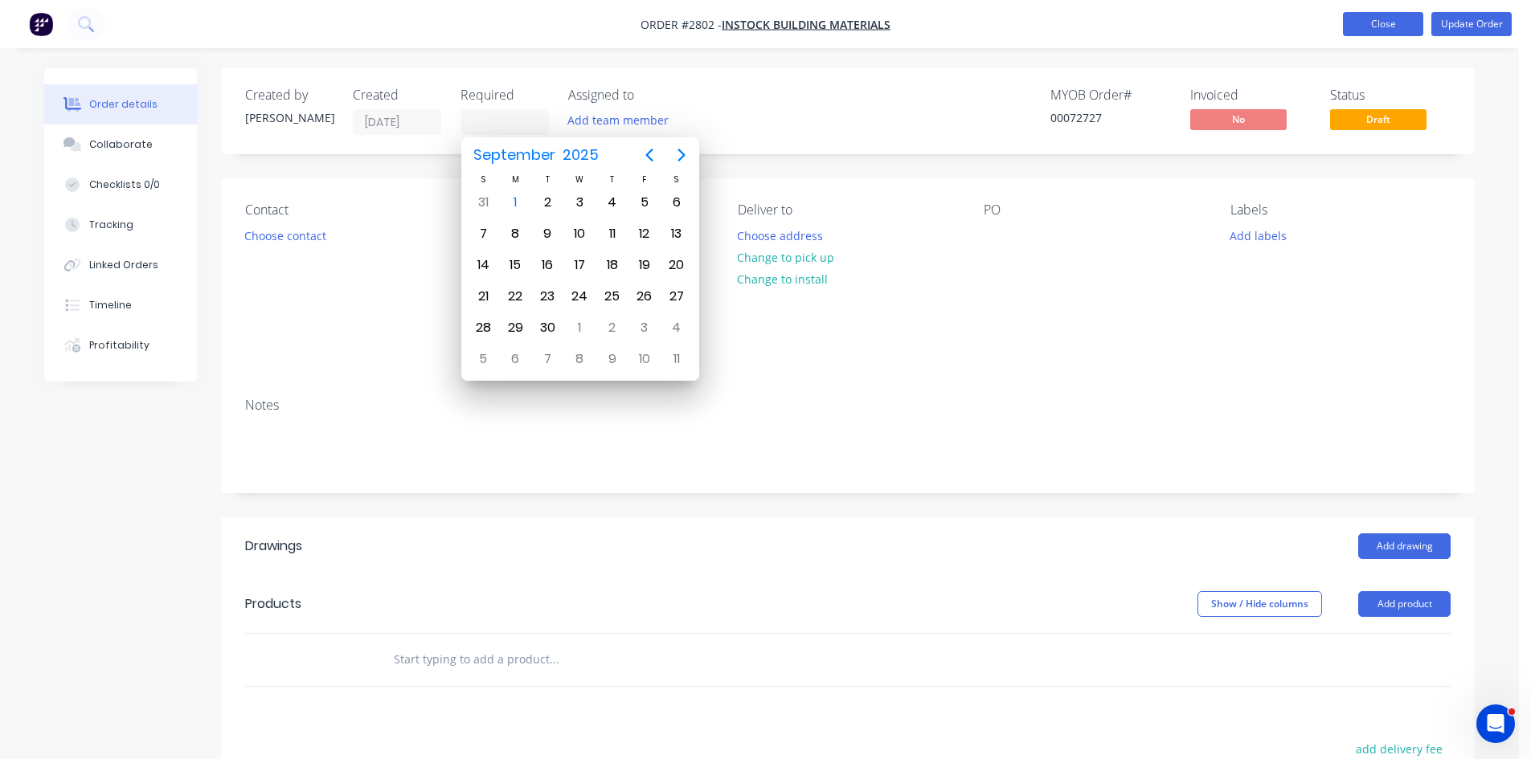
click at [1377, 22] on button "Close" at bounding box center [1383, 24] width 80 height 24
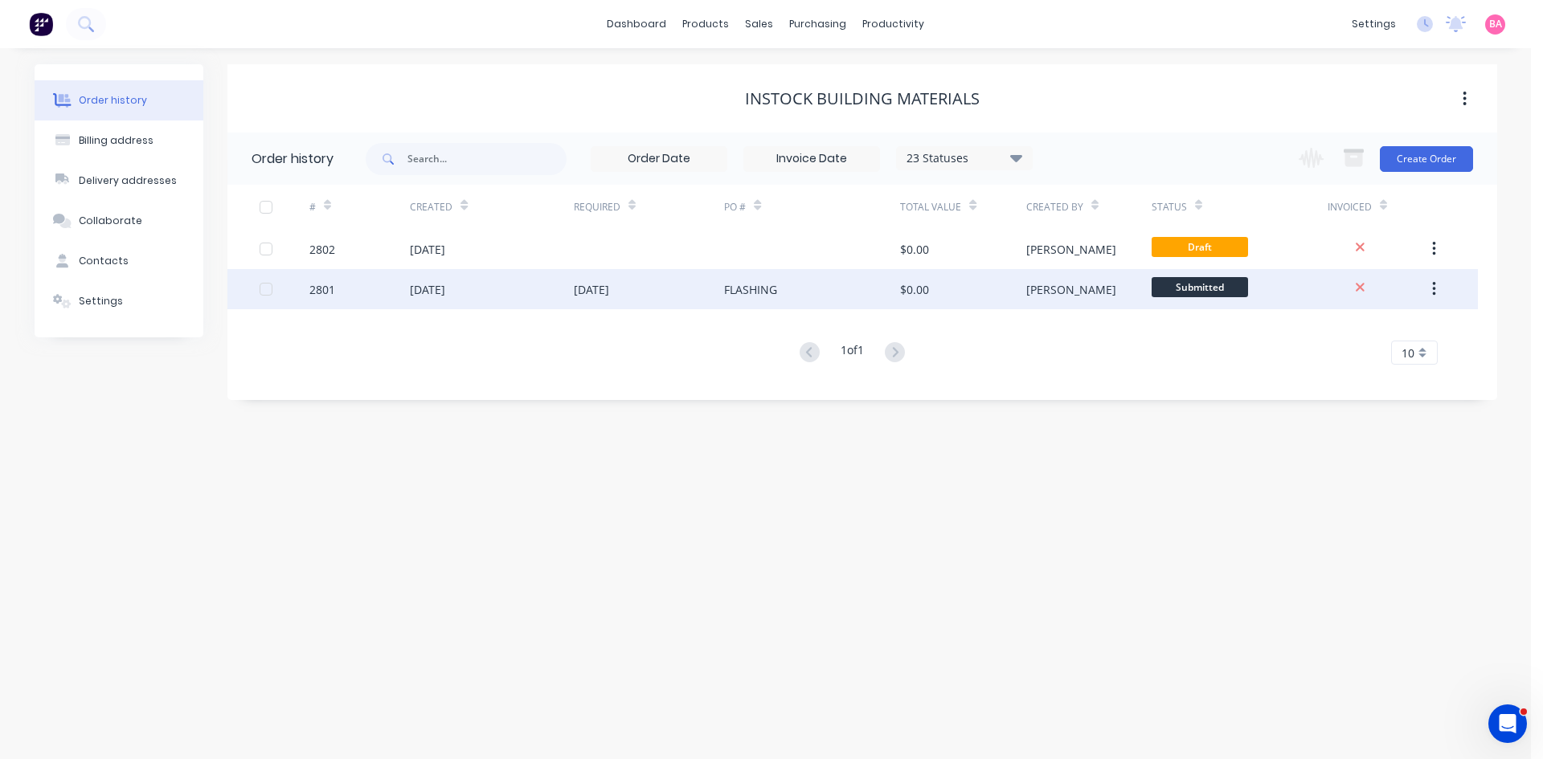
click at [438, 289] on div "[DATE]" at bounding box center [427, 289] width 35 height 17
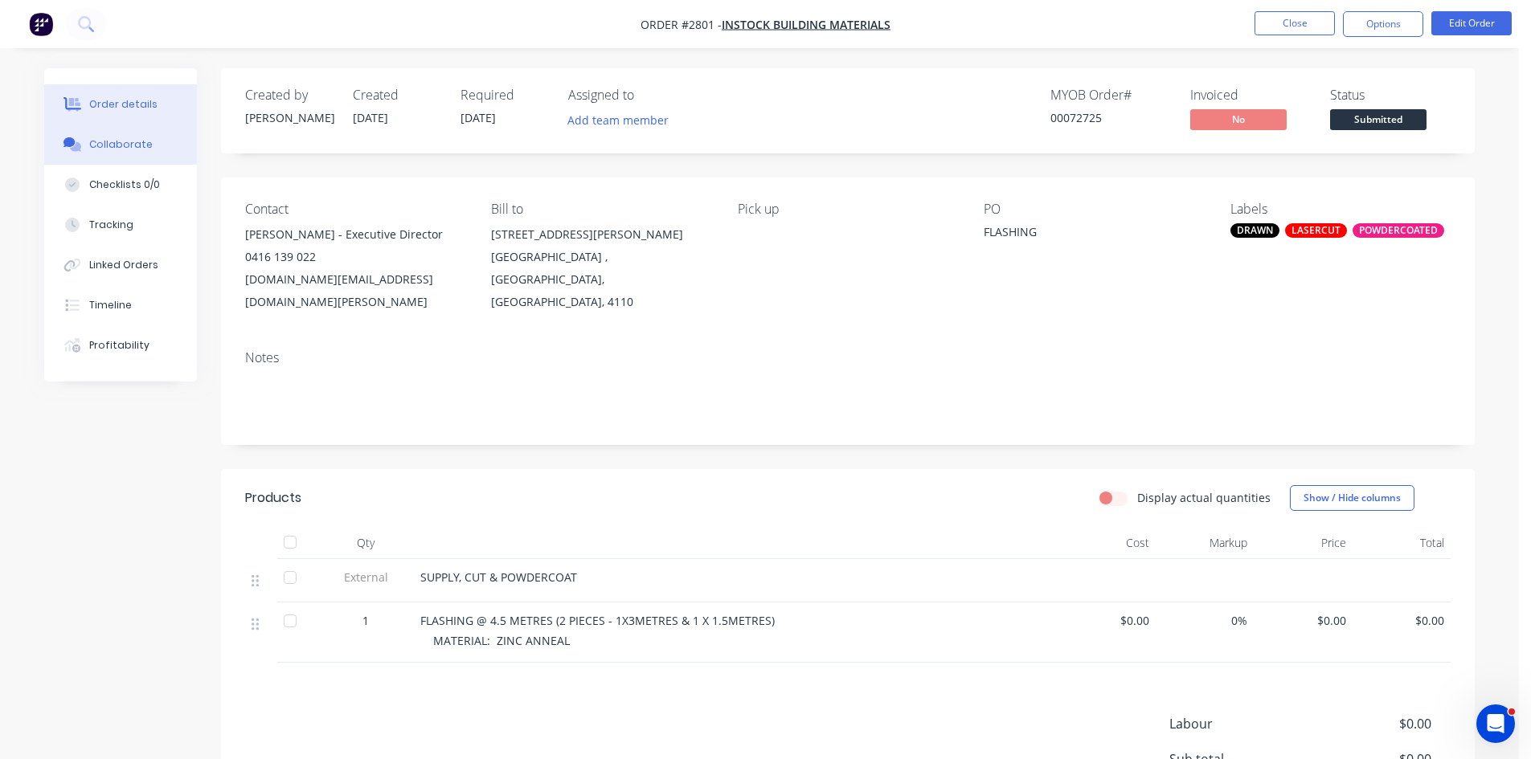
click at [113, 140] on div "Collaborate" at bounding box center [120, 144] width 63 height 14
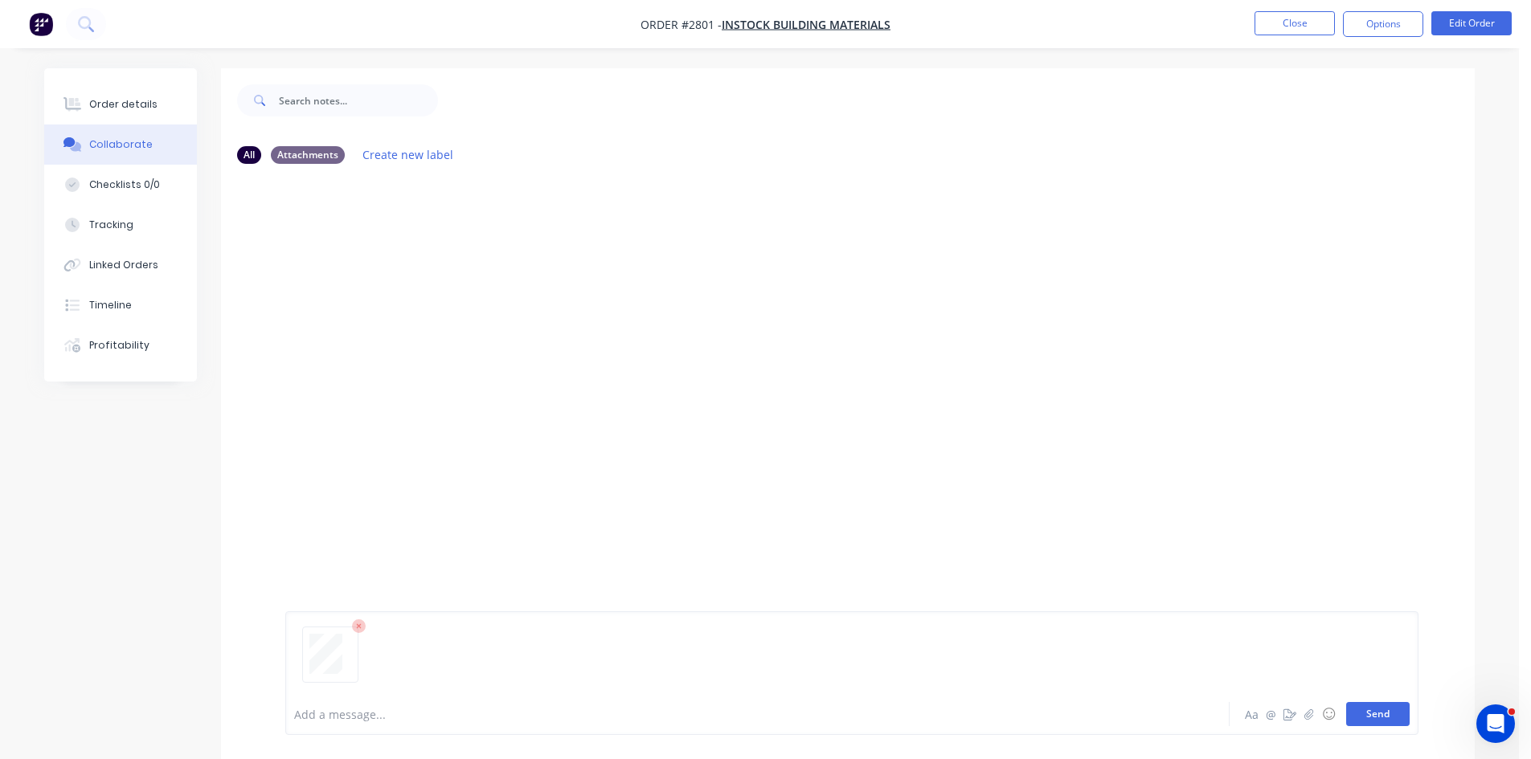
click at [1394, 704] on button "Send" at bounding box center [1377, 714] width 63 height 24
click at [394, 694] on div "Add a message... Aa @ ☺ Send" at bounding box center [851, 715] width 1133 height 42
click at [378, 713] on div at bounding box center [713, 714] width 836 height 17
click at [1385, 710] on button "Send" at bounding box center [1377, 714] width 63 height 24
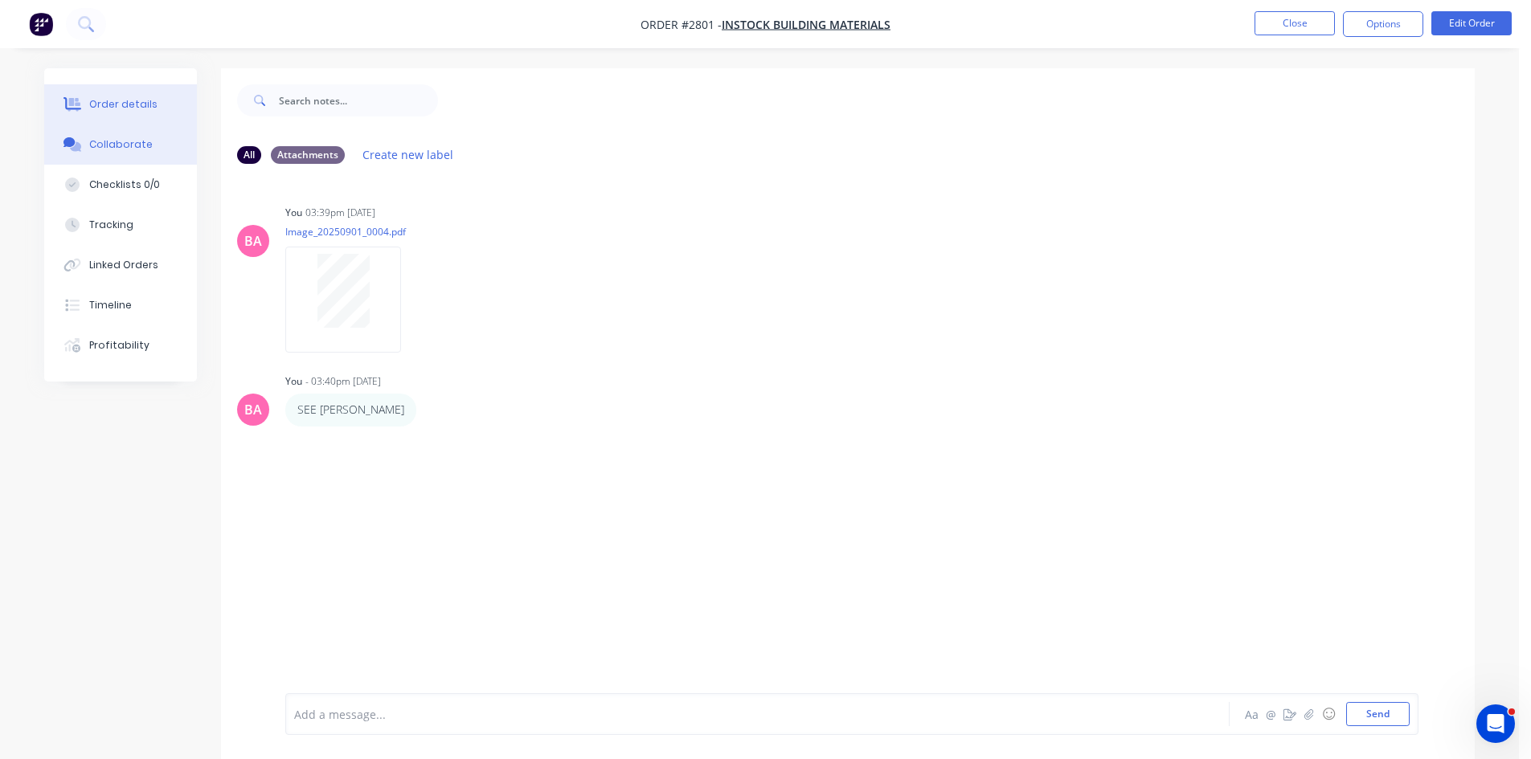
click at [125, 97] on div "Order details" at bounding box center [123, 104] width 68 height 14
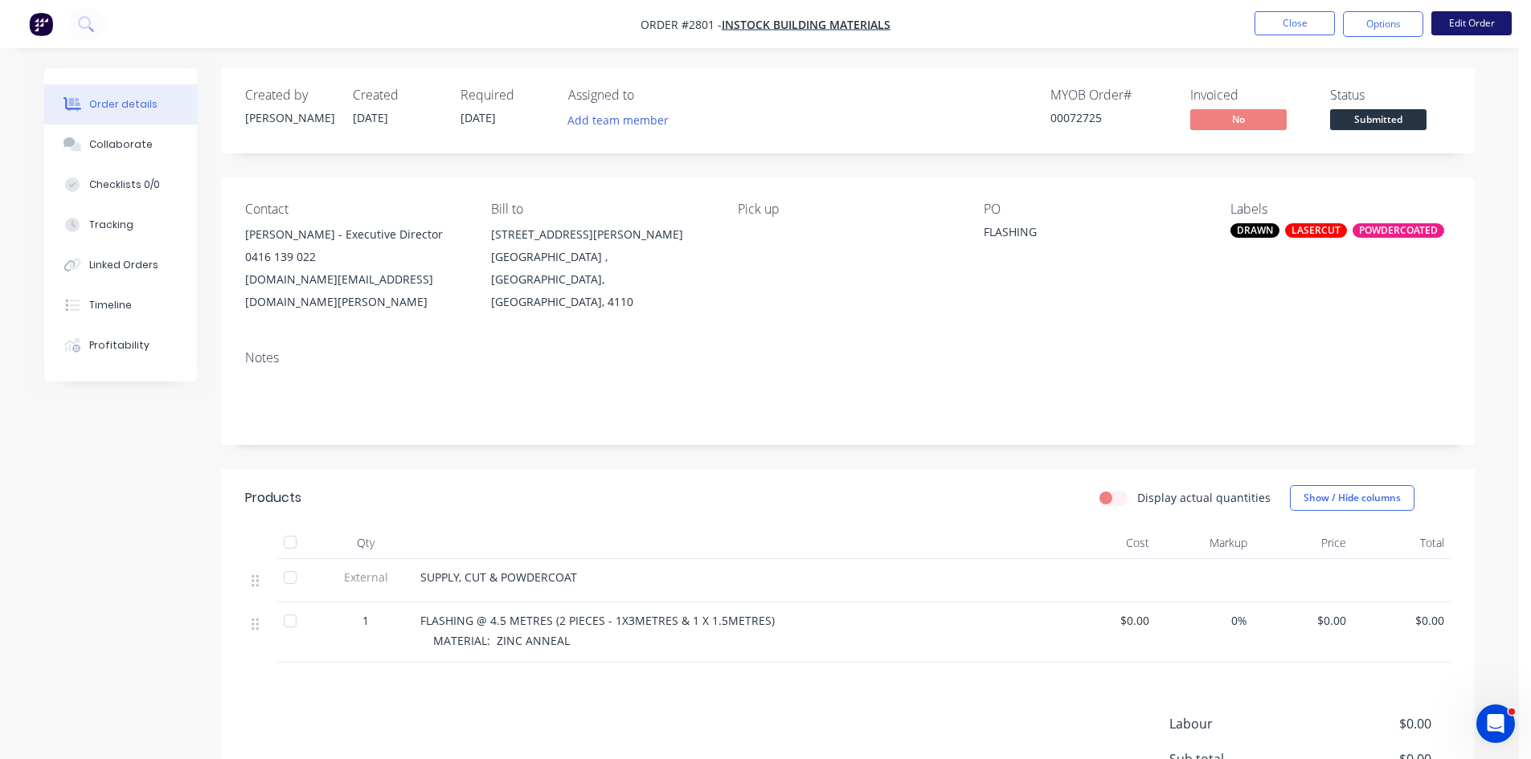
click at [1475, 17] on button "Edit Order" at bounding box center [1471, 23] width 80 height 24
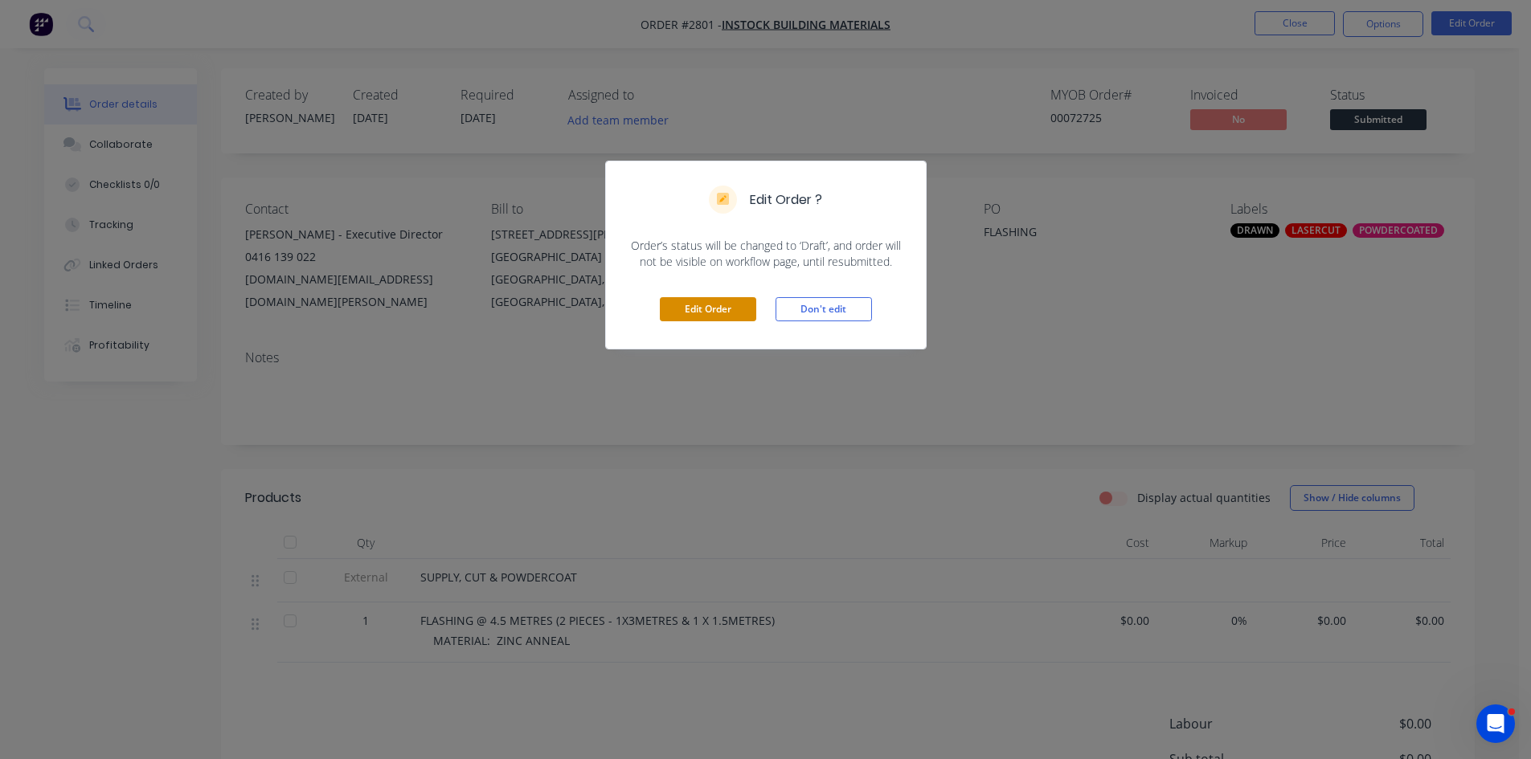
click at [699, 305] on button "Edit Order" at bounding box center [708, 309] width 96 height 24
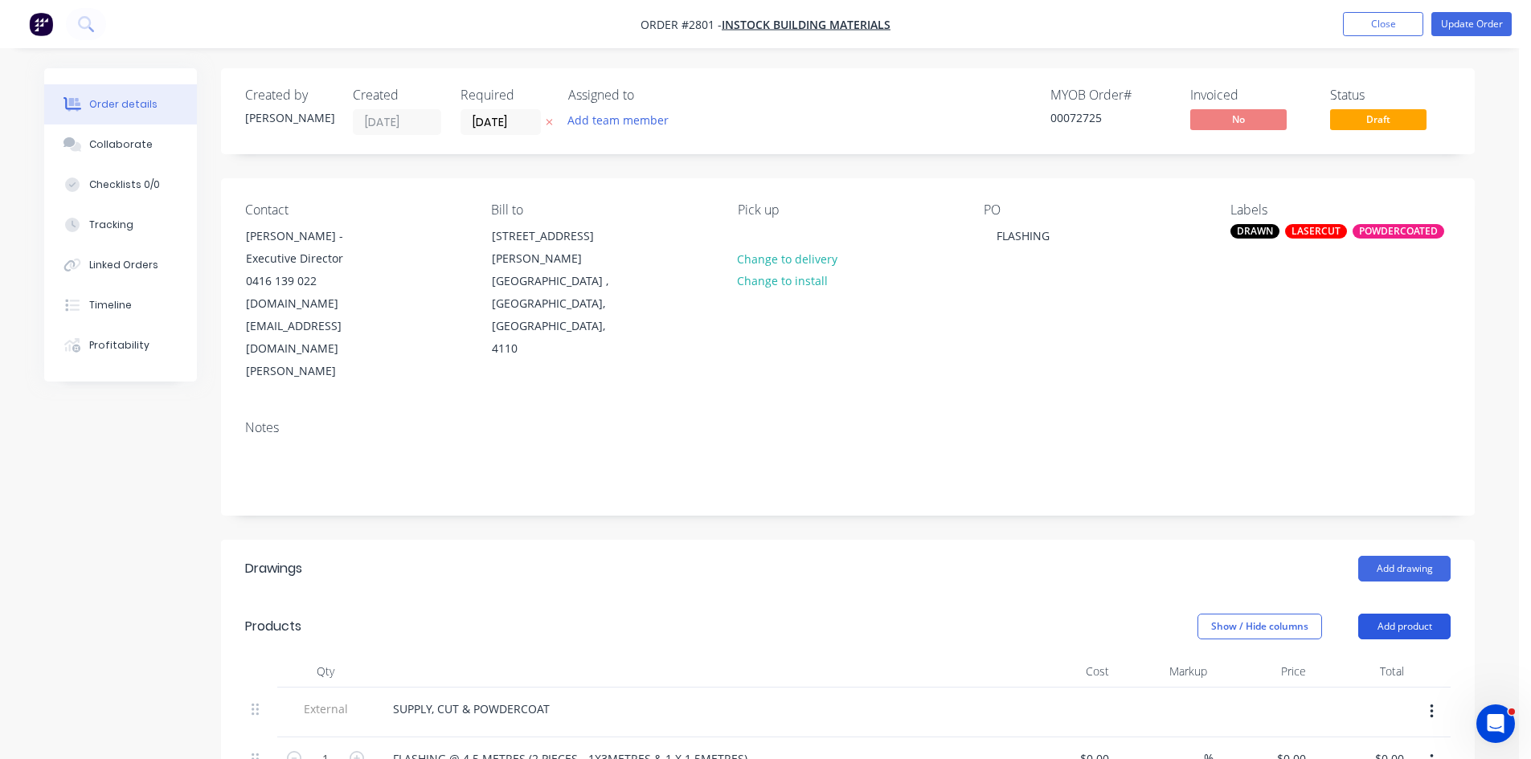
click at [1426, 614] on button "Add product" at bounding box center [1404, 627] width 92 height 26
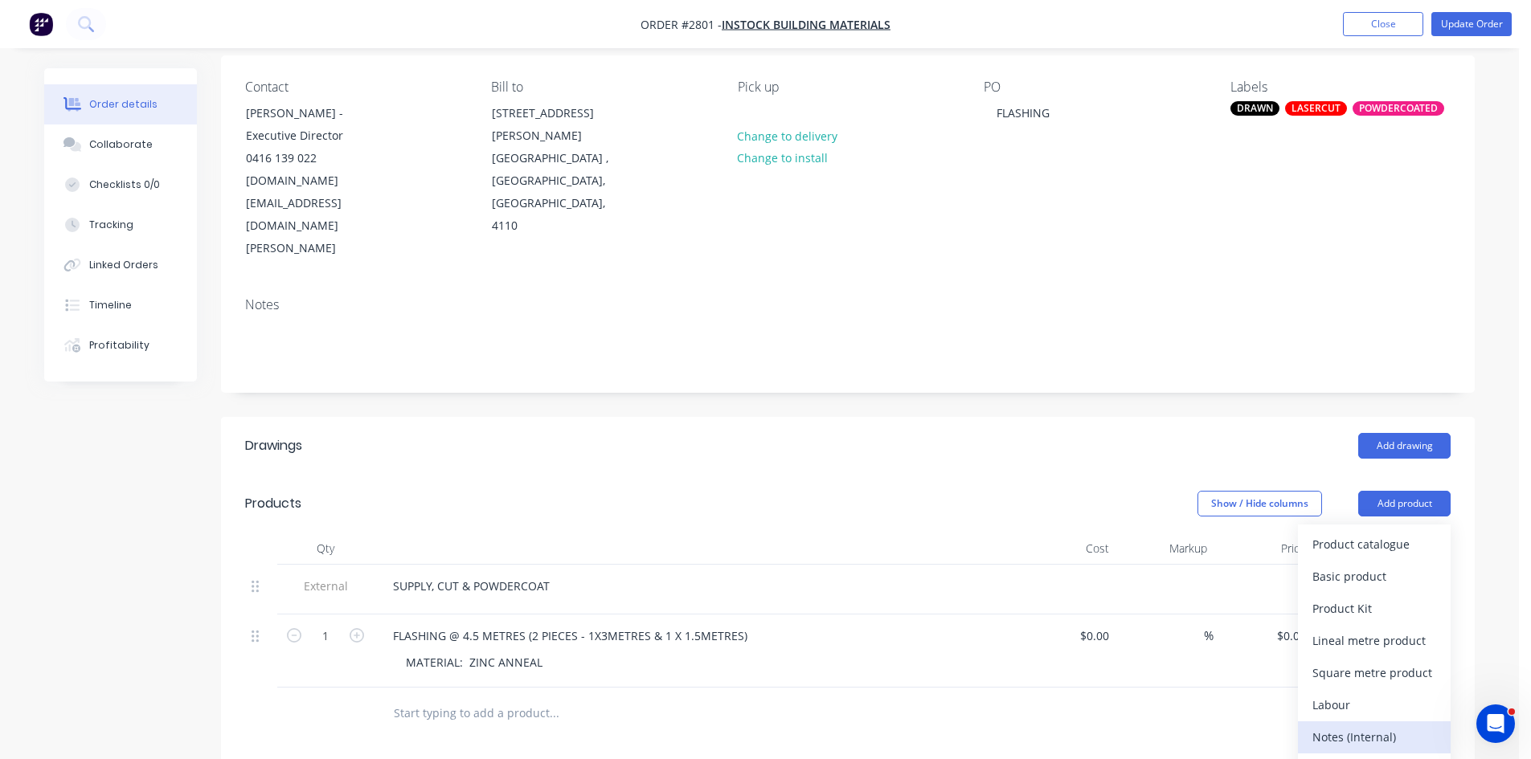
scroll to position [134, 0]
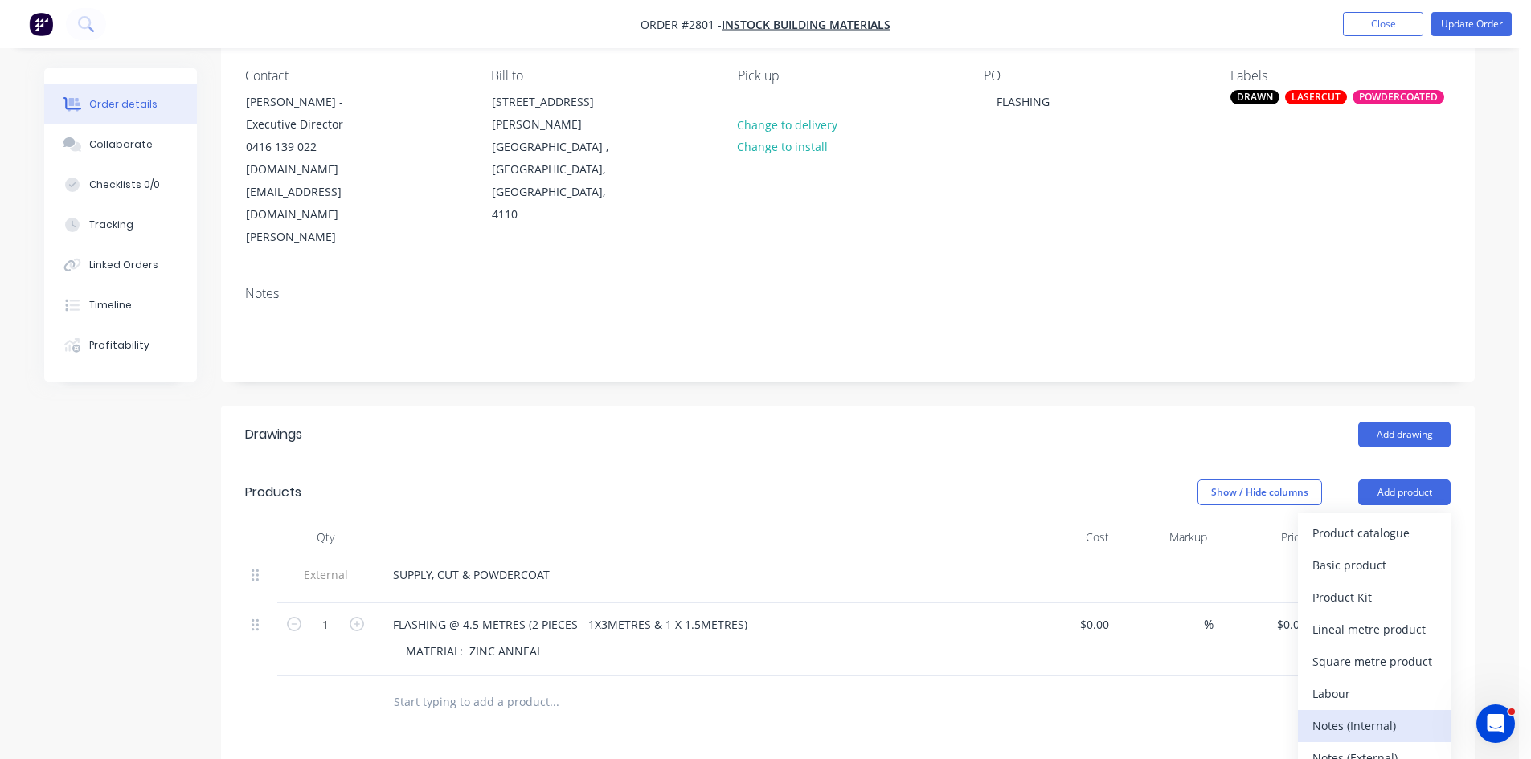
drag, startPoint x: 1369, startPoint y: 655, endPoint x: 1316, endPoint y: 663, distance: 54.4
click at [1369, 714] on div "Notes (Internal)" at bounding box center [1374, 725] width 124 height 23
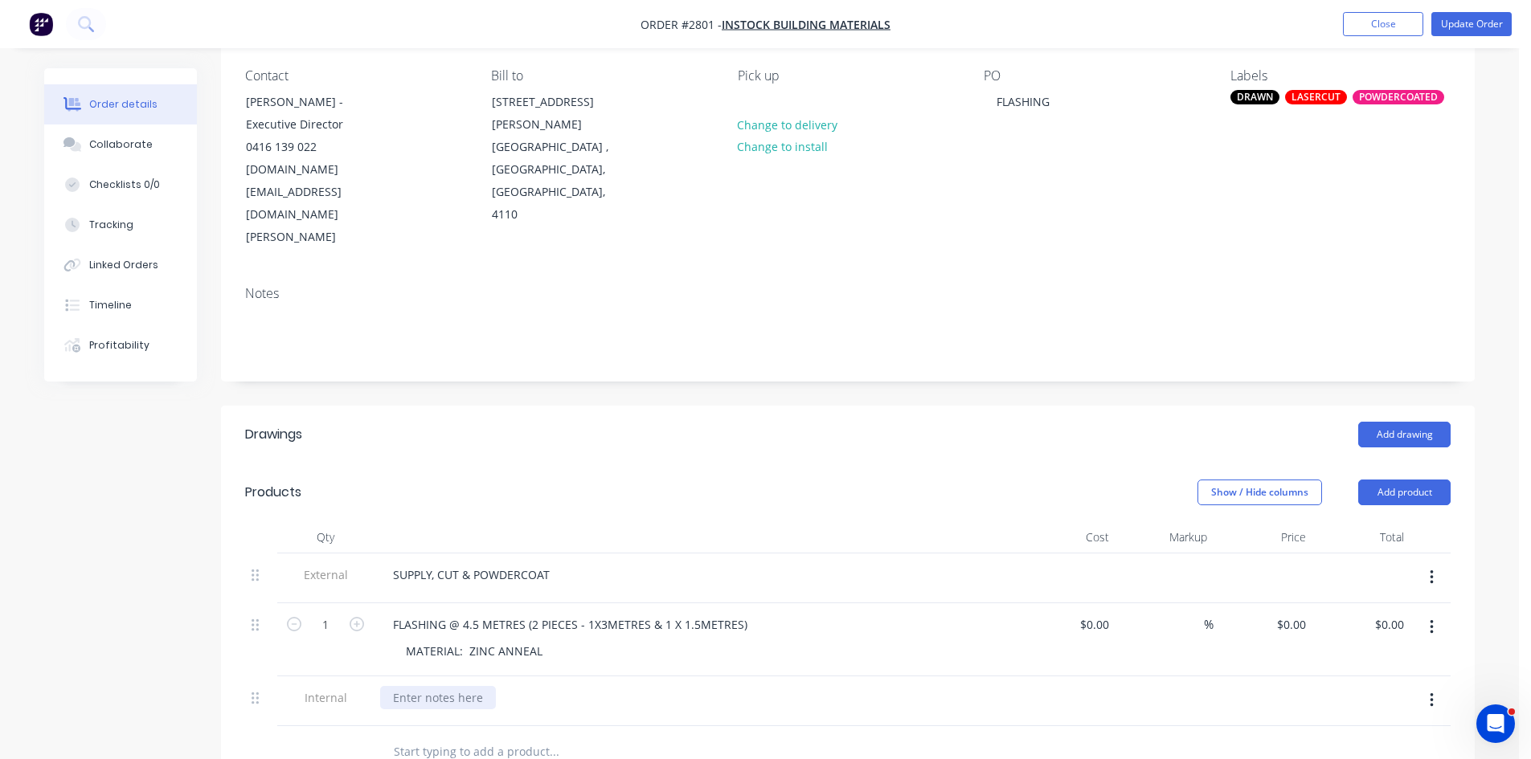
click at [435, 686] on div at bounding box center [438, 697] width 116 height 23
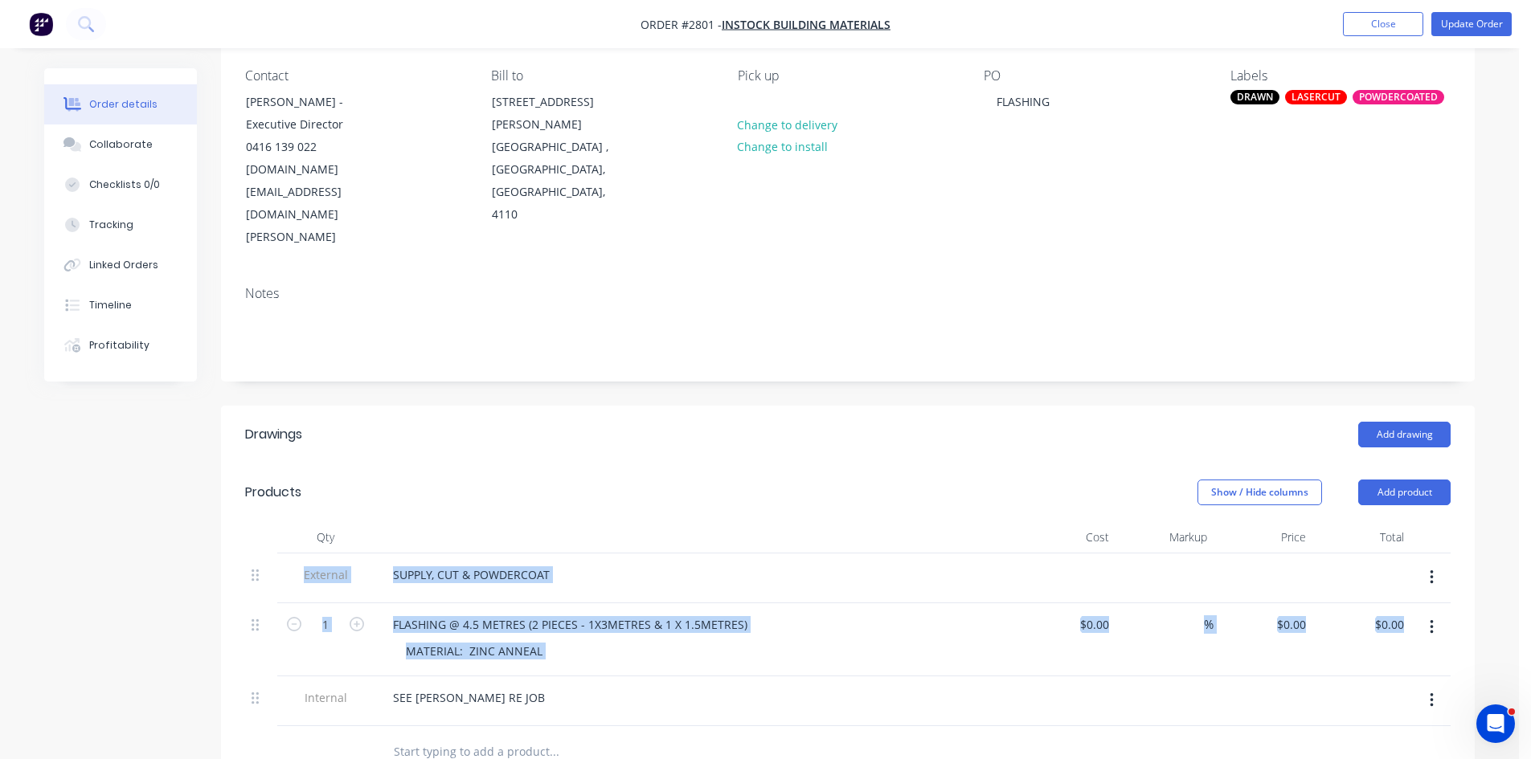
drag, startPoint x: 248, startPoint y: 632, endPoint x: 264, endPoint y: 511, distance: 121.6
click at [264, 554] on div "External SUPPLY, CUT & POWDERCOAT 1 FLASHING @ 4.5 METRES (2 PIECES - 1X3METRES…" at bounding box center [847, 640] width 1205 height 173
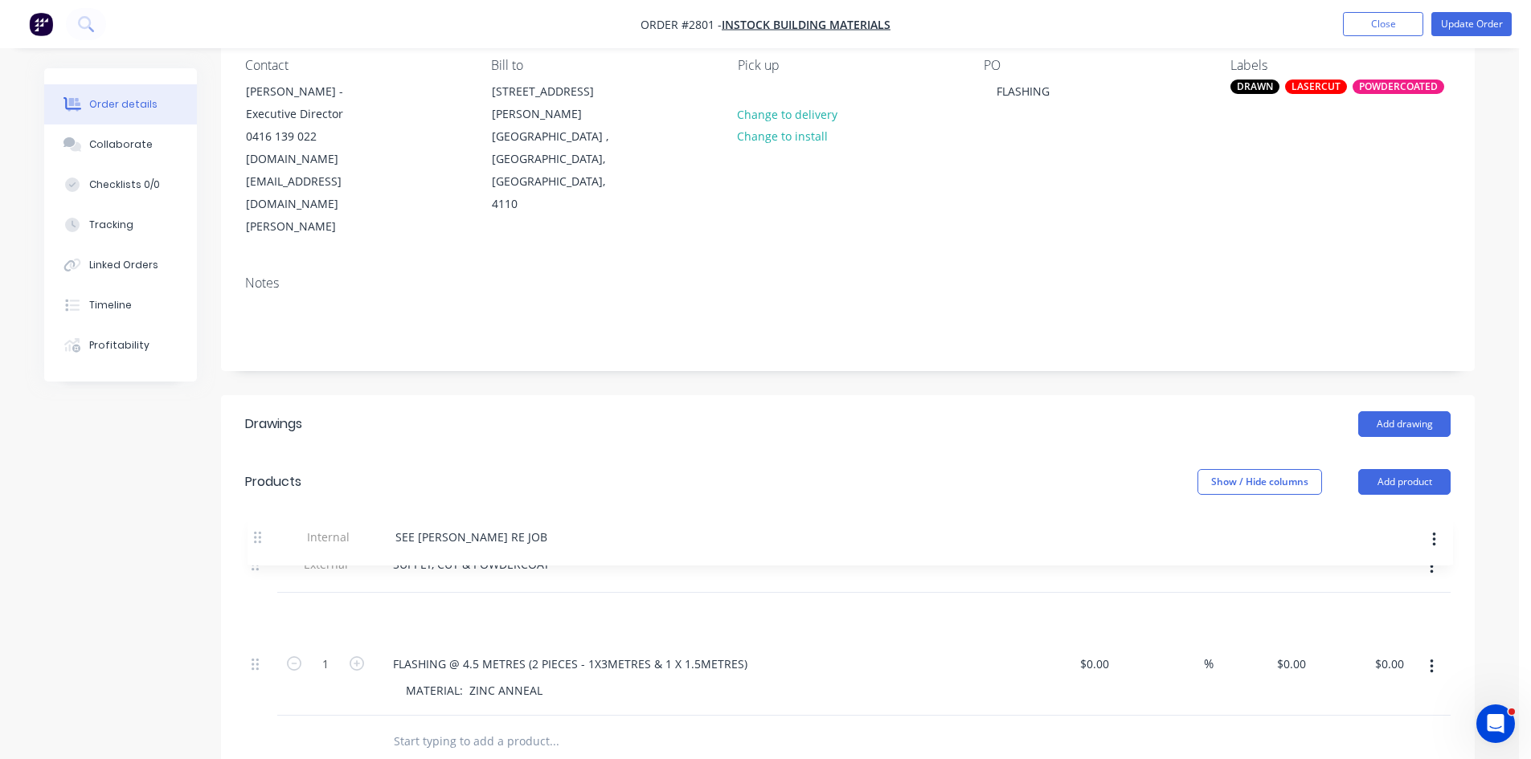
scroll to position [146, 0]
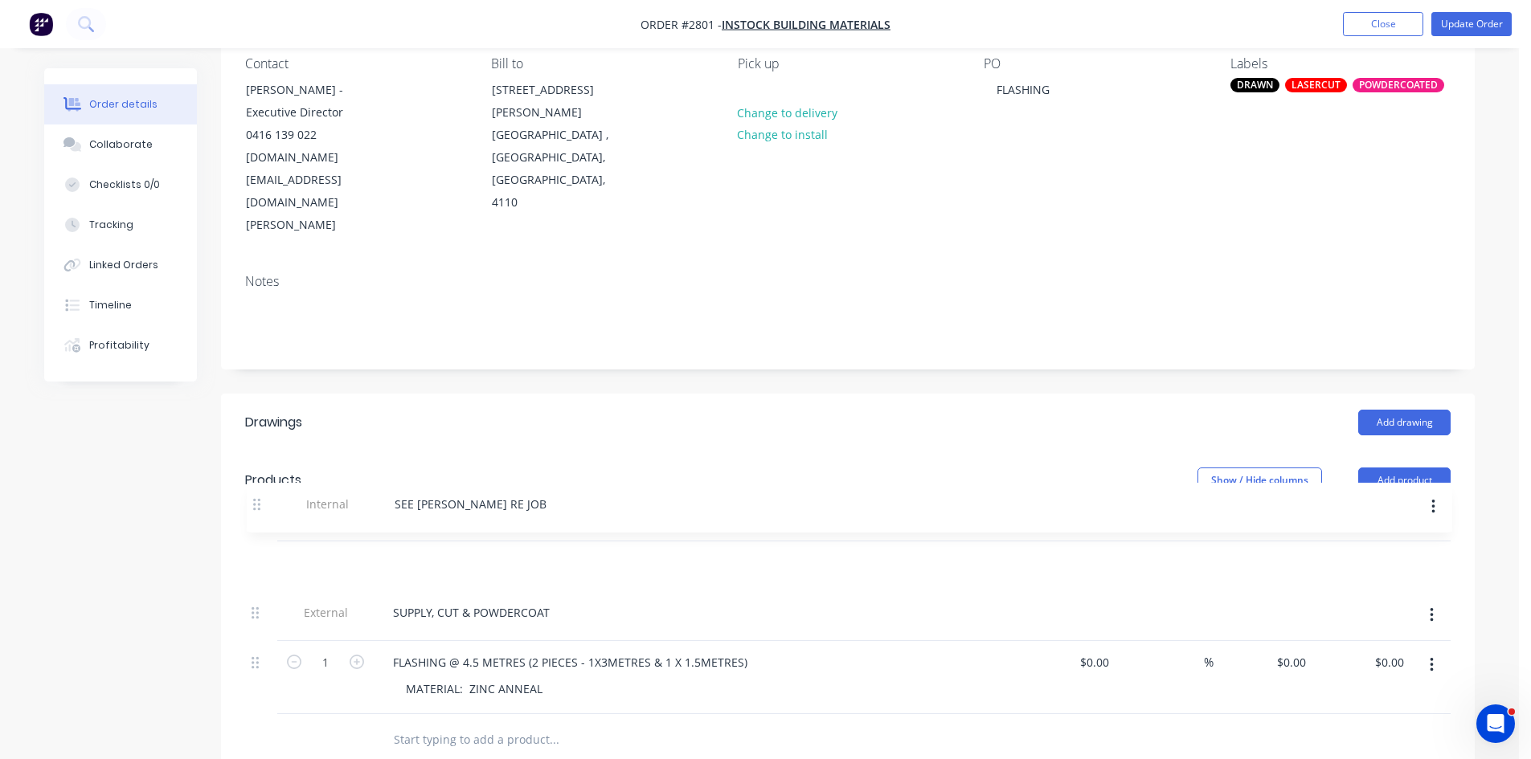
drag, startPoint x: 257, startPoint y: 633, endPoint x: 261, endPoint y: 499, distance: 134.3
click at [262, 542] on div "External SUPPLY, CUT & POWDERCOAT 1 FLASHING @ 4.5 METRES (2 PIECES - 1X3METRES…" at bounding box center [847, 628] width 1205 height 173
click at [548, 677] on div "MATERIAL: ZINC ANNEAL" at bounding box center [474, 688] width 162 height 23
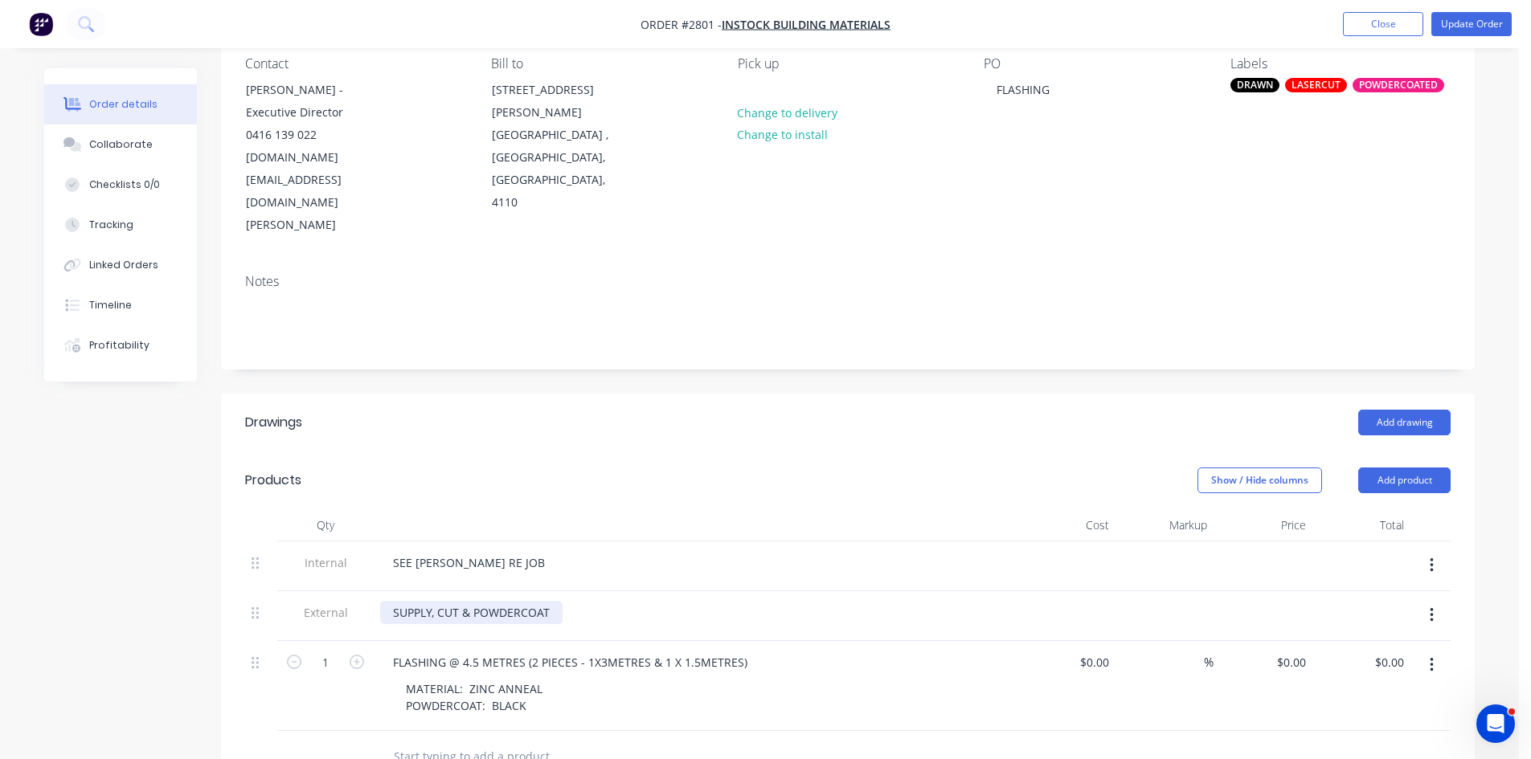
click at [554, 601] on div "SUPPLY, CUT & POWDERCOAT" at bounding box center [471, 612] width 182 height 23
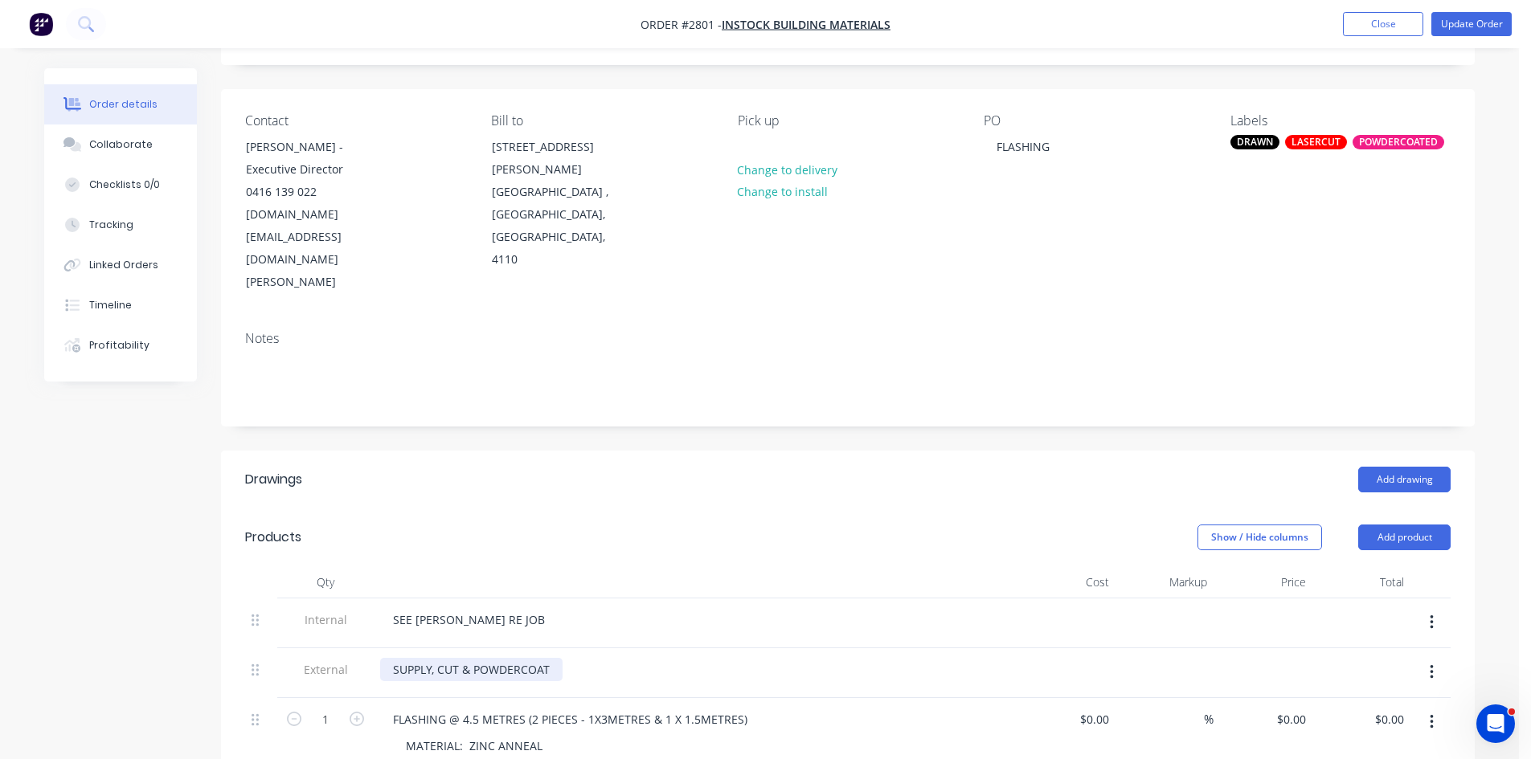
scroll to position [66, 0]
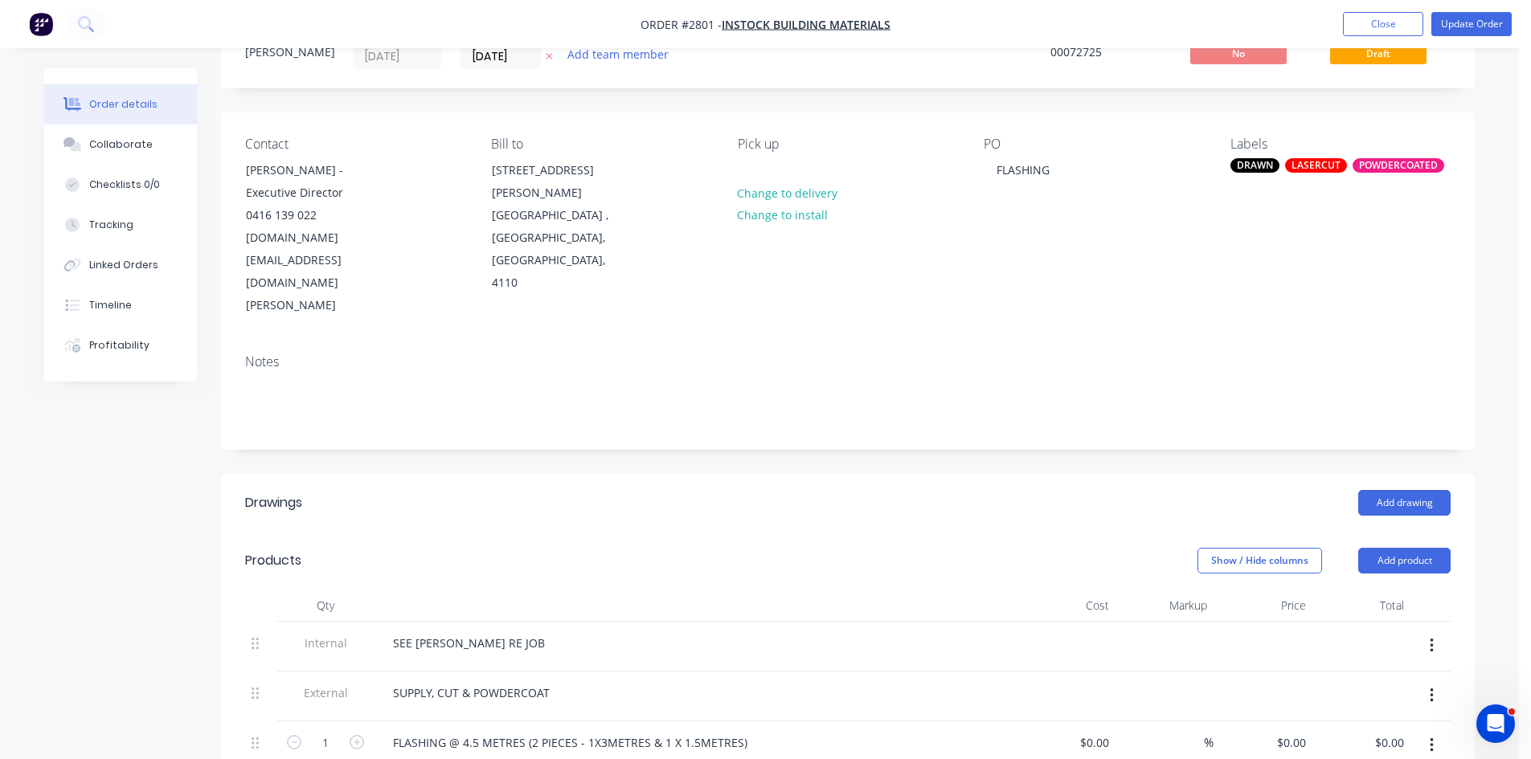
click at [1315, 162] on div "LASERCUT" at bounding box center [1316, 165] width 62 height 14
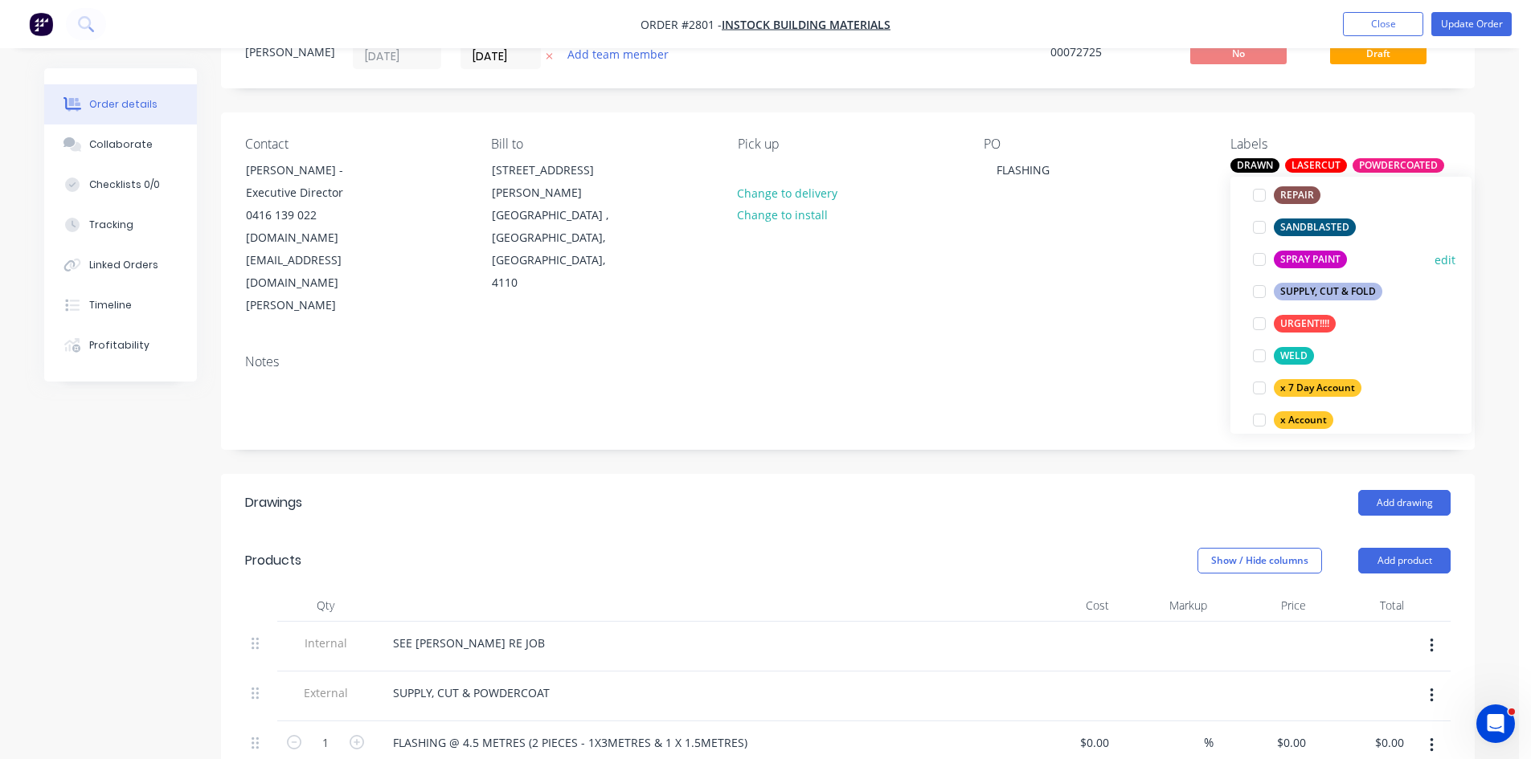
scroll to position [964, 0]
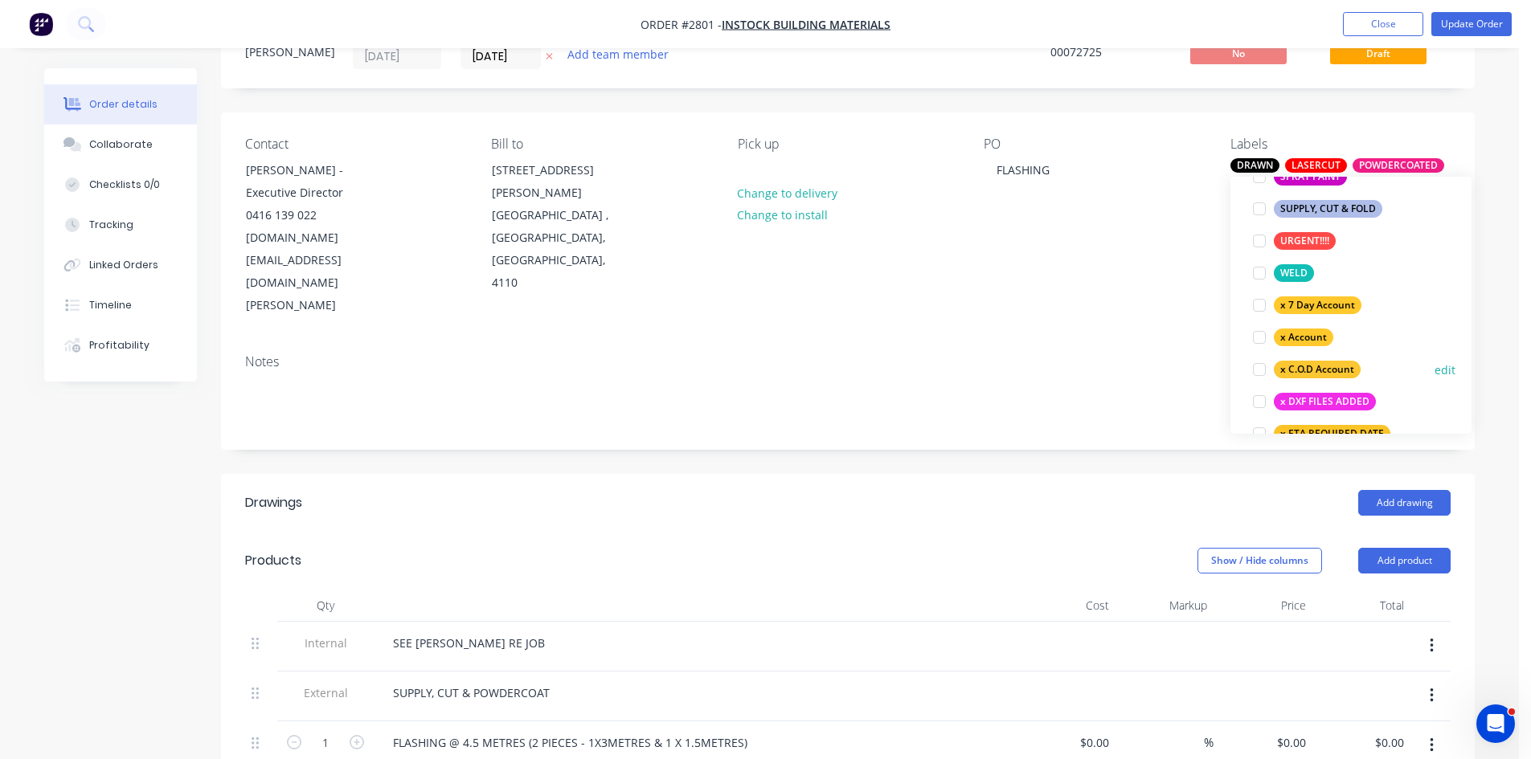
click at [1262, 370] on div at bounding box center [1259, 370] width 32 height 32
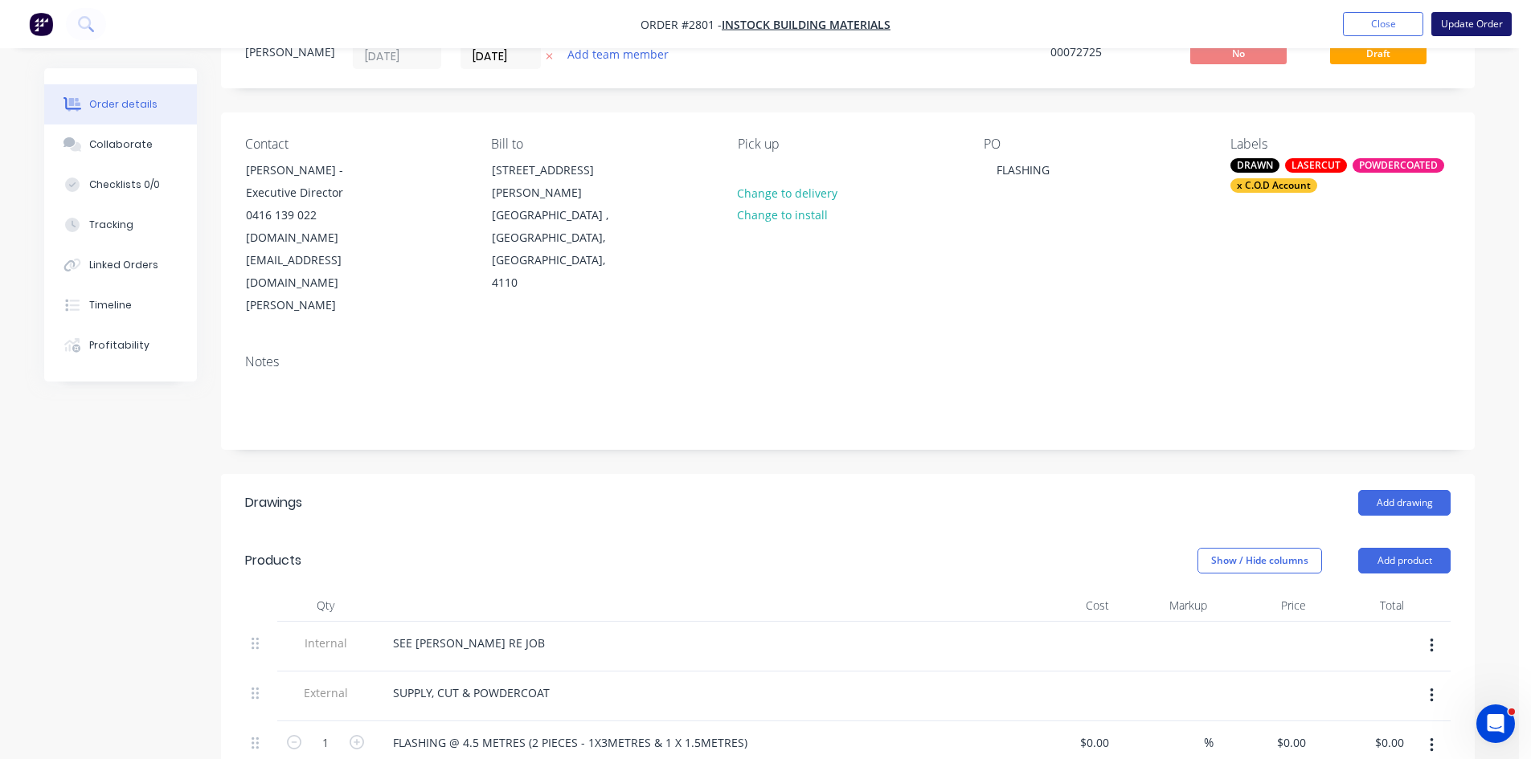
click at [1482, 18] on button "Update Order" at bounding box center [1471, 24] width 80 height 24
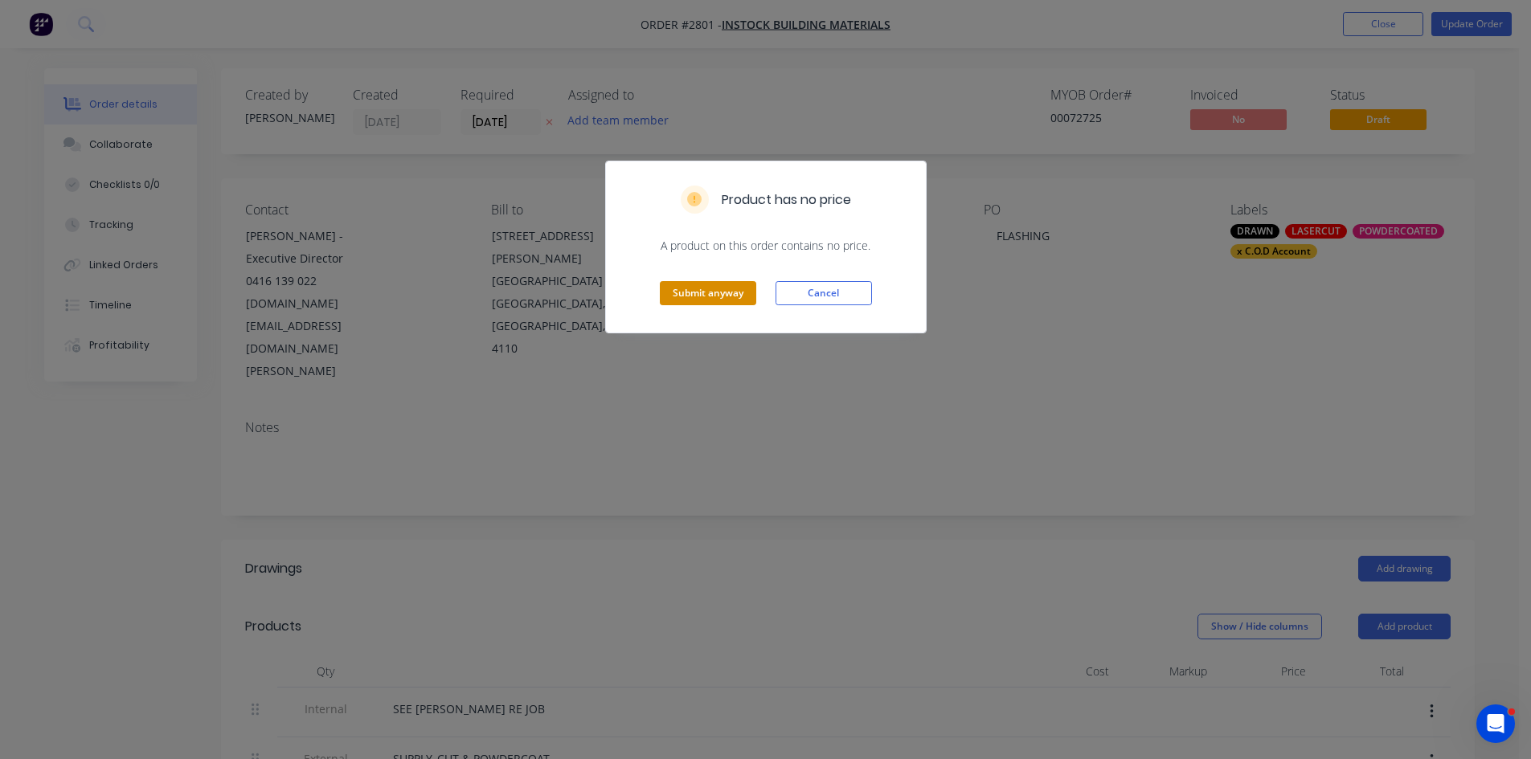
click at [706, 290] on button "Submit anyway" at bounding box center [708, 293] width 96 height 24
